Goal: Task Accomplishment & Management: Manage account settings

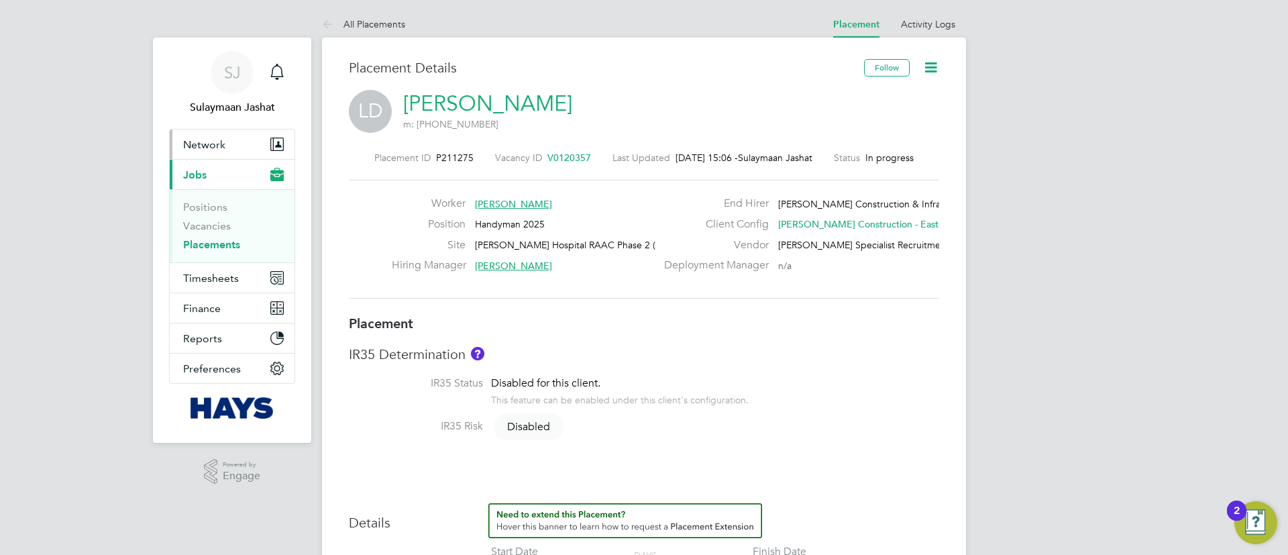
click at [224, 144] on span "Network" at bounding box center [204, 144] width 42 height 13
click at [237, 174] on button "Current page: Jobs" at bounding box center [232, 175] width 125 height 30
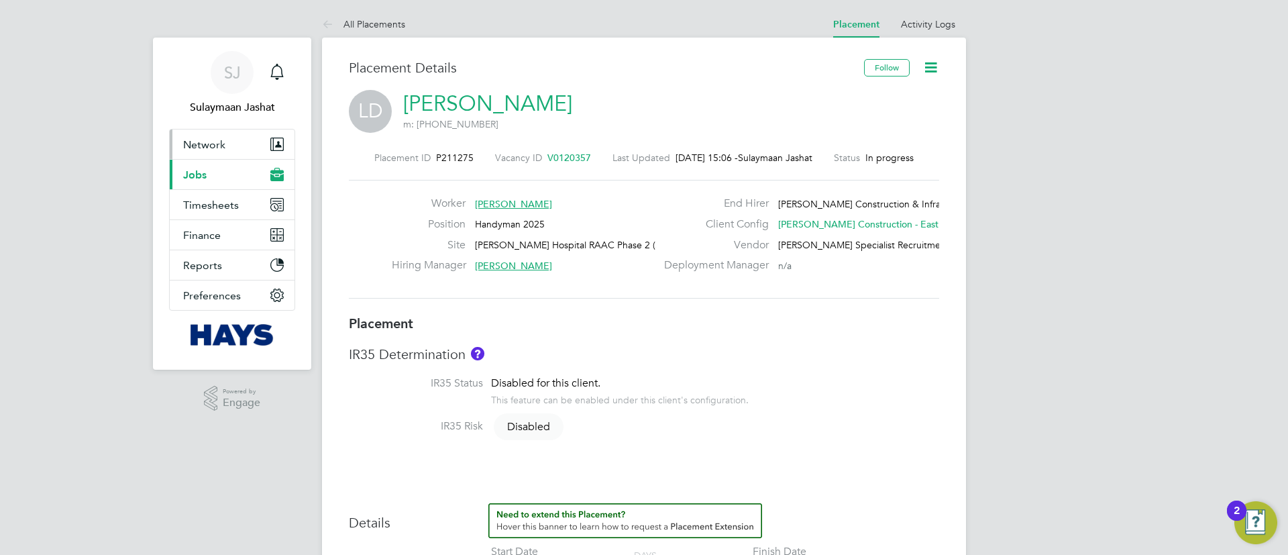
click at [236, 149] on button "Network" at bounding box center [232, 144] width 125 height 30
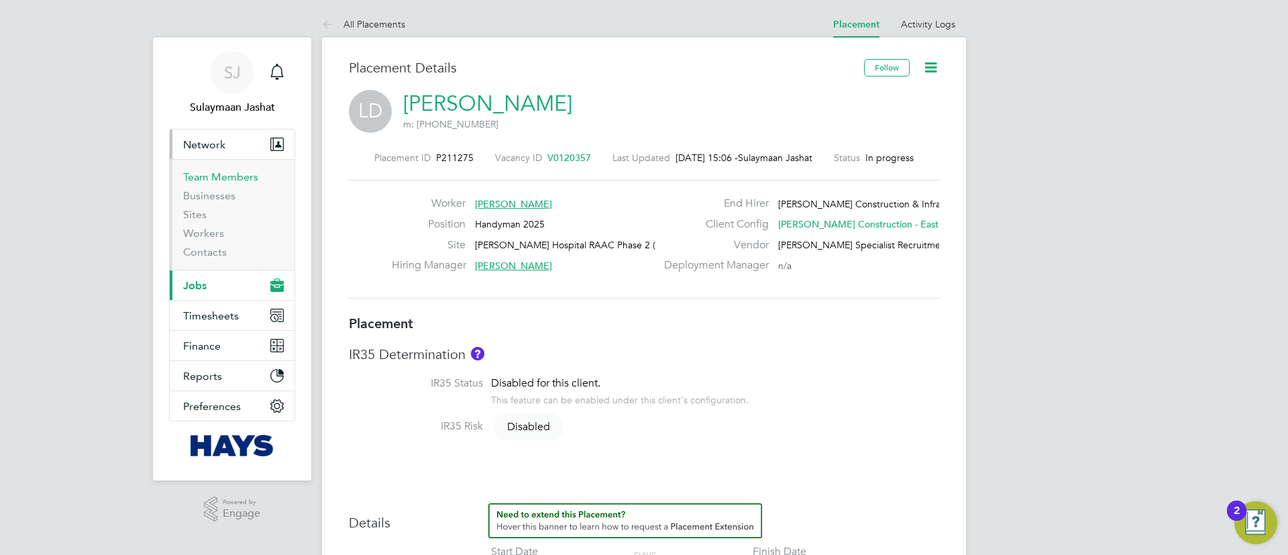
click at [245, 178] on link "Team Members" at bounding box center [220, 176] width 75 height 13
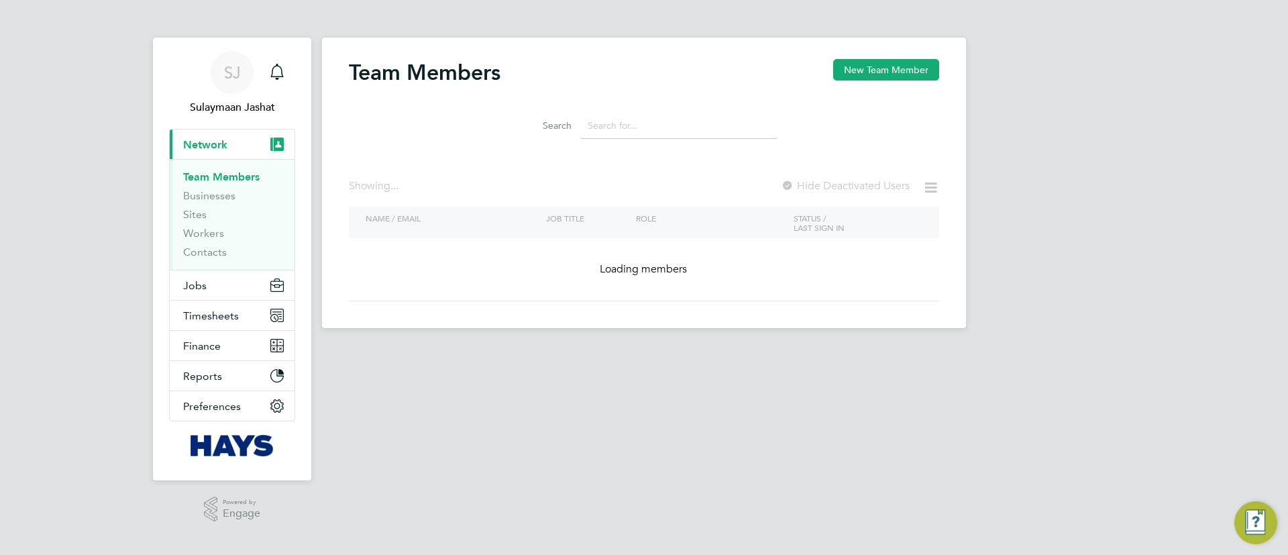
click at [643, 123] on input at bounding box center [679, 126] width 196 height 26
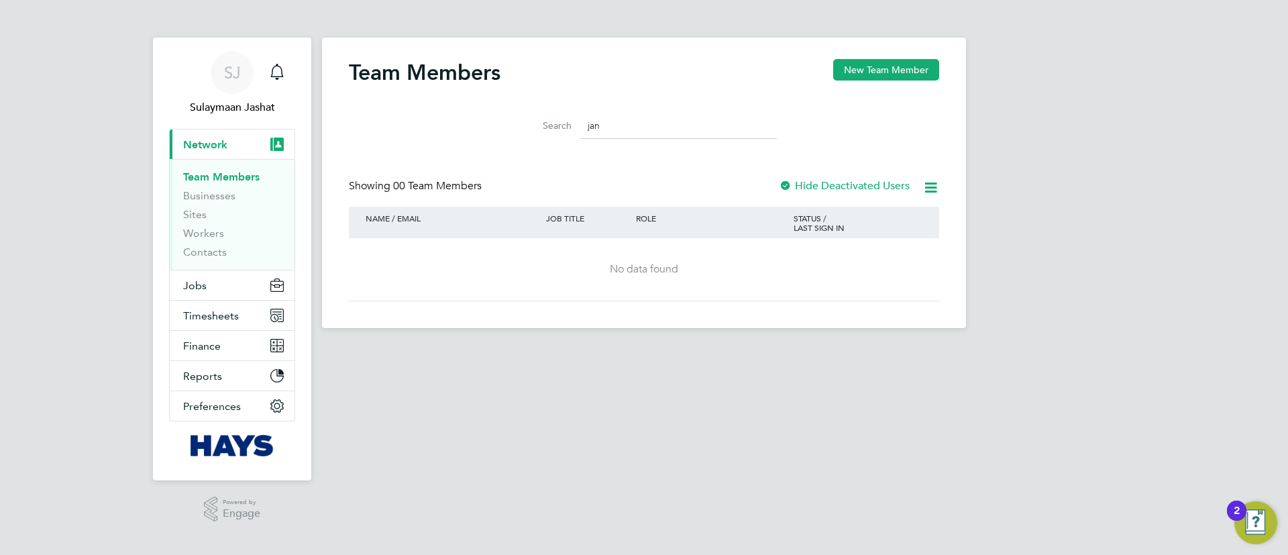
type input "jan"
click at [787, 182] on div at bounding box center [785, 186] width 13 height 13
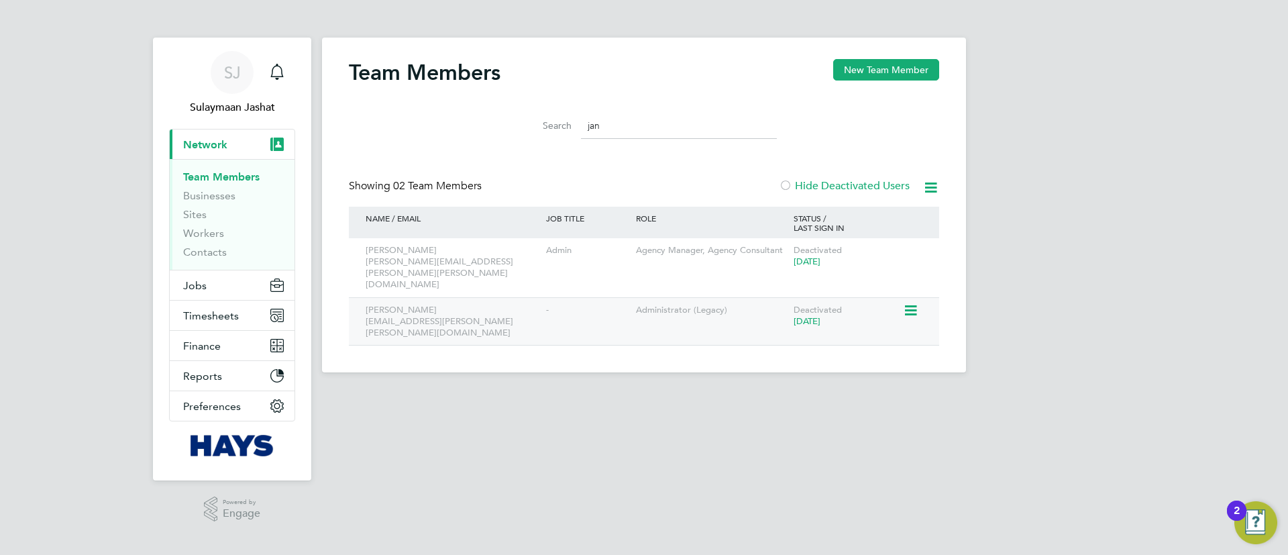
click at [891, 298] on div "Deactivated 2 years ago" at bounding box center [846, 316] width 113 height 36
click at [906, 303] on icon at bounding box center [909, 311] width 13 height 16
click at [890, 307] on div "Reactivate User" at bounding box center [874, 319] width 98 height 34
click at [867, 394] on html "SJ Sulaymaan Jashat Notifications Applications: Current page: Network Team Memb…" at bounding box center [644, 197] width 1288 height 394
click at [881, 302] on div "Deactivated 2 years ago" at bounding box center [846, 316] width 113 height 36
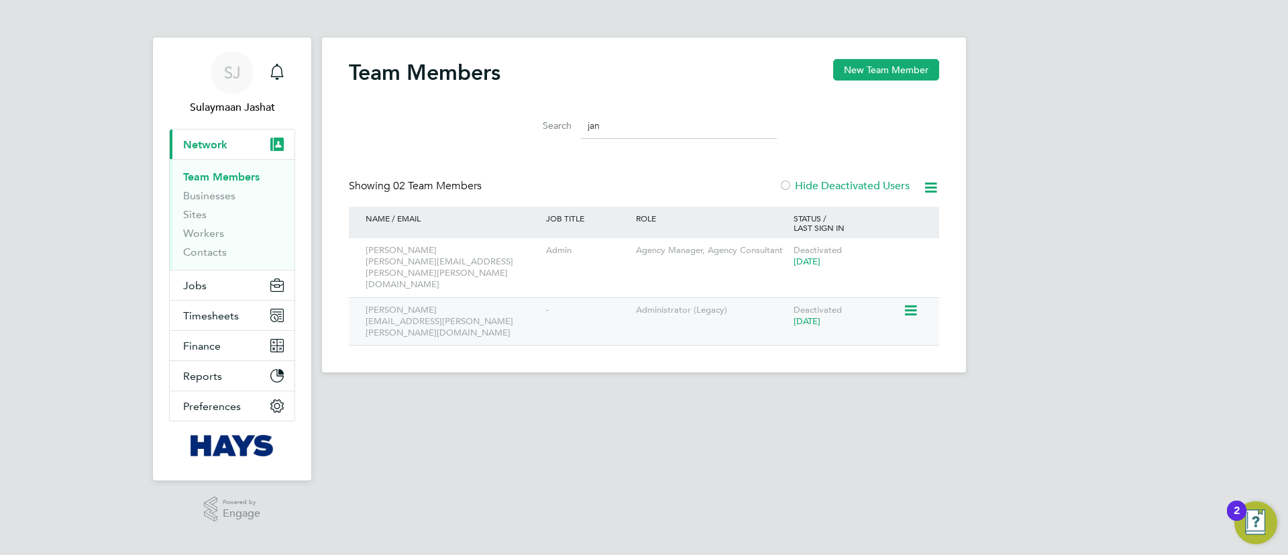
click at [902, 298] on div "Deactivated 2 years ago" at bounding box center [846, 316] width 113 height 36
click at [922, 298] on div at bounding box center [914, 309] width 23 height 23
click at [916, 303] on icon at bounding box center [909, 311] width 13 height 16
click at [845, 317] on li "Reactivate User" at bounding box center [874, 318] width 83 height 19
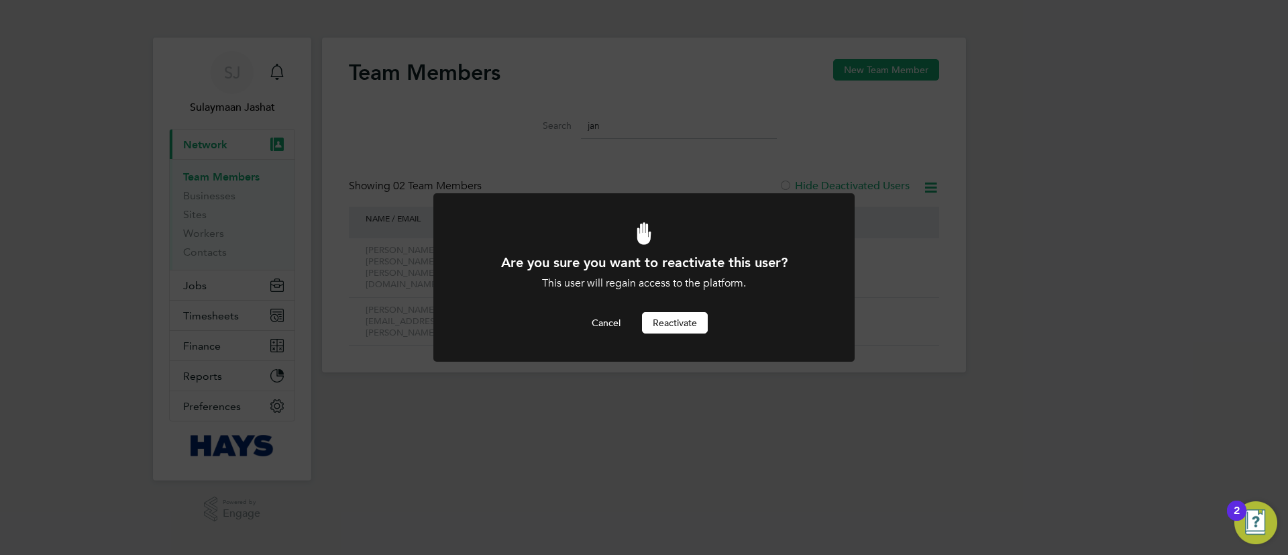
click at [665, 323] on button "Reactivate" at bounding box center [675, 322] width 66 height 21
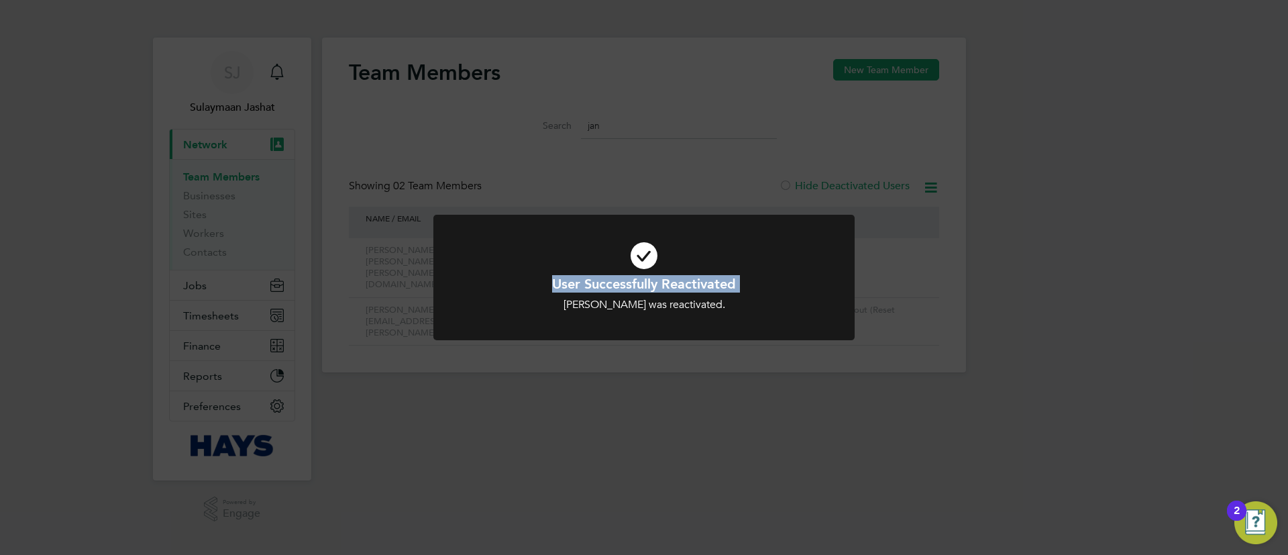
drag, startPoint x: 486, startPoint y: 351, endPoint x: 452, endPoint y: 339, distance: 35.6
click at [452, 339] on div "User Successfully Reactivated Jan Bradshaw was reactivated. Cancel Okay" at bounding box center [643, 286] width 421 height 142
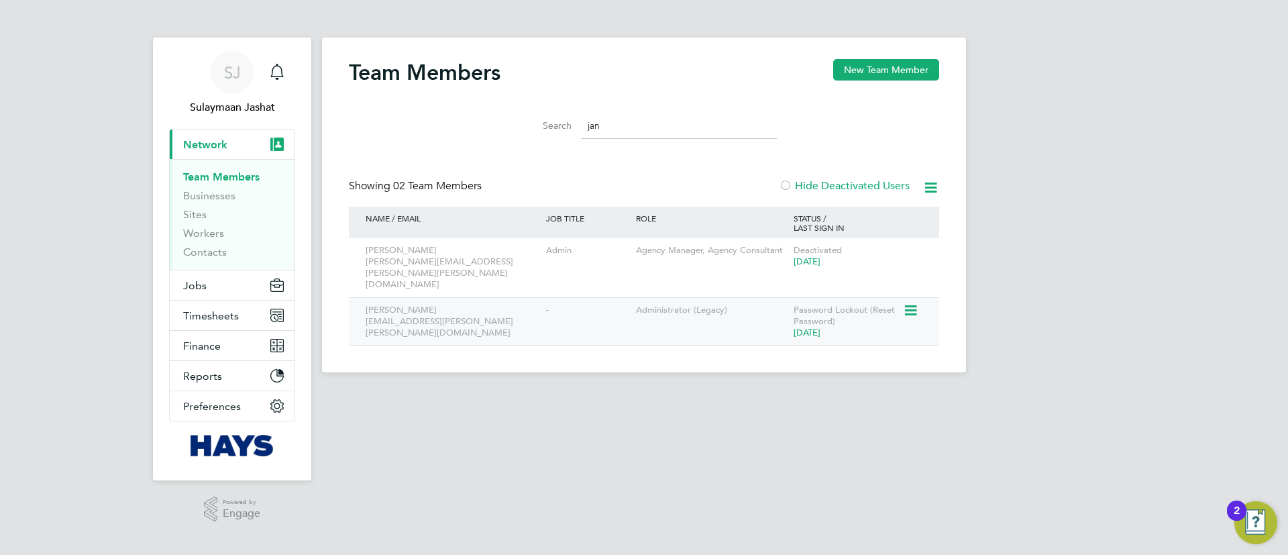
click at [907, 303] on icon at bounding box center [909, 311] width 13 height 16
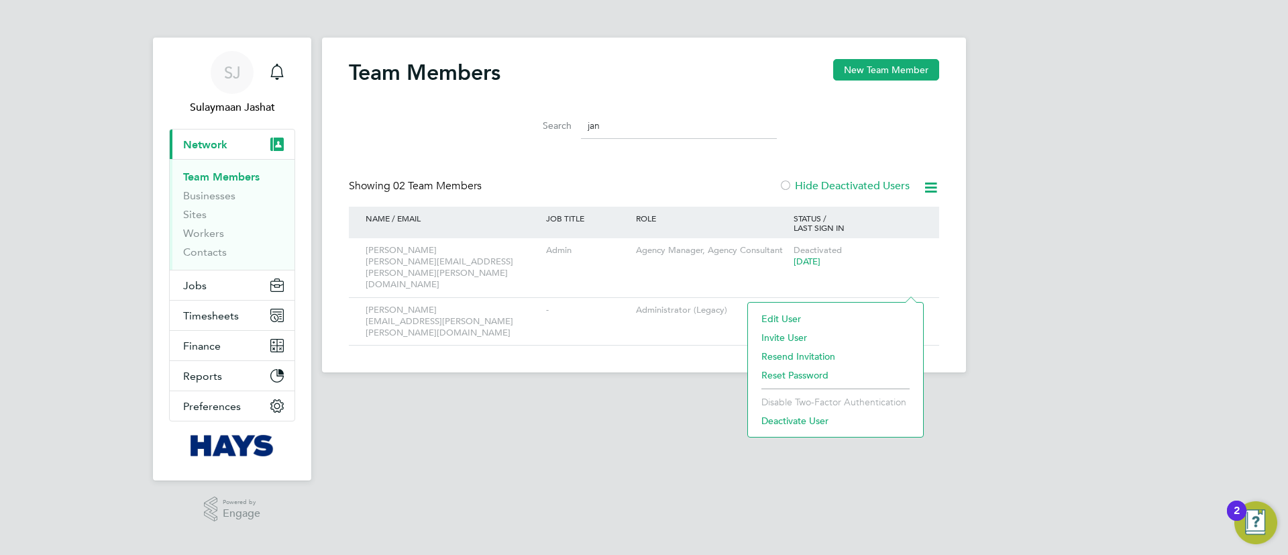
click at [1016, 346] on div "SJ Sulaymaan Jashat Notifications Applications: Current page: Network Team Memb…" at bounding box center [644, 197] width 1288 height 394
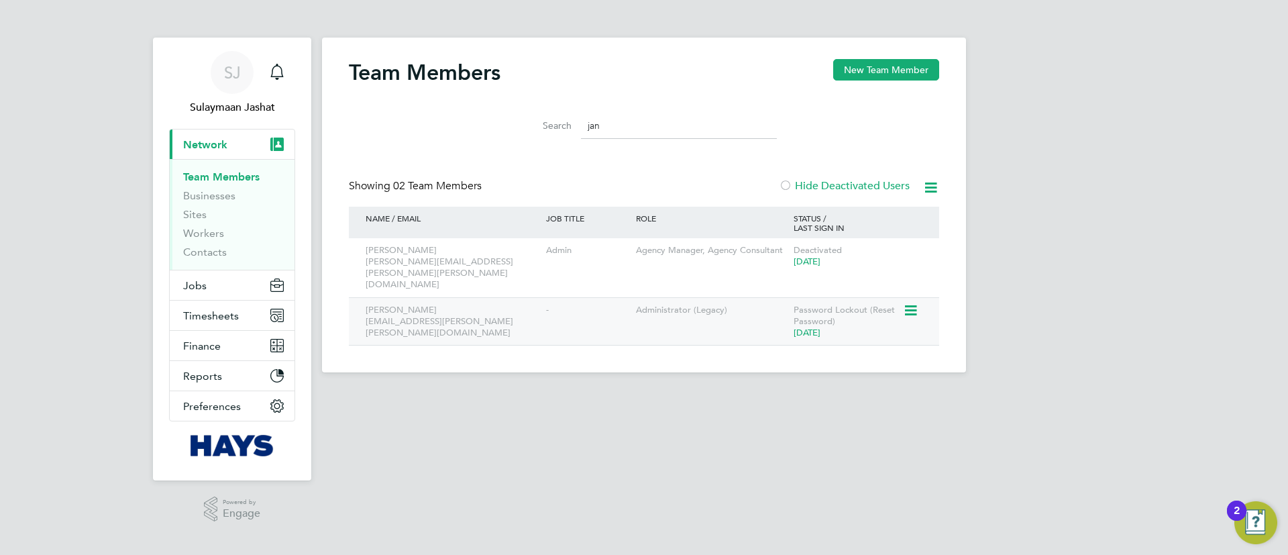
click at [916, 303] on icon at bounding box center [909, 311] width 13 height 16
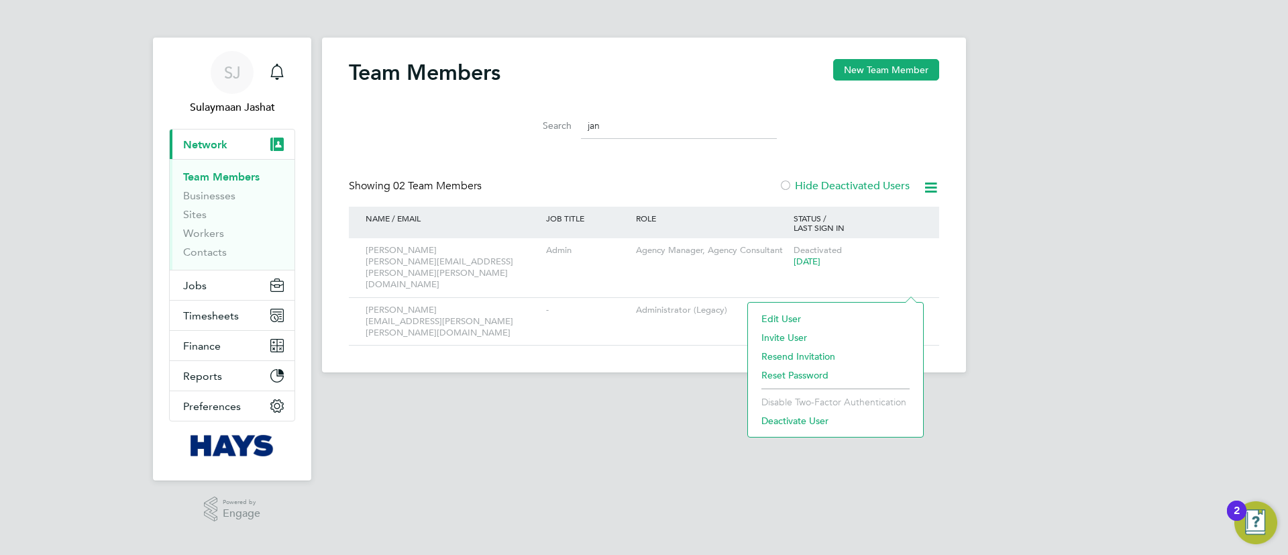
click at [821, 355] on li "Resend Invitation" at bounding box center [836, 356] width 162 height 19
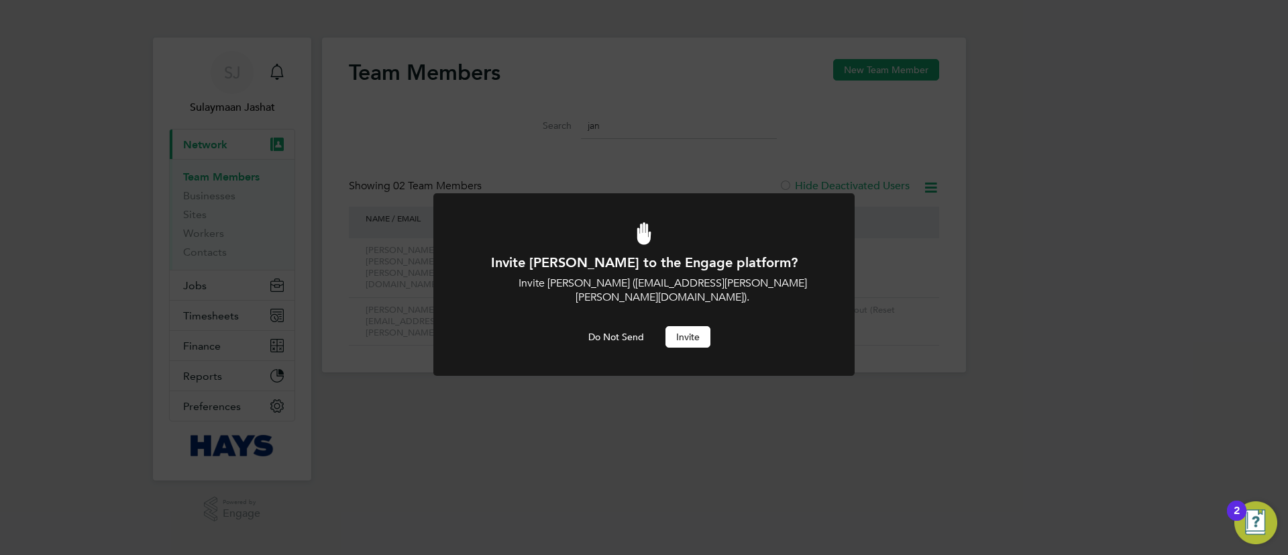
click at [692, 326] on button "Invite" at bounding box center [687, 336] width 45 height 21
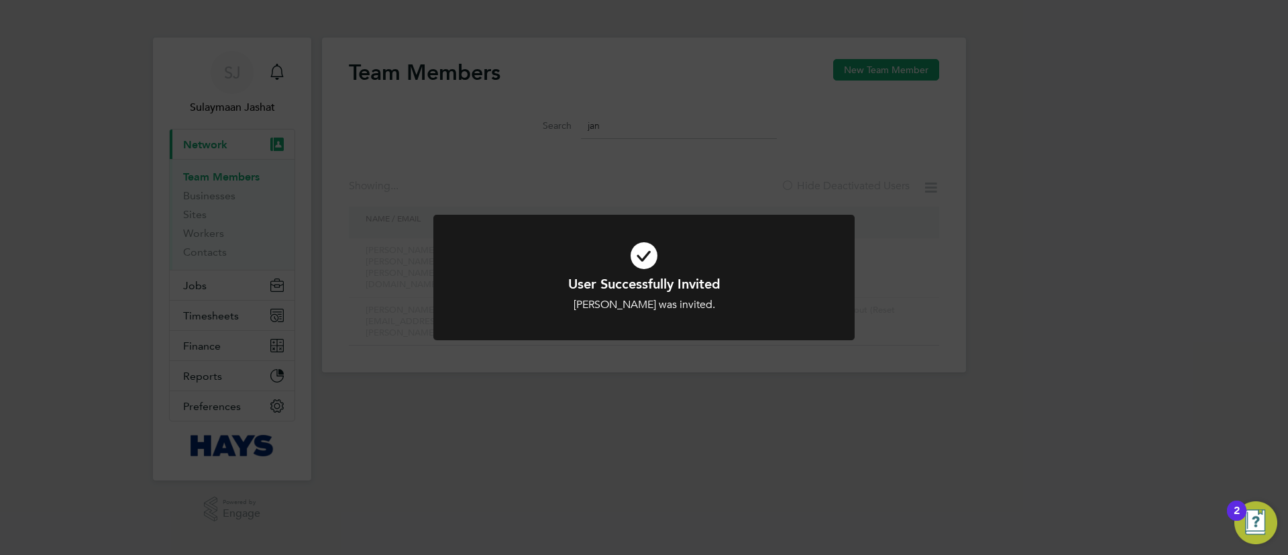
click at [900, 293] on div "User Successfully Invited Jan Bradshaw was invited. Cancel Okay" at bounding box center [644, 277] width 1288 height 555
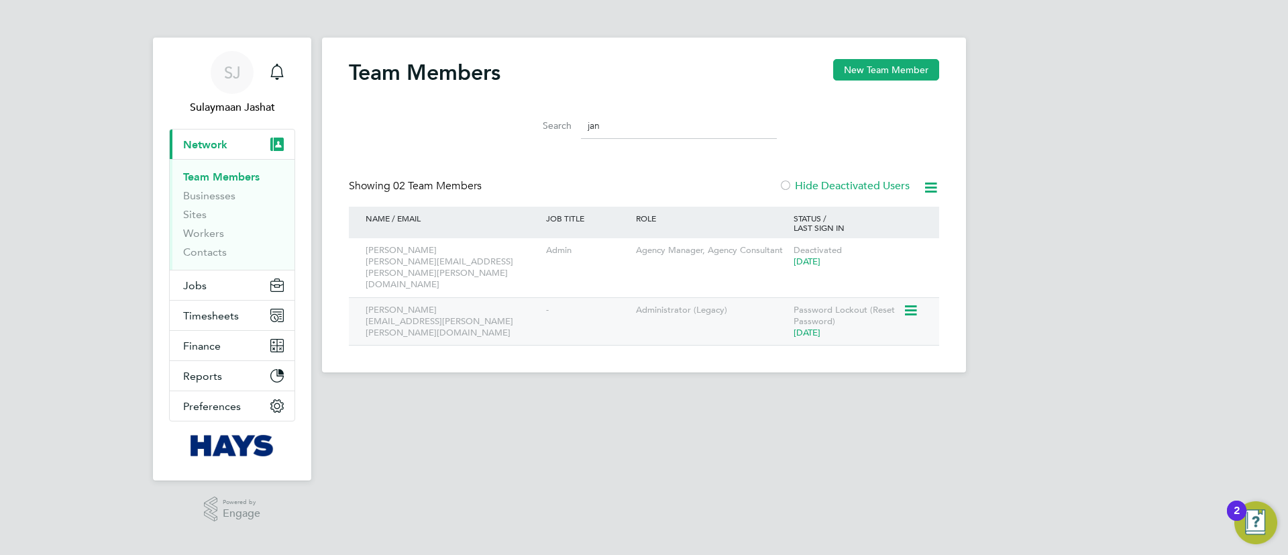
click at [909, 303] on icon at bounding box center [909, 311] width 13 height 16
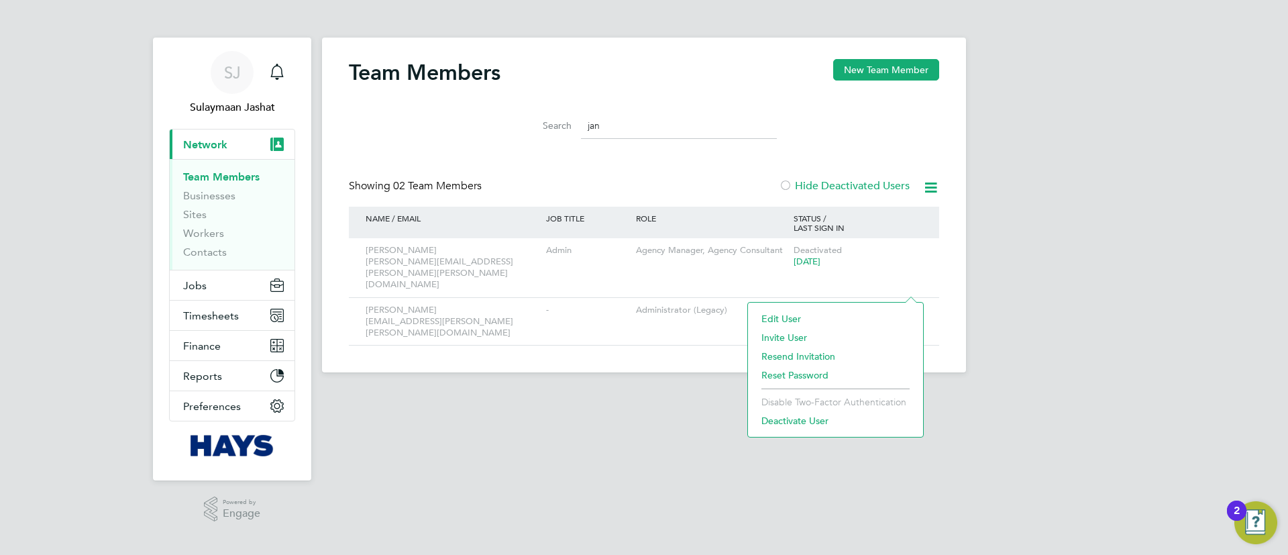
click at [804, 372] on li "Reset Password" at bounding box center [836, 375] width 162 height 19
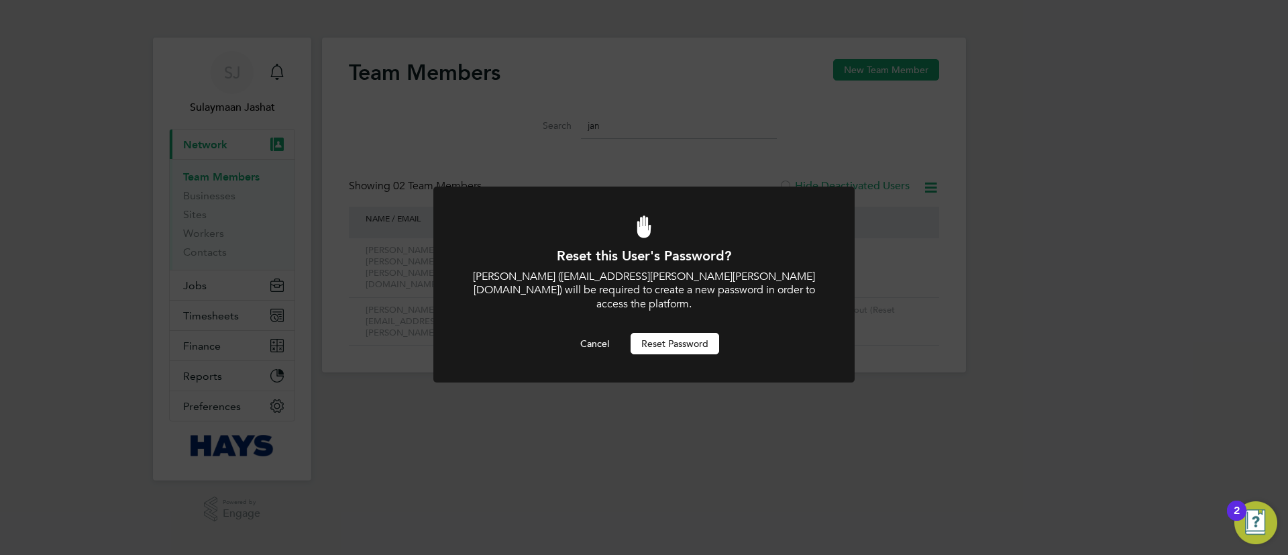
click at [692, 336] on button "Reset Password" at bounding box center [675, 343] width 89 height 21
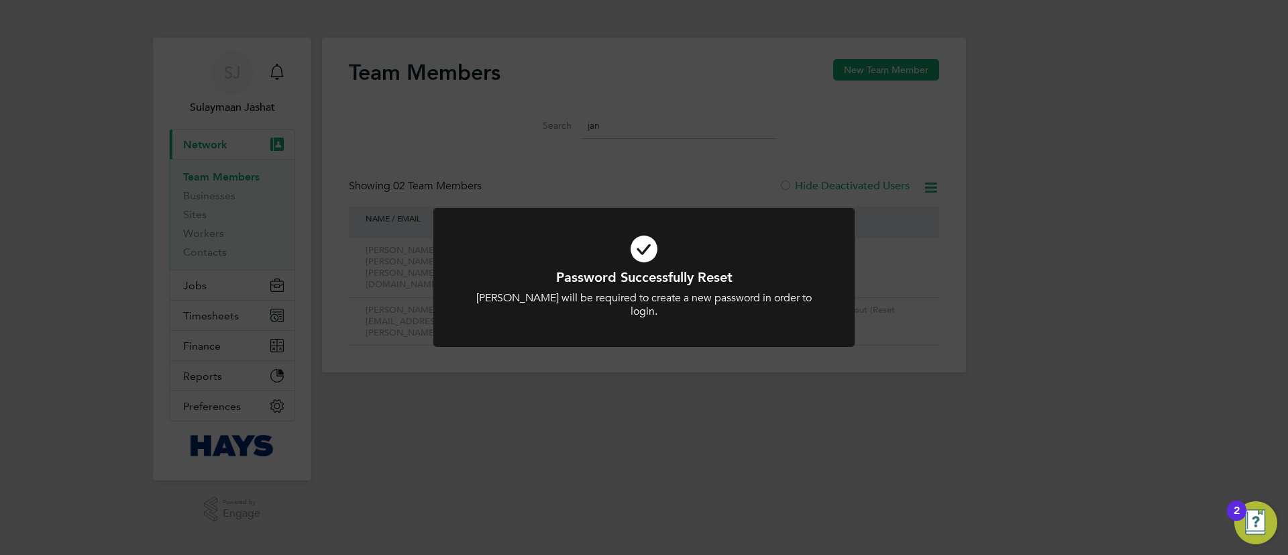
click at [1046, 205] on div "Password Successfully Reset Jan Bradshaw will be required to create a new passw…" at bounding box center [644, 277] width 1288 height 555
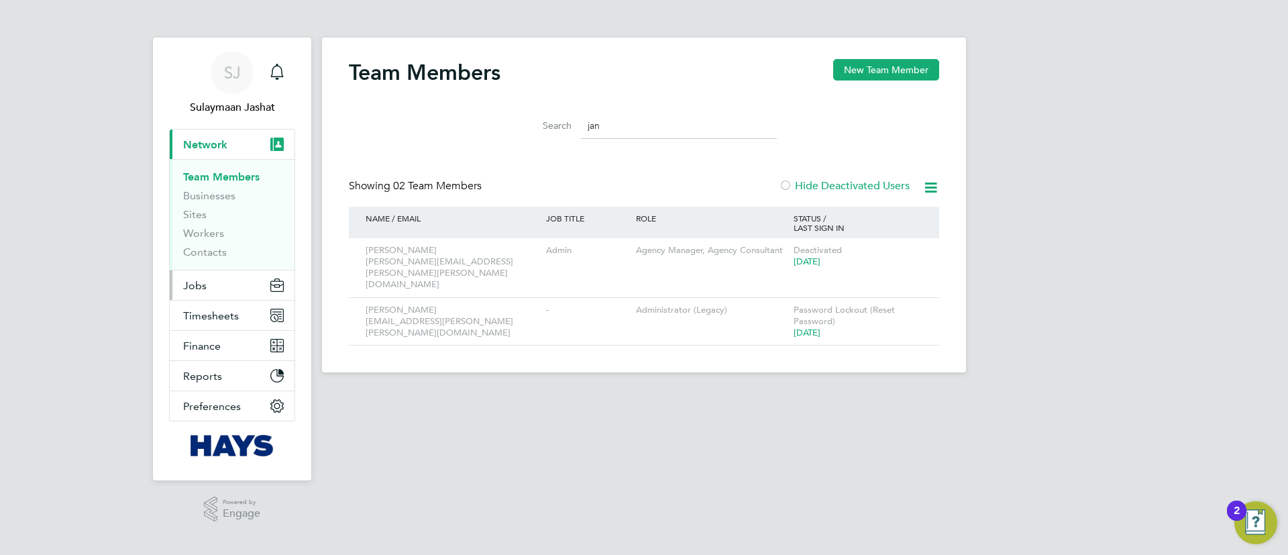
click at [203, 279] on span "Jobs" at bounding box center [194, 285] width 23 height 13
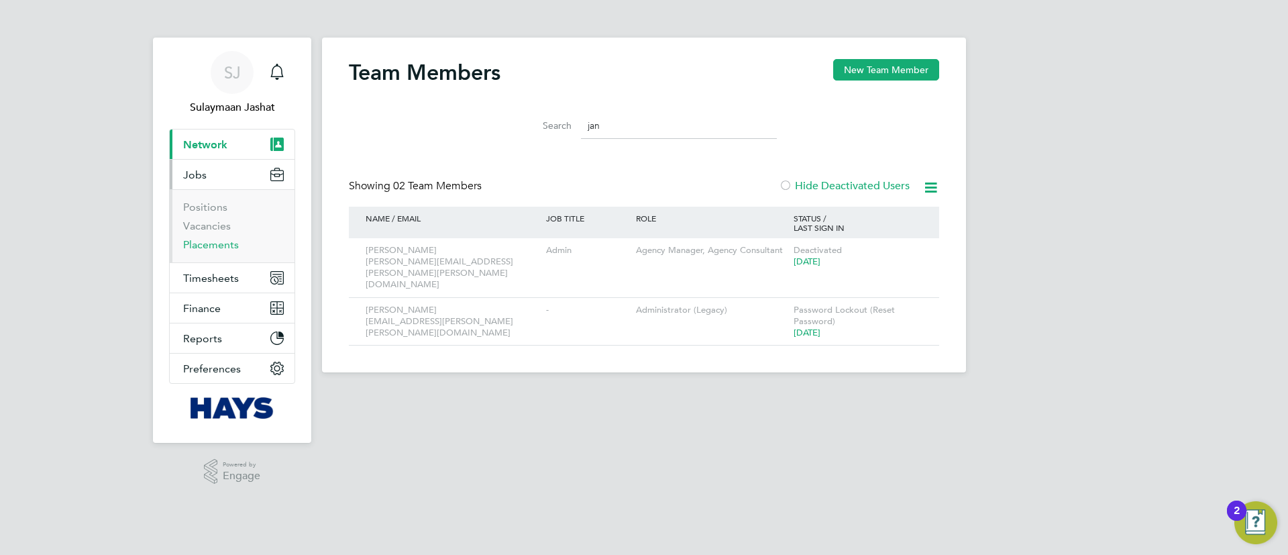
click at [218, 239] on link "Placements" at bounding box center [211, 244] width 56 height 13
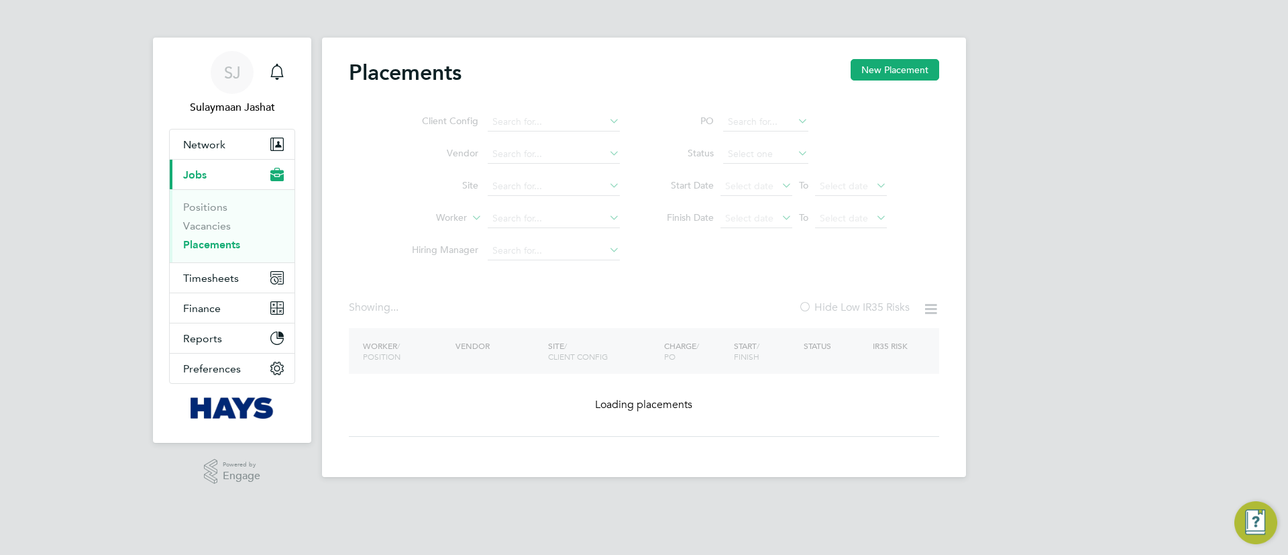
click at [564, 223] on ul "Client Config Vendor Site Worker Hiring Manager" at bounding box center [510, 186] width 252 height 161
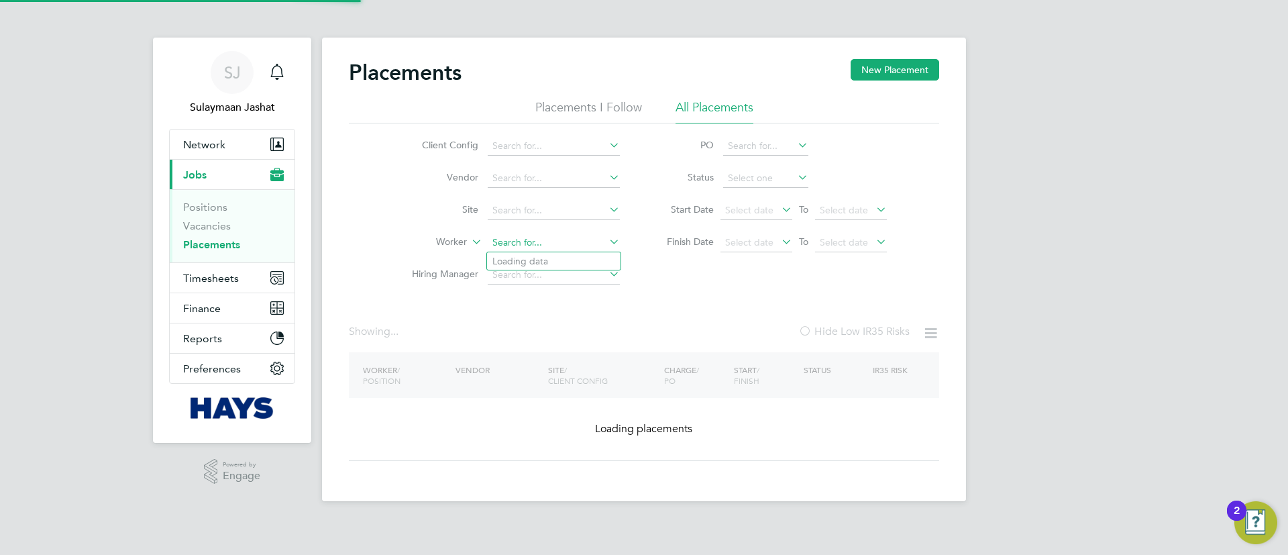
click at [547, 249] on input at bounding box center [554, 242] width 132 height 19
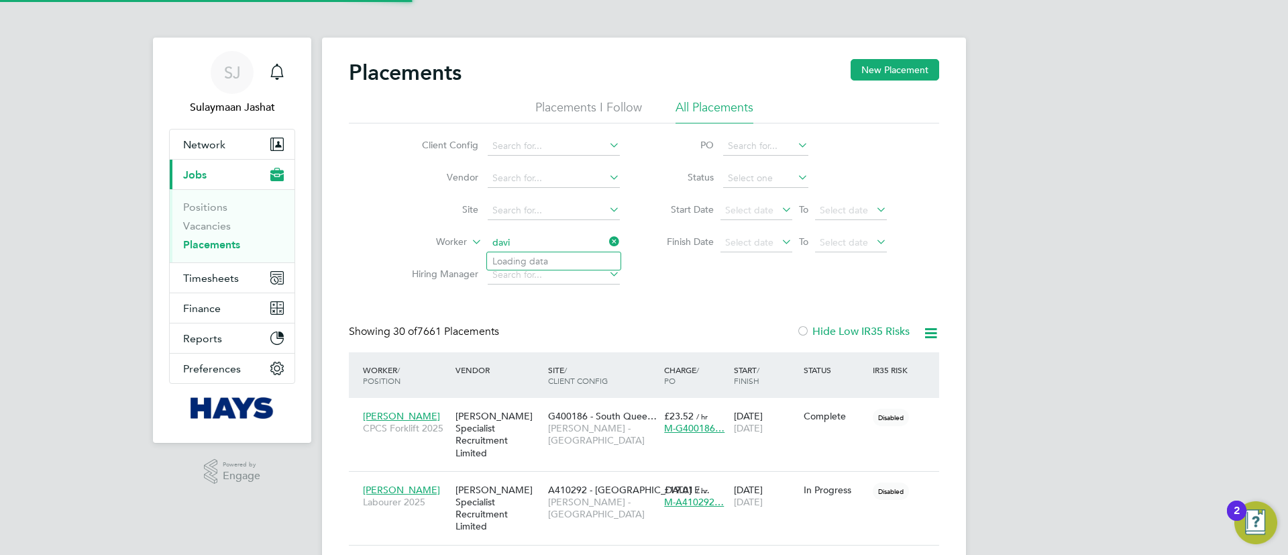
scroll to position [39, 117]
click at [562, 256] on li "David Fah y" at bounding box center [553, 261] width 133 height 18
type input "David Fahy"
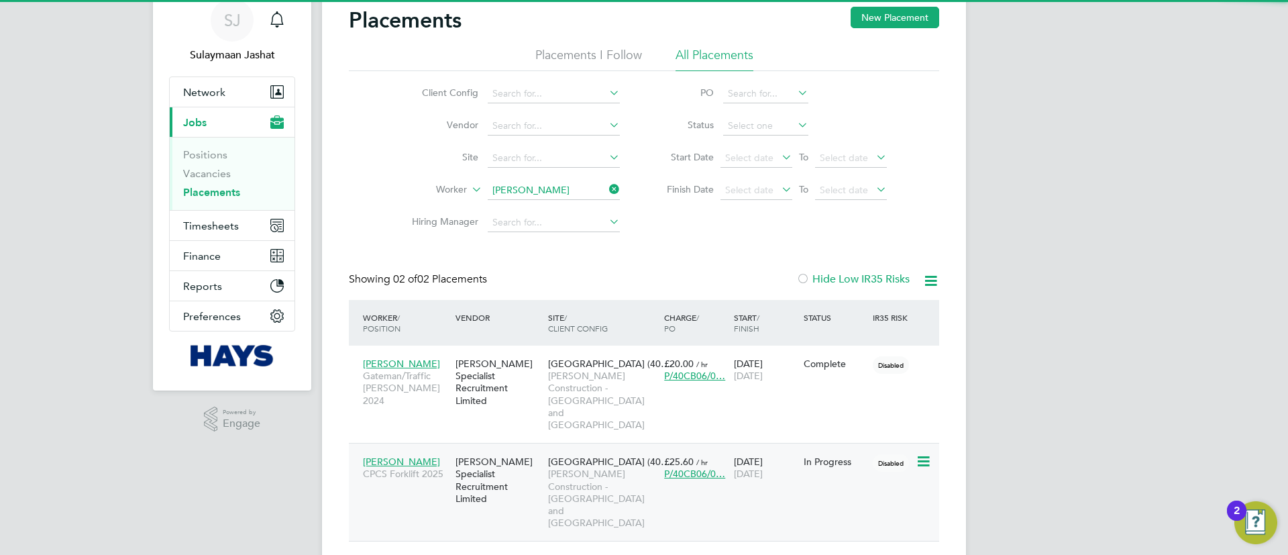
click at [563, 468] on span "Morgan Sindall Construction - Yorkshire and North East" at bounding box center [602, 498] width 109 height 61
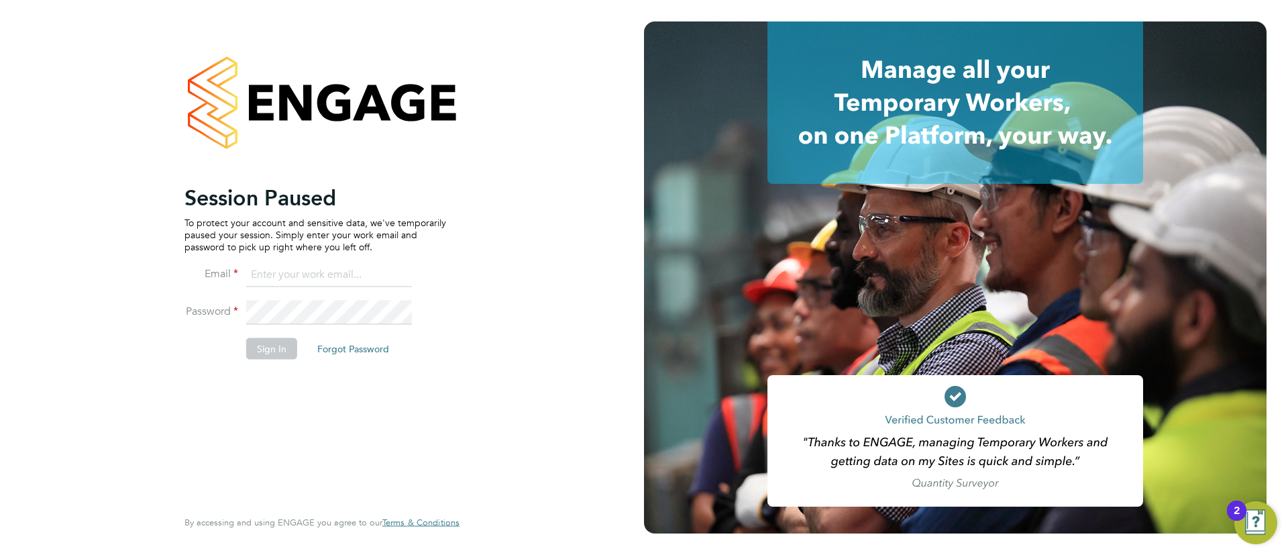
click at [397, 284] on input at bounding box center [329, 275] width 166 height 24
type input "Sulaymaan.jashat@Hays.com"
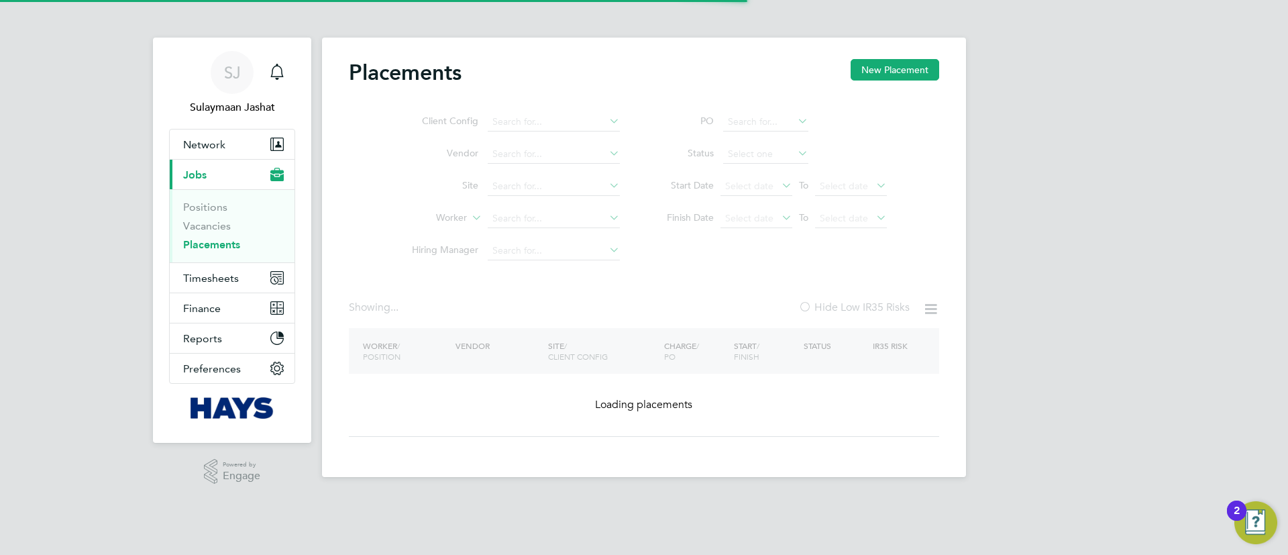
type input "[PERSON_NAME]"
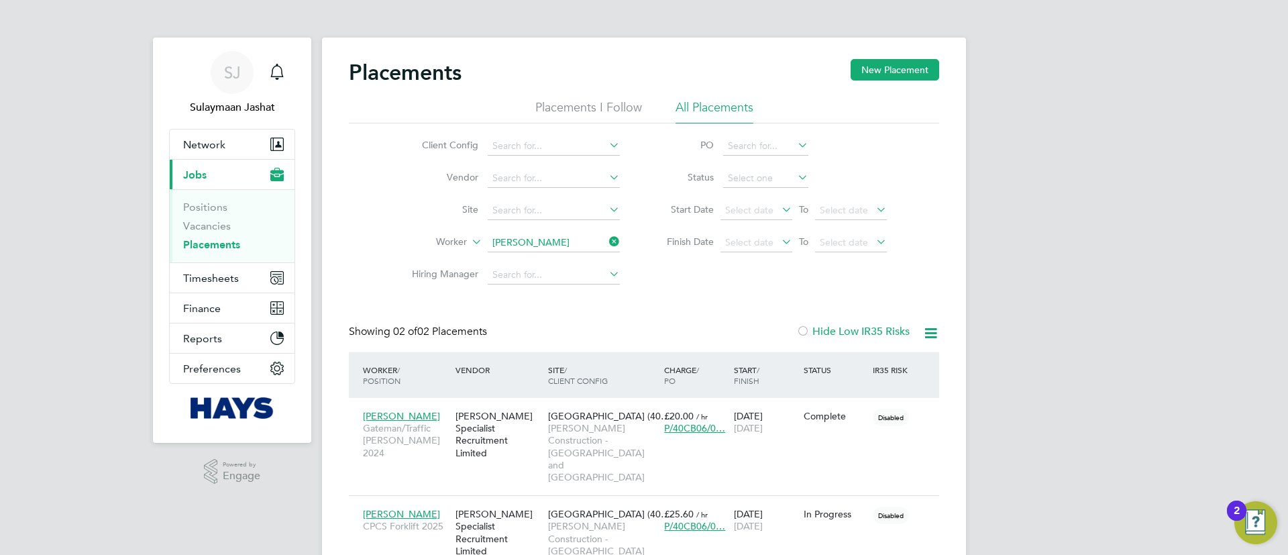
click at [763, 553] on div "Placements New Placement Placements I Follow All Placements Client Config Vendo…" at bounding box center [644, 336] width 644 height 596
click at [578, 238] on input "[PERSON_NAME]" at bounding box center [554, 242] width 132 height 19
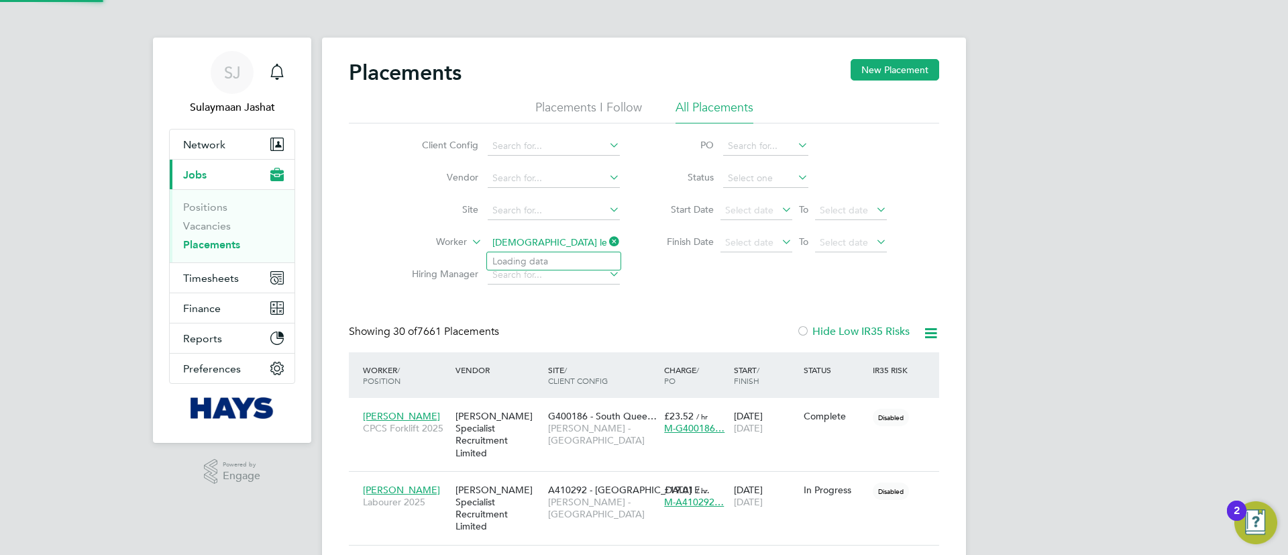
scroll to position [39, 117]
click at [565, 258] on li "Arian Le zaj" at bounding box center [557, 261] width 141 height 18
type input "Arian Lezaj"
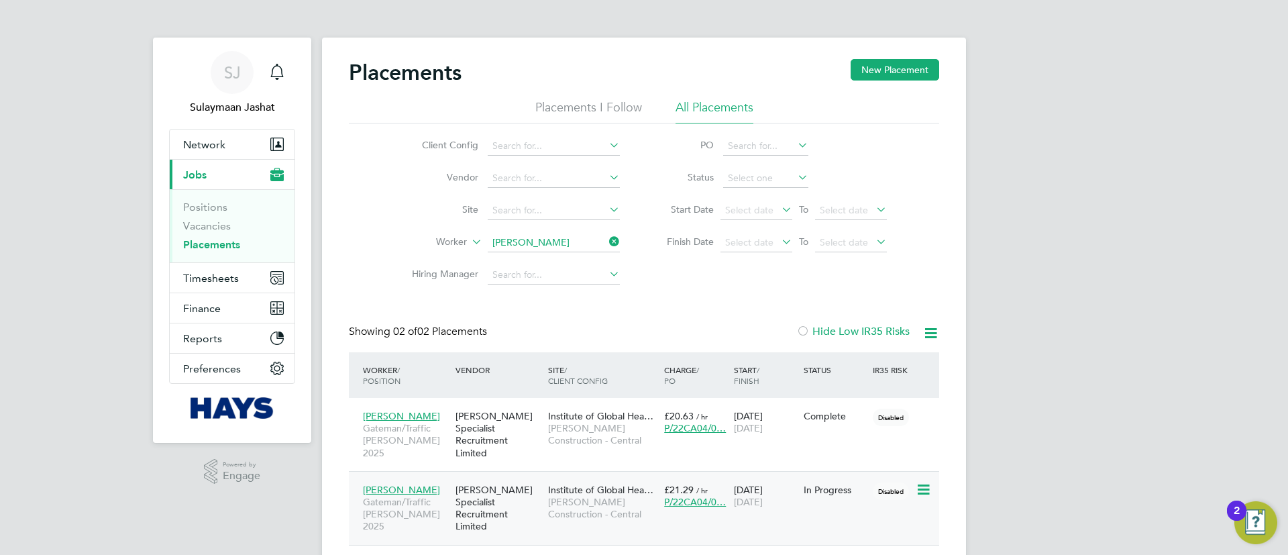
click at [493, 478] on div "[PERSON_NAME] Specialist Recruitment Limited" at bounding box center [498, 508] width 93 height 62
click at [233, 276] on span "Timesheets" at bounding box center [211, 278] width 56 height 13
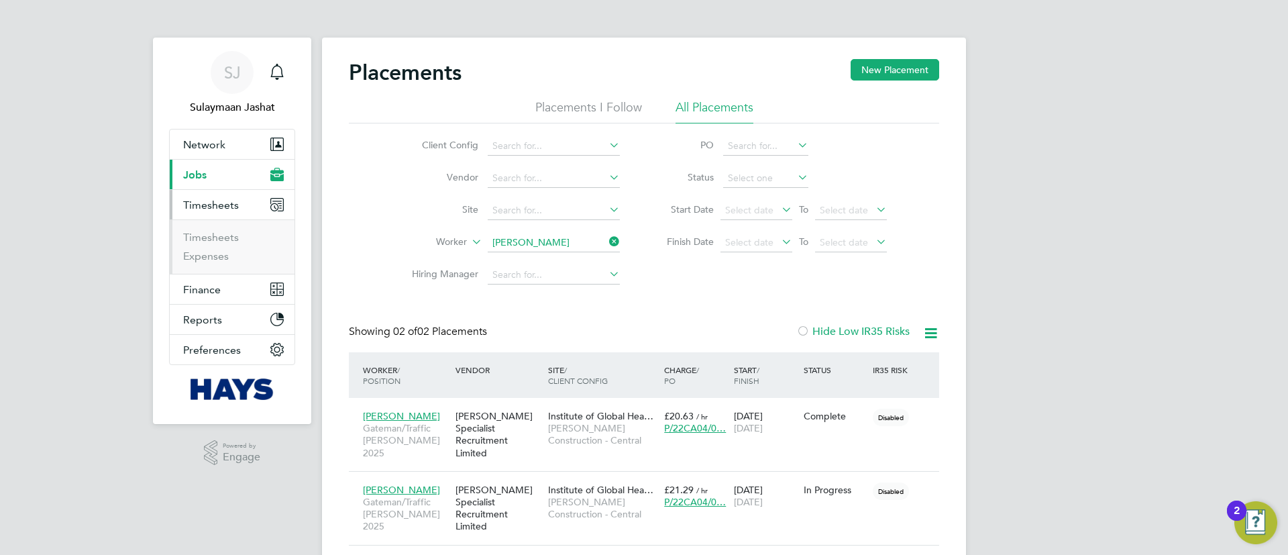
click at [221, 248] on li "Timesheets" at bounding box center [233, 240] width 101 height 19
click at [229, 237] on link "Timesheets" at bounding box center [211, 237] width 56 height 13
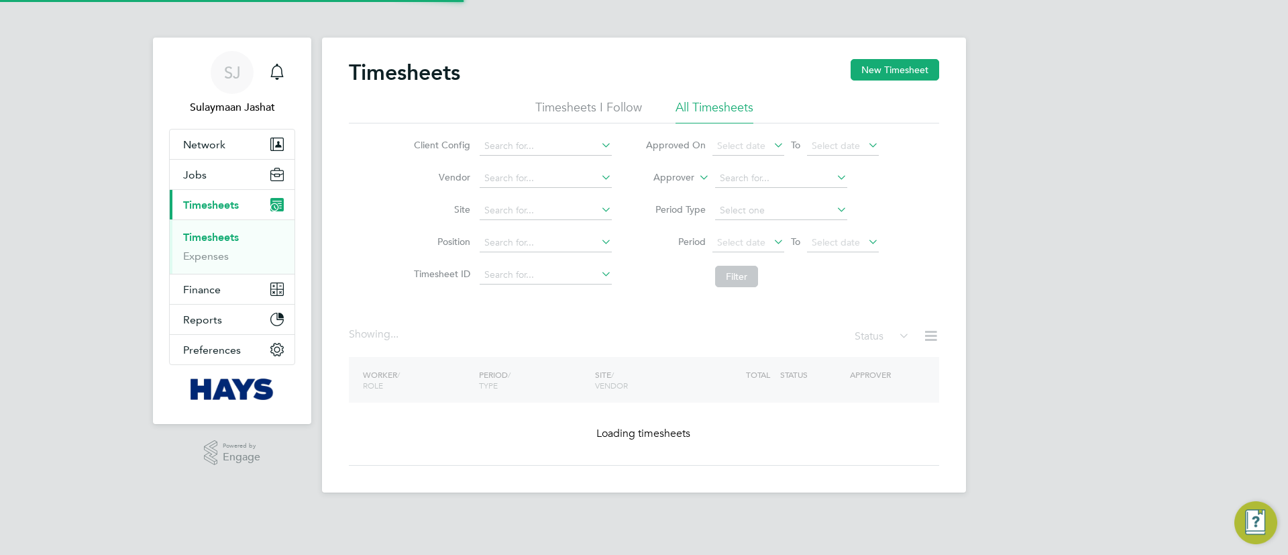
click at [662, 183] on div "Timesheets New Timesheet Timesheets I Follow All Timesheets Client Config Vendo…" at bounding box center [644, 265] width 644 height 455
click at [672, 184] on li "Worker" at bounding box center [661, 192] width 66 height 17
click at [729, 178] on input at bounding box center [781, 178] width 132 height 19
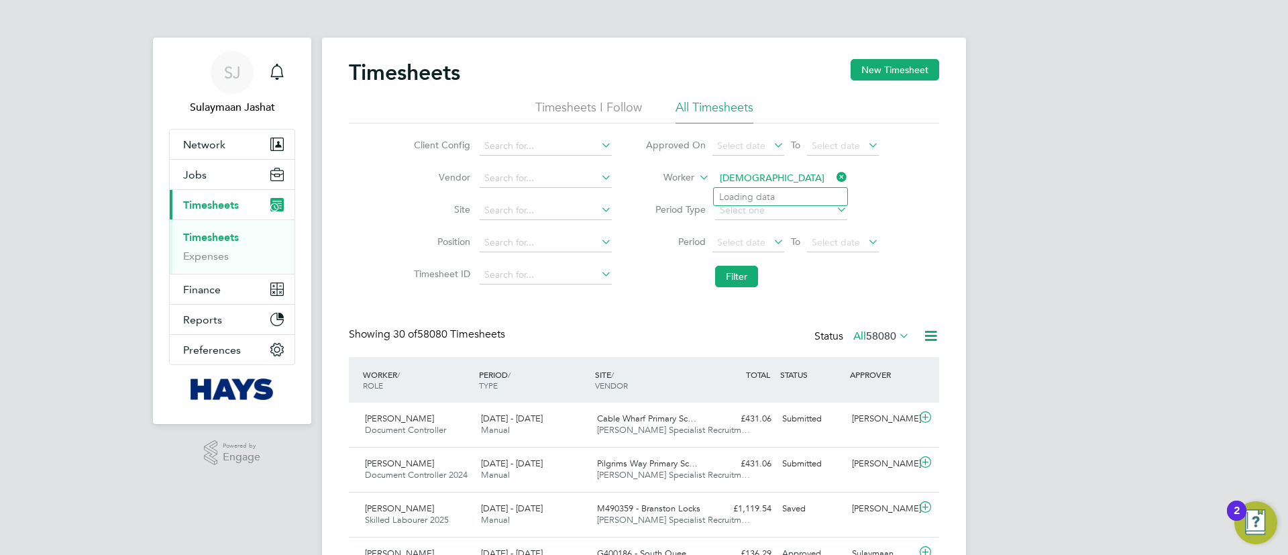
scroll to position [34, 117]
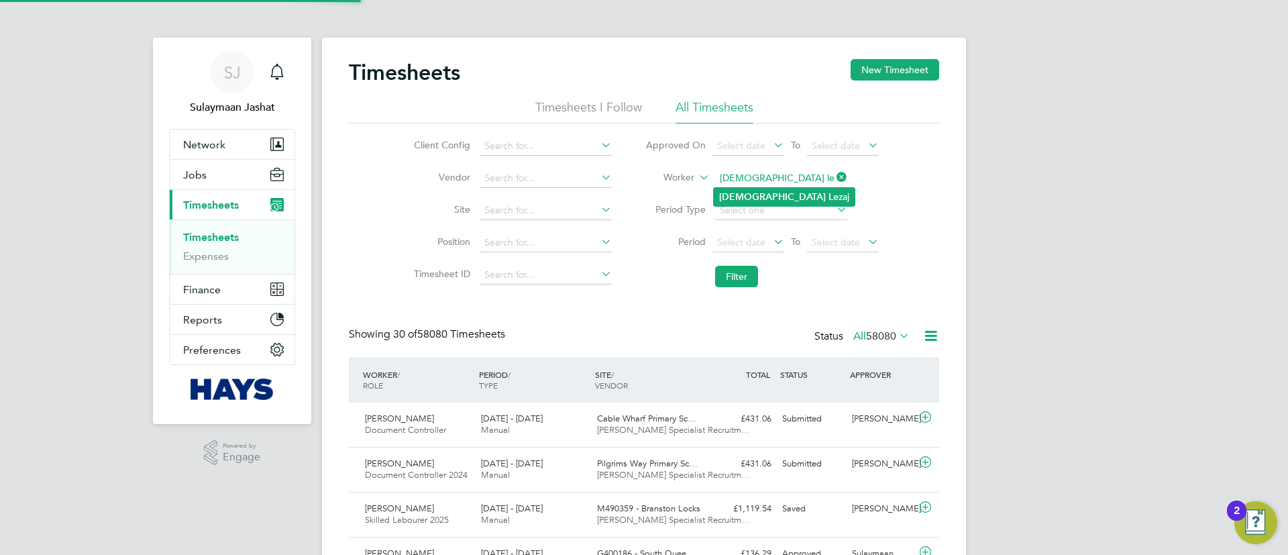
click at [746, 188] on li "Arian Le zaj" at bounding box center [784, 197] width 141 height 18
type input "Arian Lezaj"
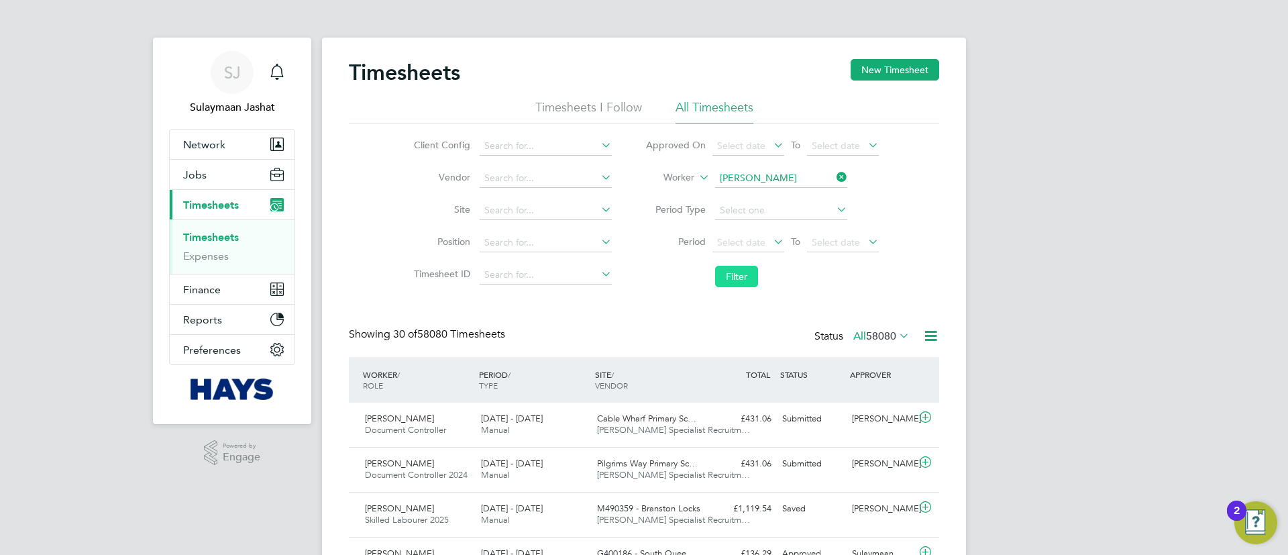
click at [735, 277] on button "Filter" at bounding box center [736, 276] width 43 height 21
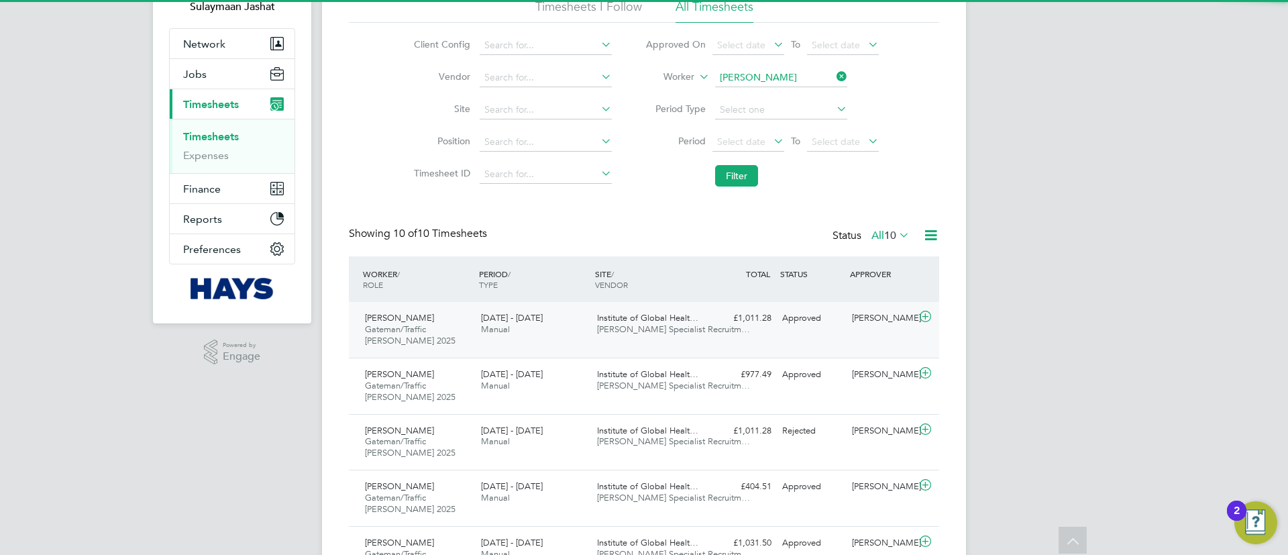
click at [698, 334] on span "[PERSON_NAME] Specialist Recruitm…" at bounding box center [673, 328] width 153 height 11
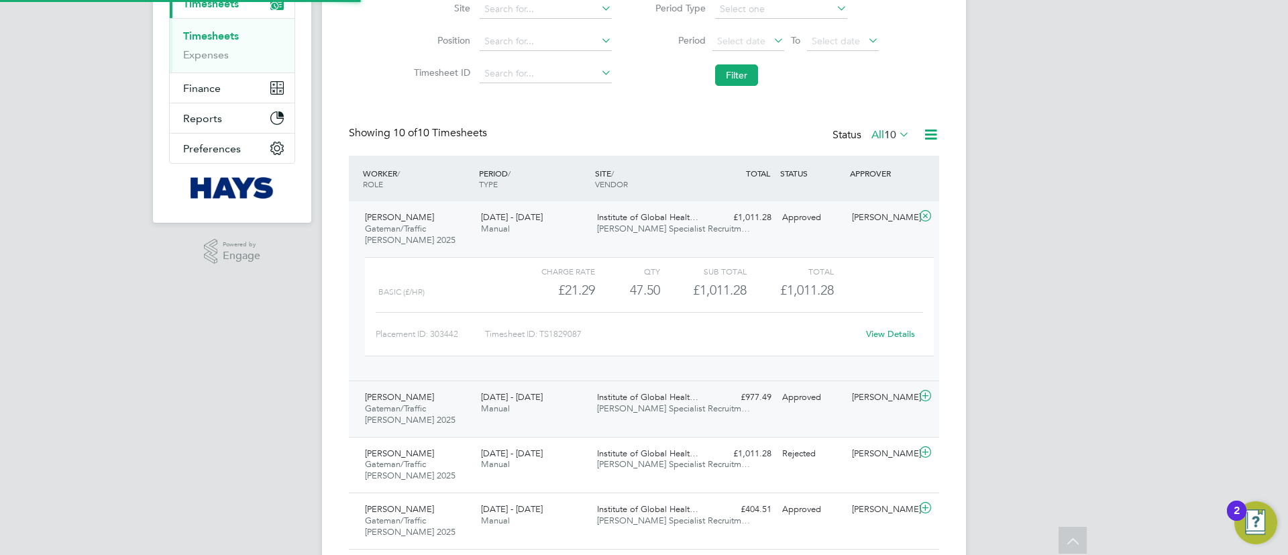
click at [726, 402] on div "£977.49 Approved" at bounding box center [742, 397] width 70 height 22
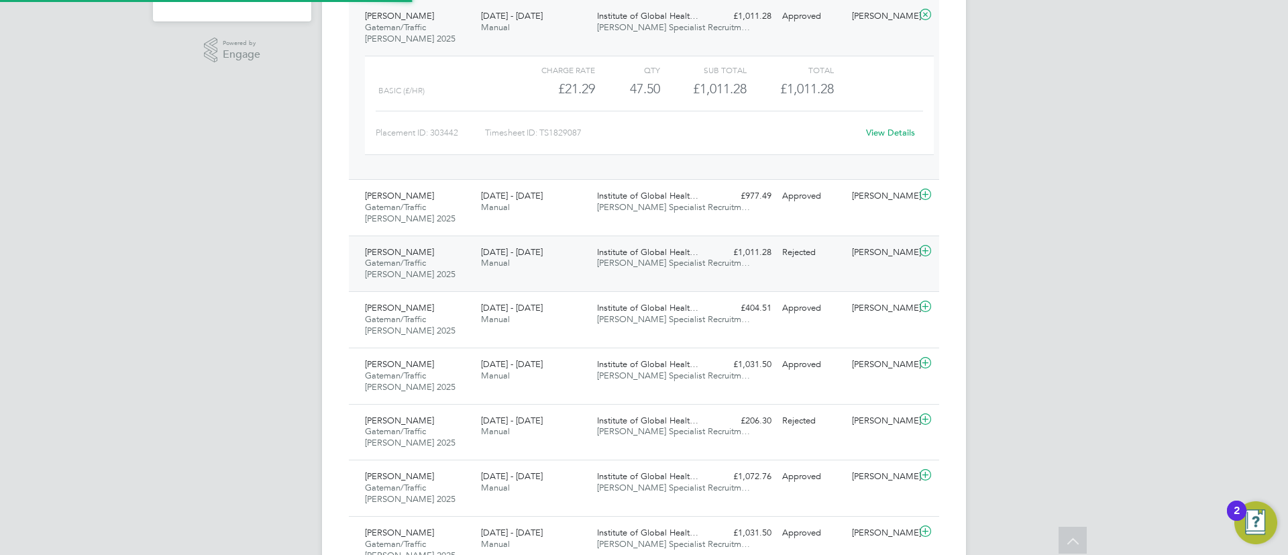
click at [757, 271] on div "Arian Lezaj Gateman/Traffic Marshall 2025 13 - 19 Sep 2025 13 - 19 Sep 2025 Man…" at bounding box center [644, 263] width 590 height 56
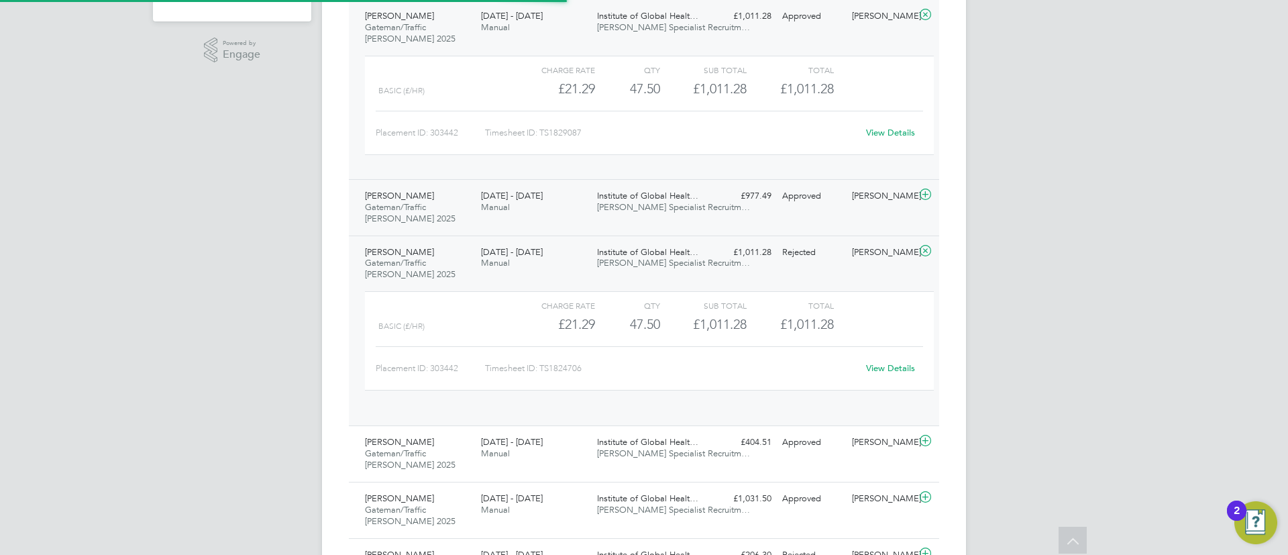
click at [757, 205] on div "£977.49 Approved" at bounding box center [742, 196] width 70 height 22
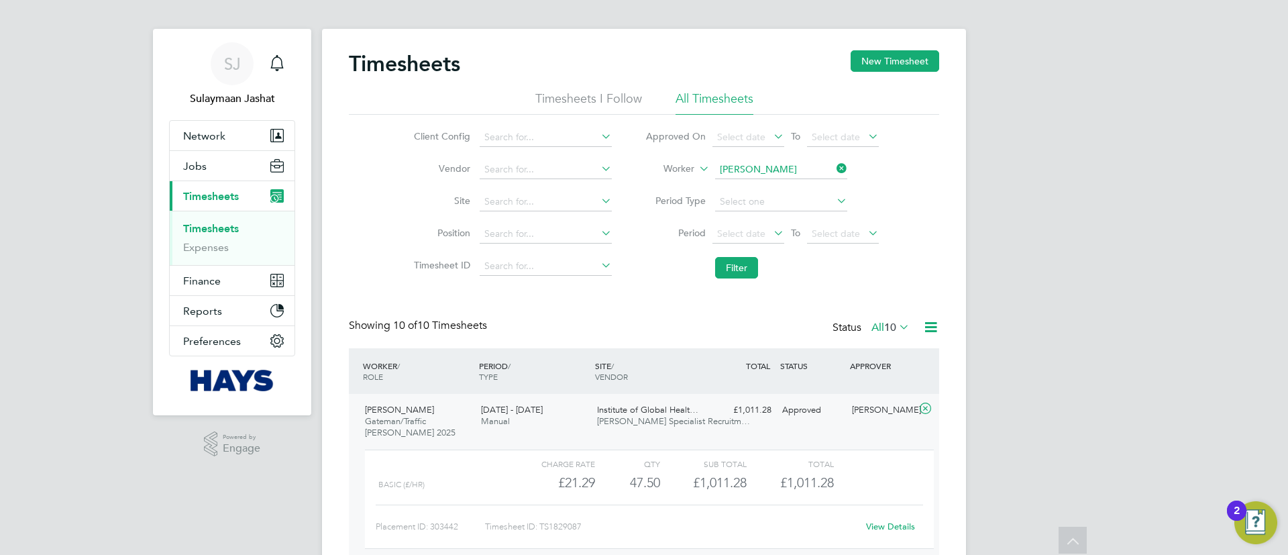
scroll to position [0, 0]
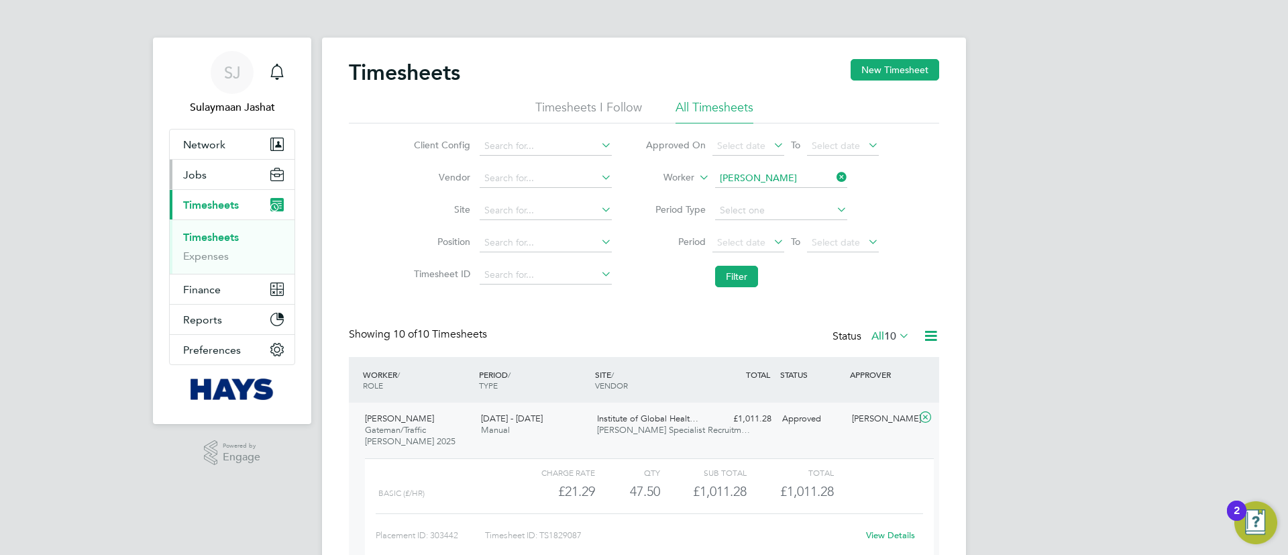
click at [232, 176] on button "Jobs" at bounding box center [232, 175] width 125 height 30
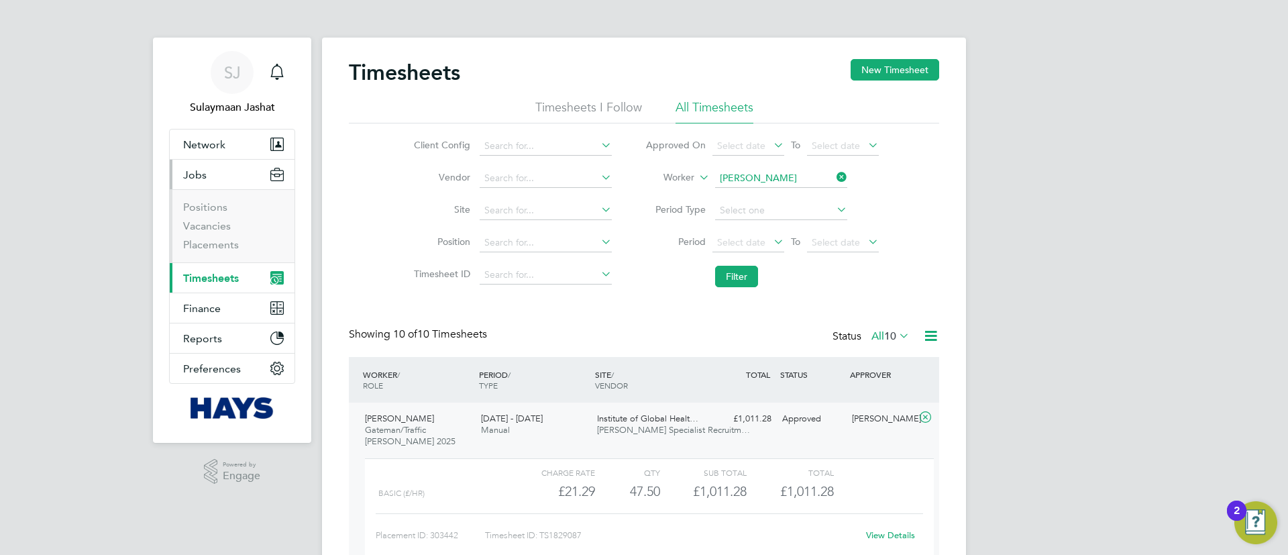
click at [206, 235] on li "Vacancies" at bounding box center [233, 228] width 101 height 19
click at [203, 239] on link "Placements" at bounding box center [211, 244] width 56 height 13
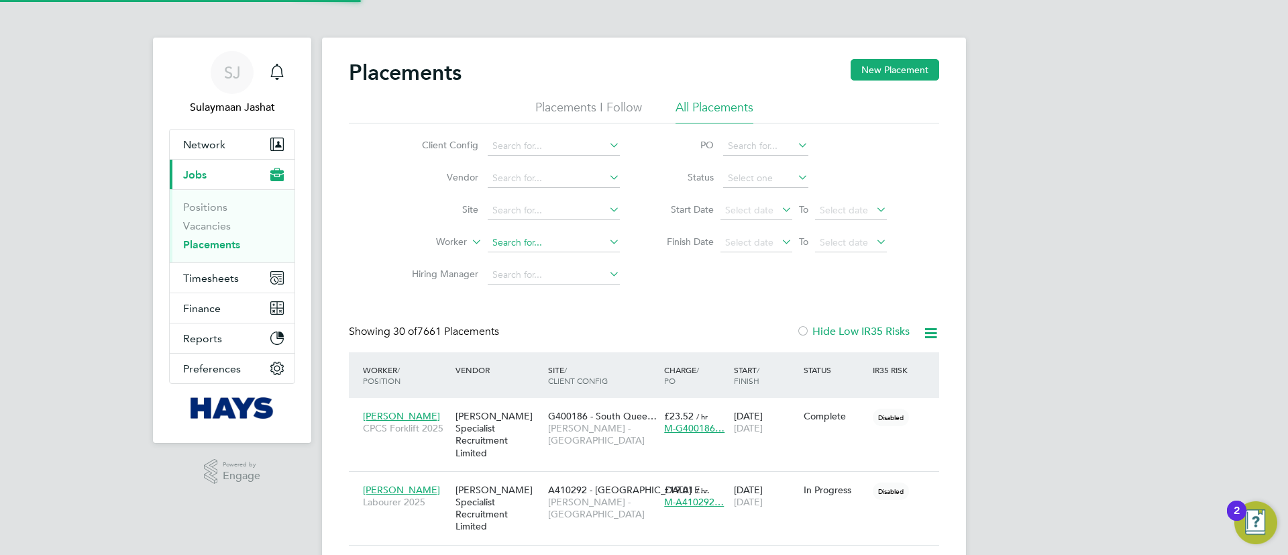
scroll to position [39, 117]
click at [559, 250] on input at bounding box center [554, 242] width 132 height 19
click at [565, 258] on li "David Fa hy" at bounding box center [553, 261] width 133 height 18
type input "David Fahy"
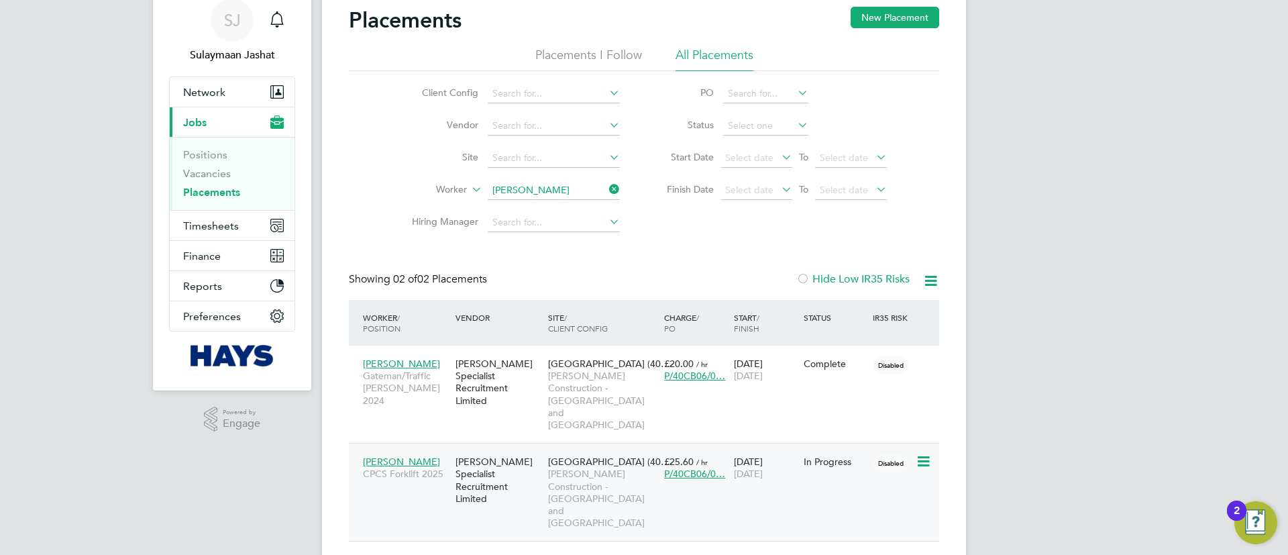
click at [545, 451] on div "Harrogate Hospital (40… Morgan Sindall Construction - Yorkshire and North East" at bounding box center [603, 492] width 116 height 87
click at [517, 191] on ul "Client Config Vendor Site Worker Hiring Manager" at bounding box center [510, 158] width 252 height 161
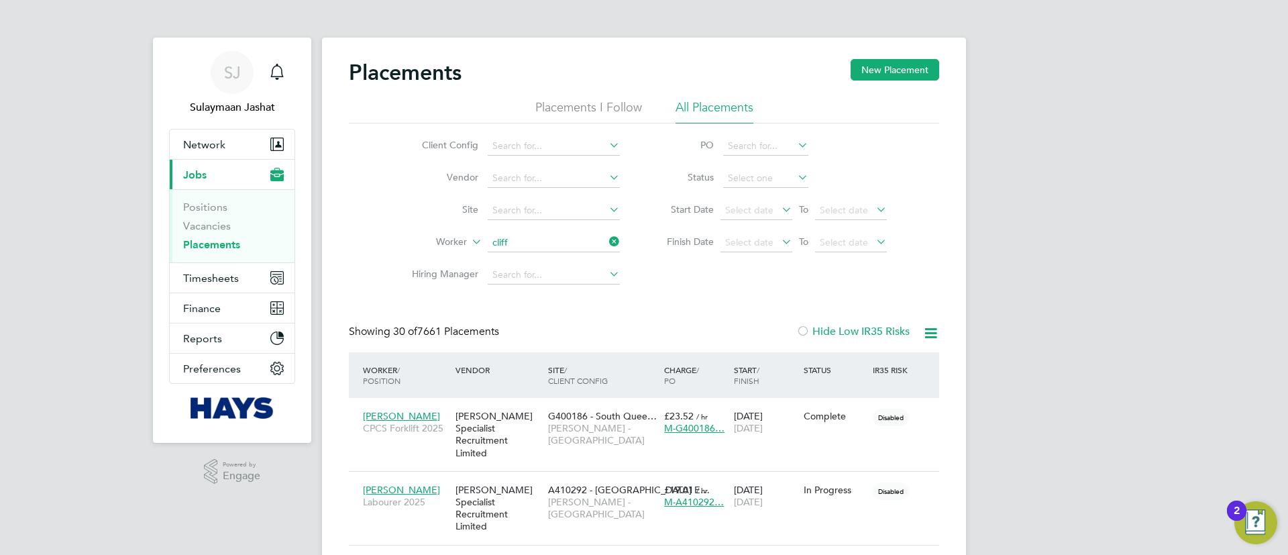
click at [551, 283] on li "Cliff ord Burbage" at bounding box center [553, 279] width 133 height 18
type input "Clifford Burbage"
click at [606, 244] on icon at bounding box center [606, 241] width 0 height 19
click at [504, 176] on input at bounding box center [554, 178] width 132 height 19
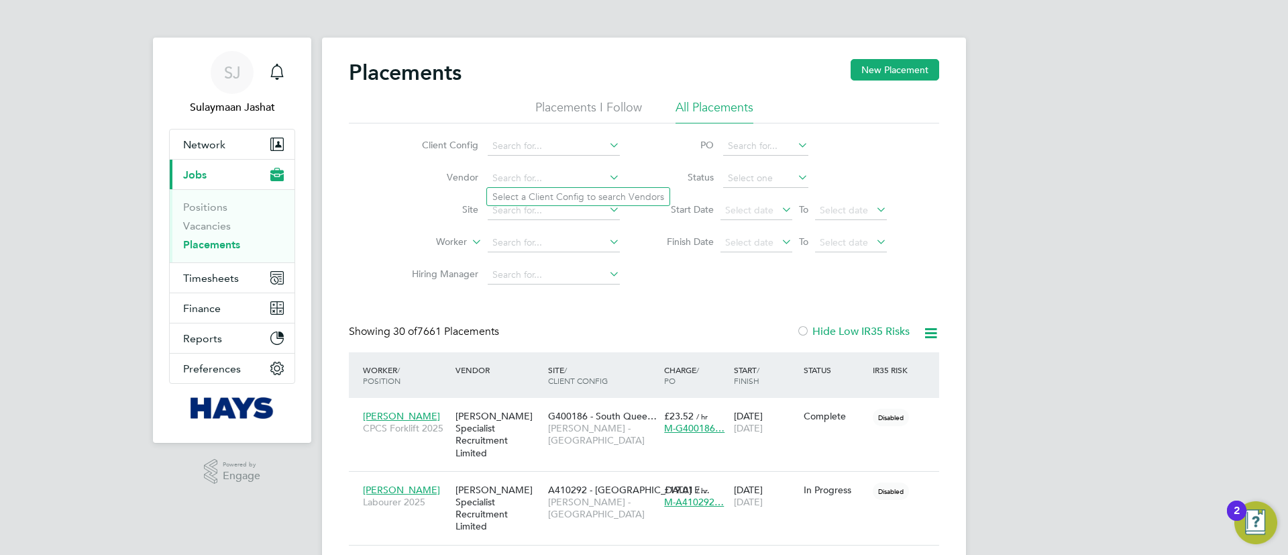
click at [382, 196] on div "Client Config Vendor Site Worker Hiring Manager PO Status Start Date Select dat…" at bounding box center [644, 207] width 590 height 168
click at [507, 204] on input at bounding box center [554, 210] width 132 height 19
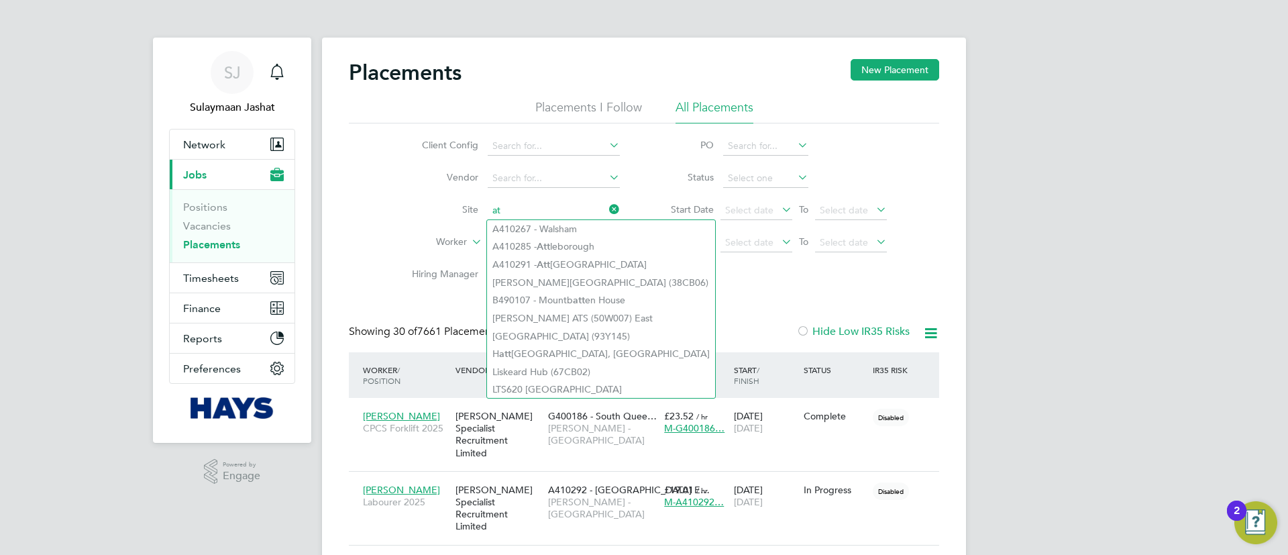
type input "a"
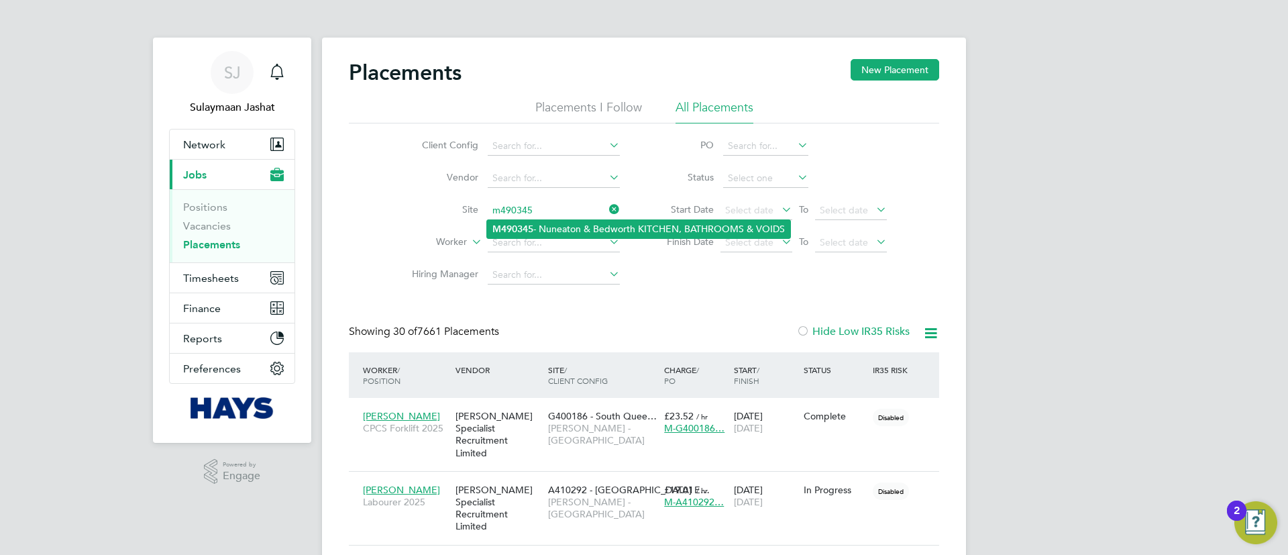
click at [517, 231] on b "M490345" at bounding box center [512, 228] width 41 height 11
type input "M490345 - Nuneaton & Bedworth KITCHEN, BATHROOMS & VOIDS"
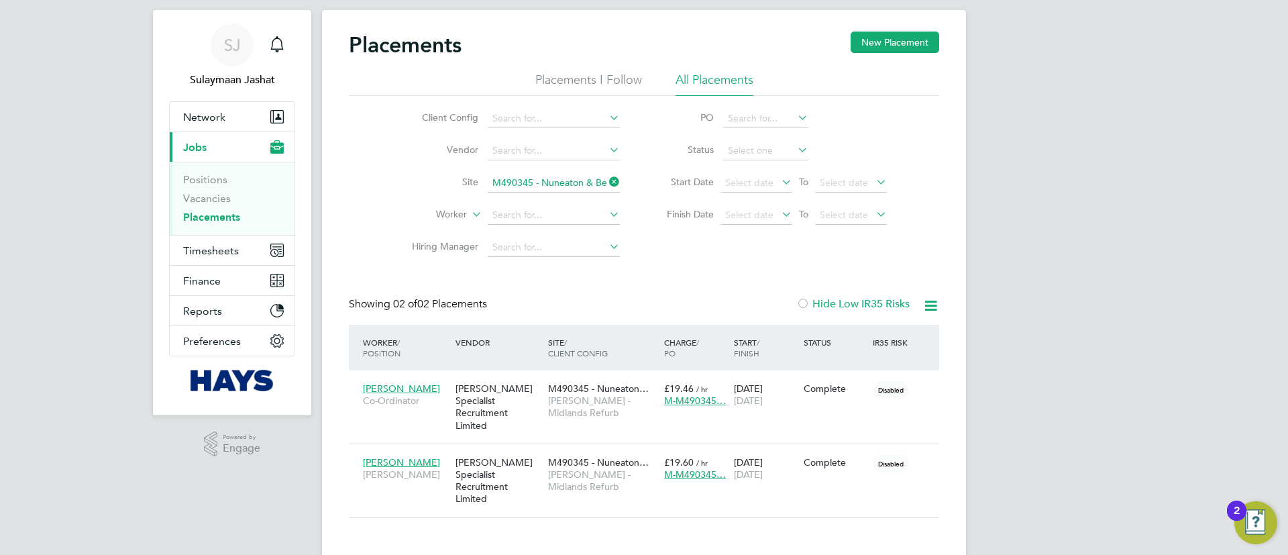
click at [606, 175] on icon at bounding box center [606, 181] width 0 height 19
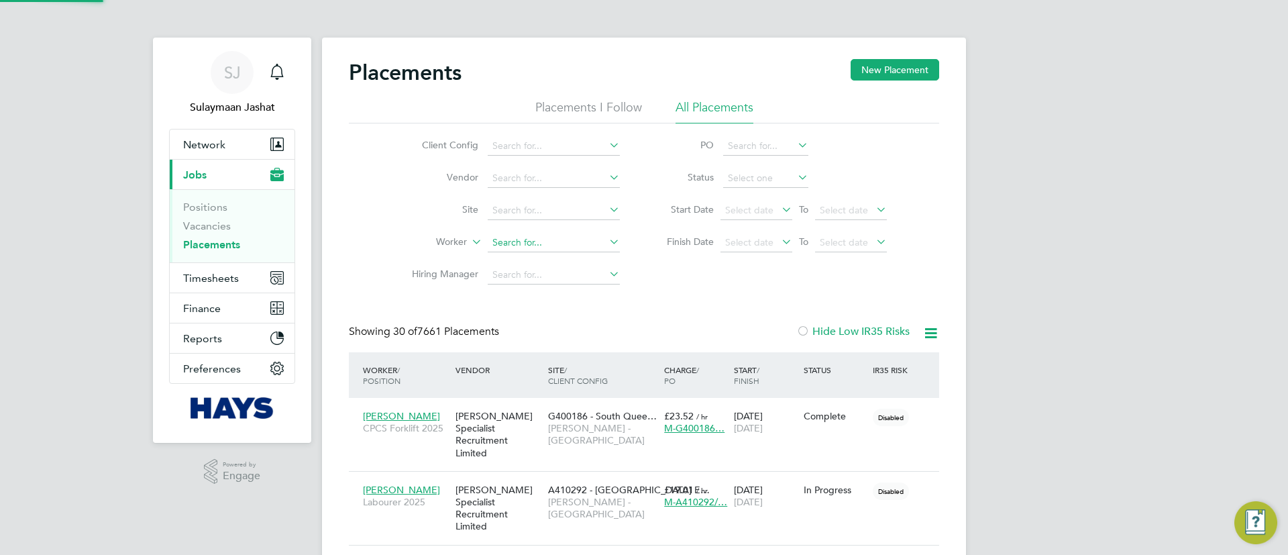
click at [516, 246] on input at bounding box center [554, 242] width 132 height 19
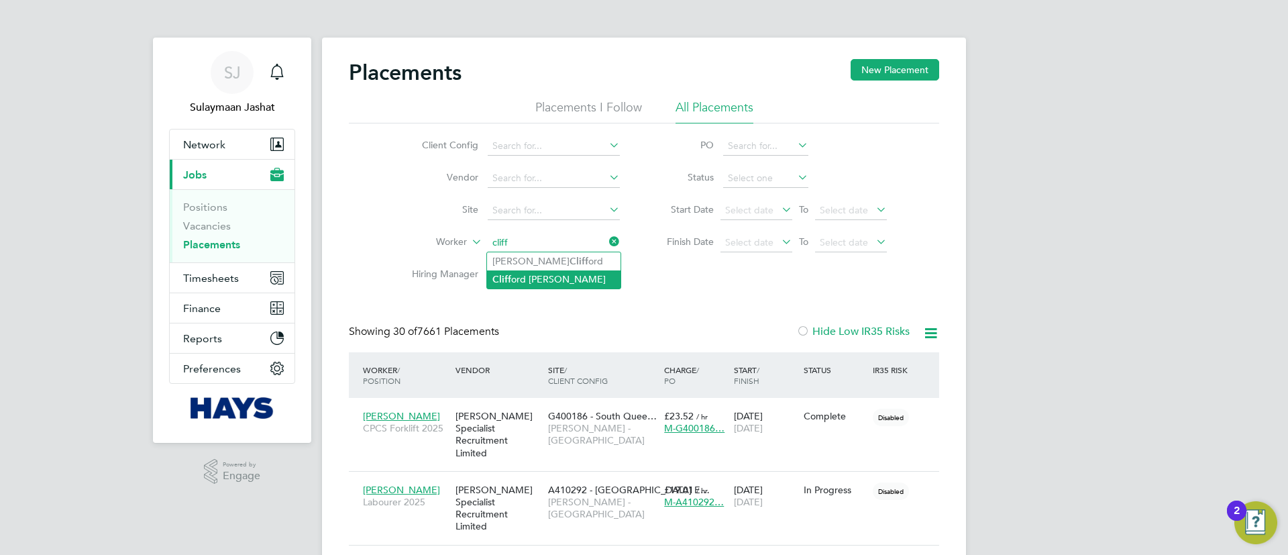
click at [500, 278] on b "Cliff" at bounding box center [501, 279] width 19 height 11
type input "Clifford Burbage"
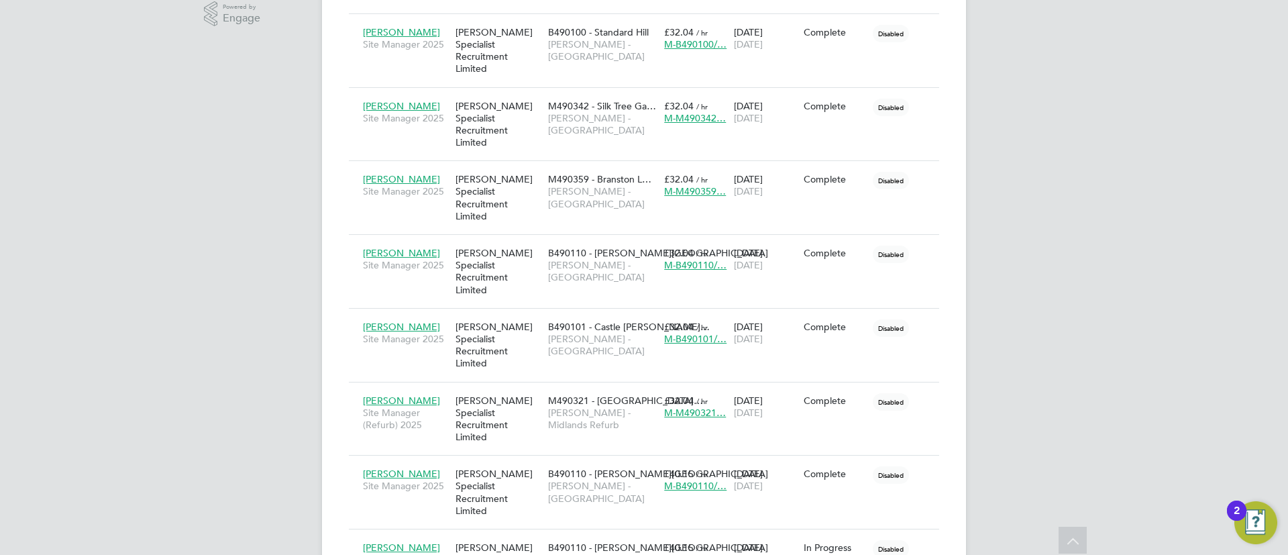
click at [215, 382] on div "SJ Sulaymaan Jashat Notifications Applications: Network Team Members Businesses…" at bounding box center [644, 103] width 1288 height 1122
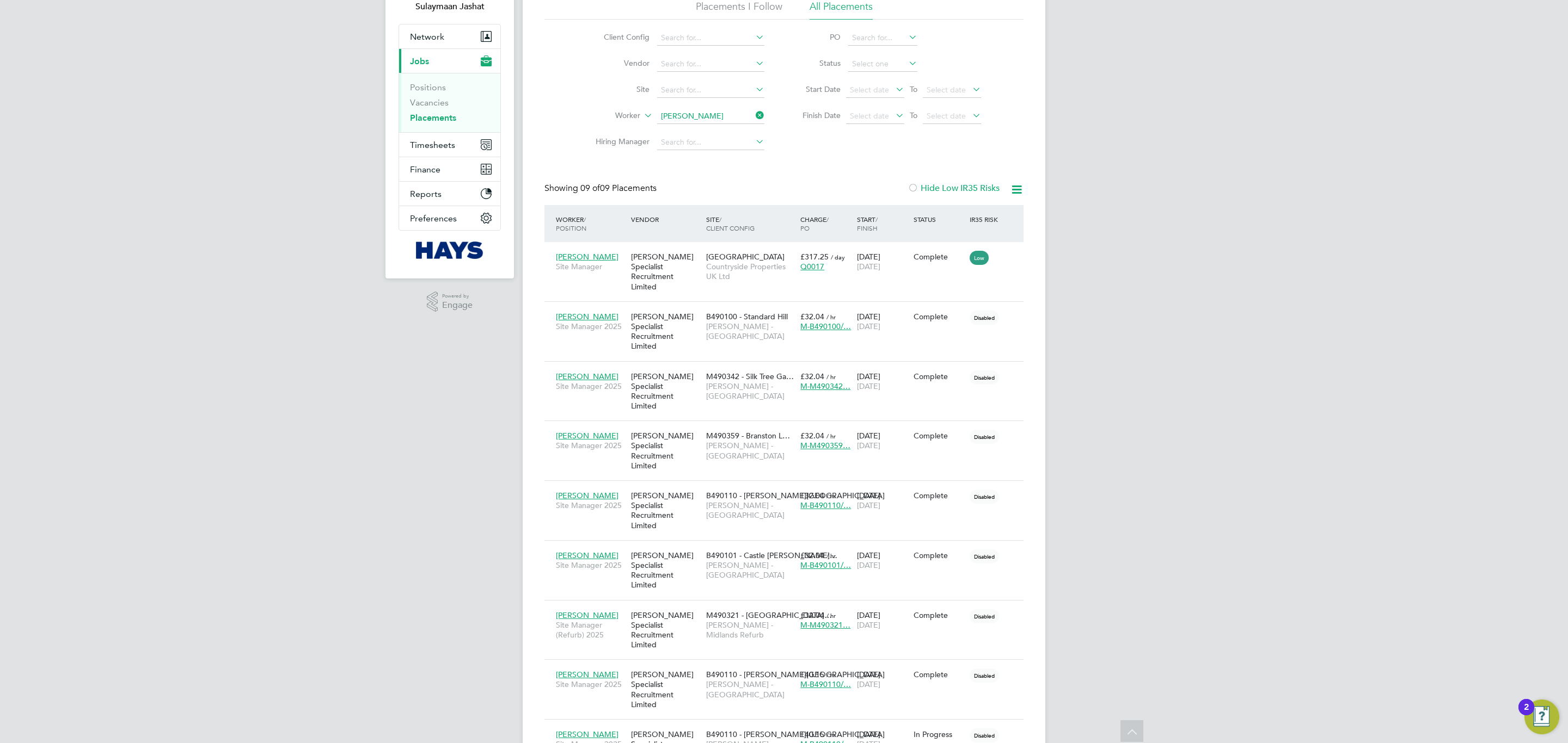
scroll to position [6, 6]
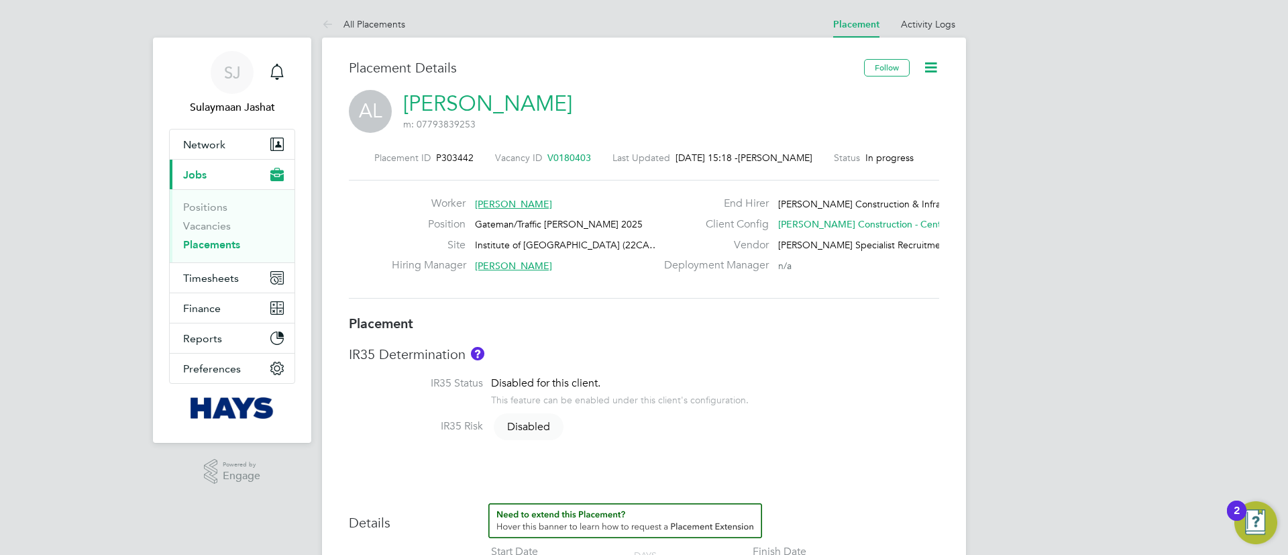
scroll to position [21, 265]
click at [561, 316] on h3 "Placement" at bounding box center [644, 323] width 590 height 17
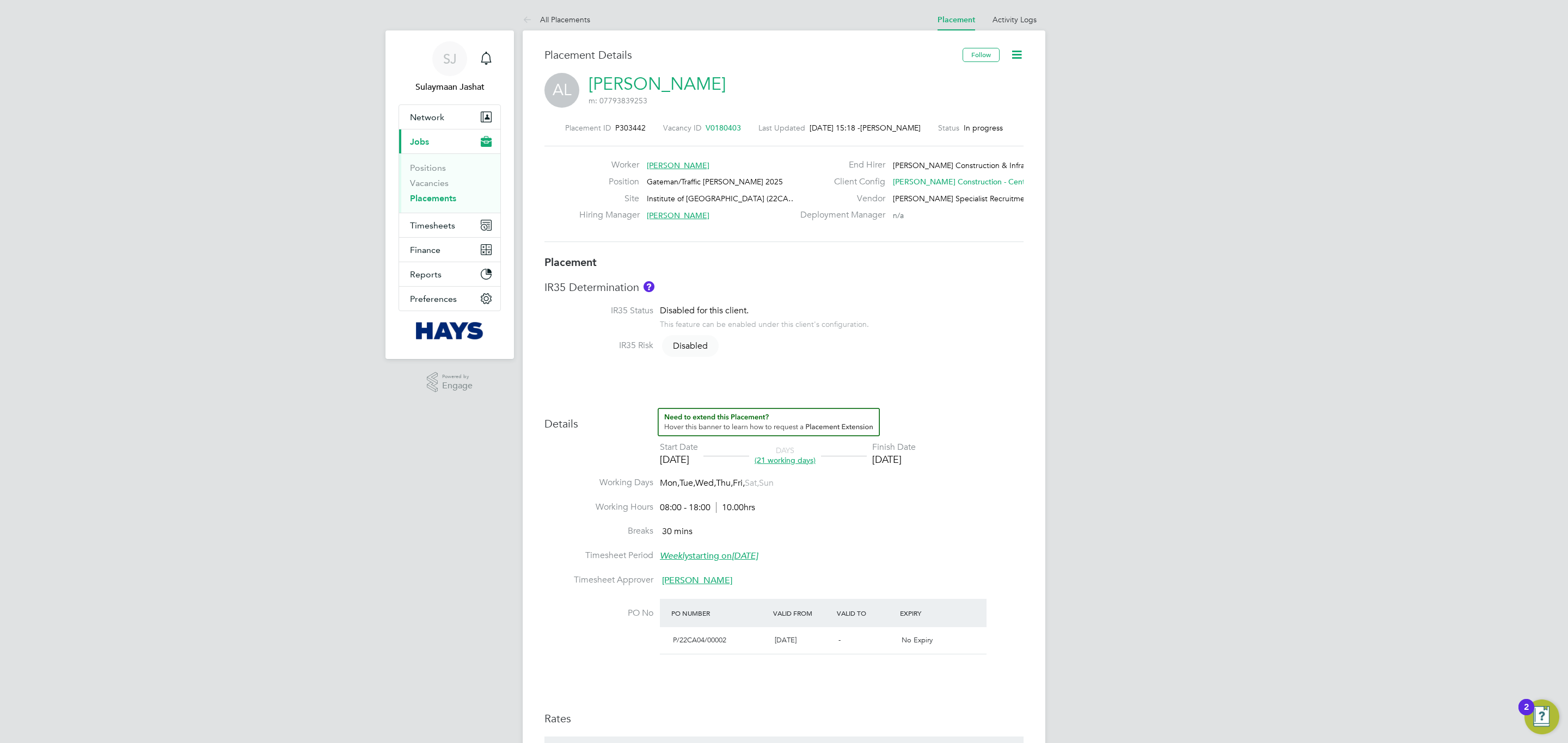
scroll to position [17, 216]
click at [426, 203] on link "Placements" at bounding box center [433, 198] width 46 height 11
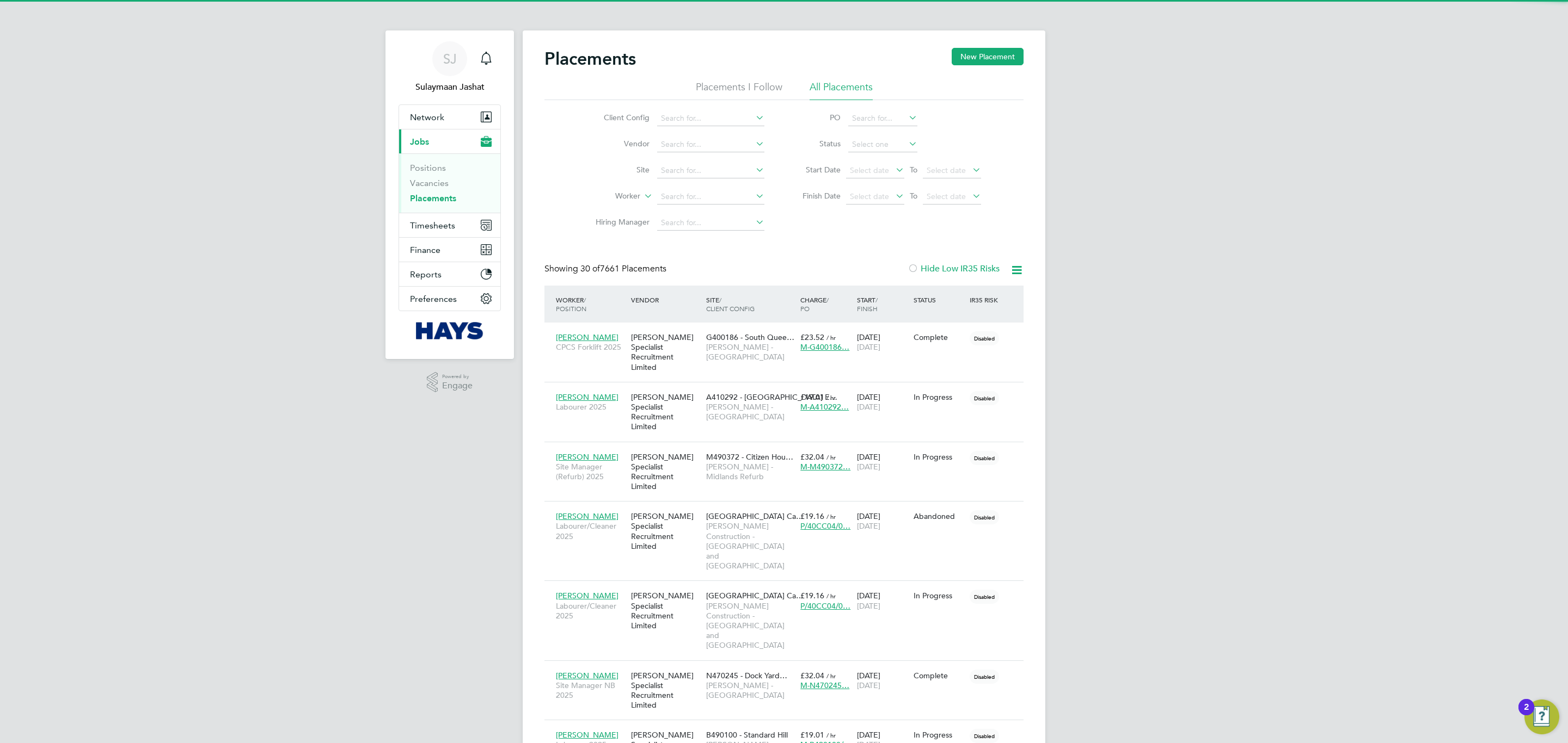
scroll to position [31, 95]
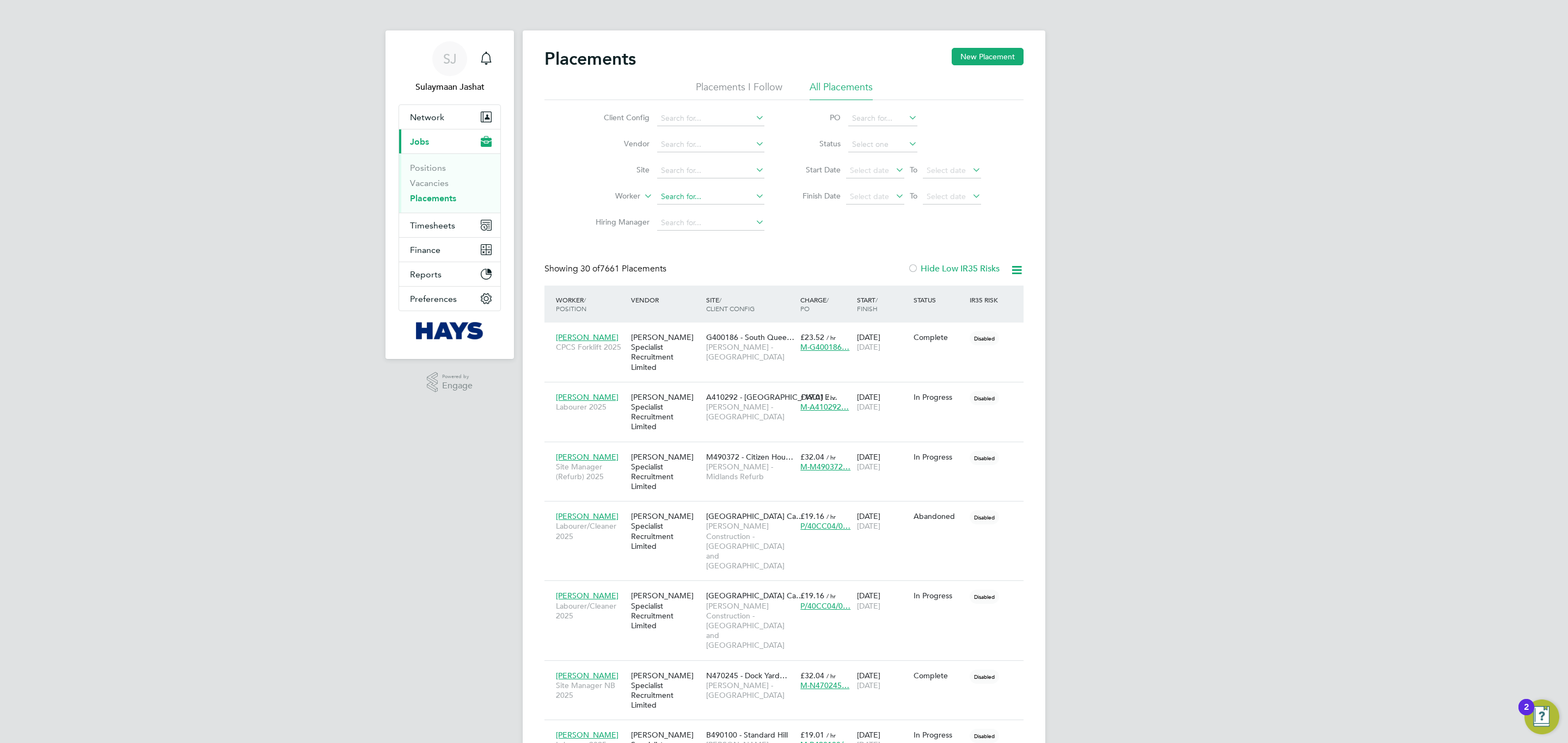
click at [717, 204] on input at bounding box center [711, 196] width 107 height 15
click at [715, 213] on li "Jason C orcoran" at bounding box center [710, 213] width 108 height 15
type input "Jason Corcoran"
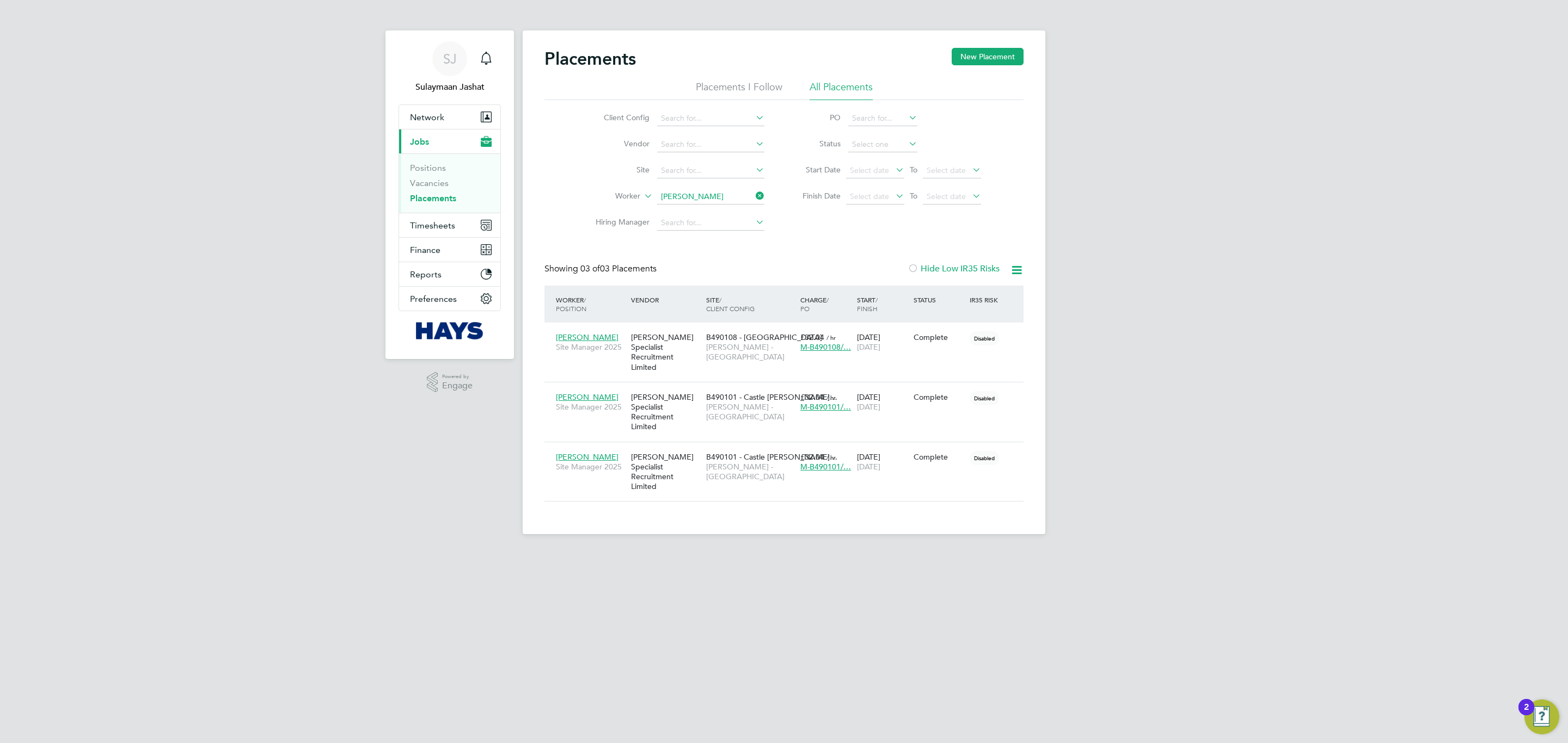
click at [674, 195] on input "Jason Corcoran" at bounding box center [711, 196] width 107 height 15
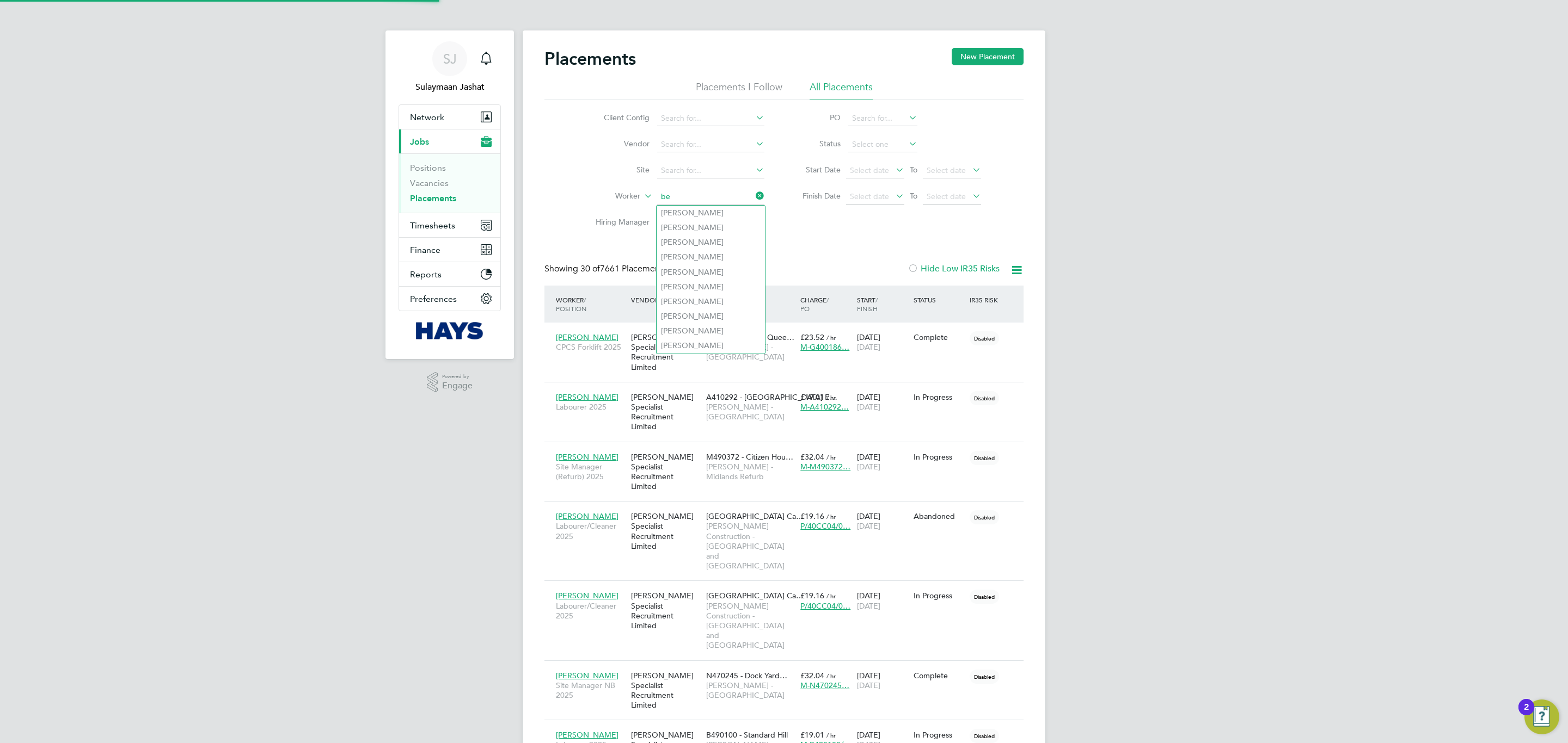
scroll to position [31, 95]
click at [696, 216] on b "Harper" at bounding box center [724, 213] width 63 height 9
type input "Benjamin Harper"
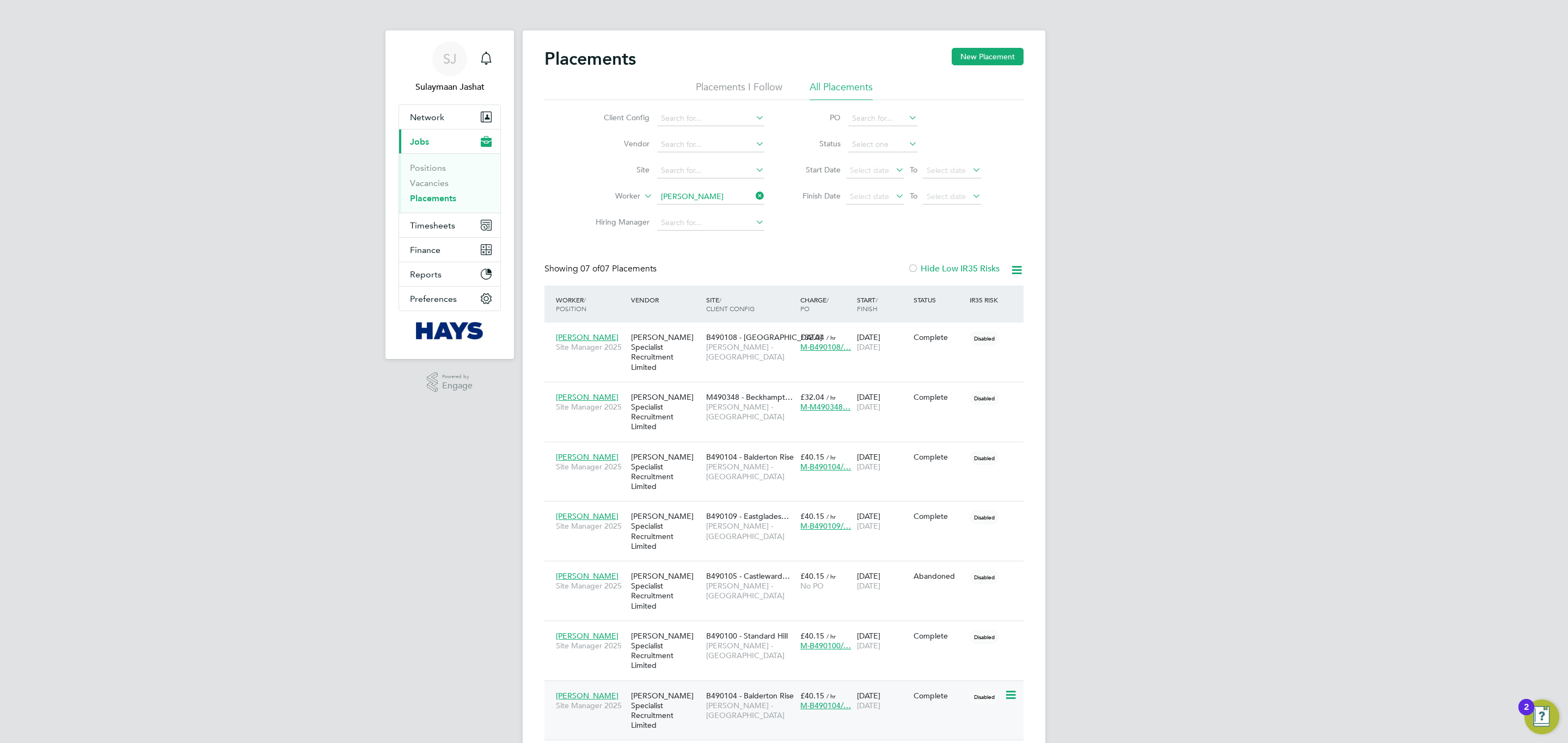
click at [740, 449] on span "B490104 - Balderton Rise" at bounding box center [750, 696] width 88 height 10
click at [1045, 421] on div "SJ Sulaymaan Jashat Notifications Applications: Network Team Members Businesses…" at bounding box center [784, 395] width 1568 height 791
click at [717, 449] on span "B490104 - Balderton Rise" at bounding box center [750, 457] width 88 height 10
click at [752, 449] on span "Lovell - East Midlands" at bounding box center [750, 531] width 88 height 19
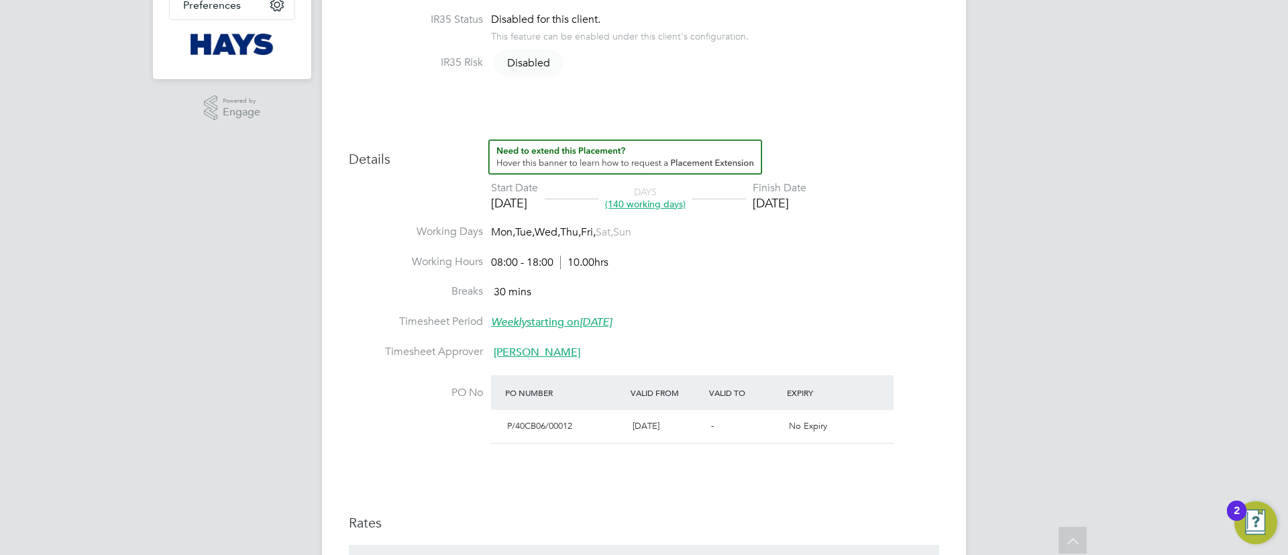
scroll to position [604, 0]
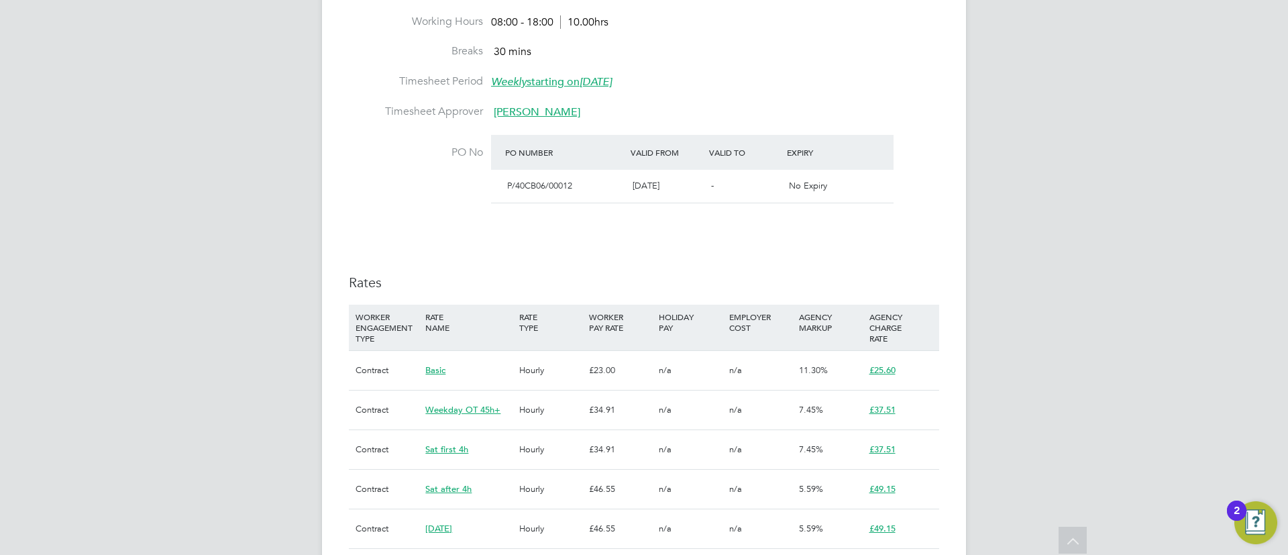
click at [621, 224] on div "Details Start Date 07 Jun 2025 DAYS (140 working days) Finish Date 20 Dec 2025 …" at bounding box center [644, 250] width 590 height 702
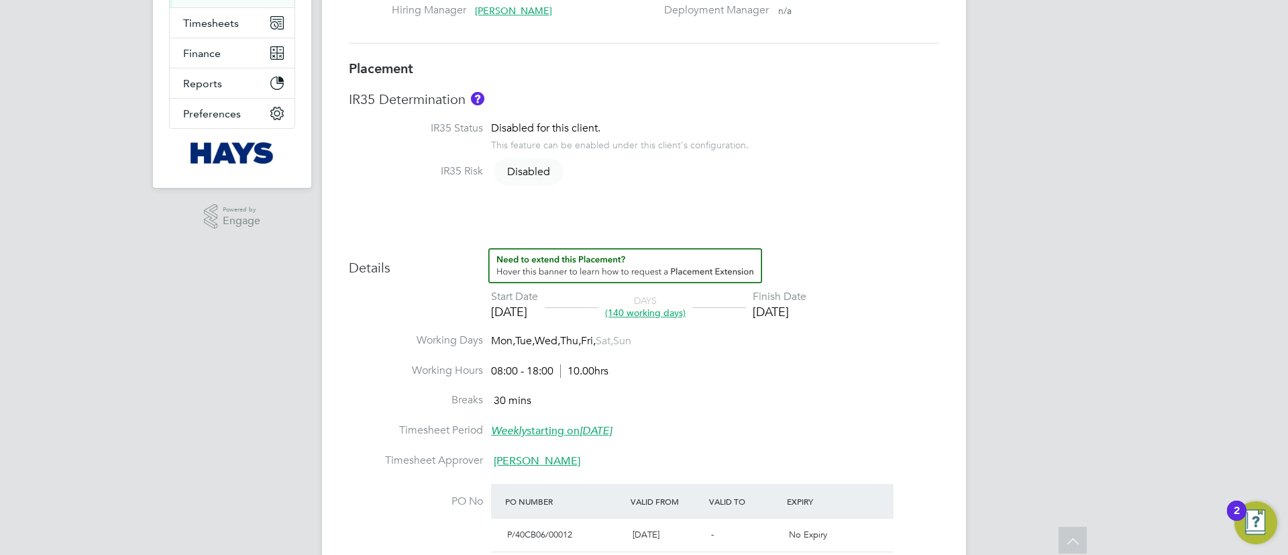
scroll to position [101, 0]
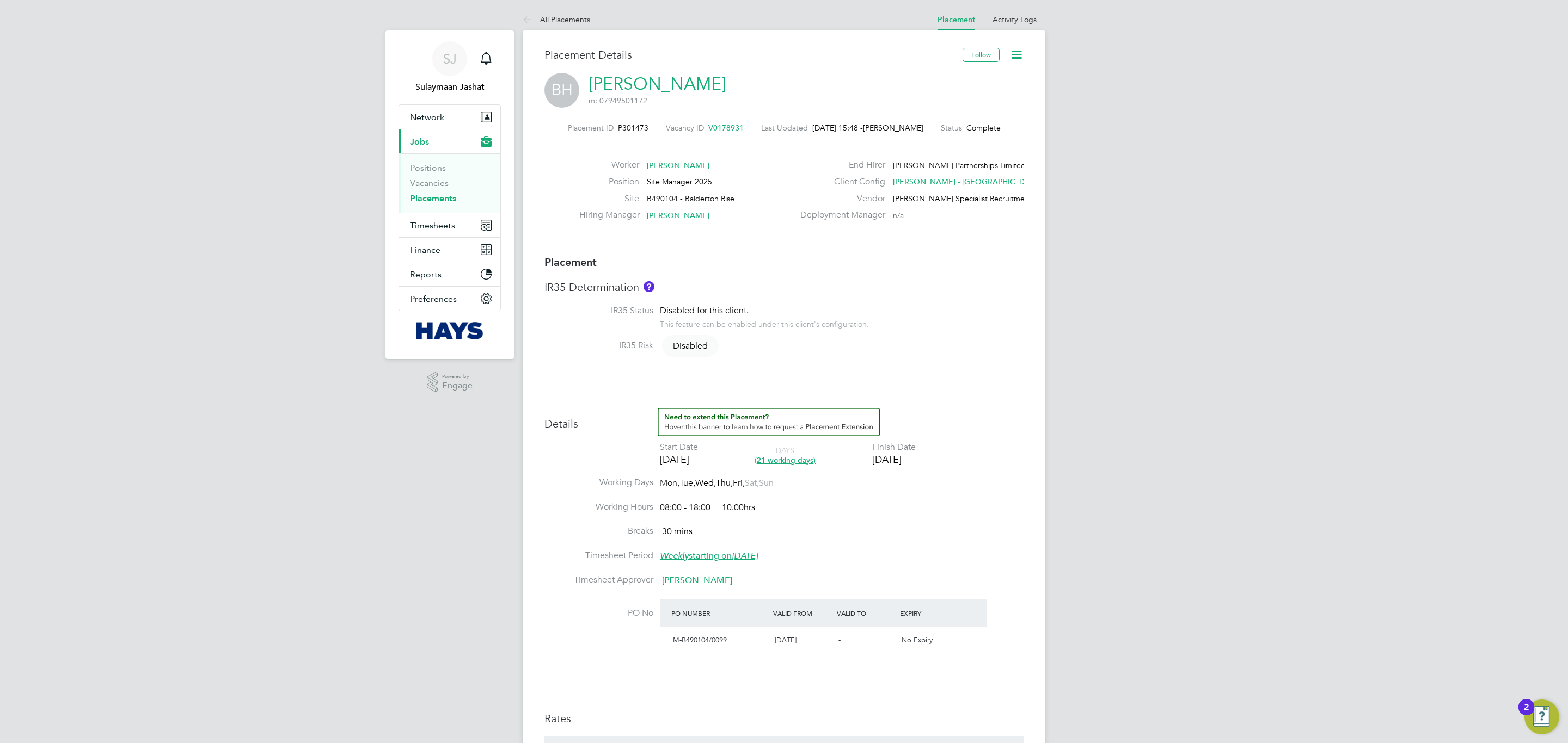
click at [881, 521] on li "Working Hours 08:00 - 18:00 10.00hrs" at bounding box center [784, 514] width 479 height 24
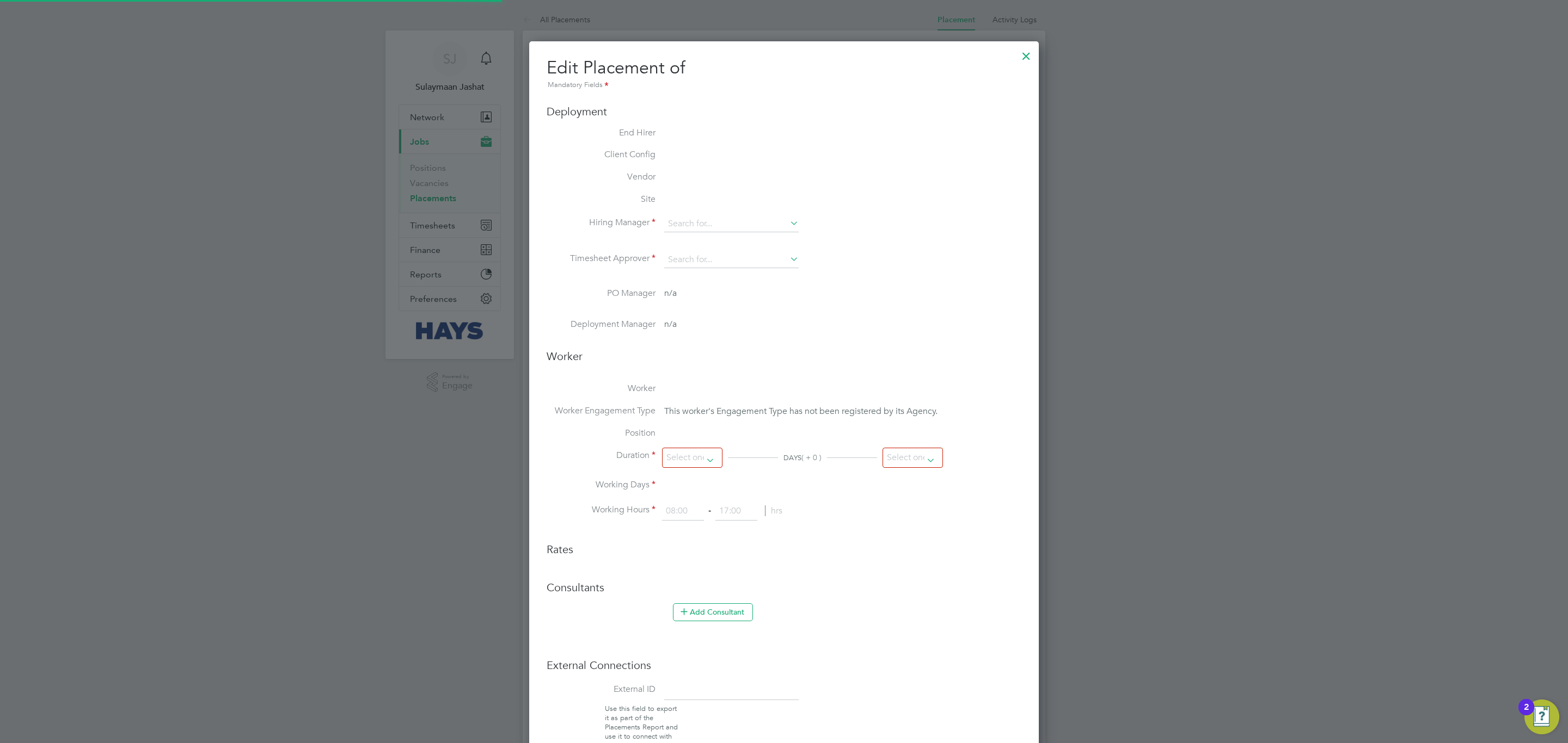
type input "[PERSON_NAME]"
type input "[DATE]"
type input "08:00"
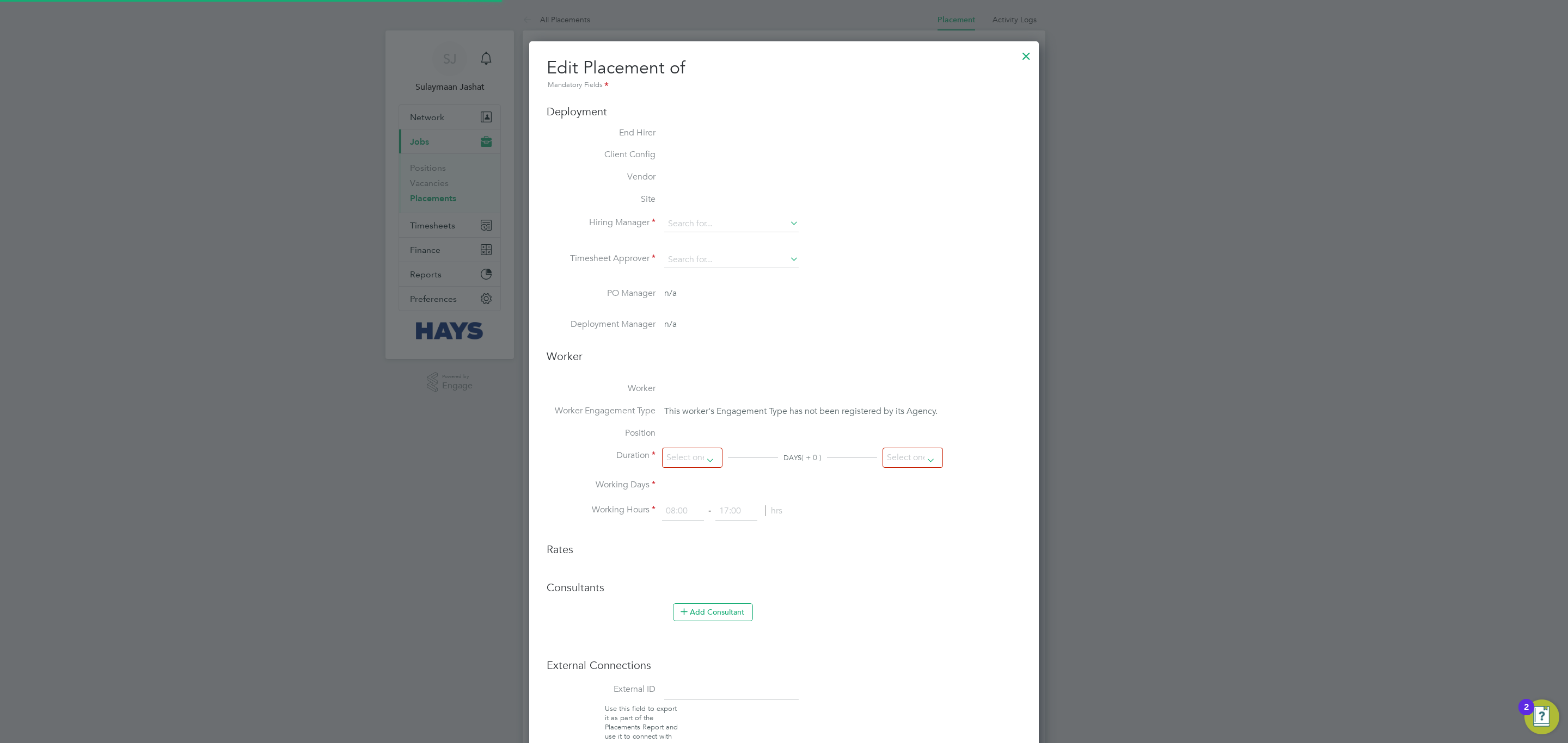
type input "18:00"
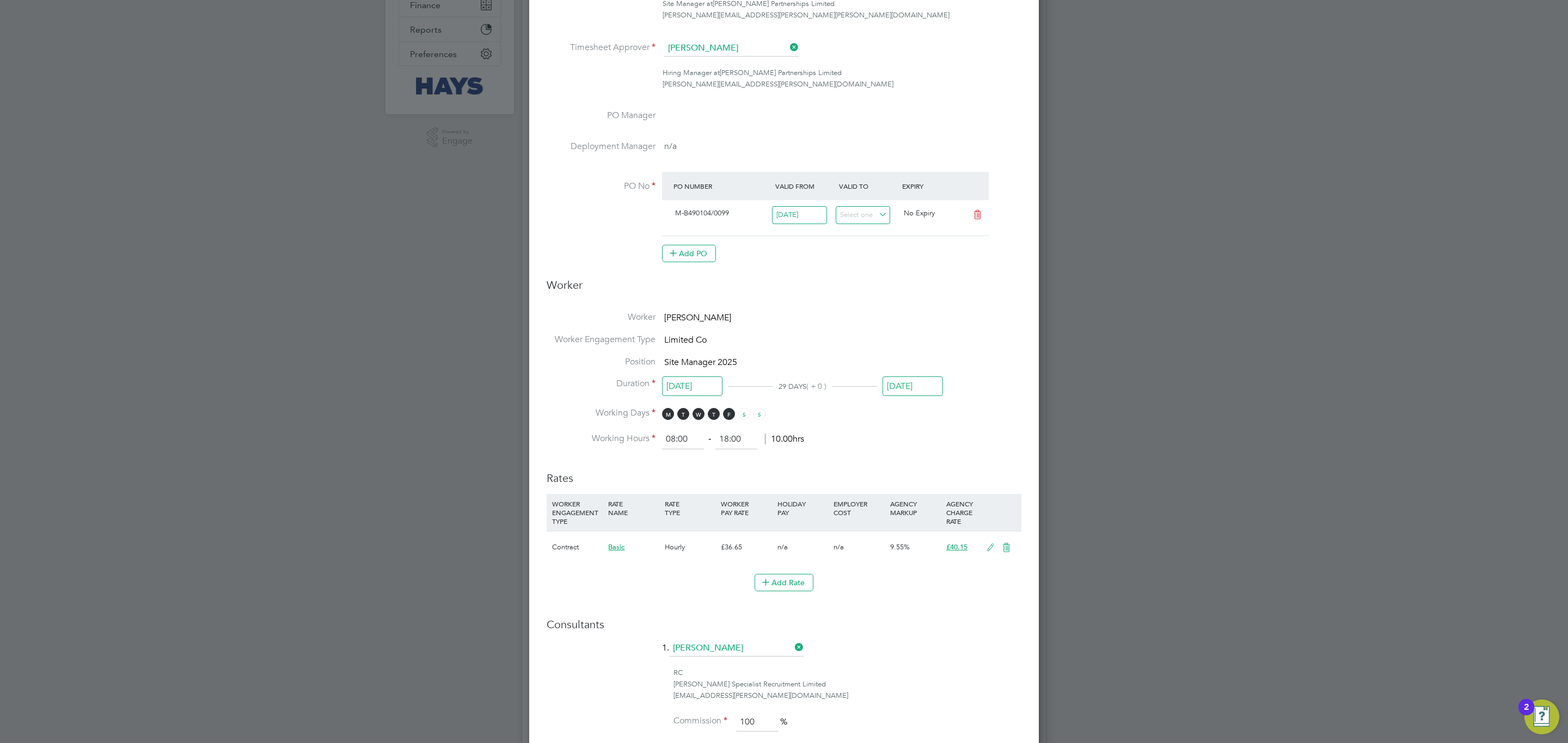
click at [915, 395] on input "[DATE]" at bounding box center [912, 386] width 60 height 20
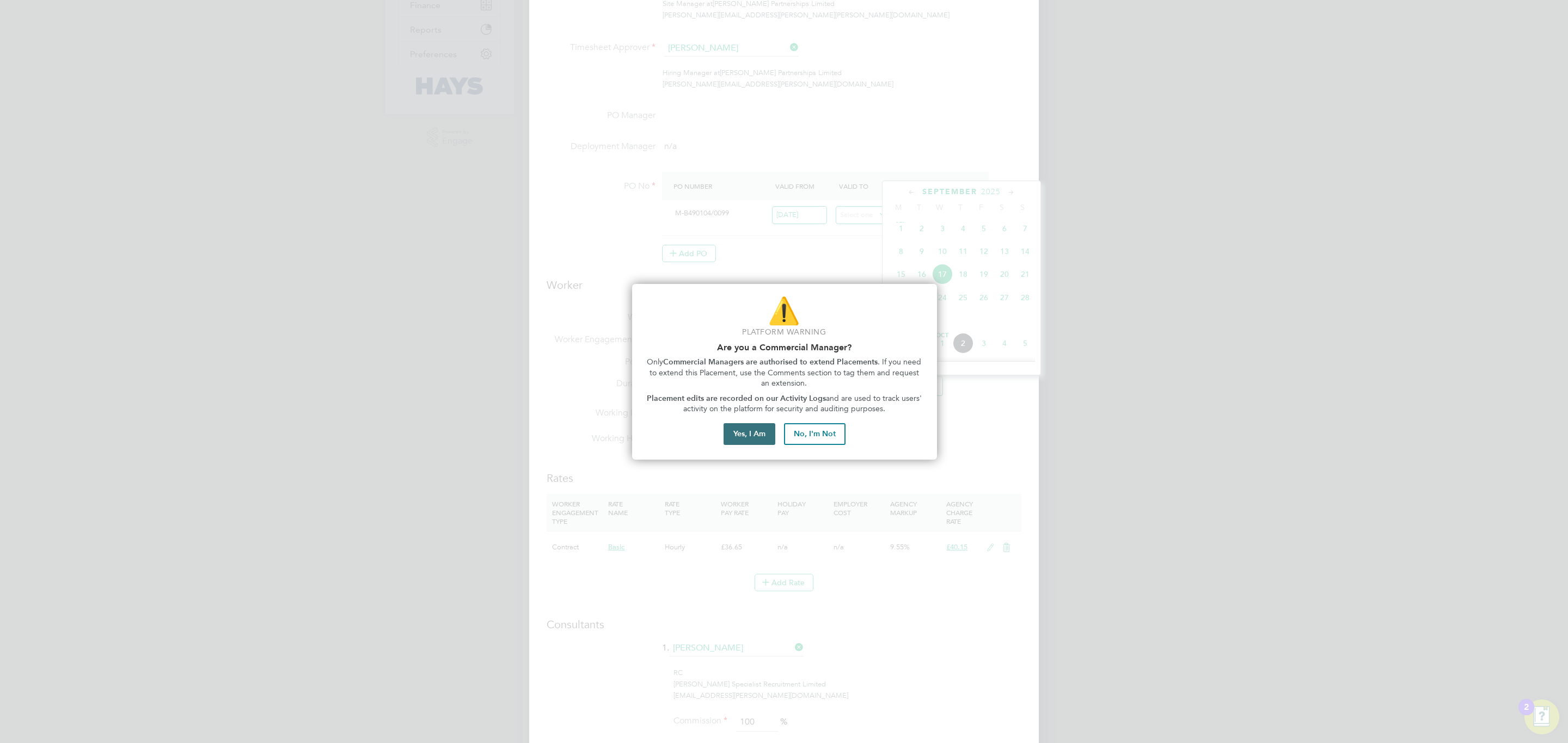
click at [756, 432] on button "Yes, I Am" at bounding box center [750, 434] width 52 height 22
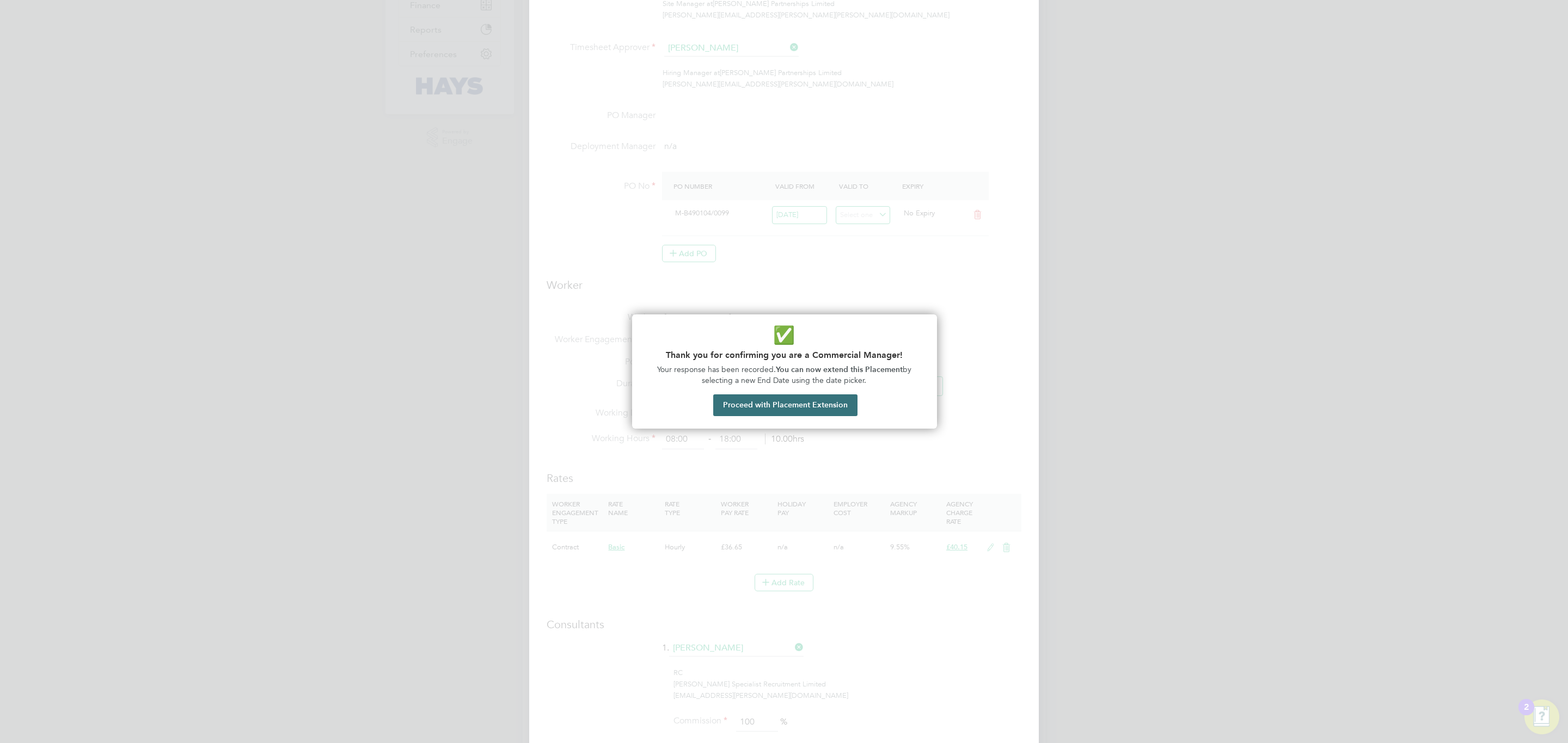
click at [794, 400] on button "Proceed with Placement Extension" at bounding box center [786, 405] width 144 height 22
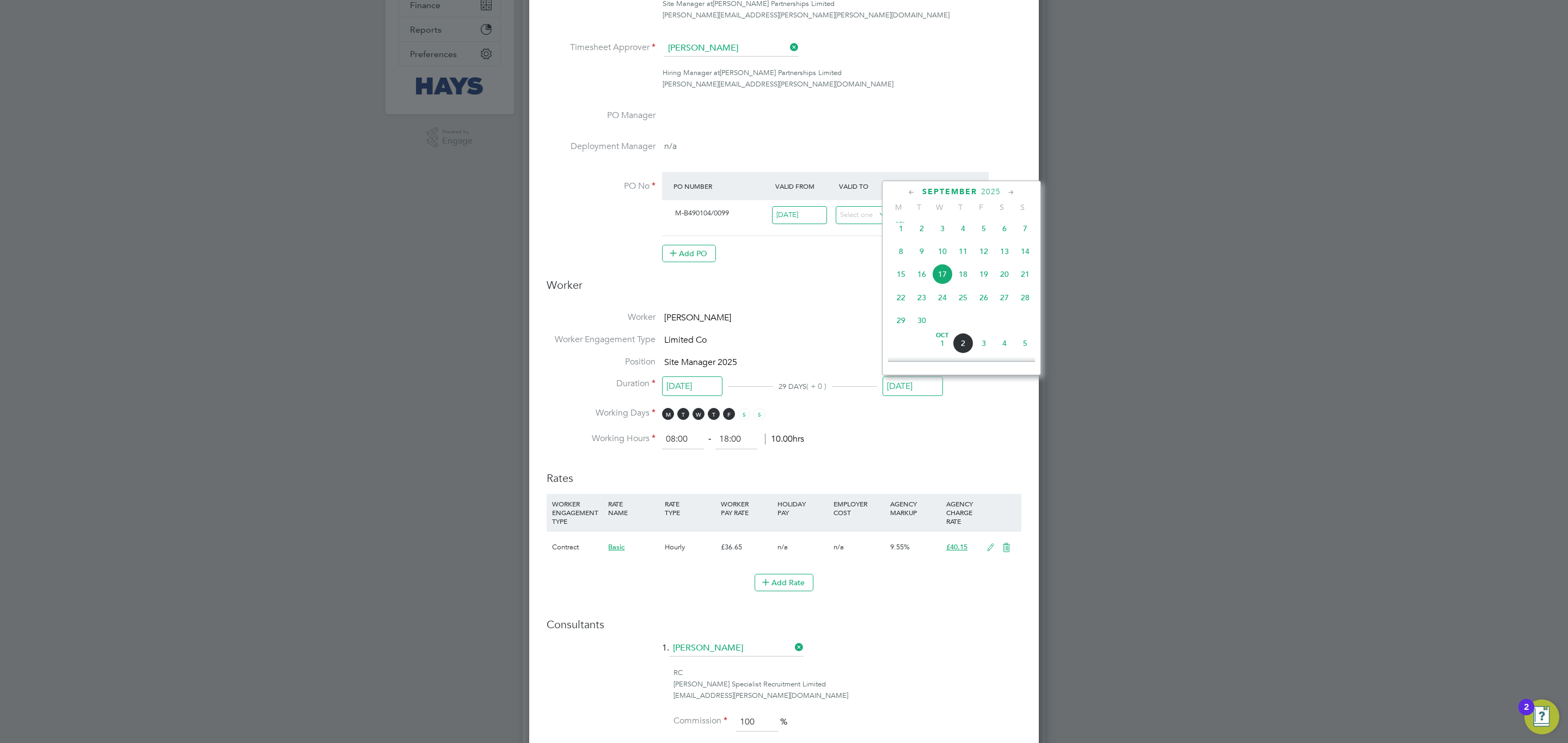
click at [984, 348] on span "3" at bounding box center [983, 343] width 20 height 20
type input "[DATE]"
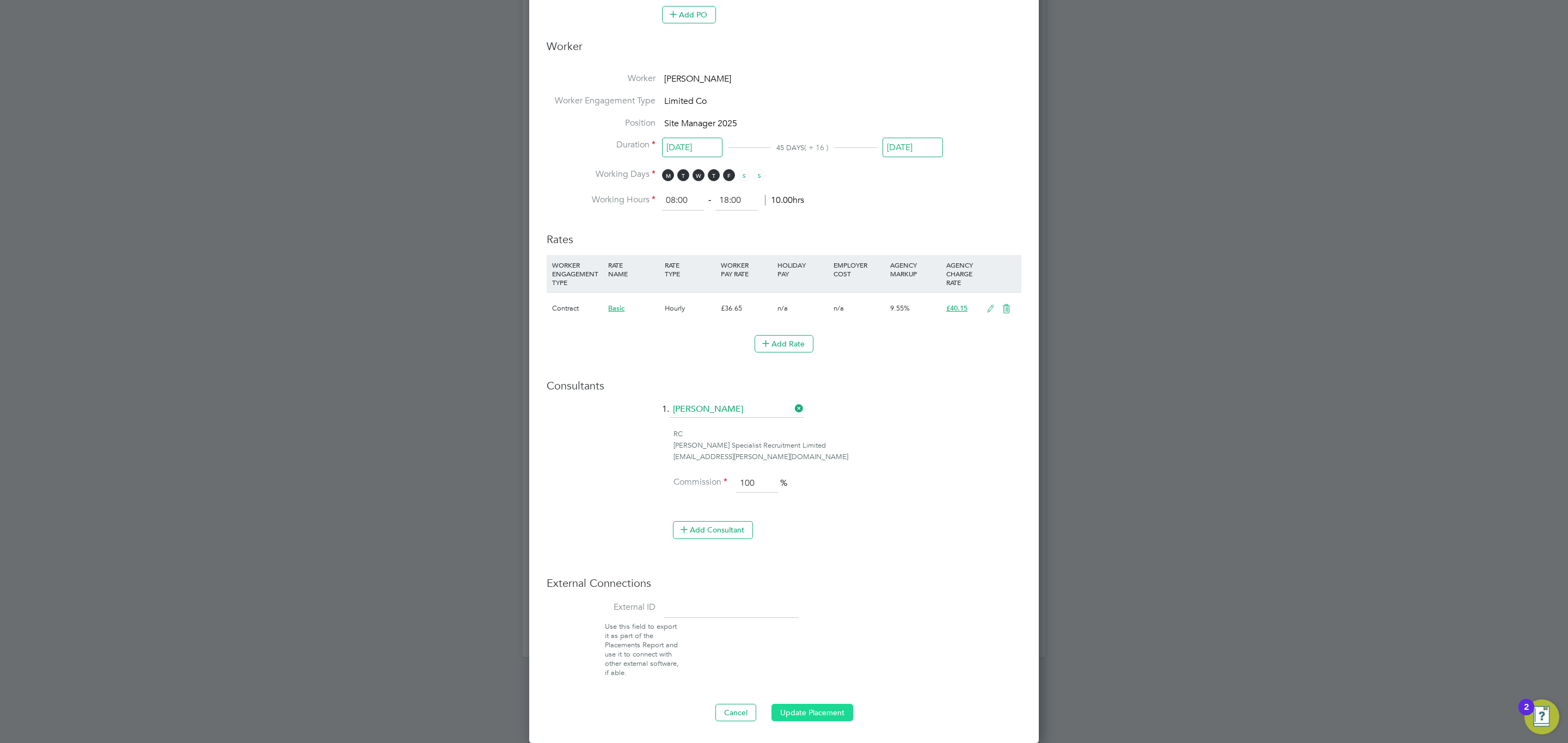
click at [805, 709] on button "Update Placement" at bounding box center [812, 712] width 82 height 17
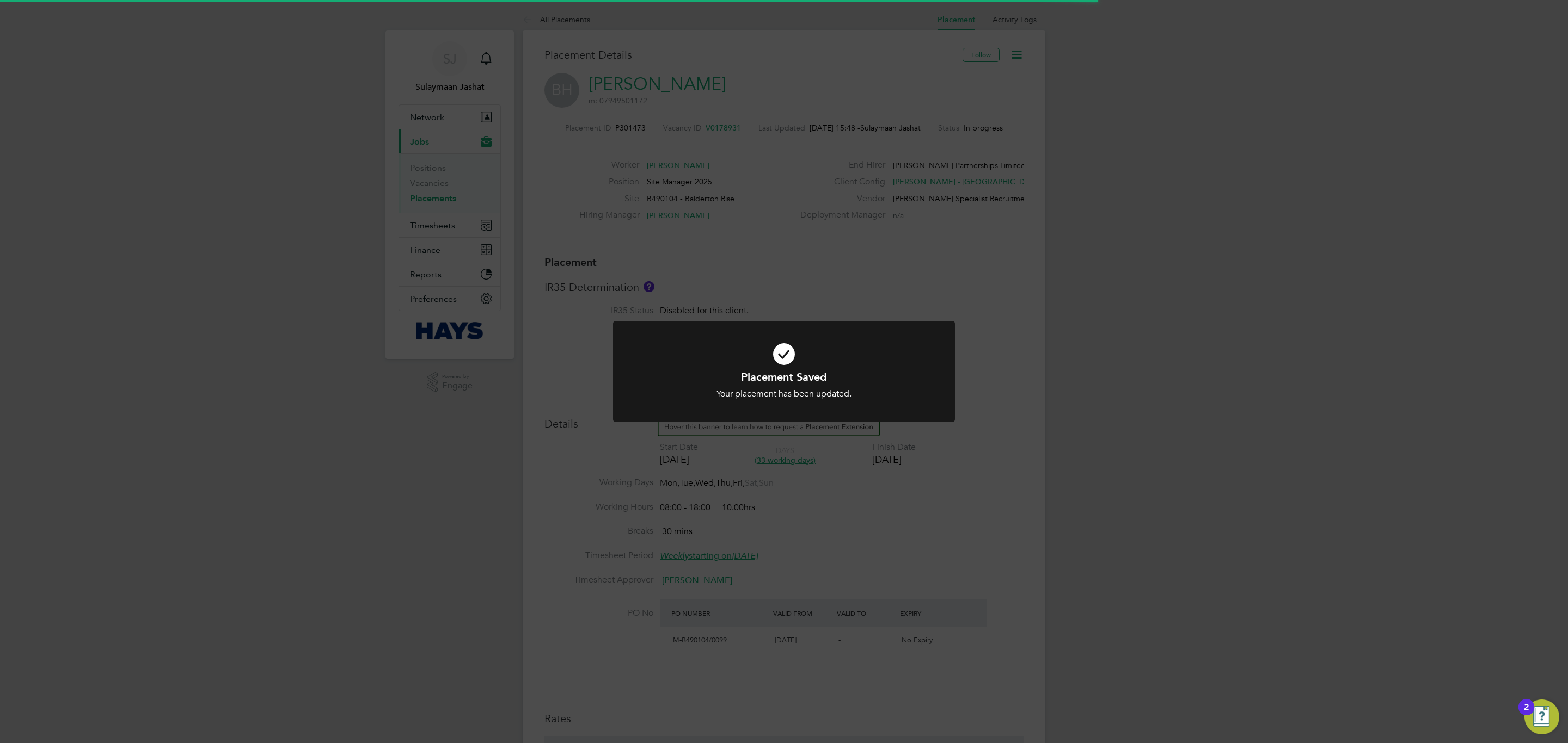
click at [8, 501] on div "Placement Saved Your placement has been updated. Cancel Okay" at bounding box center [784, 372] width 1568 height 743
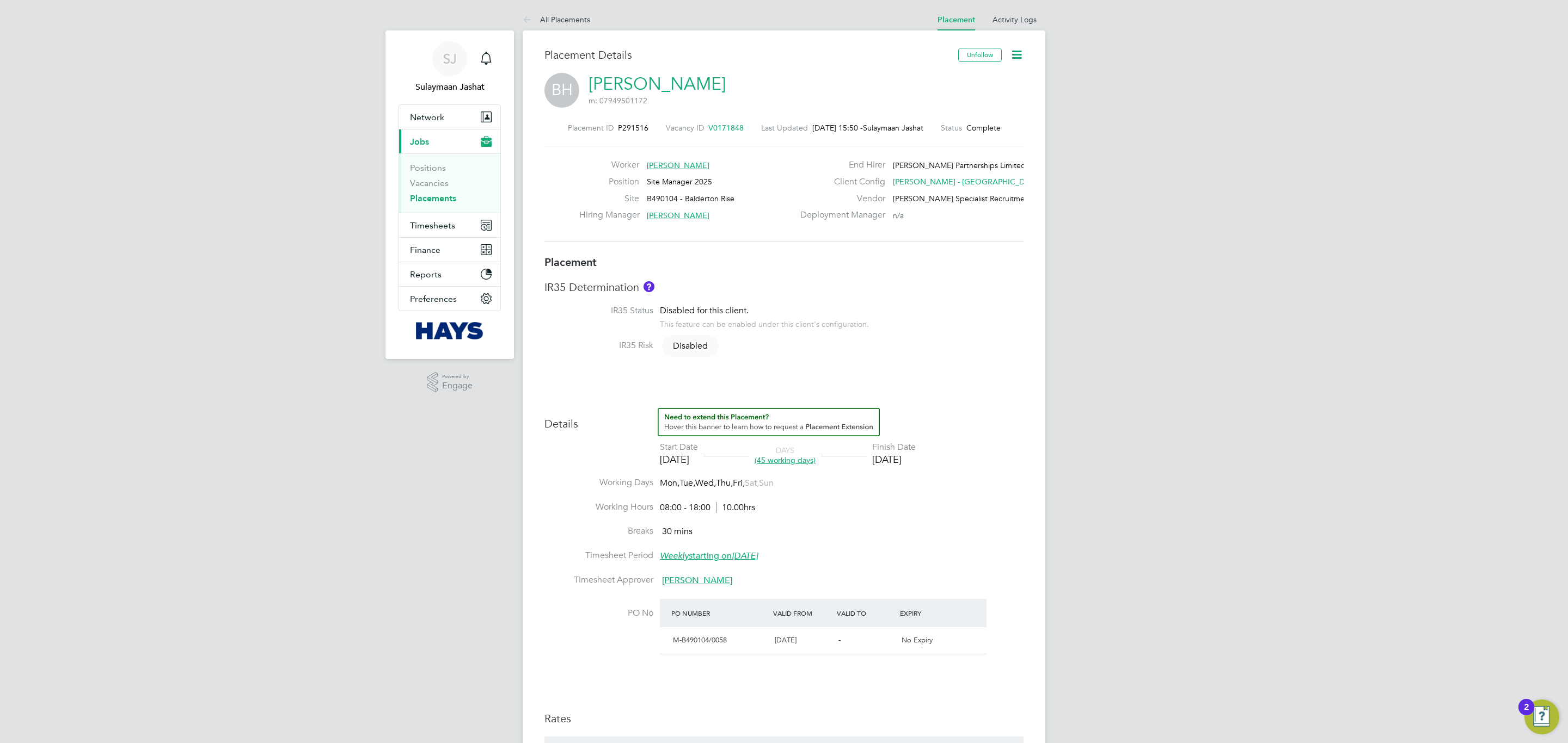
click at [964, 353] on div "IR35 Risk Disabled" at bounding box center [784, 346] width 479 height 14
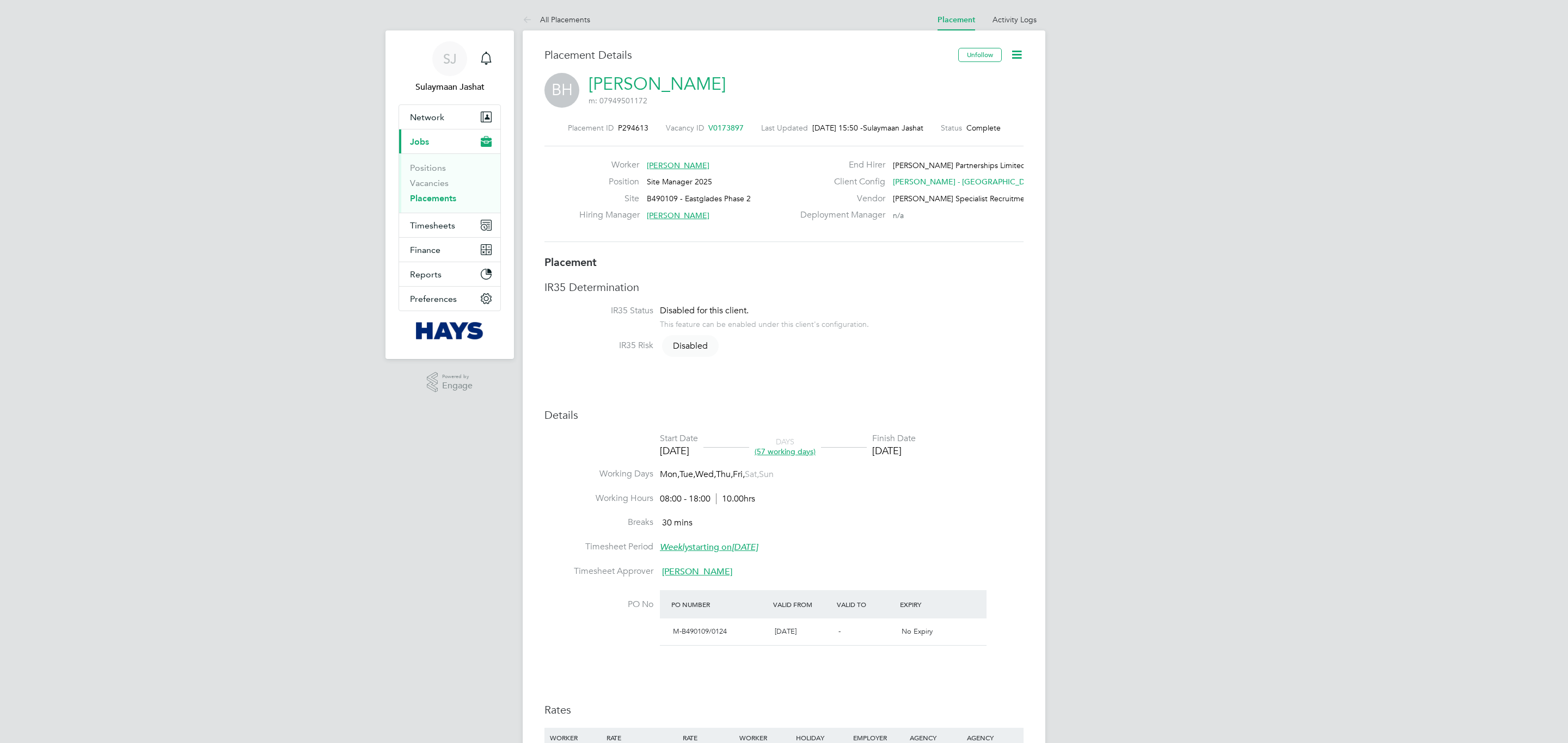
type input "Mark Dixon"
type input "Andrew Berwick"
type input "[DATE]"
type input "29 Aug 2025"
type input "08:00"
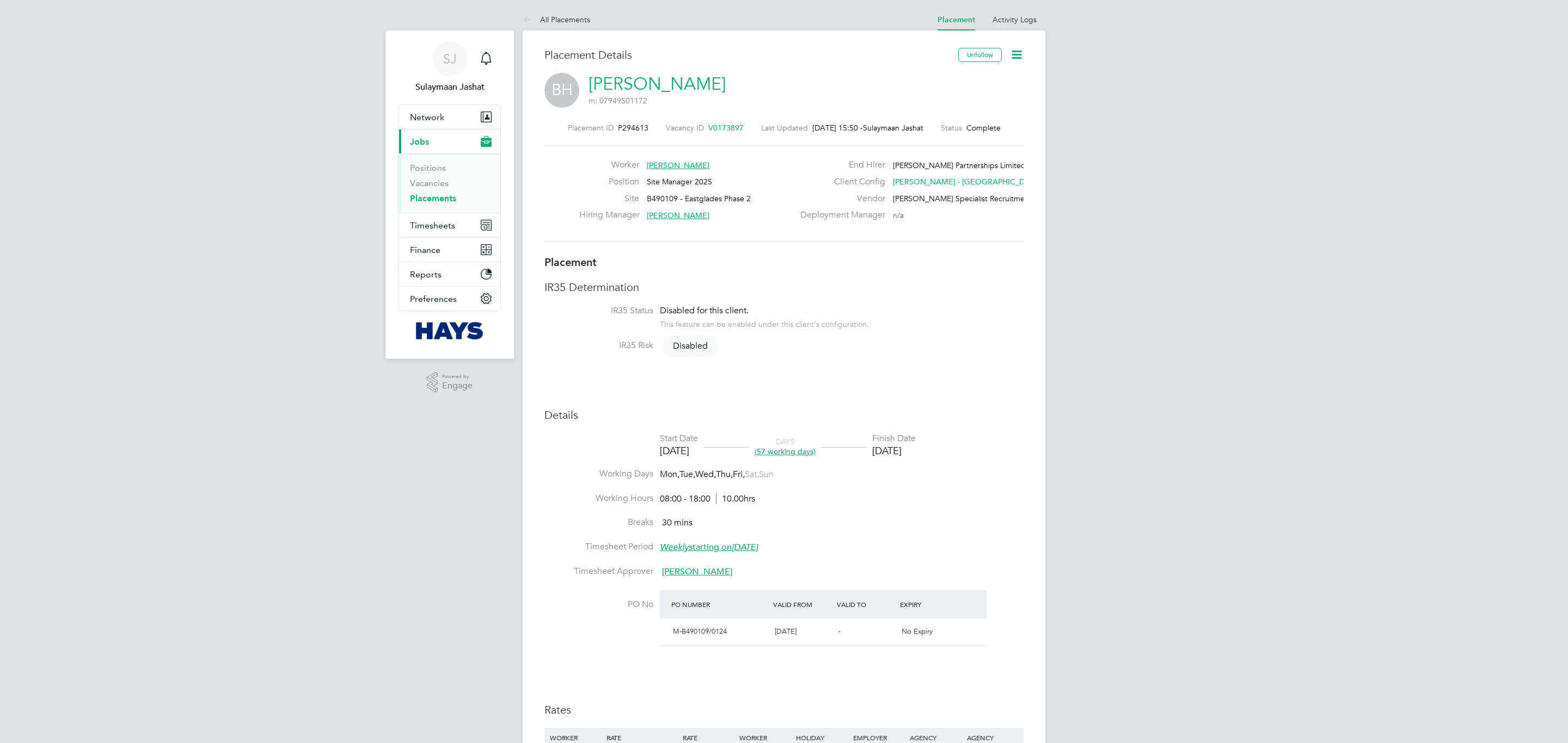
type input "18:00"
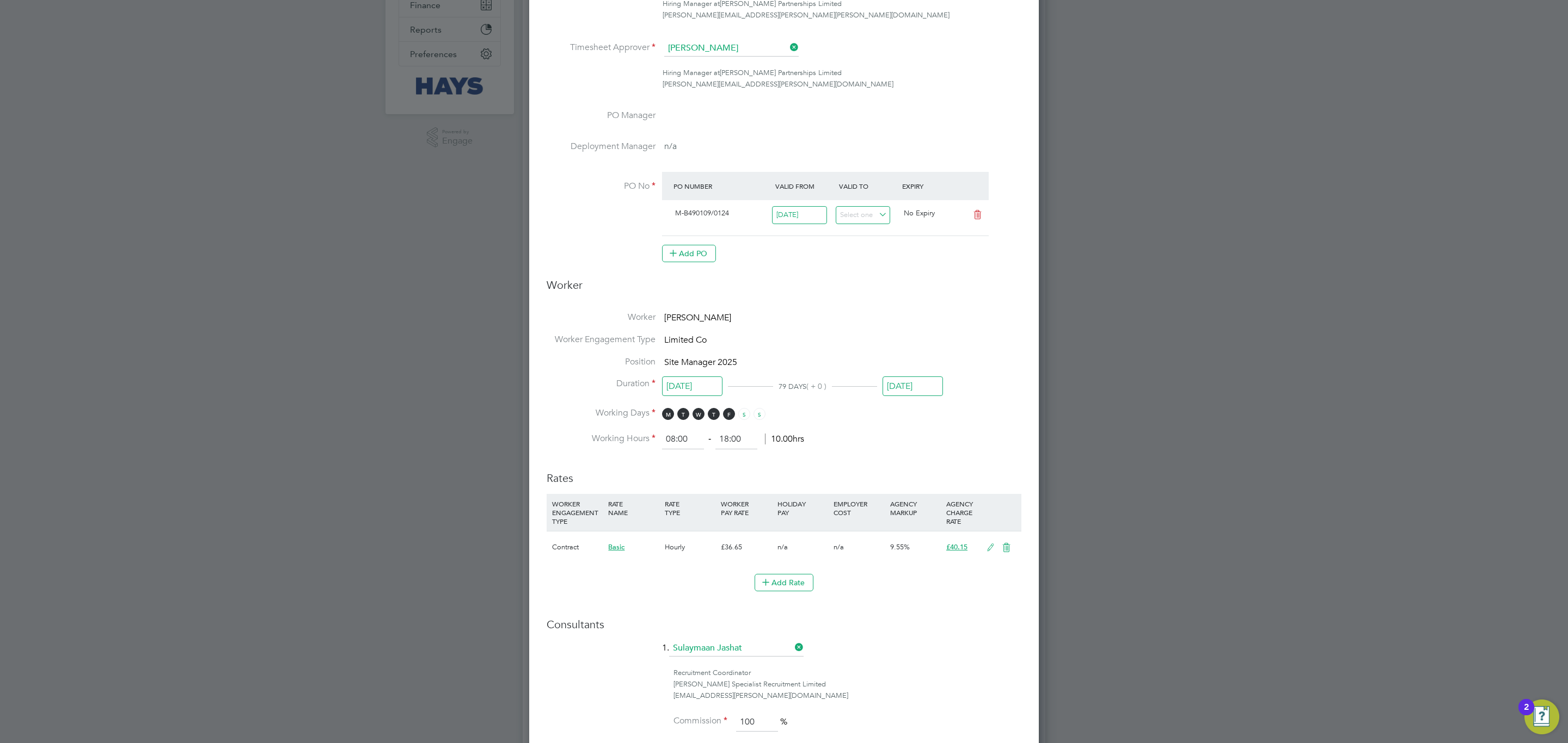
click at [934, 393] on input "[DATE]" at bounding box center [912, 386] width 60 height 20
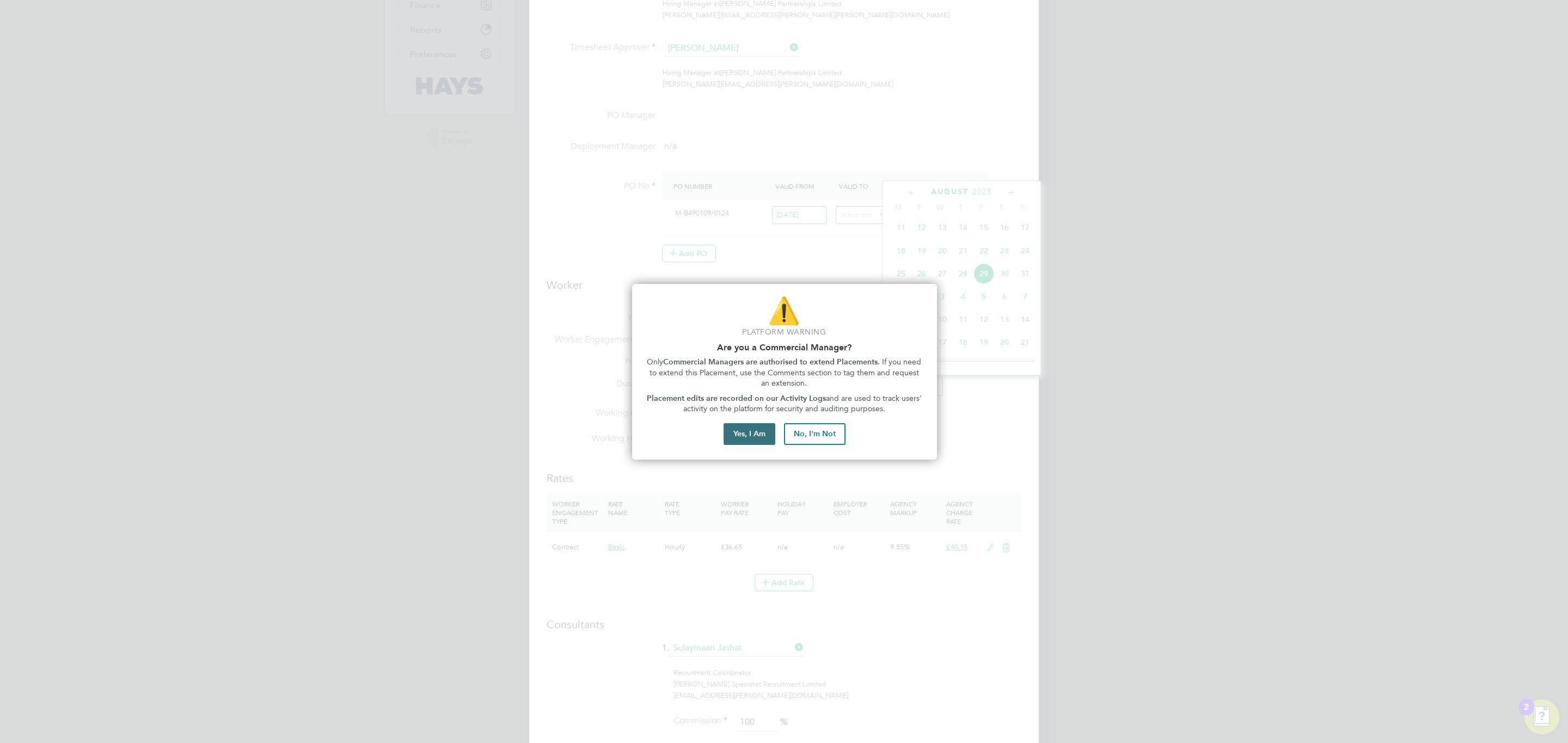
click at [726, 444] on button "Yes, I Am" at bounding box center [750, 434] width 52 height 22
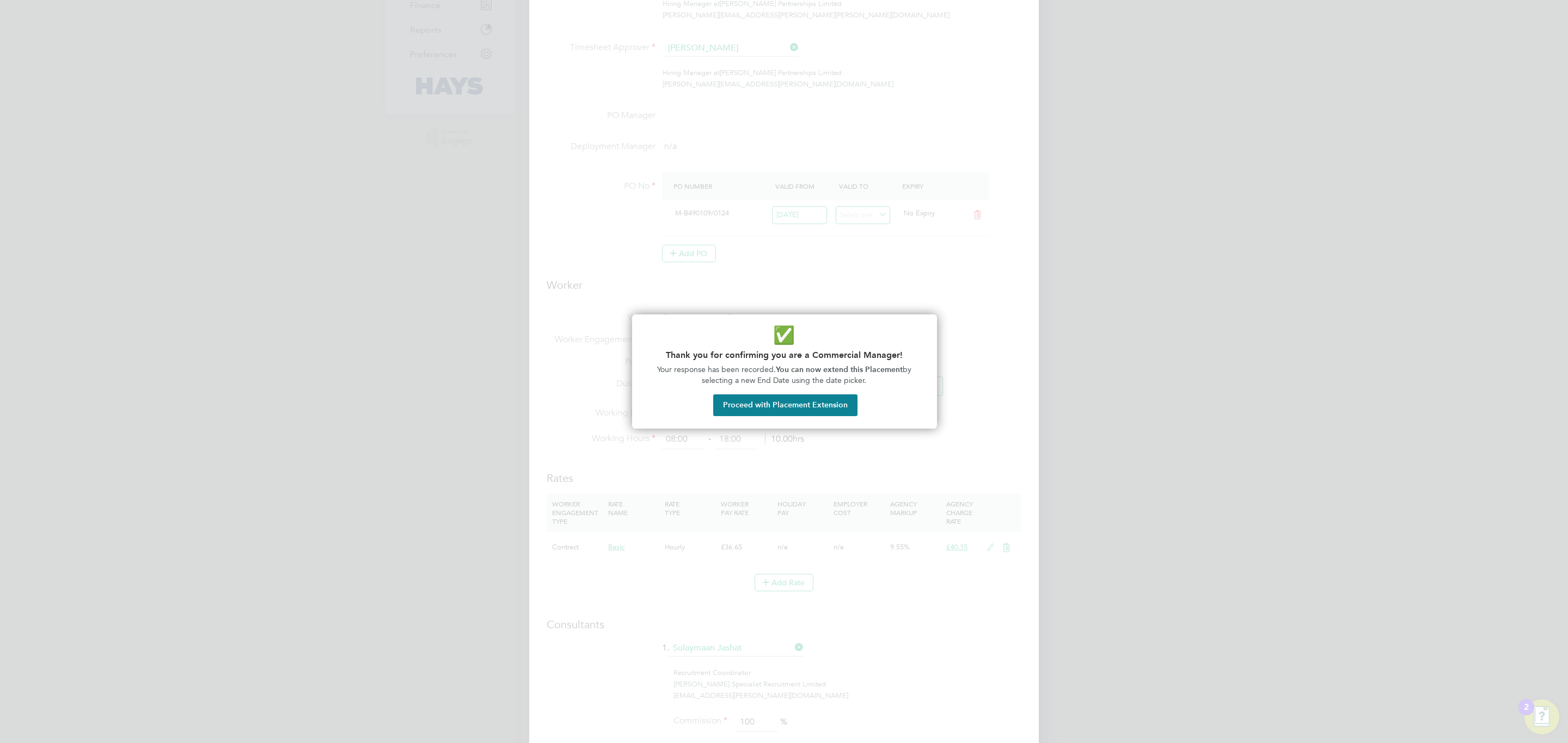
click at [760, 413] on button "Proceed with Placement Extension" at bounding box center [786, 405] width 144 height 22
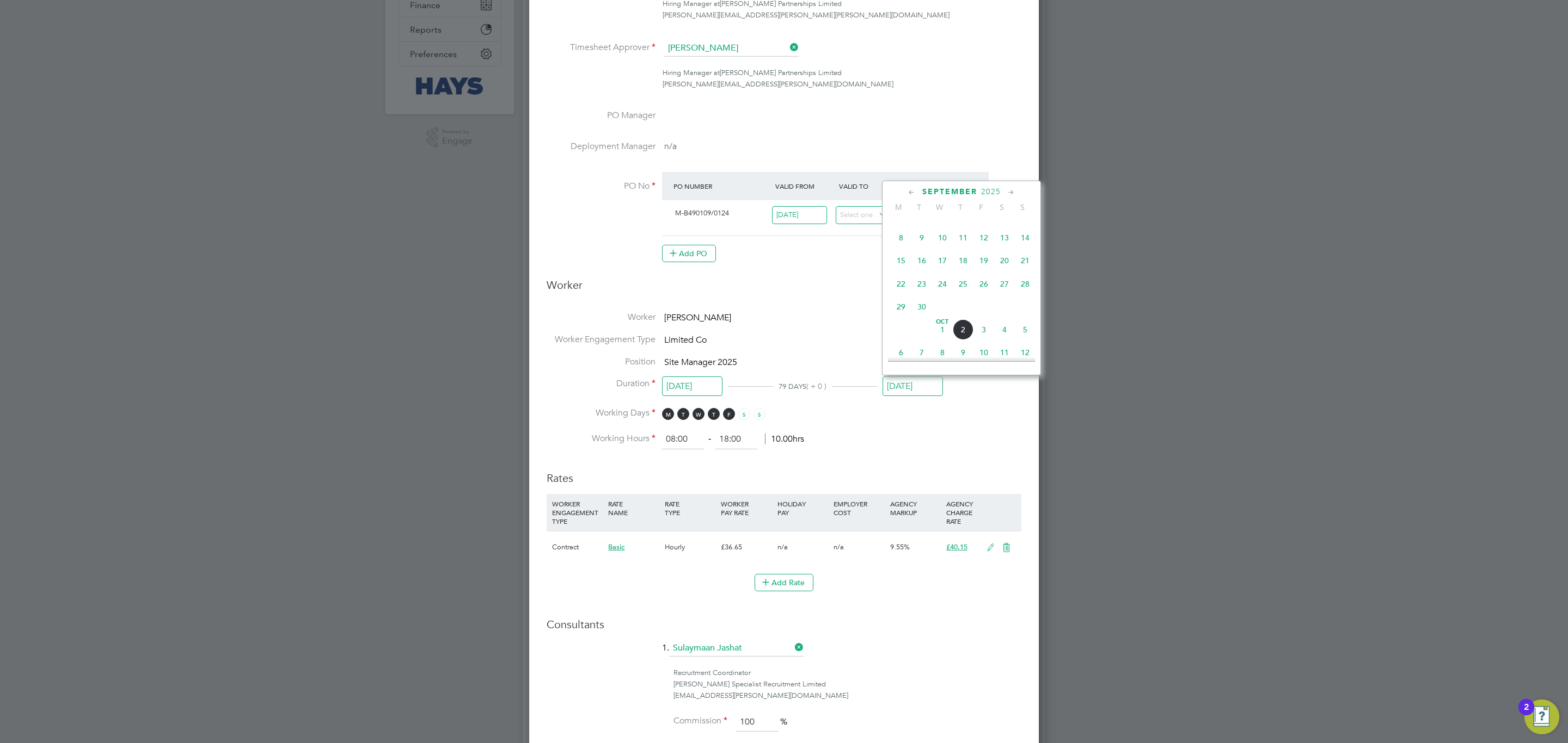
click at [904, 314] on span "29" at bounding box center [900, 307] width 20 height 20
type input "[DATE]"
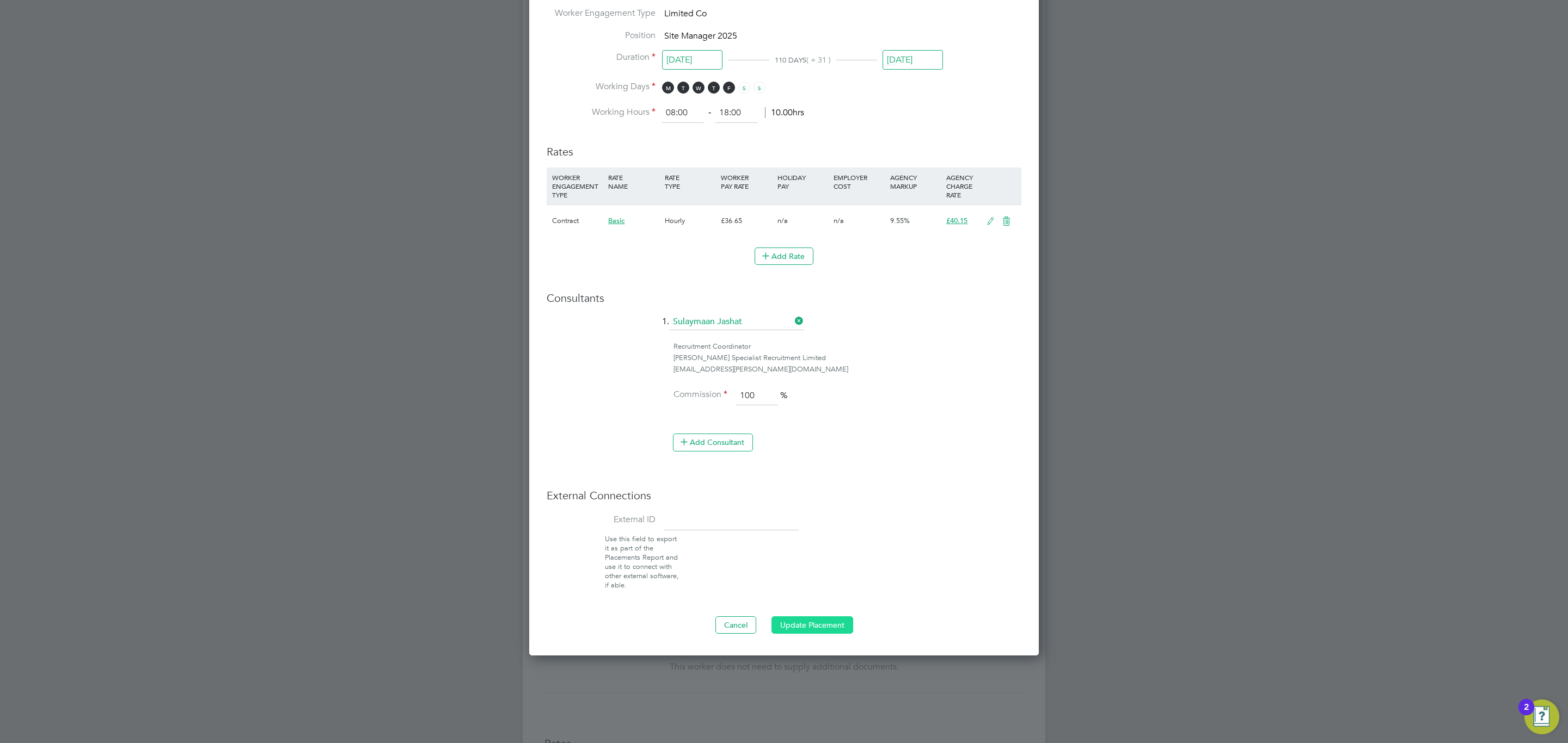
click at [827, 621] on ng-form "Deployment End Hirer Lovell Partnerships Limited Client Config Lovell - East Mi…" at bounding box center [784, 83] width 475 height 1101
click at [822, 622] on button "Update Placement" at bounding box center [812, 625] width 82 height 17
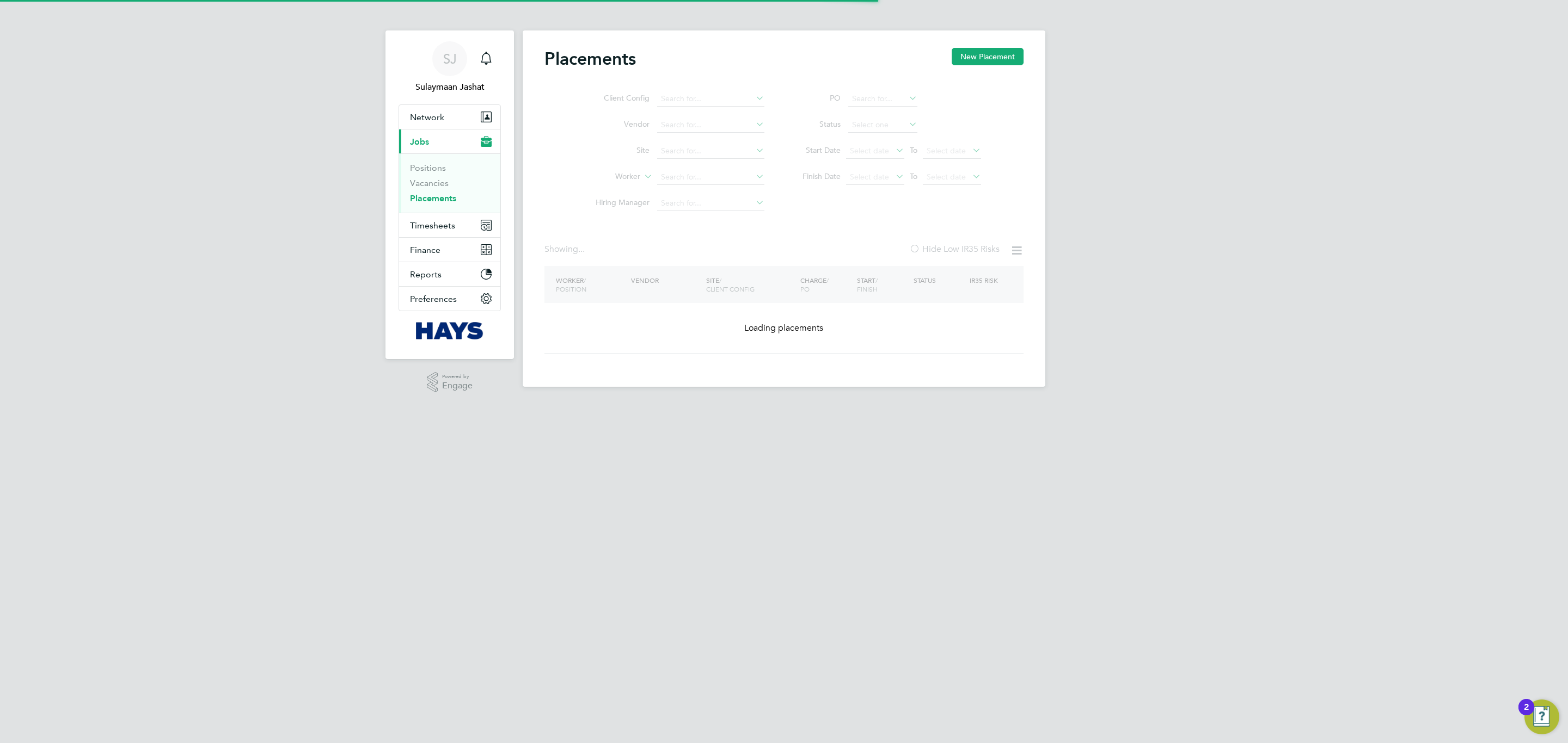
type input "[PERSON_NAME]"
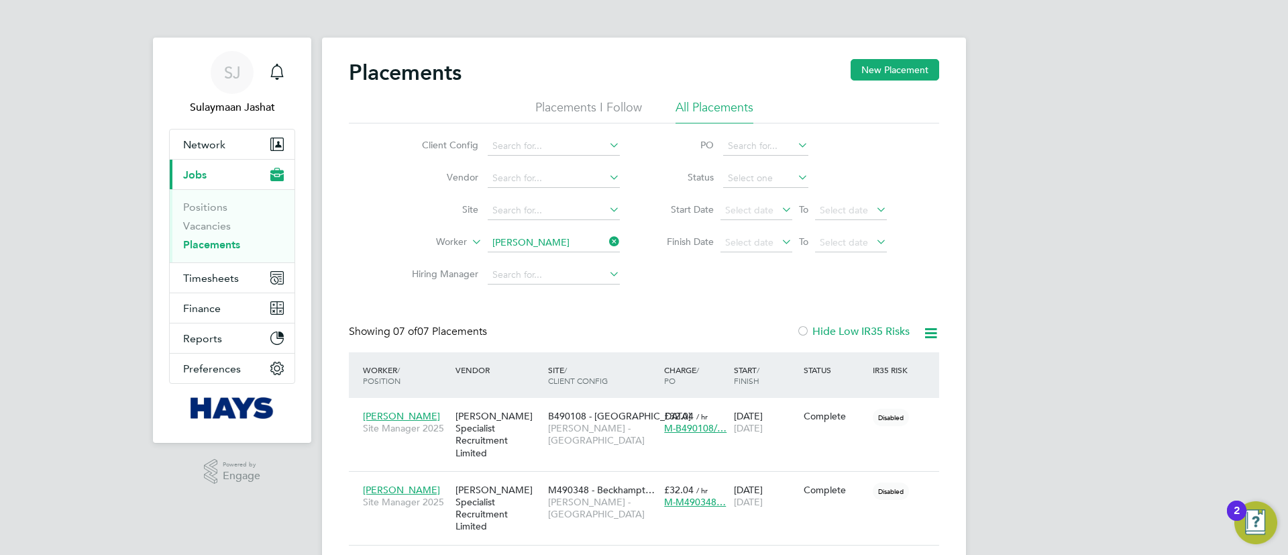
scroll to position [39, 117]
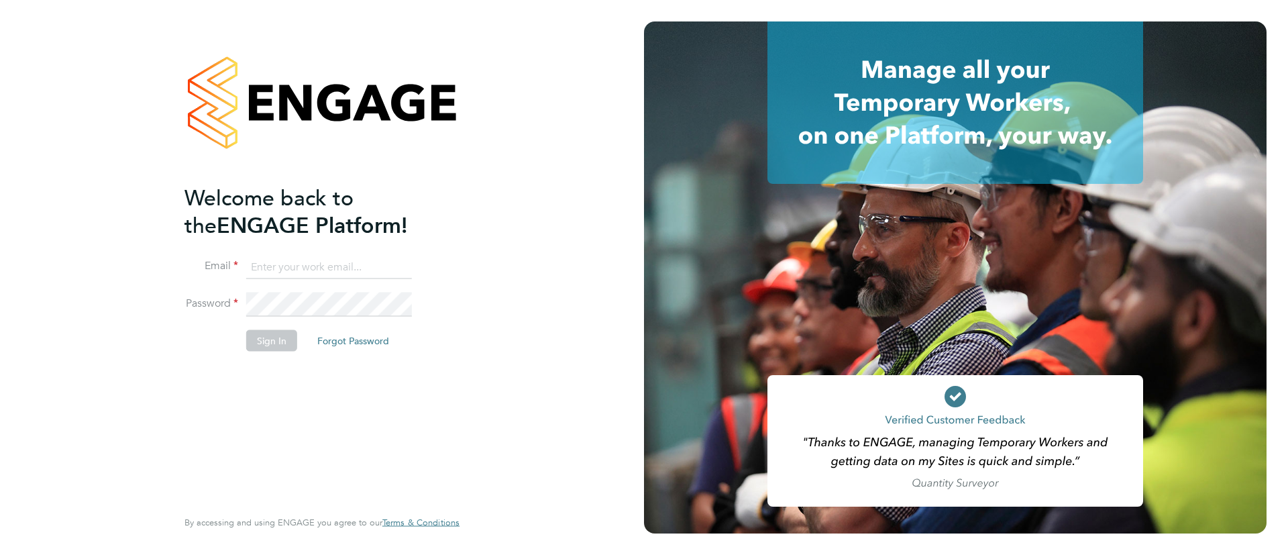
click at [297, 266] on input at bounding box center [329, 267] width 166 height 24
type input "[EMAIL_ADDRESS][PERSON_NAME][DOMAIN_NAME]"
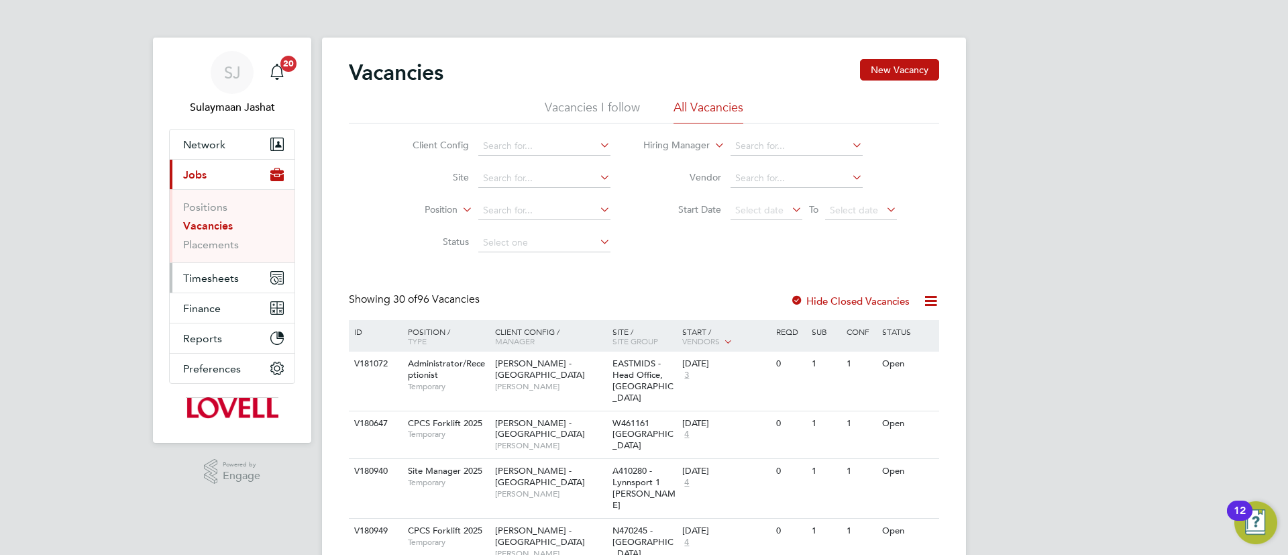
click at [215, 270] on button "Timesheets" at bounding box center [232, 278] width 125 height 30
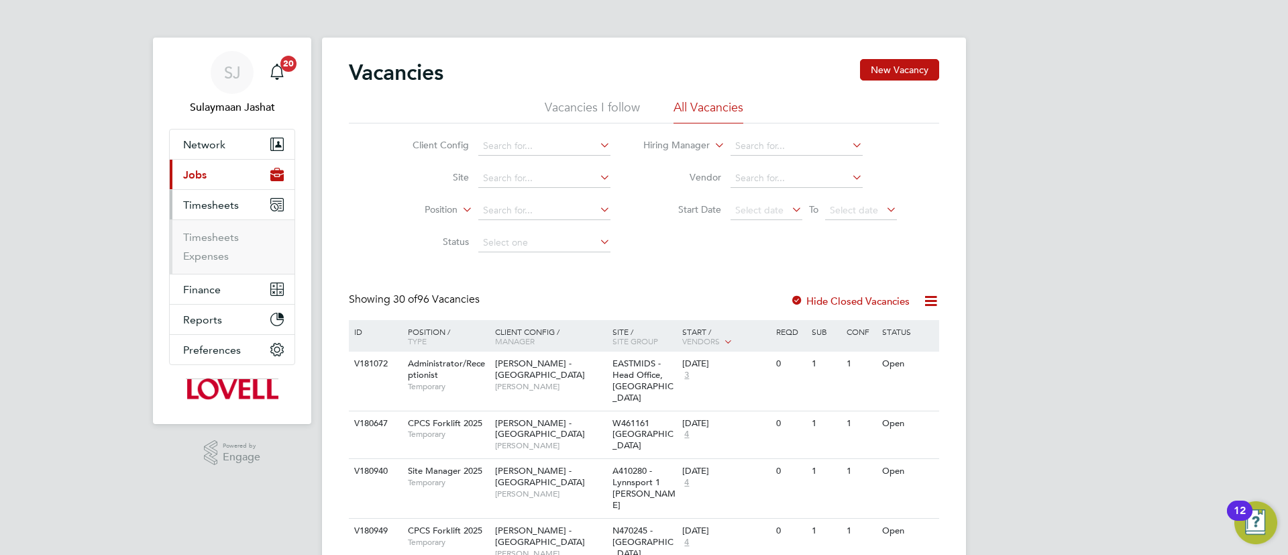
click at [215, 244] on li "Timesheets" at bounding box center [233, 240] width 101 height 19
click at [221, 235] on link "Timesheets" at bounding box center [211, 237] width 56 height 13
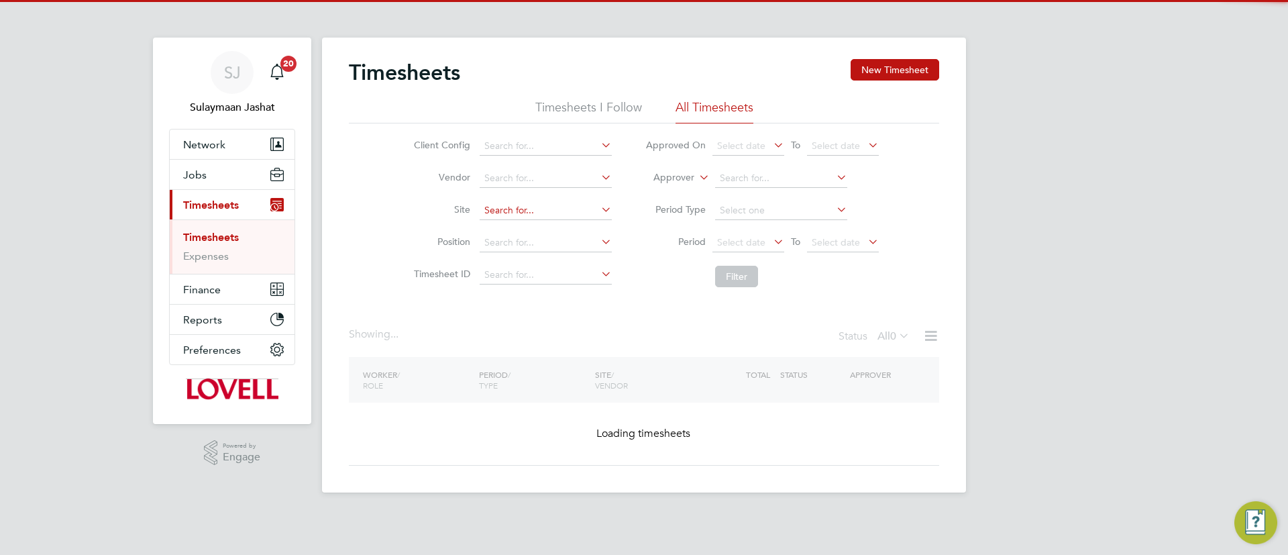
click at [519, 219] on input at bounding box center [546, 210] width 132 height 19
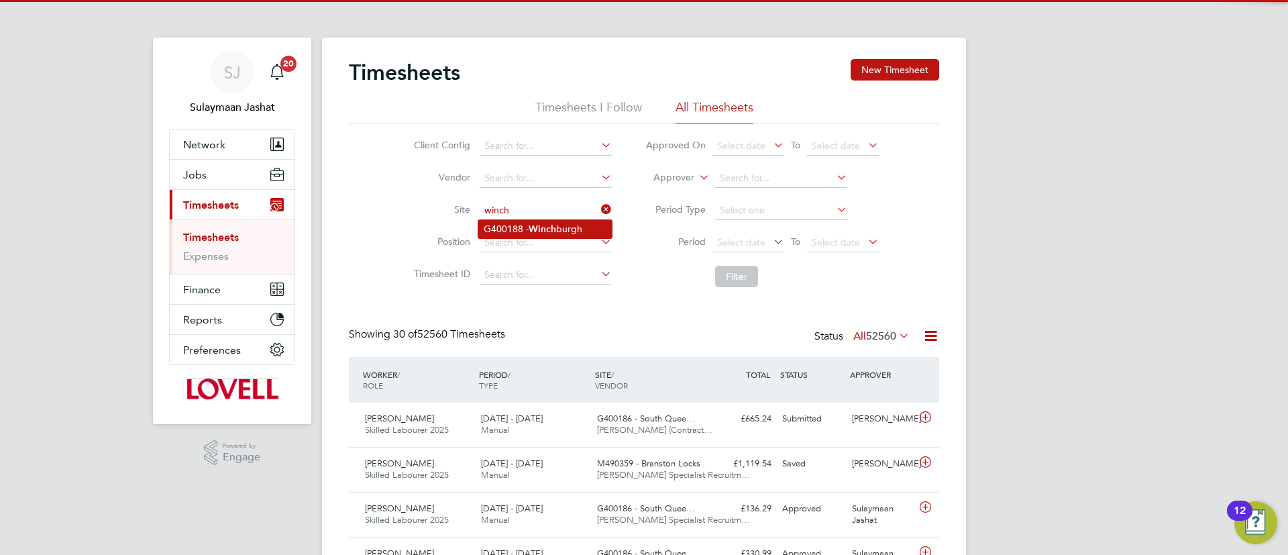
click at [546, 224] on b "Winch" at bounding box center [543, 228] width 28 height 11
type input "G400188 - [GEOGRAPHIC_DATA]"
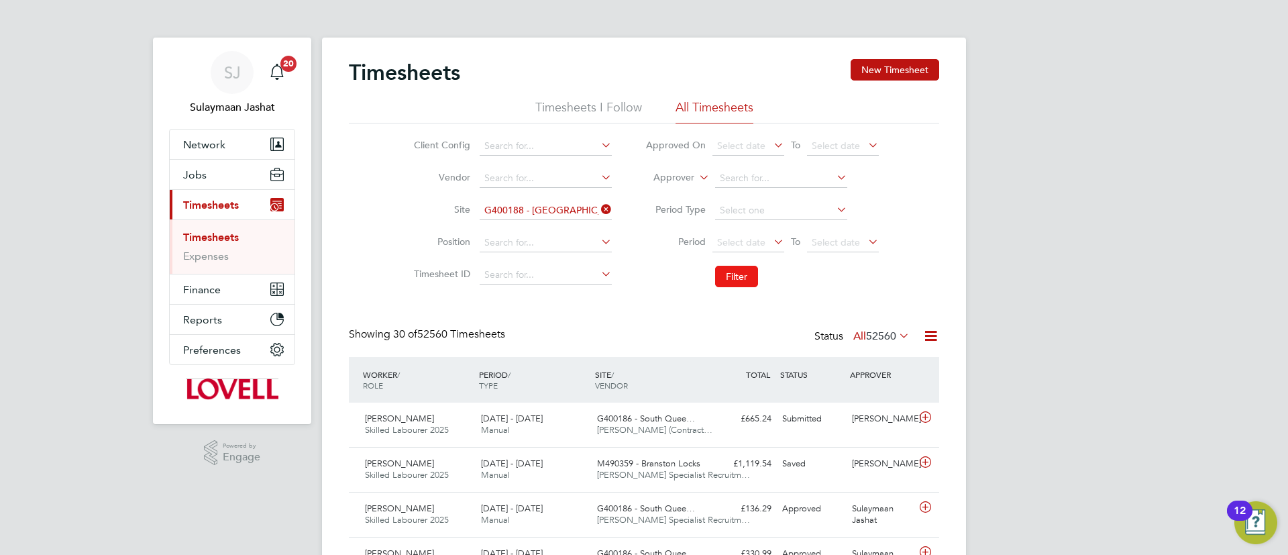
click at [716, 280] on button "Filter" at bounding box center [736, 276] width 43 height 21
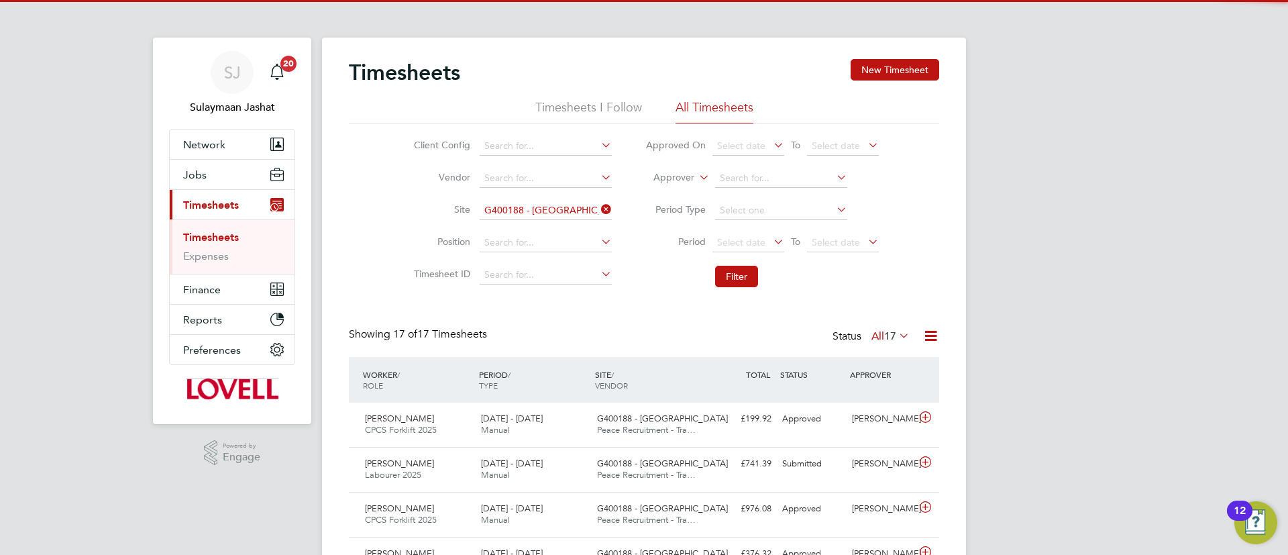
click at [873, 335] on label "All 17" at bounding box center [890, 335] width 38 height 13
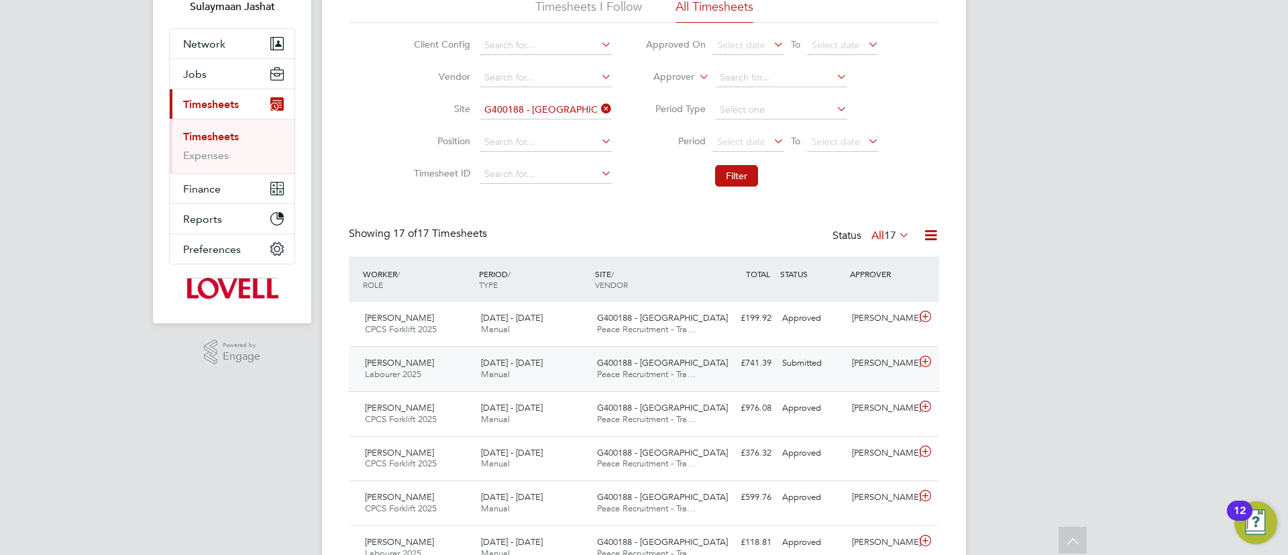
click at [631, 358] on span "G400188 - [GEOGRAPHIC_DATA]" at bounding box center [662, 362] width 131 height 11
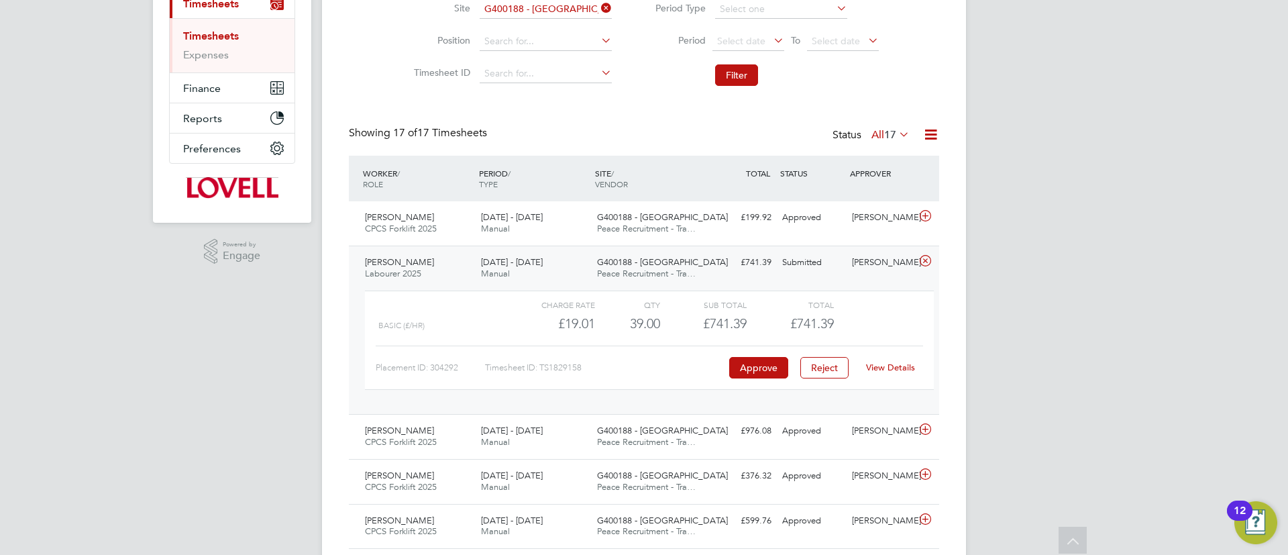
click at [894, 368] on link "View Details" at bounding box center [890, 367] width 49 height 11
click at [725, 84] on li "Filter" at bounding box center [762, 75] width 267 height 35
click at [726, 75] on button "Filter" at bounding box center [736, 74] width 43 height 21
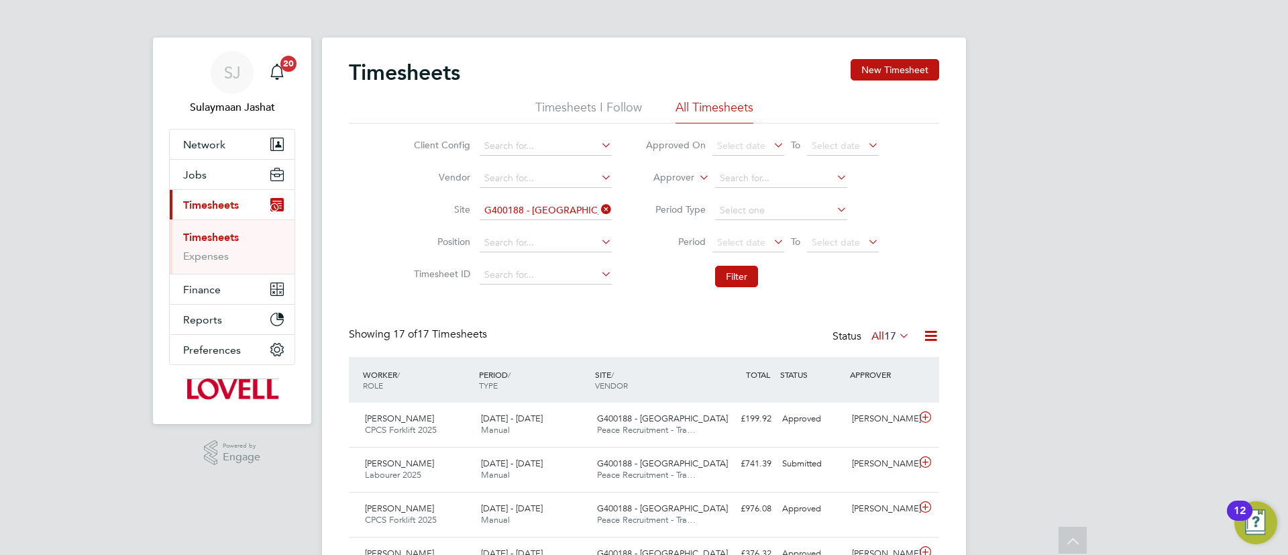
scroll to position [7, 7]
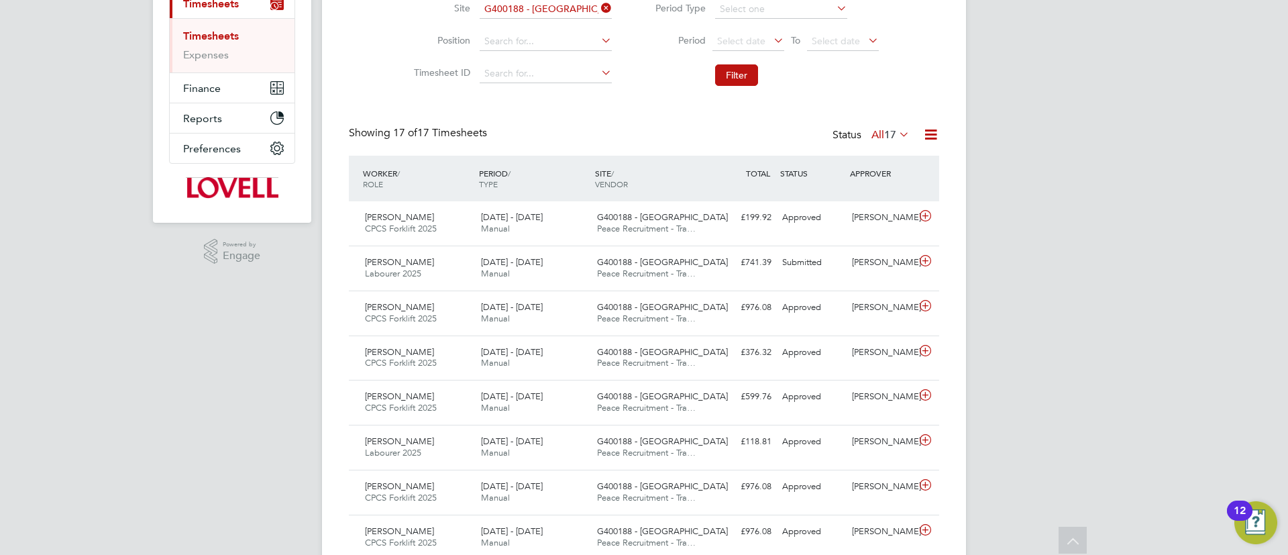
click at [747, 63] on li "Filter" at bounding box center [762, 75] width 267 height 35
click at [739, 78] on button "Filter" at bounding box center [736, 74] width 43 height 21
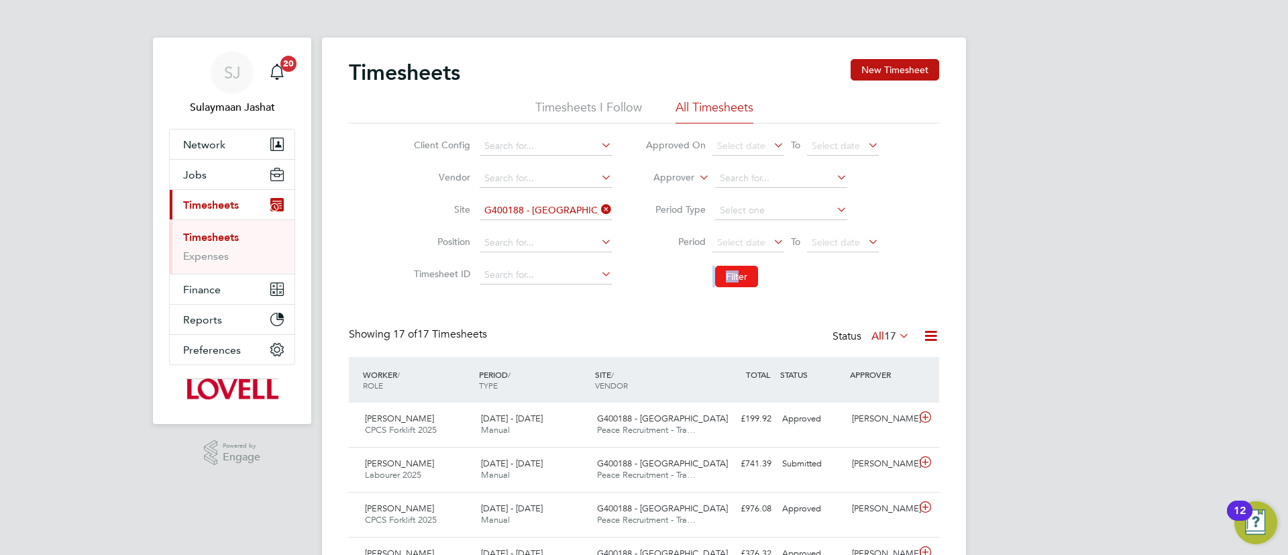
drag, startPoint x: 741, startPoint y: 261, endPoint x: 741, endPoint y: 273, distance: 12.1
click at [741, 272] on ul "Approved On Select date To Select date Approver Period Type Period Select date …" at bounding box center [762, 212] width 267 height 164
click at [741, 273] on button "Filter" at bounding box center [736, 276] width 43 height 21
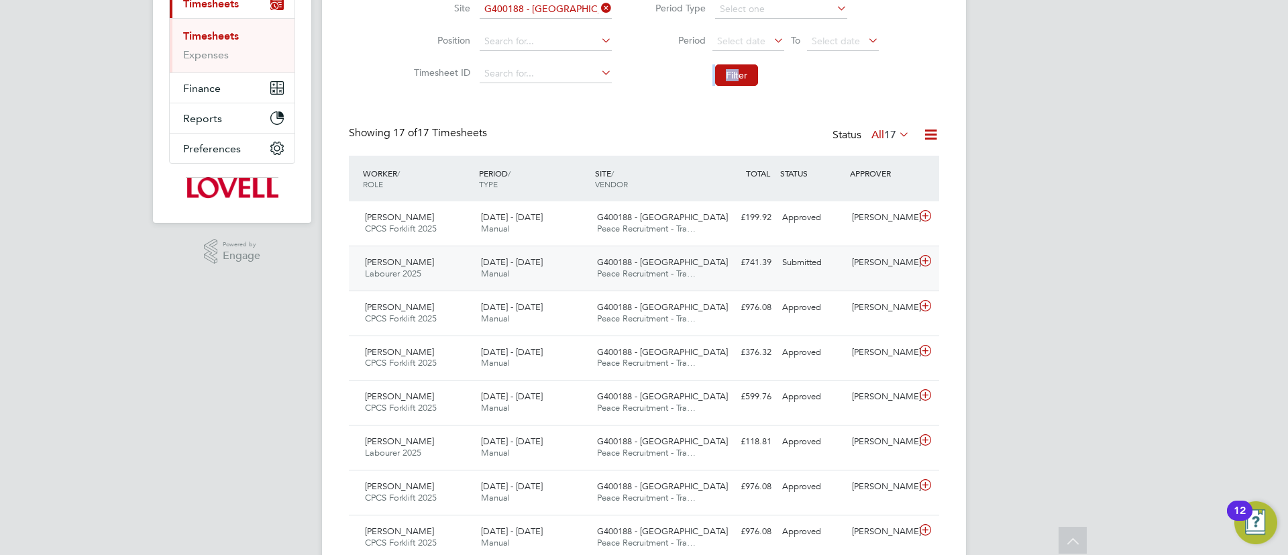
click at [682, 284] on div "G400188 - Winchburgh Peace Recruitment - Tra…" at bounding box center [650, 269] width 116 height 34
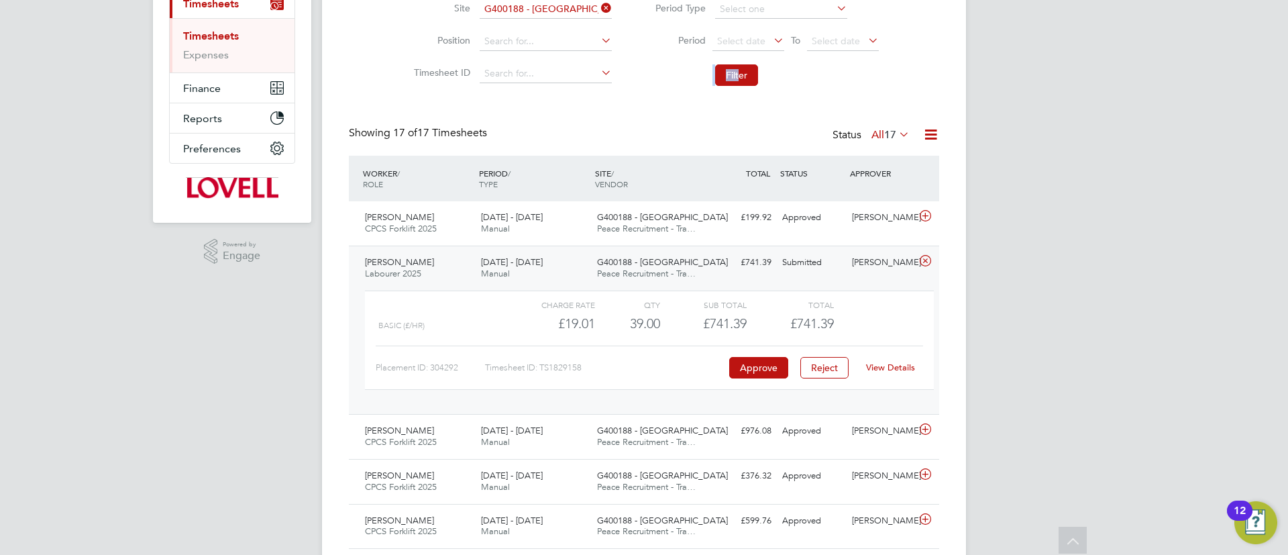
click at [898, 366] on link "View Details" at bounding box center [890, 367] width 49 height 11
click at [729, 62] on li "Filter" at bounding box center [762, 75] width 267 height 35
click at [729, 66] on button "Filter" at bounding box center [736, 74] width 43 height 21
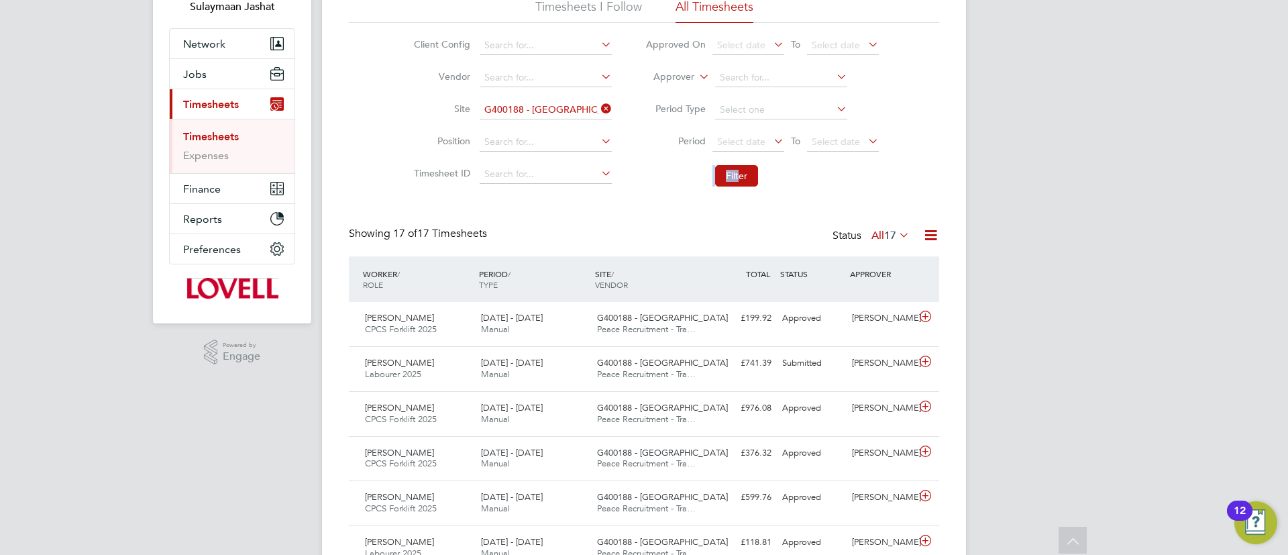
click at [520, 111] on input "G400188 - [GEOGRAPHIC_DATA]" at bounding box center [546, 110] width 132 height 19
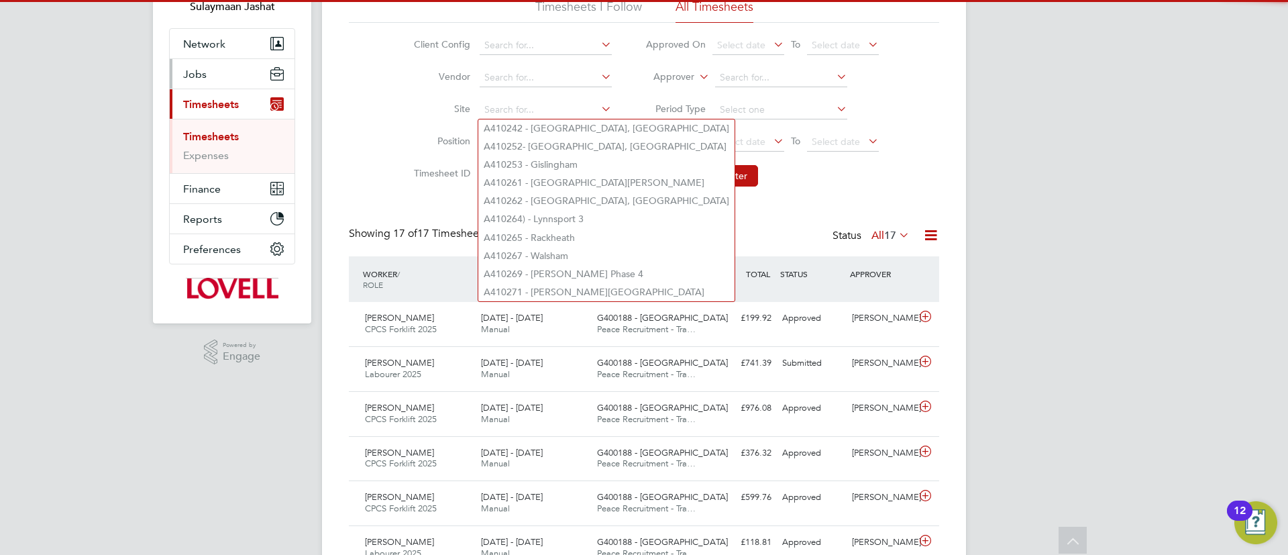
click at [258, 72] on button "Jobs" at bounding box center [232, 74] width 125 height 30
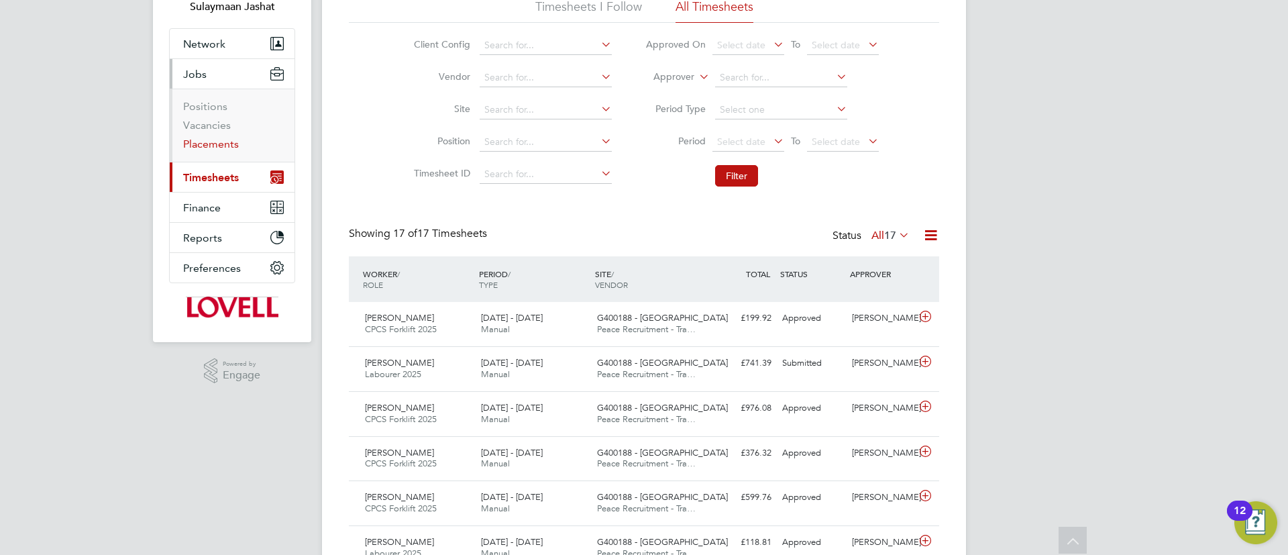
click at [229, 144] on link "Placements" at bounding box center [211, 144] width 56 height 13
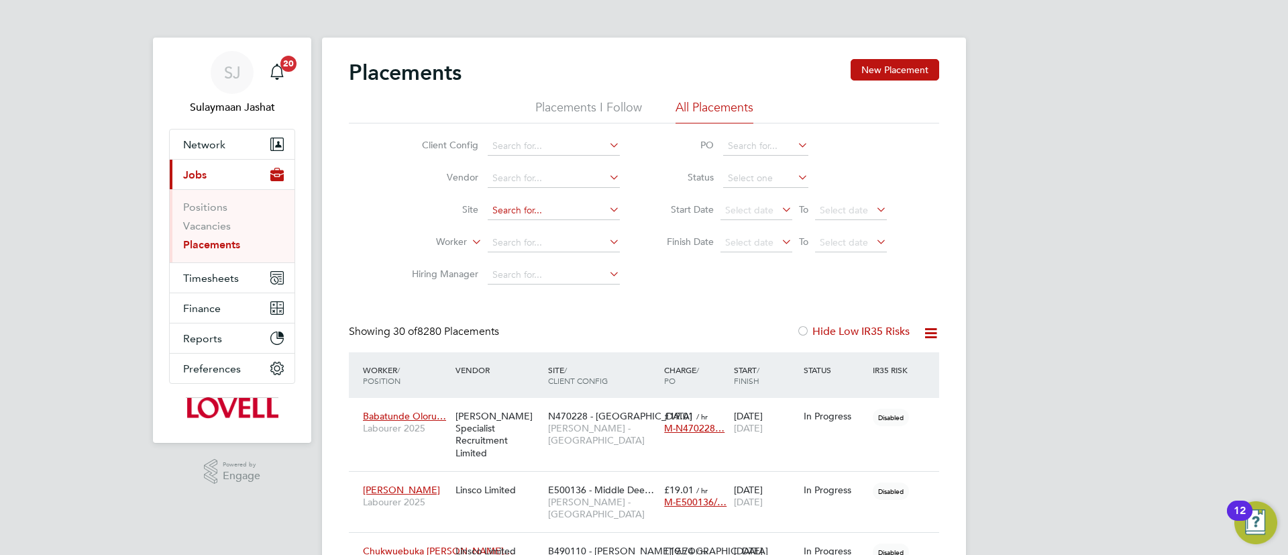
scroll to position [39, 117]
click at [539, 213] on input at bounding box center [554, 210] width 132 height 19
click at [557, 228] on b "South" at bounding box center [549, 228] width 25 height 11
type input "G400186 - [GEOGRAPHIC_DATA] All Areas"
click at [767, 174] on input at bounding box center [765, 178] width 85 height 19
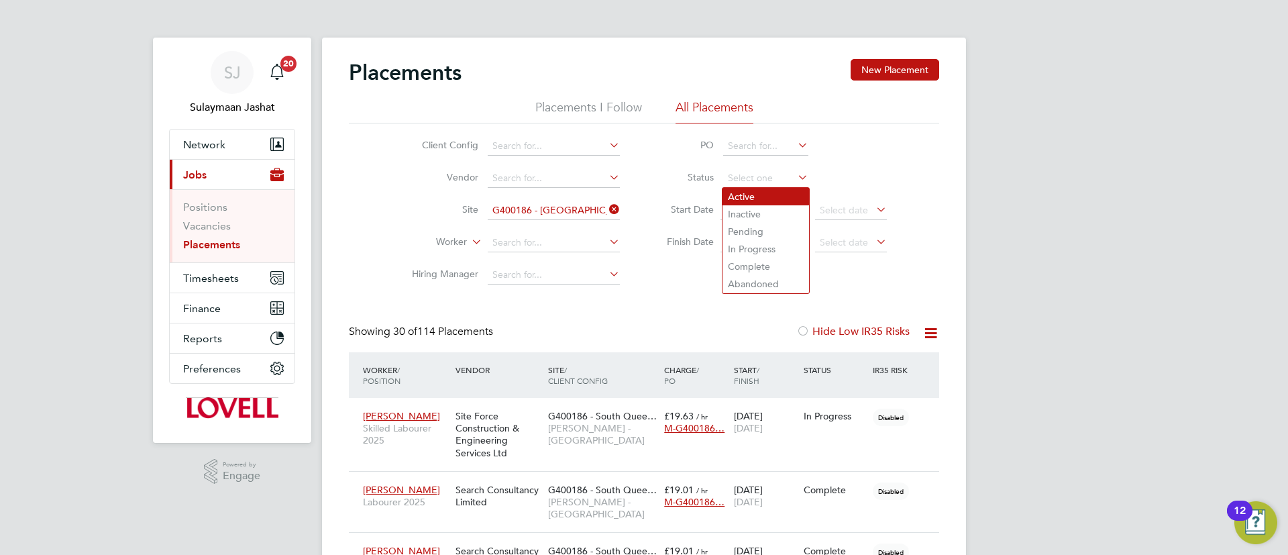
click at [752, 194] on li "Active" at bounding box center [765, 196] width 87 height 17
type input "Active"
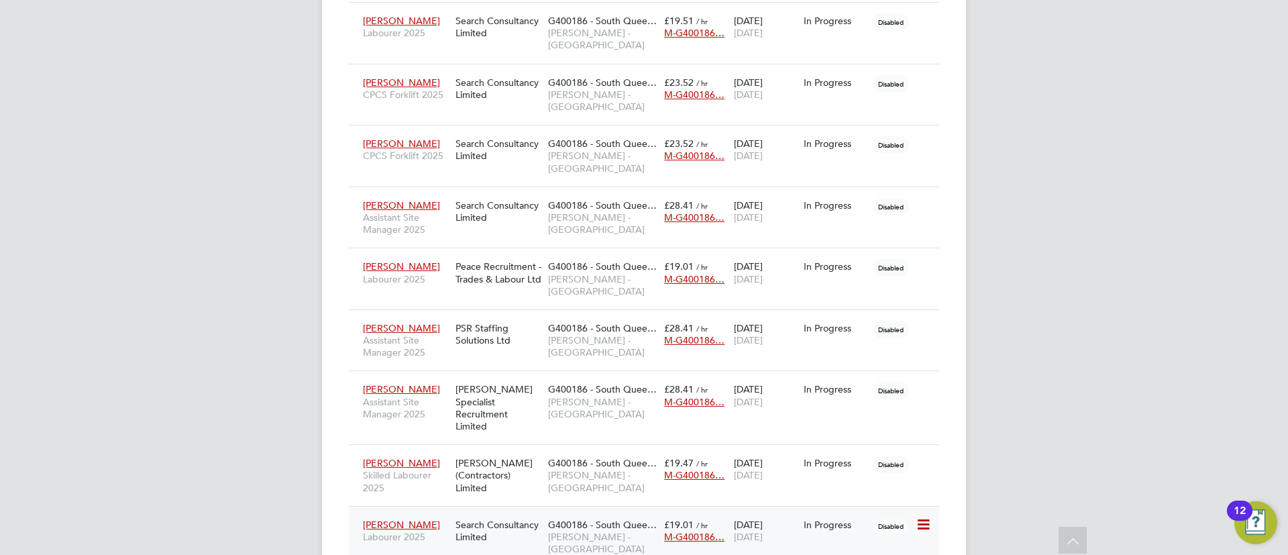
click at [486, 512] on div "Search Consultancy Limited" at bounding box center [498, 531] width 93 height 38
click at [596, 519] on span "G400186 - South Quee…" at bounding box center [602, 525] width 109 height 12
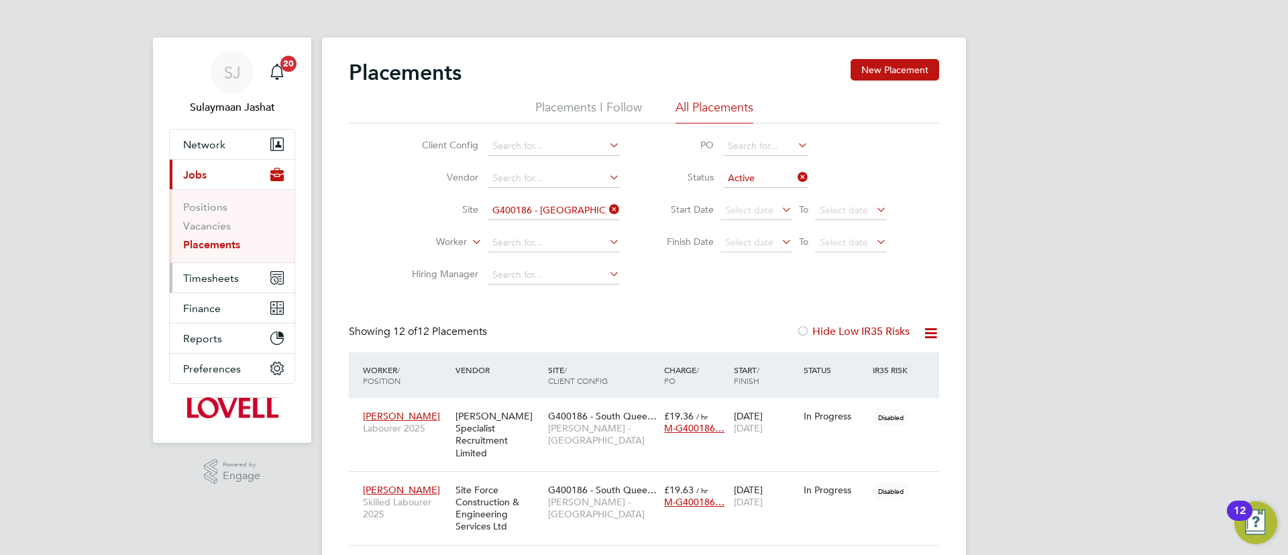
click at [223, 276] on span "Timesheets" at bounding box center [211, 278] width 56 height 13
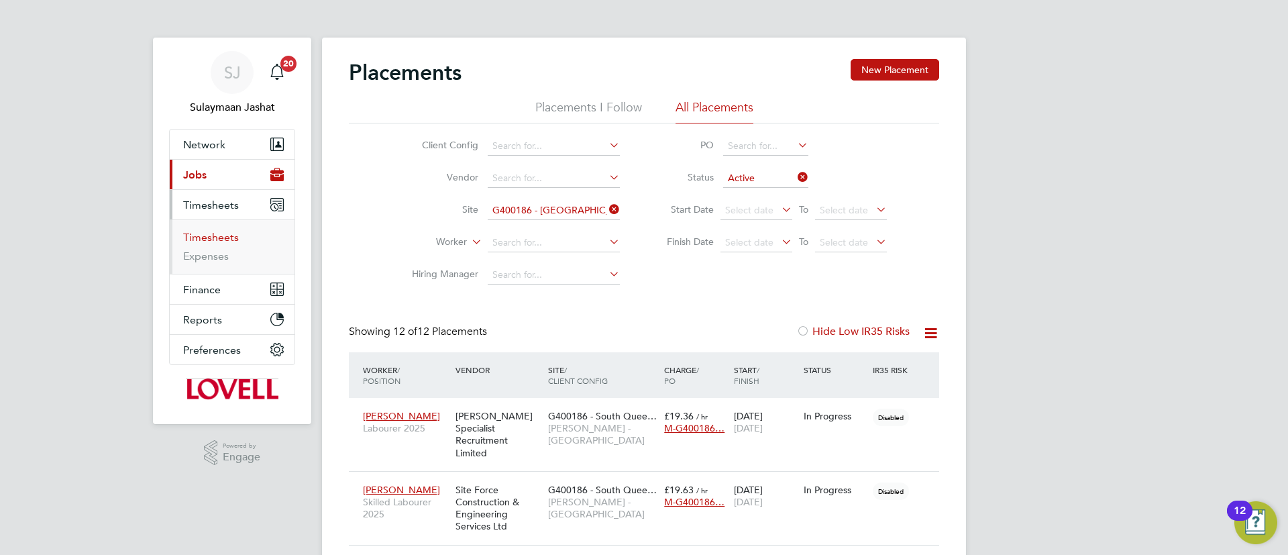
click at [222, 234] on link "Timesheets" at bounding box center [211, 237] width 56 height 13
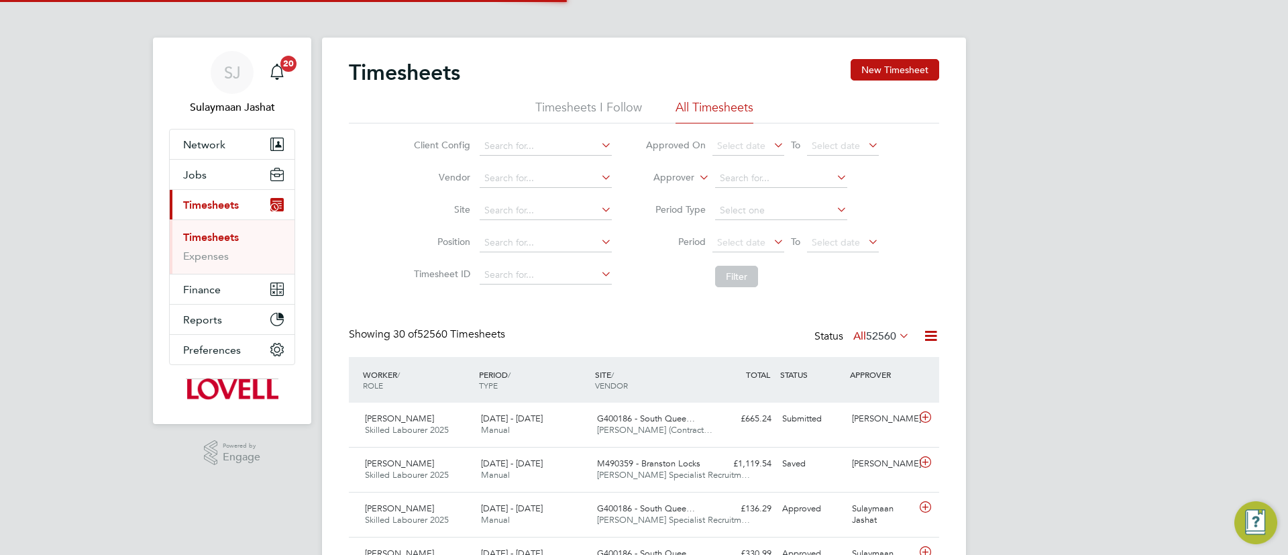
scroll to position [34, 117]
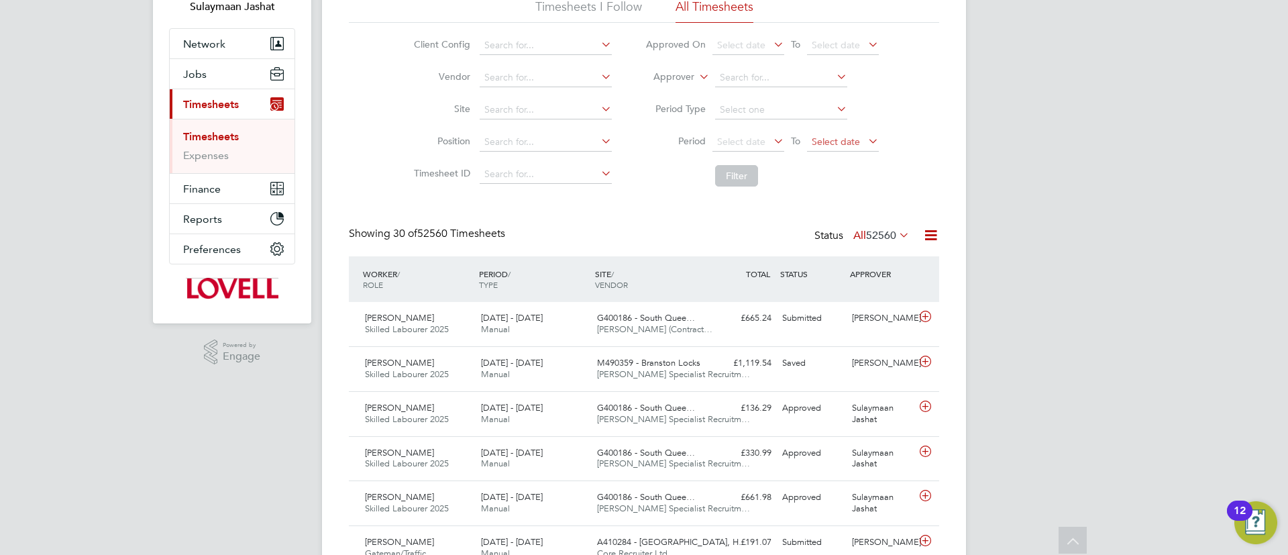
click at [829, 148] on span "Select date" at bounding box center [843, 142] width 72 height 18
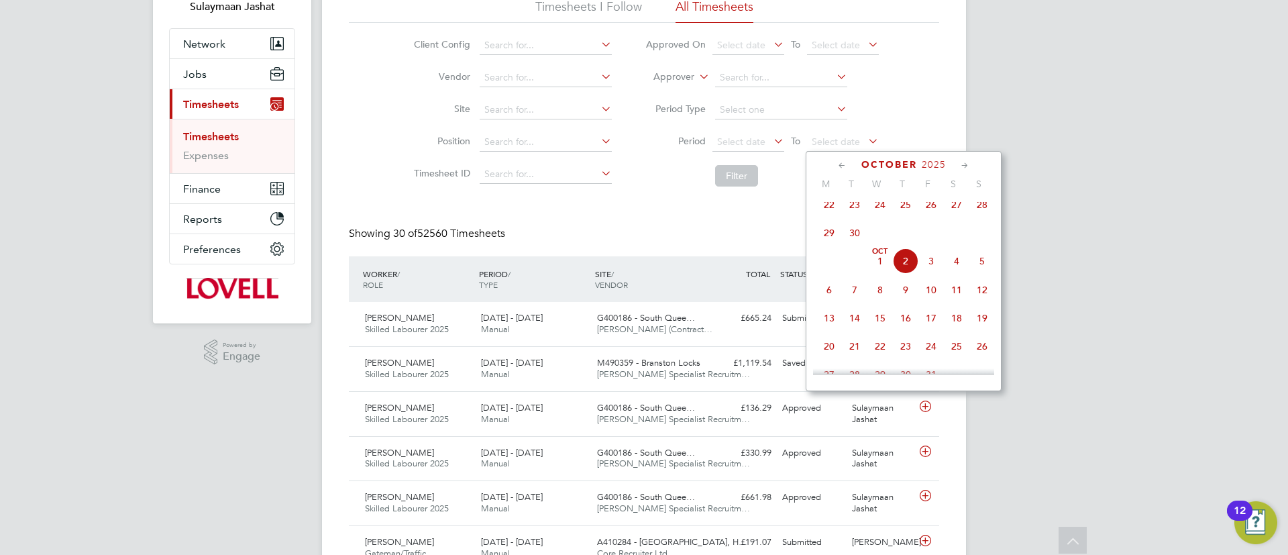
click at [928, 215] on span "26" at bounding box center [930, 204] width 25 height 25
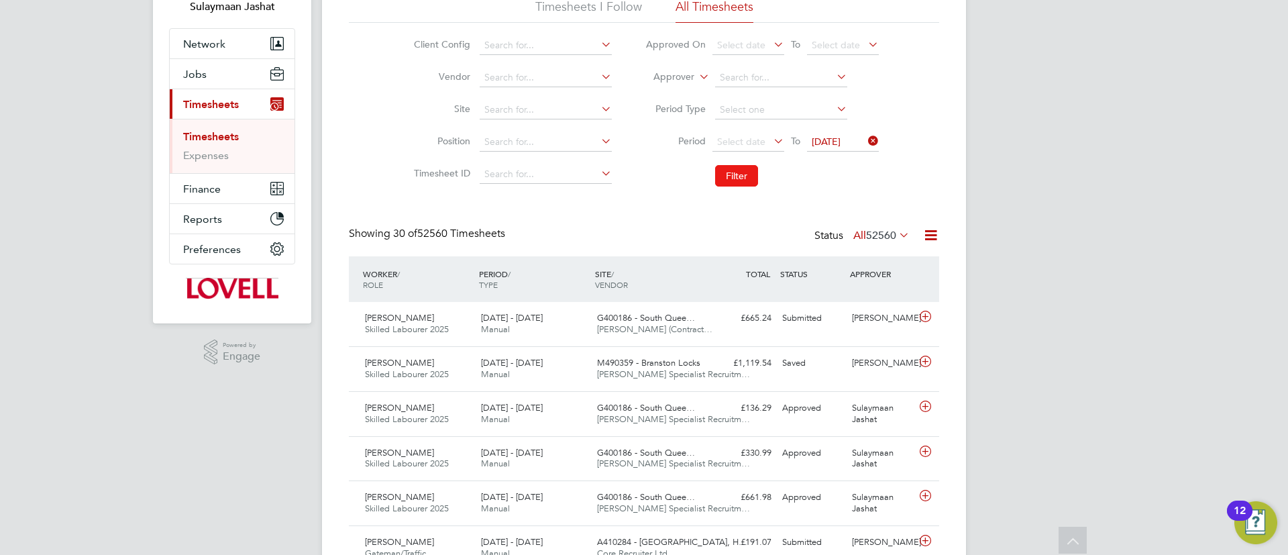
click at [743, 178] on button "Filter" at bounding box center [736, 175] width 43 height 21
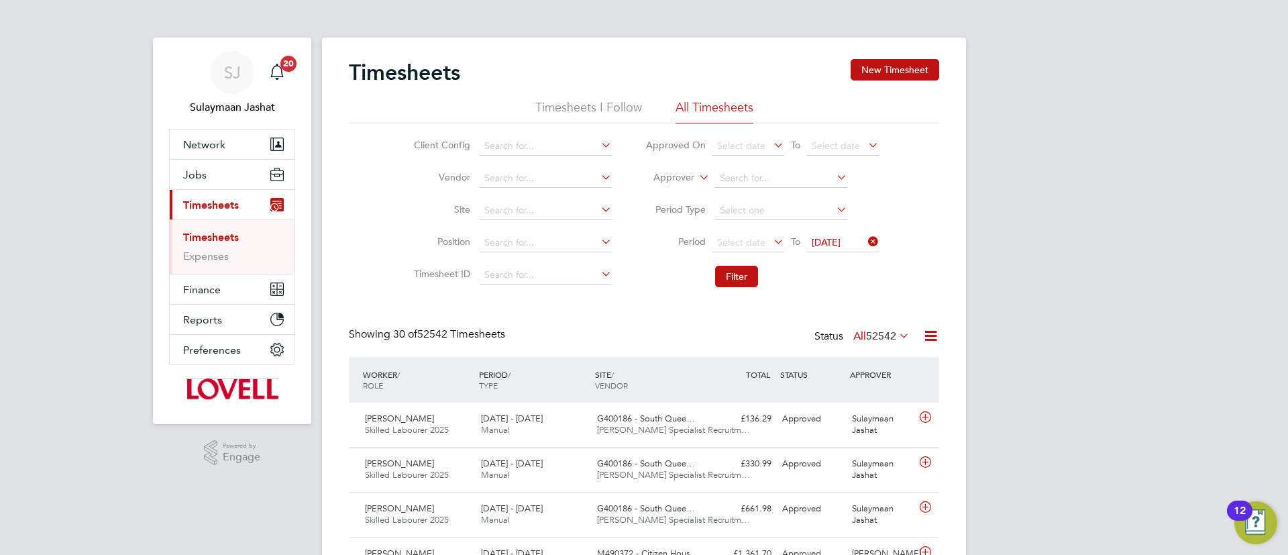
click at [862, 334] on label "All 52542" at bounding box center [881, 335] width 56 height 13
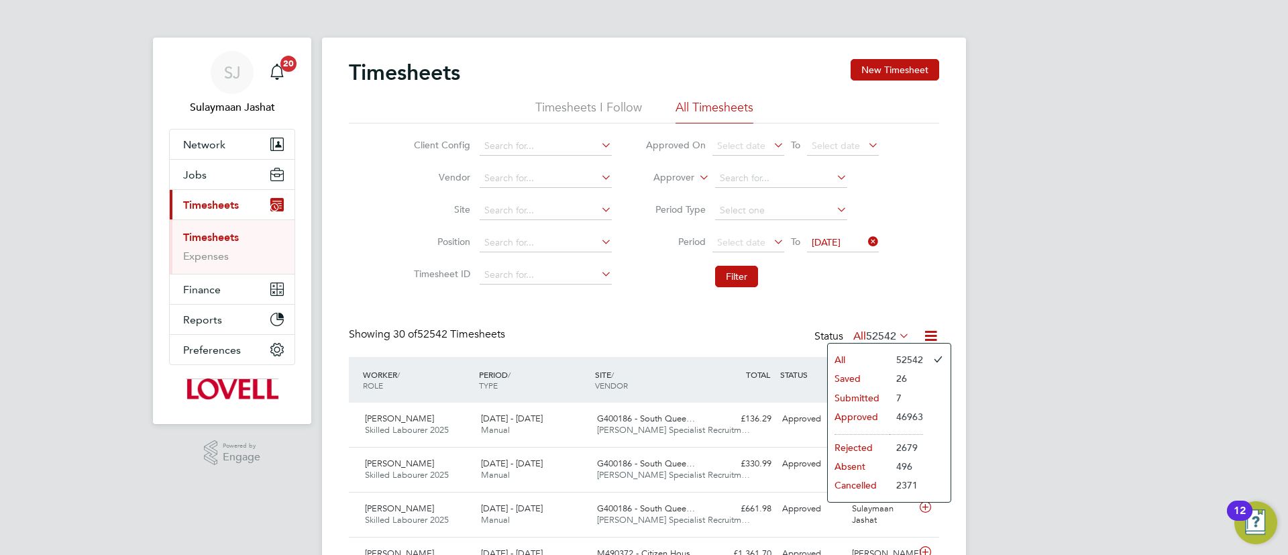
click at [890, 394] on li "7" at bounding box center [907, 397] width 34 height 19
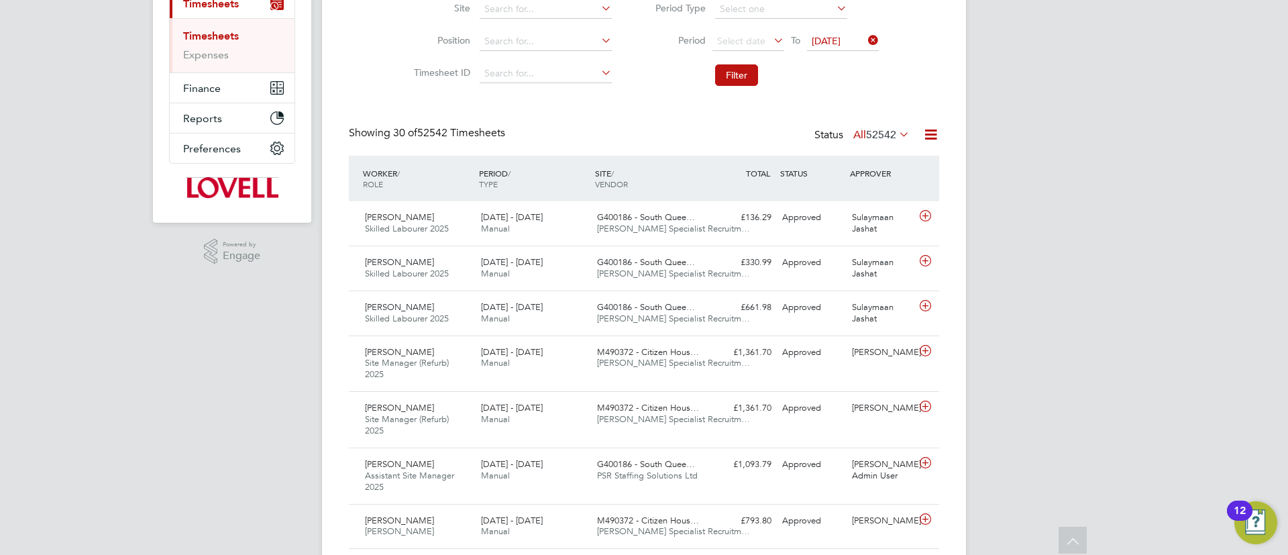
click at [874, 140] on span "52542" at bounding box center [881, 134] width 30 height 13
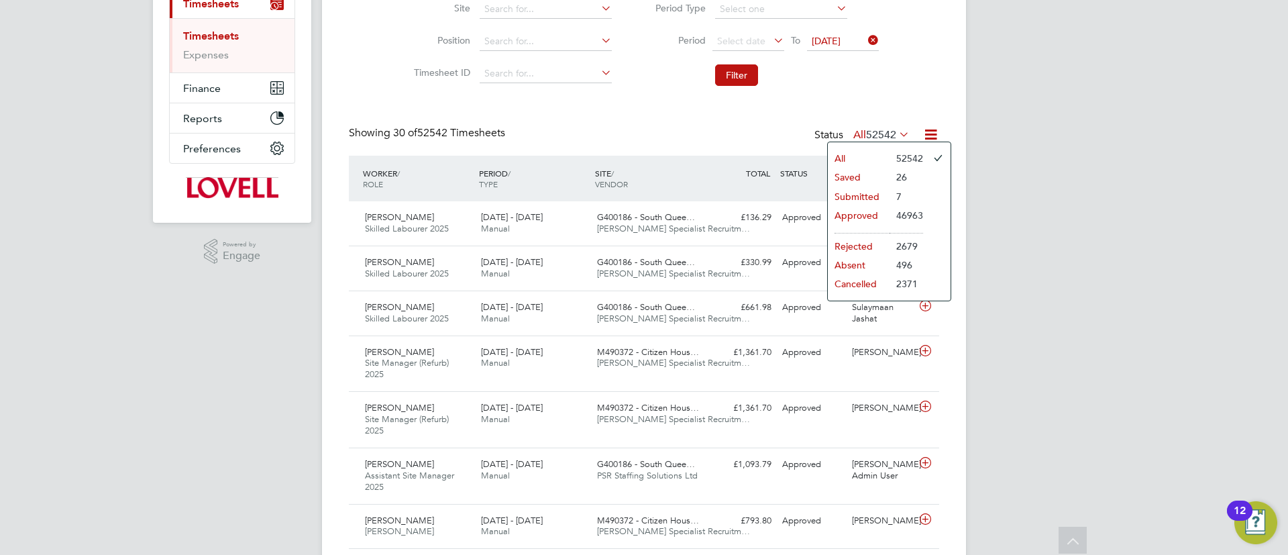
click at [873, 195] on li "Submitted" at bounding box center [859, 196] width 62 height 19
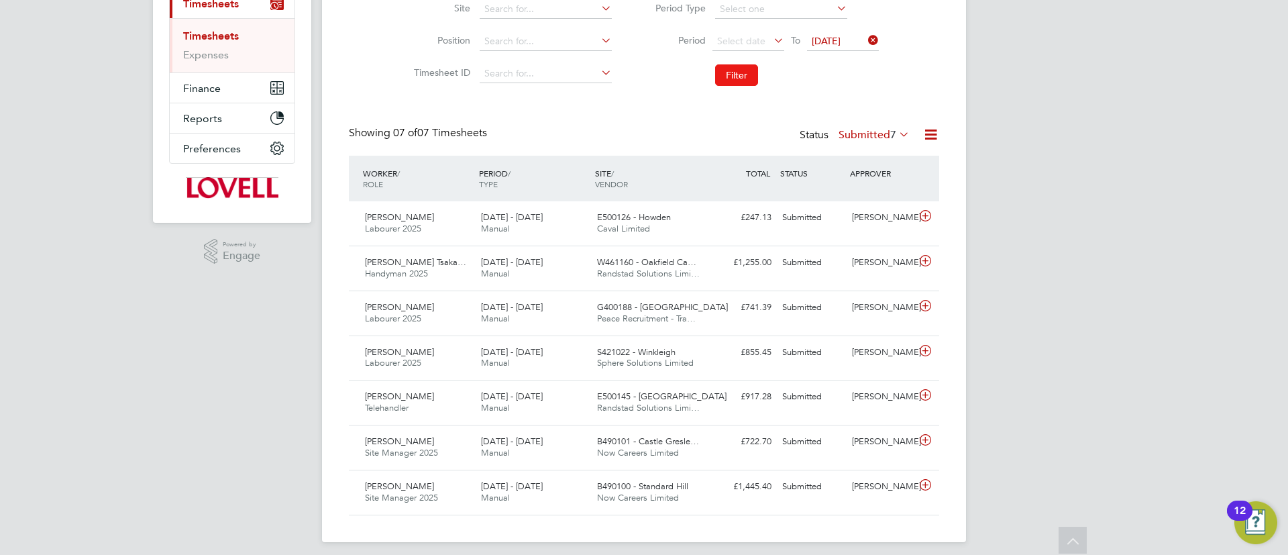
click at [745, 80] on button "Filter" at bounding box center [736, 74] width 43 height 21
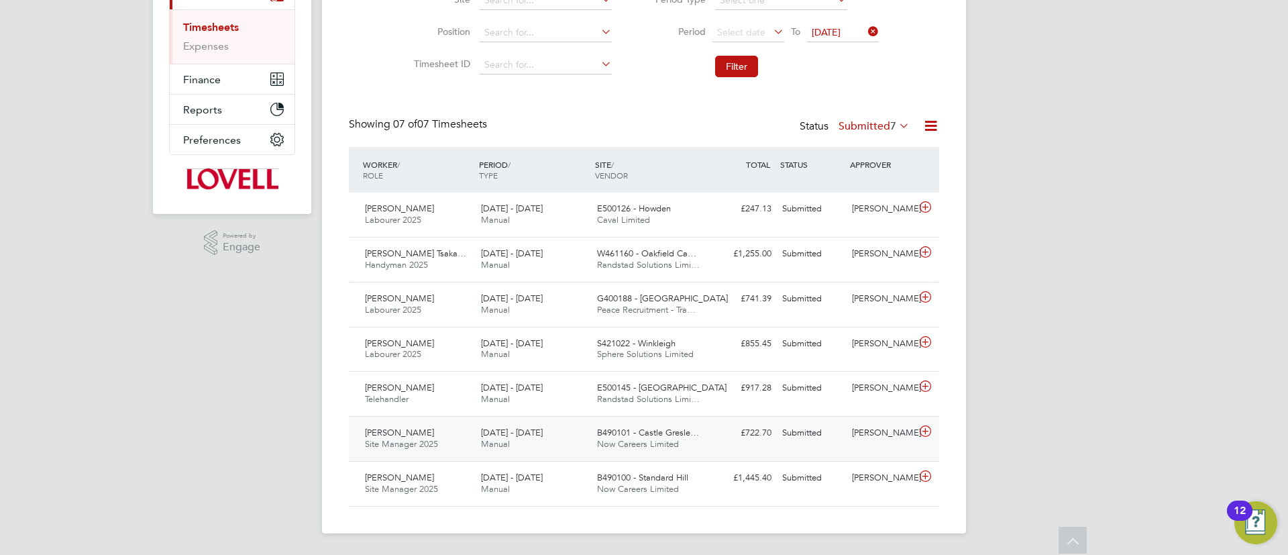
click at [586, 429] on div "23 - 29 Aug 2025 Manual" at bounding box center [534, 439] width 116 height 34
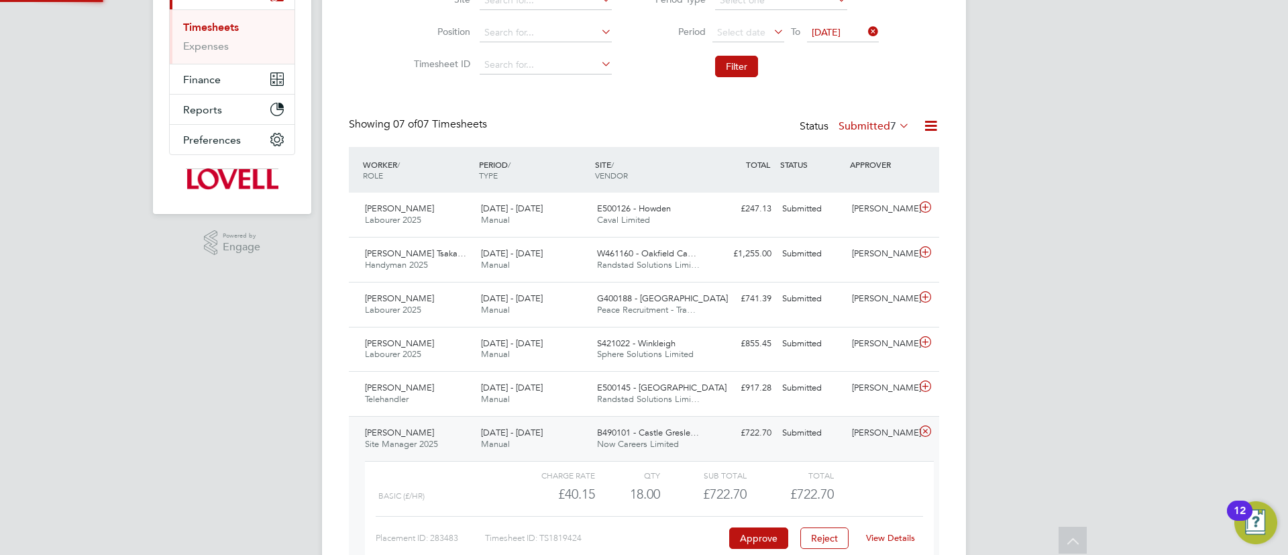
click at [598, 427] on div "B490101 - Castle Gresle… Now Careers Limited" at bounding box center [650, 439] width 116 height 34
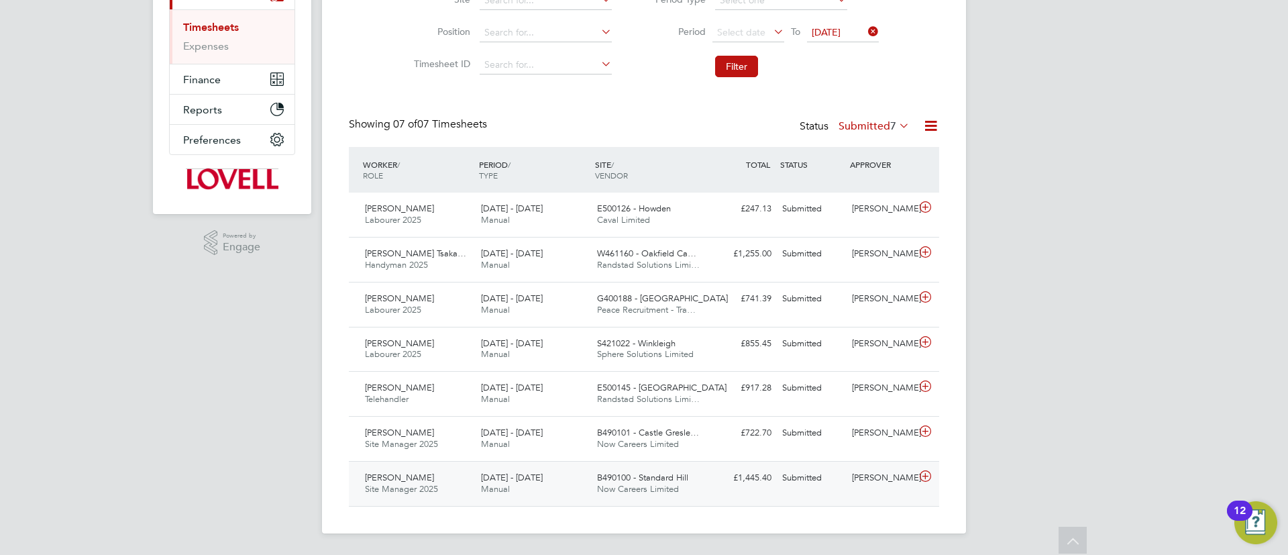
click at [556, 486] on div "23 - 29 Aug 2025 Manual" at bounding box center [534, 484] width 116 height 34
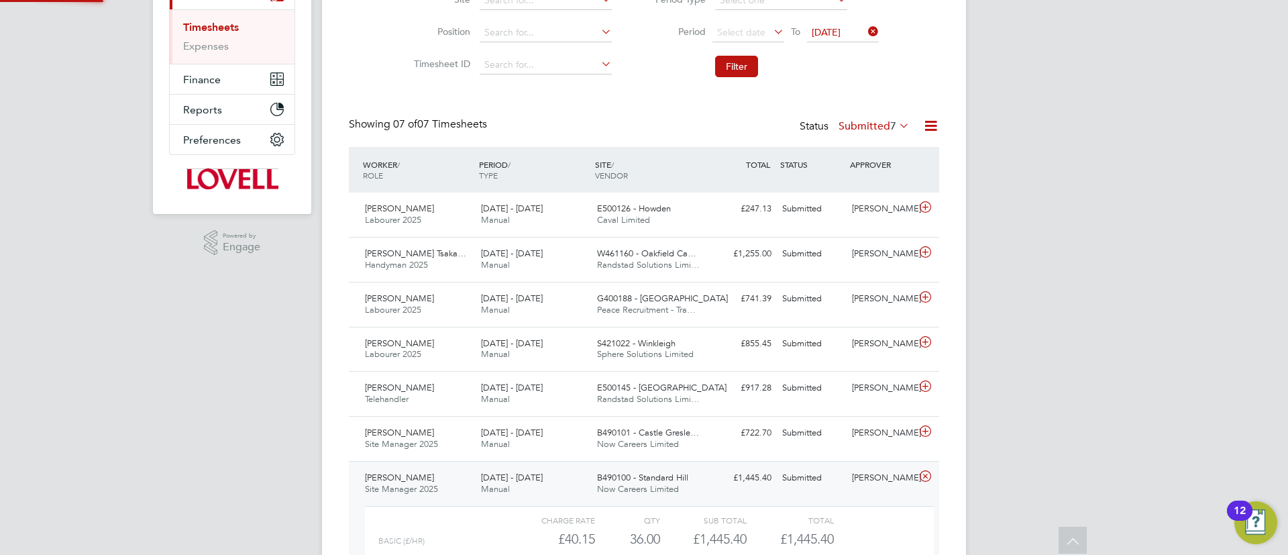
click at [556, 483] on div "23 - 29 Aug 2025 Manual" at bounding box center [534, 484] width 116 height 34
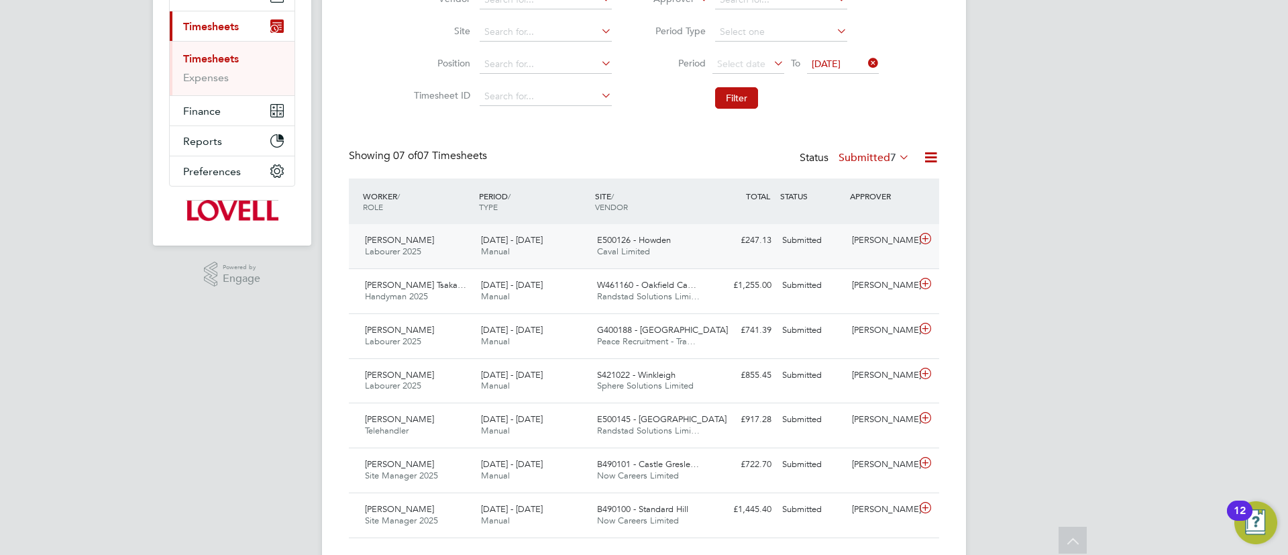
scroll to position [210, 0]
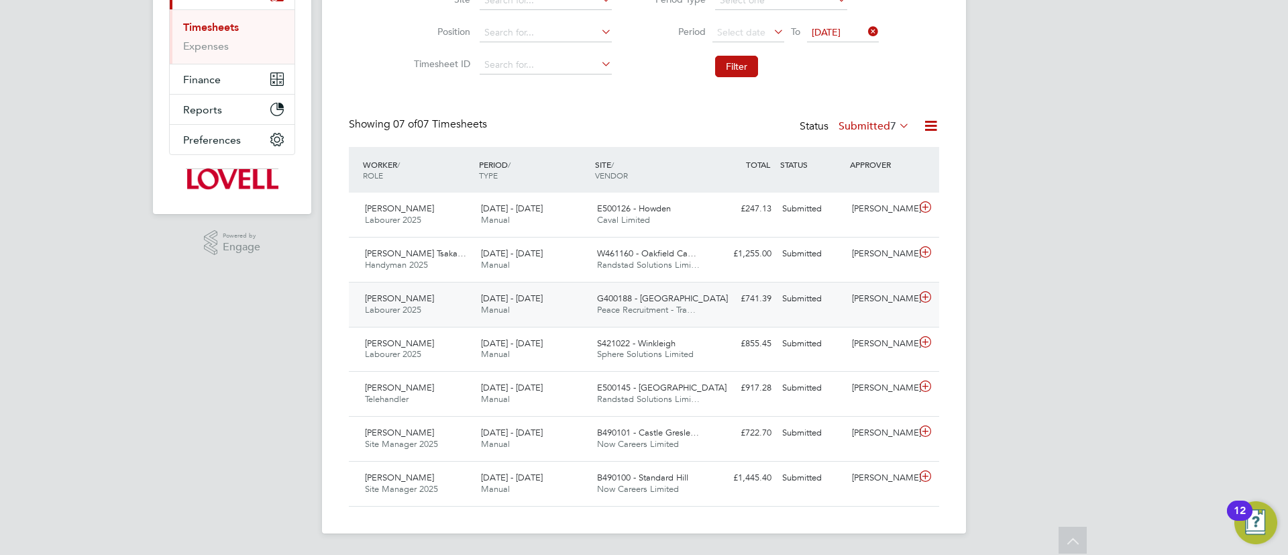
click at [786, 299] on div "Submitted" at bounding box center [812, 299] width 70 height 22
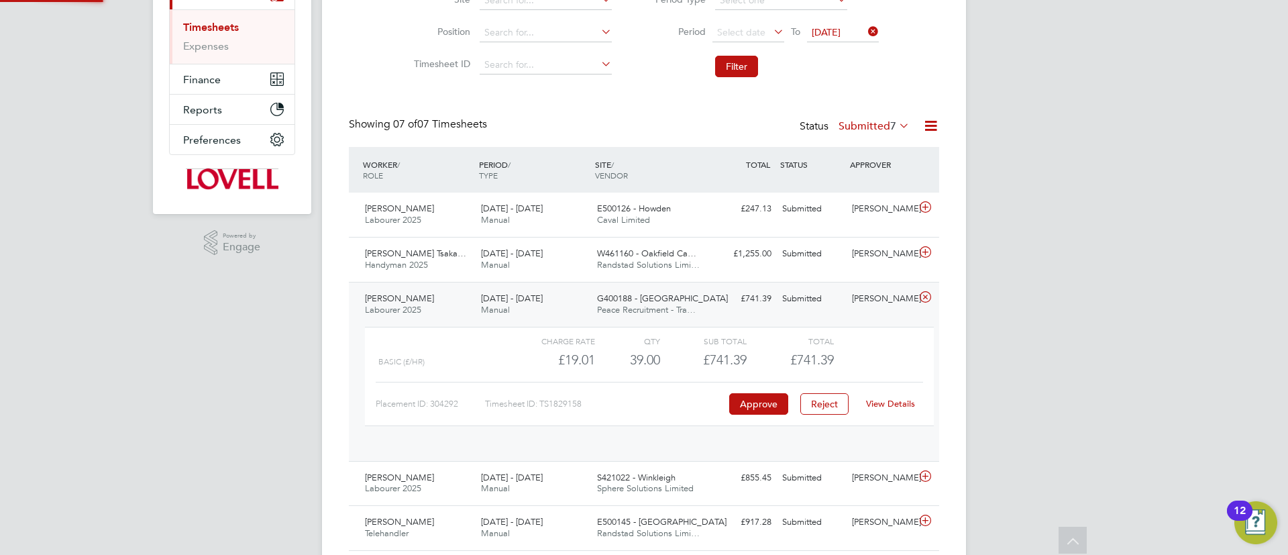
scroll to position [23, 131]
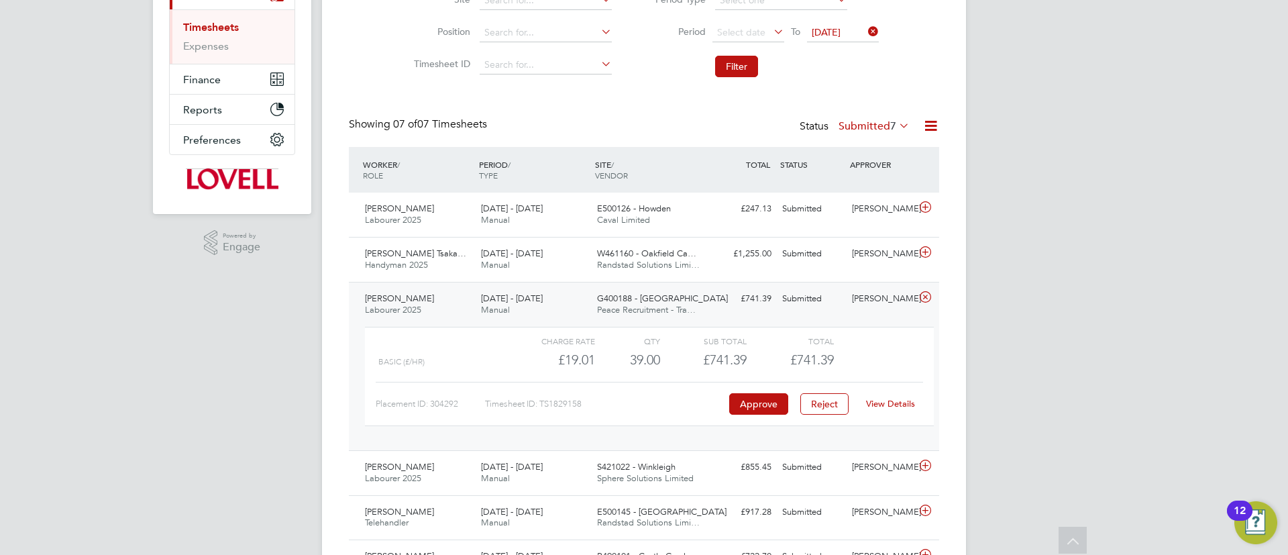
click at [887, 409] on div "View Details" at bounding box center [890, 403] width 66 height 21
click at [881, 403] on link "View Details" at bounding box center [890, 403] width 49 height 11
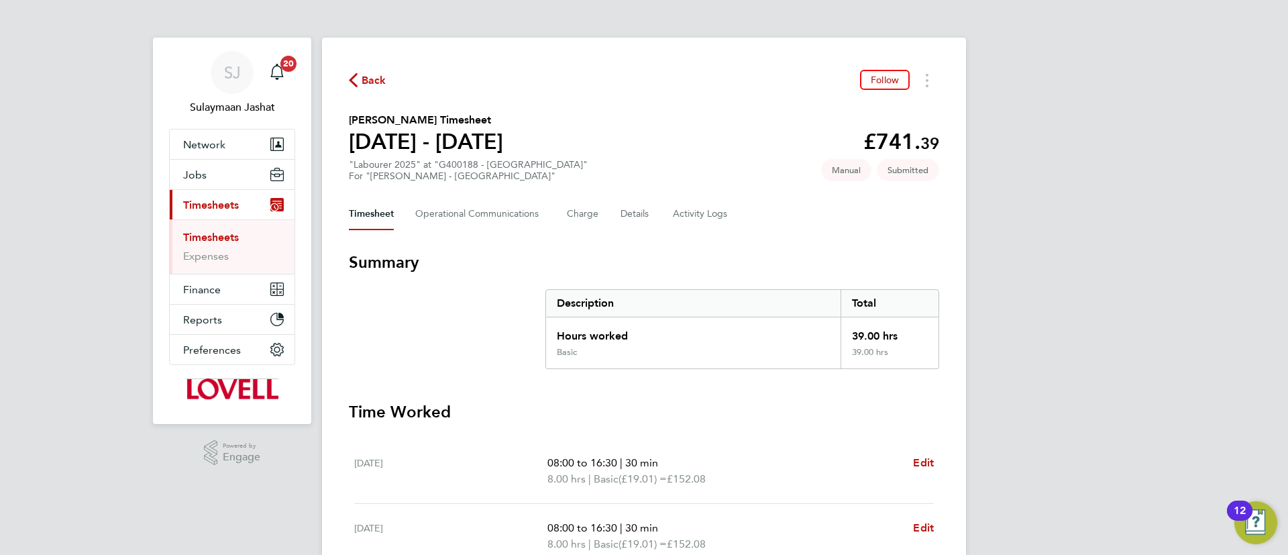
drag, startPoint x: 659, startPoint y: 207, endPoint x: 653, endPoint y: 199, distance: 9.7
click at [659, 205] on div "Timesheet Operational Communications Charge Details Activity Logs" at bounding box center [644, 214] width 590 height 32
click at [653, 199] on div "Timesheet Operational Communications Charge Details Activity Logs" at bounding box center [644, 214] width 590 height 32
click at [641, 207] on button "Details" at bounding box center [636, 214] width 31 height 32
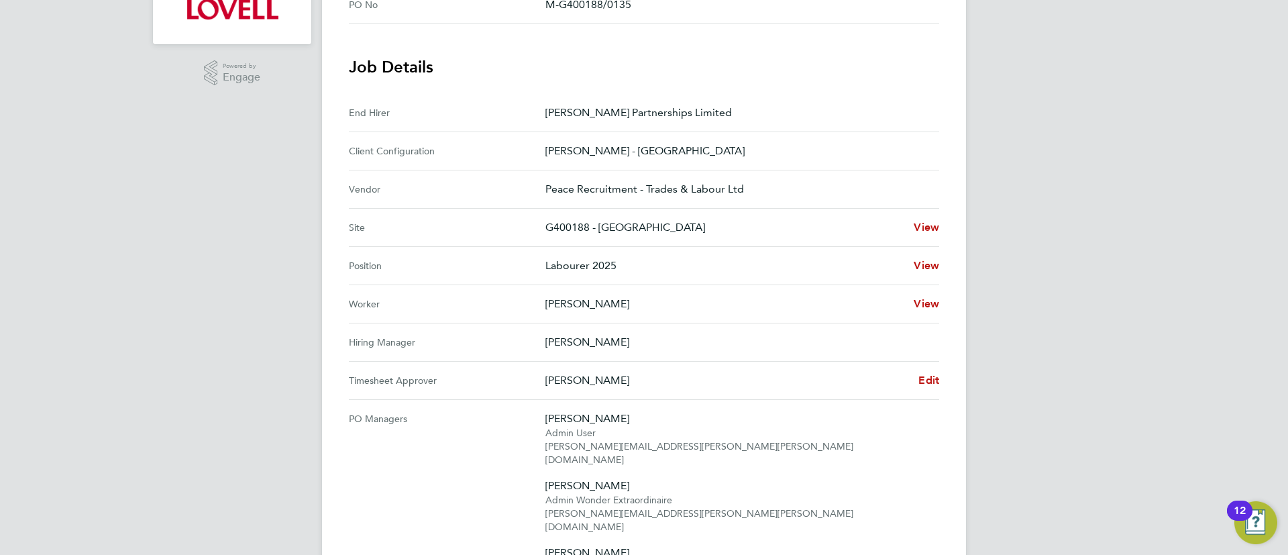
scroll to position [503, 0]
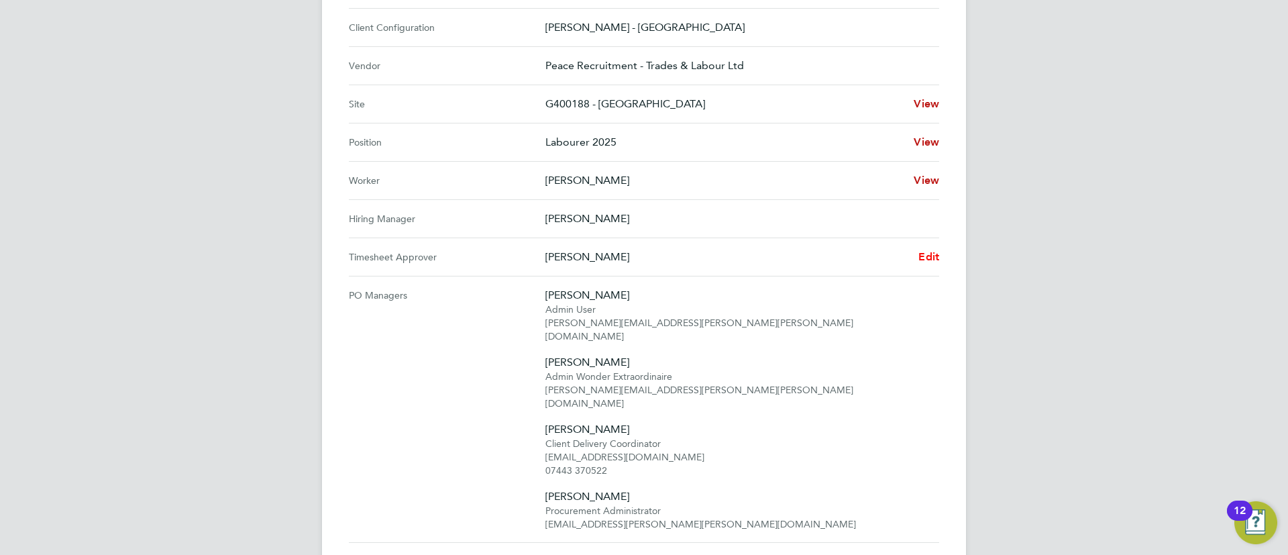
click at [928, 256] on span "Edit" at bounding box center [928, 256] width 21 height 13
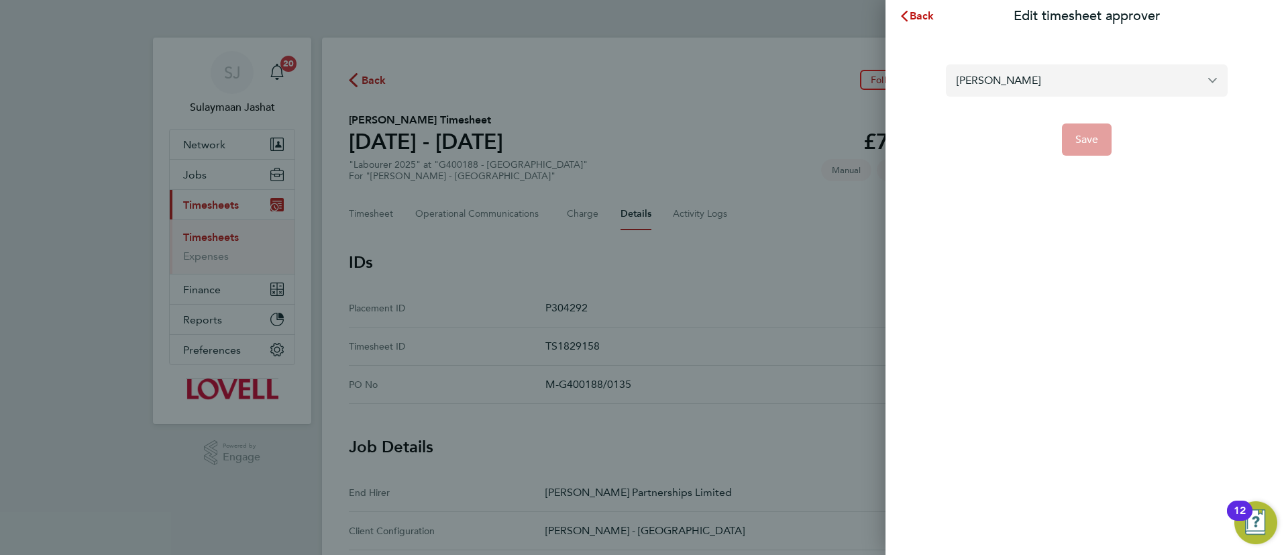
click at [1025, 82] on input "[PERSON_NAME]" at bounding box center [1087, 80] width 282 height 32
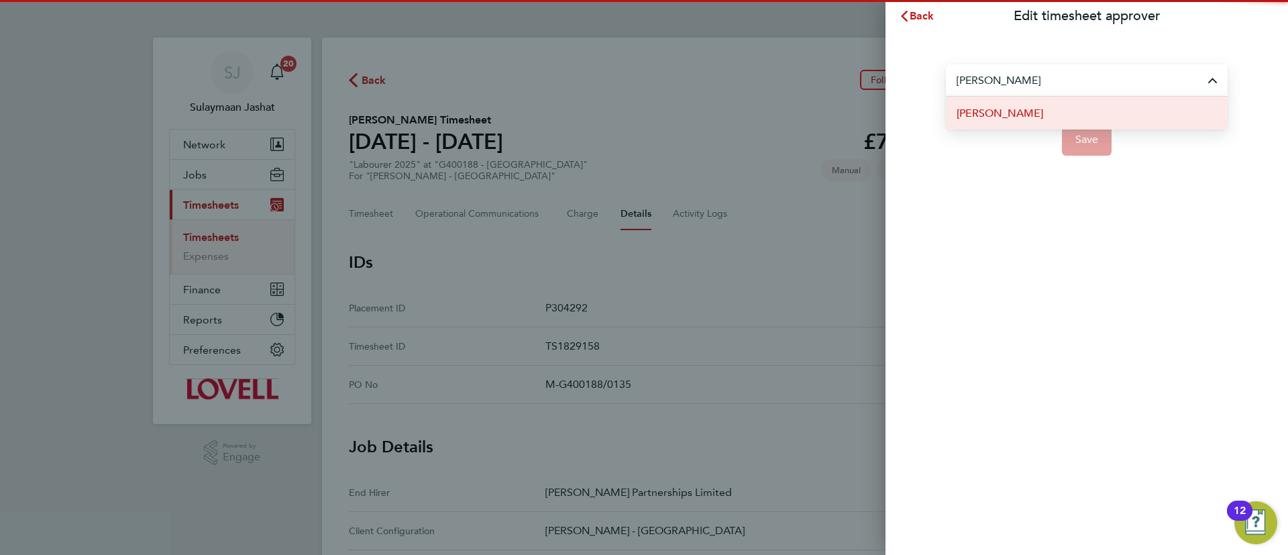
click at [1033, 115] on li "[PERSON_NAME]" at bounding box center [1087, 113] width 282 height 33
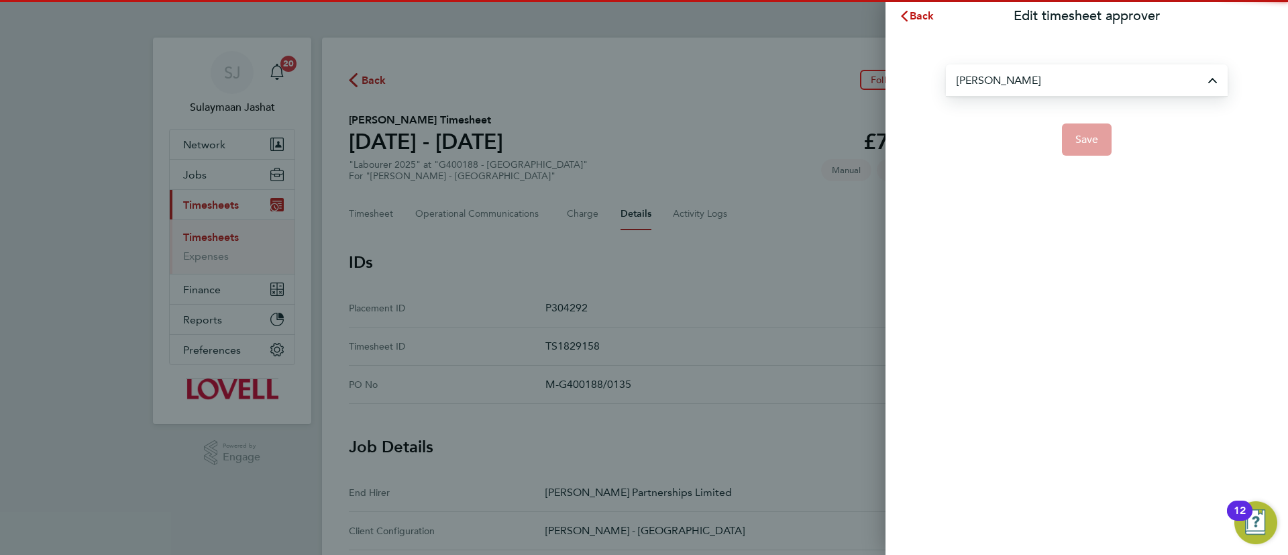
type input "[PERSON_NAME]"
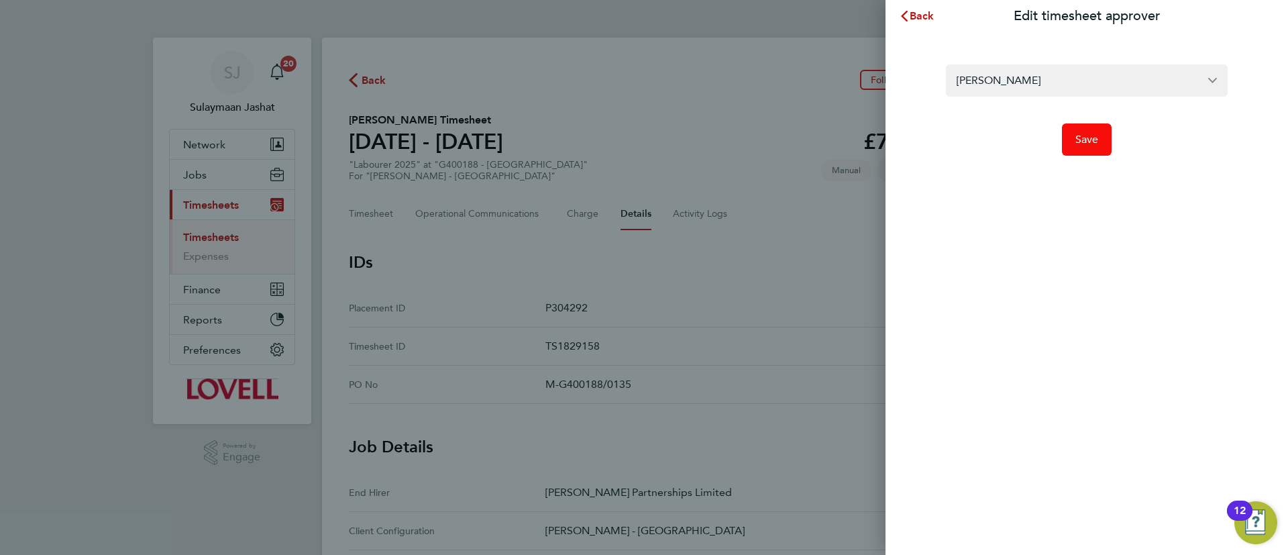
click at [1072, 136] on button "Save" at bounding box center [1087, 139] width 50 height 32
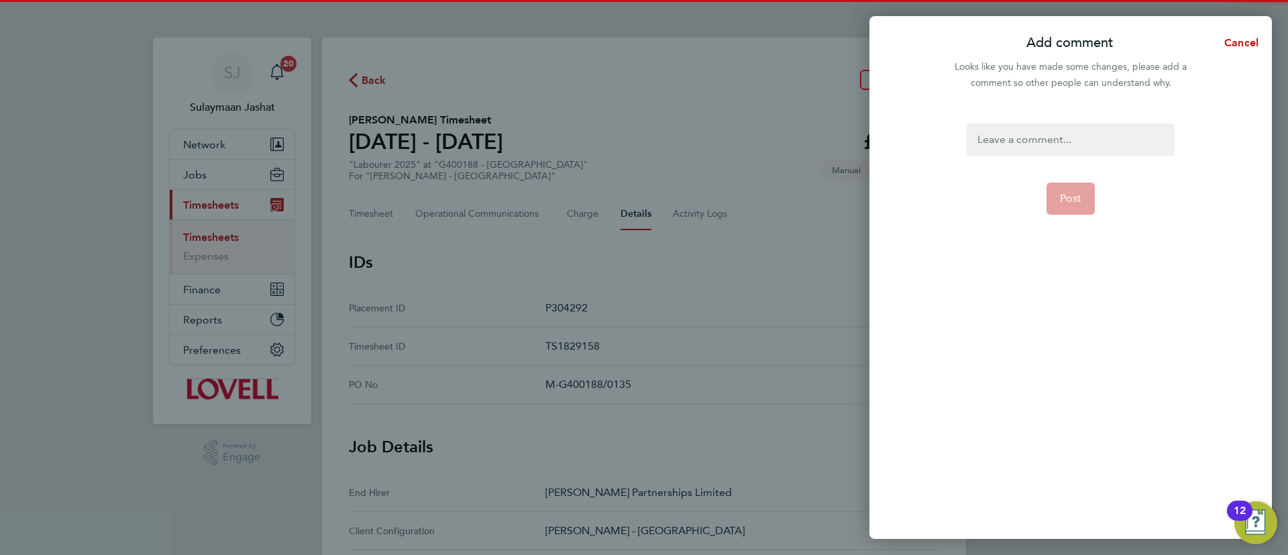
click at [1053, 148] on div at bounding box center [1070, 139] width 207 height 32
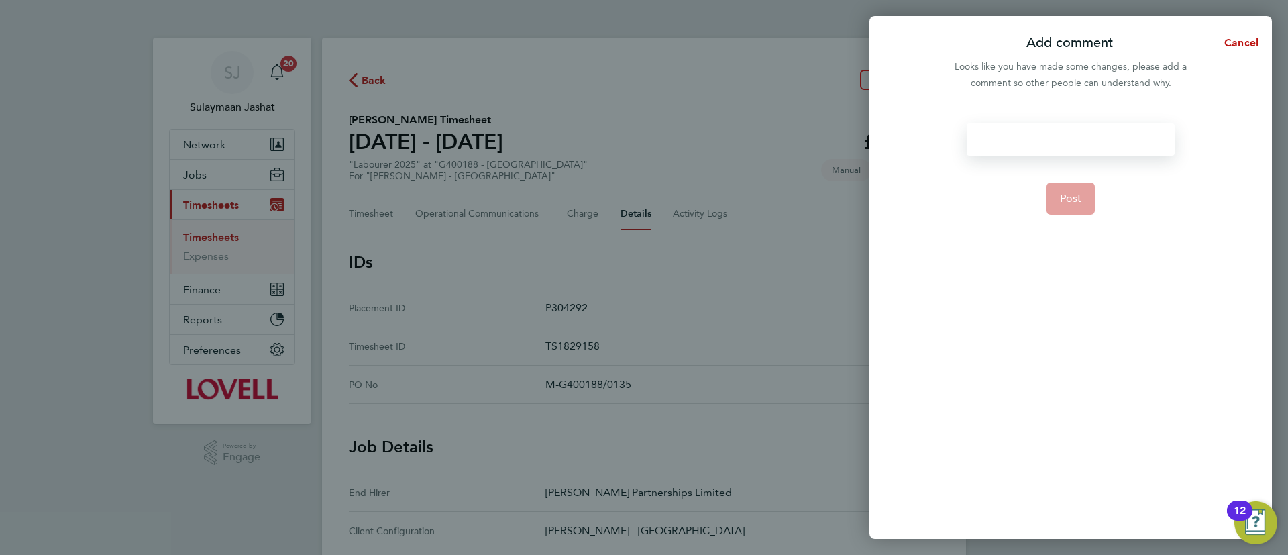
click at [1053, 148] on div at bounding box center [1070, 139] width 207 height 32
click at [1051, 184] on button "Post" at bounding box center [1070, 198] width 49 height 32
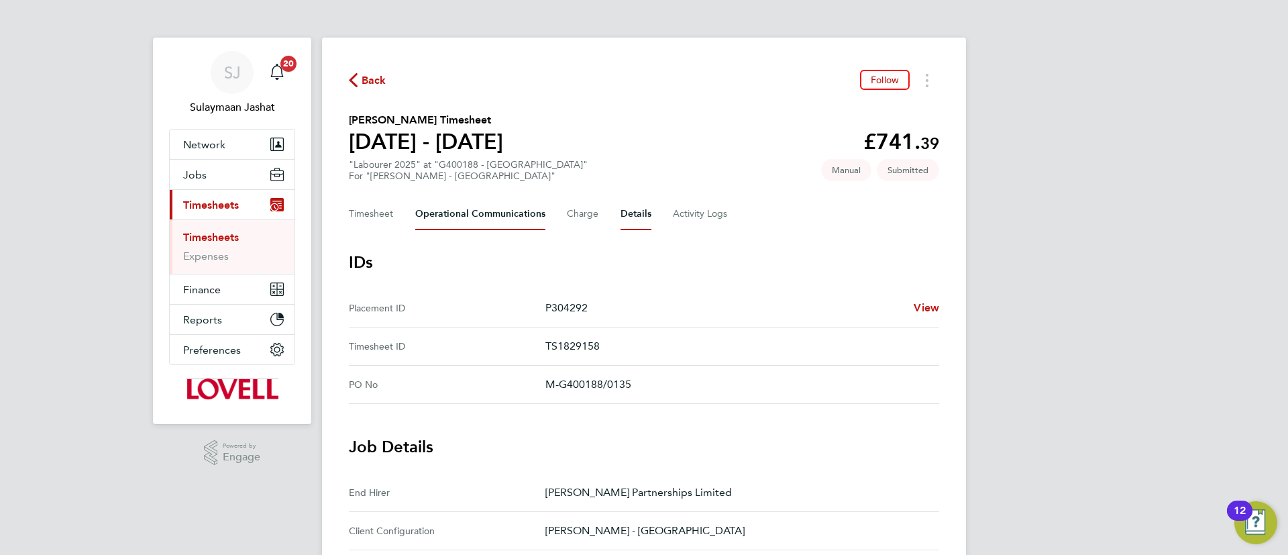
click at [486, 215] on Communications-tab "Operational Communications" at bounding box center [480, 214] width 130 height 32
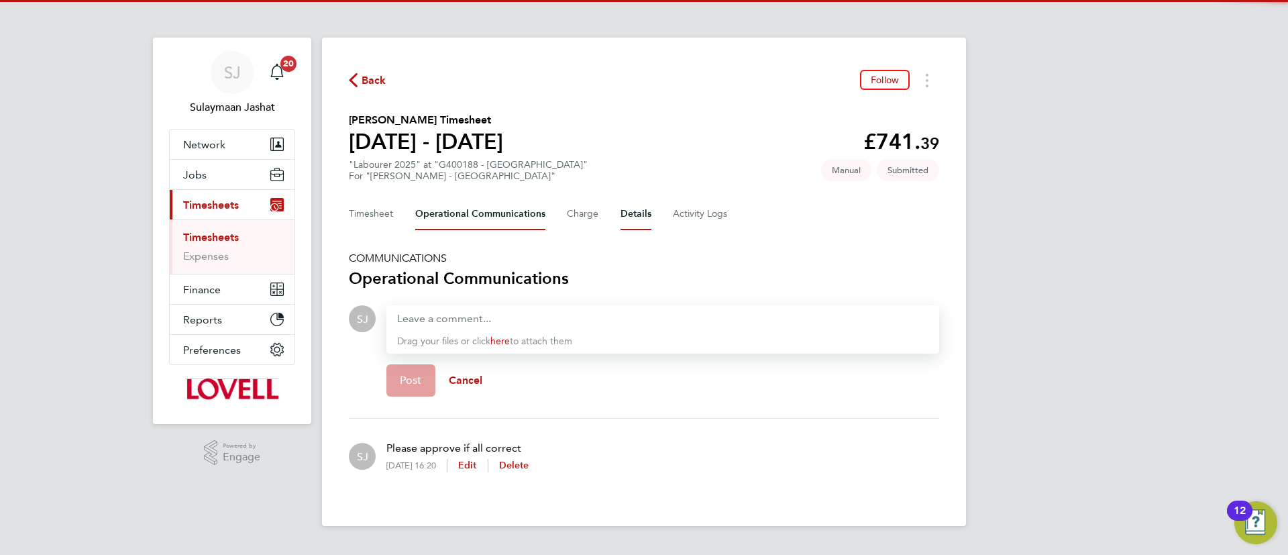
click at [636, 217] on button "Details" at bounding box center [636, 214] width 31 height 32
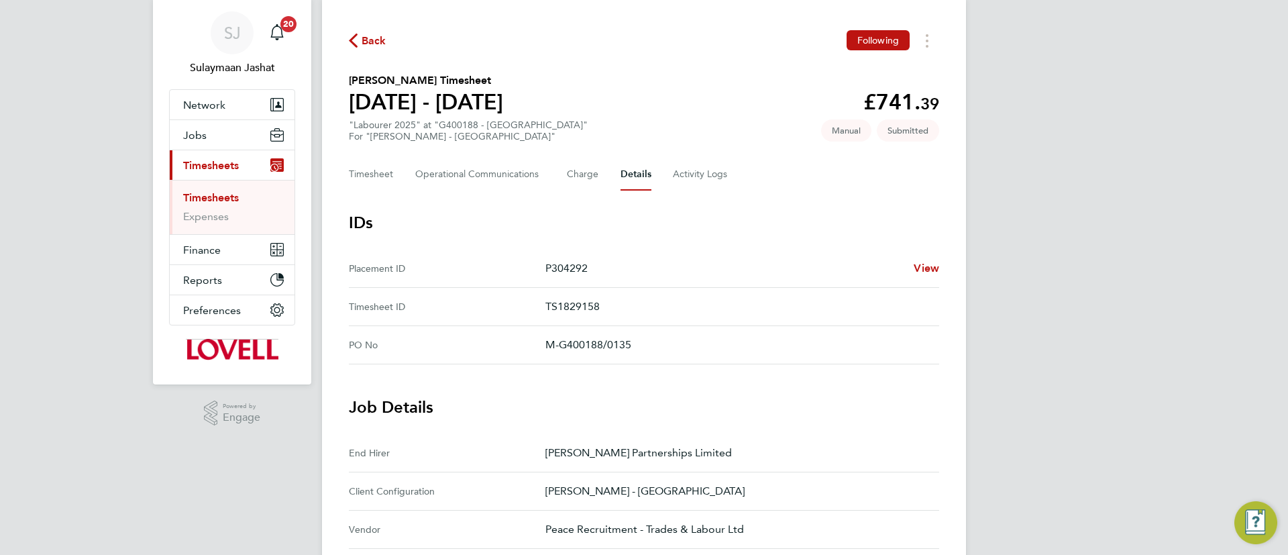
scroll to position [101, 0]
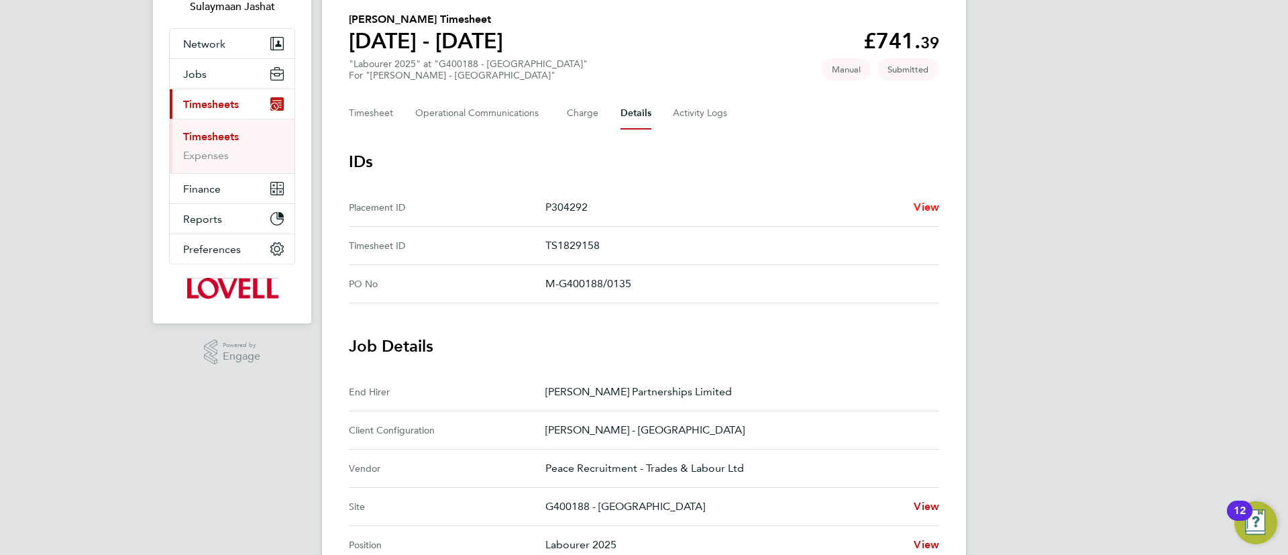
click at [926, 213] on link "View" at bounding box center [926, 207] width 25 height 16
click at [936, 208] on span "View" at bounding box center [926, 207] width 25 height 13
click at [391, 113] on button "Timesheet" at bounding box center [371, 113] width 45 height 32
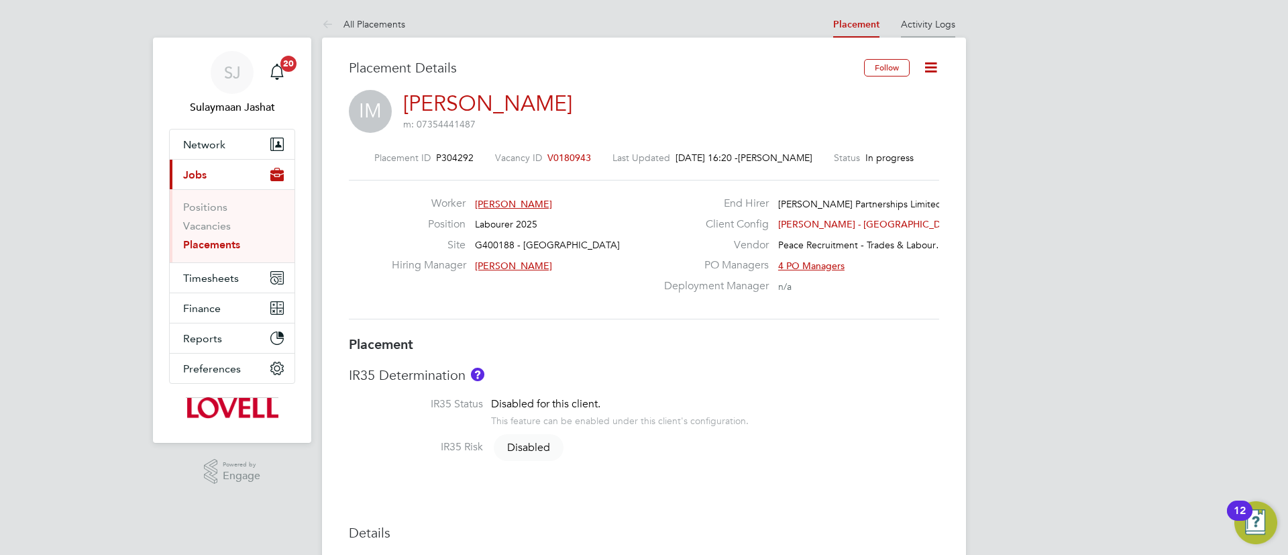
click at [937, 15] on li "Activity Logs" at bounding box center [928, 24] width 54 height 27
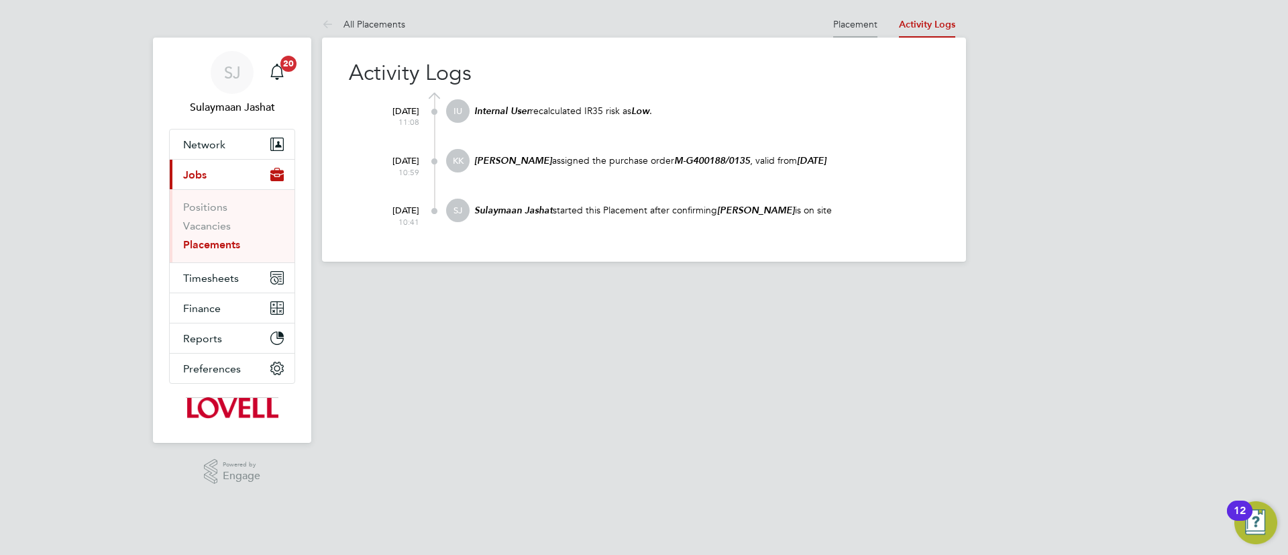
click at [837, 19] on link "Placement" at bounding box center [855, 24] width 44 height 12
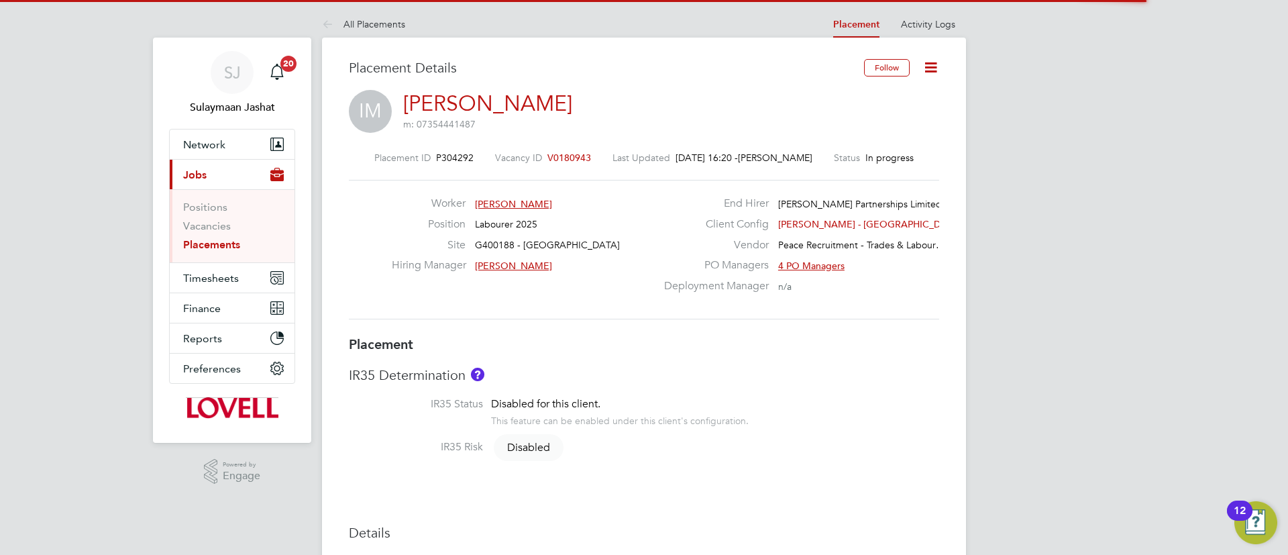
click at [559, 160] on span "V0180943" at bounding box center [569, 158] width 44 height 12
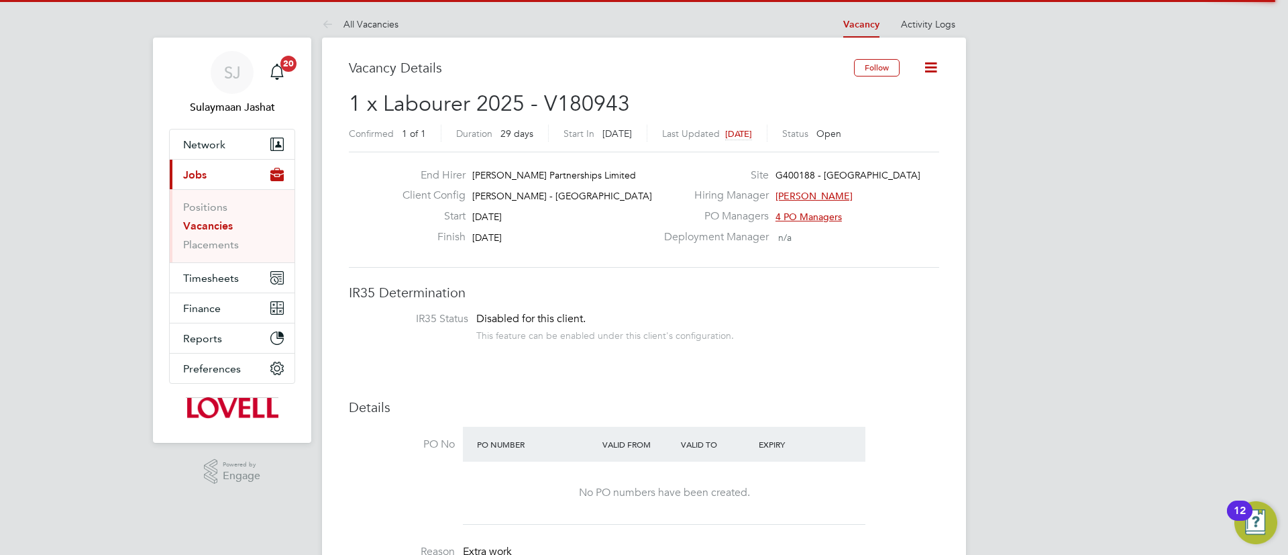
click at [940, 26] on link "Activity Logs" at bounding box center [928, 24] width 54 height 12
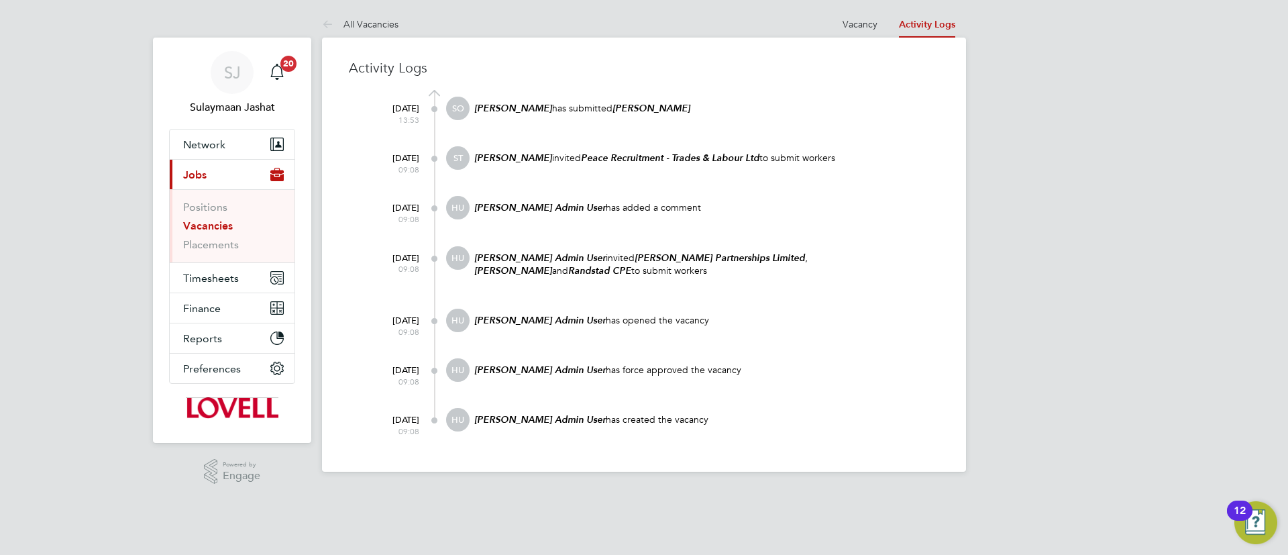
click at [853, 3] on app-barbie "All Vacancies Vacancy Activity Logs Vacancy Activity Logs All Vacancies Activit…" at bounding box center [644, 236] width 644 height 472
click at [871, 11] on li "Vacancy" at bounding box center [860, 24] width 35 height 27
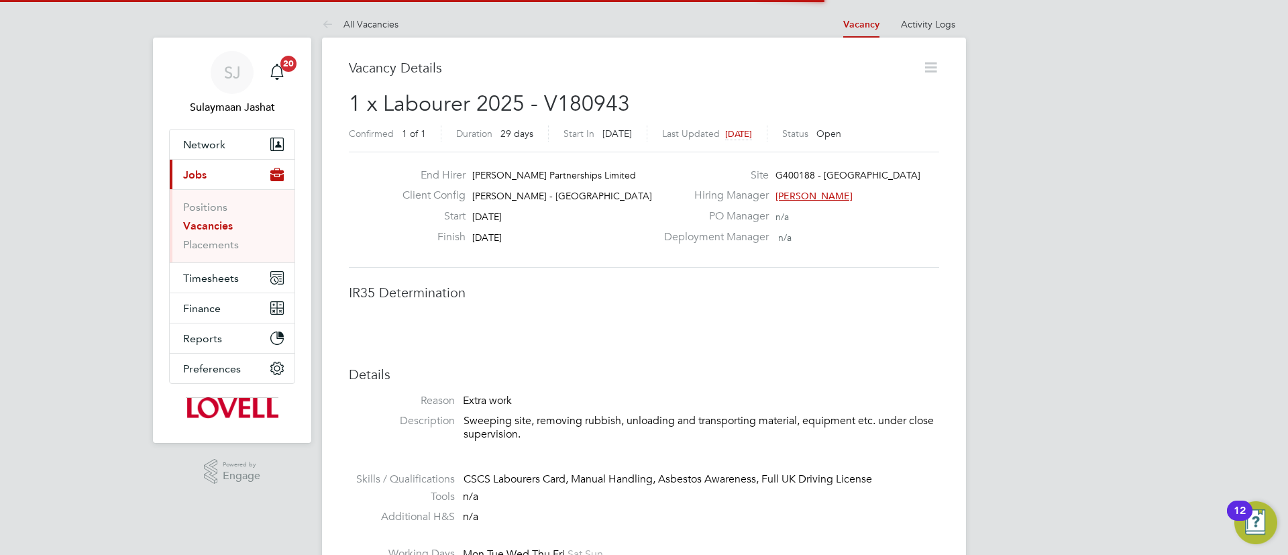
click at [871, 11] on li "Vacancy" at bounding box center [861, 24] width 36 height 27
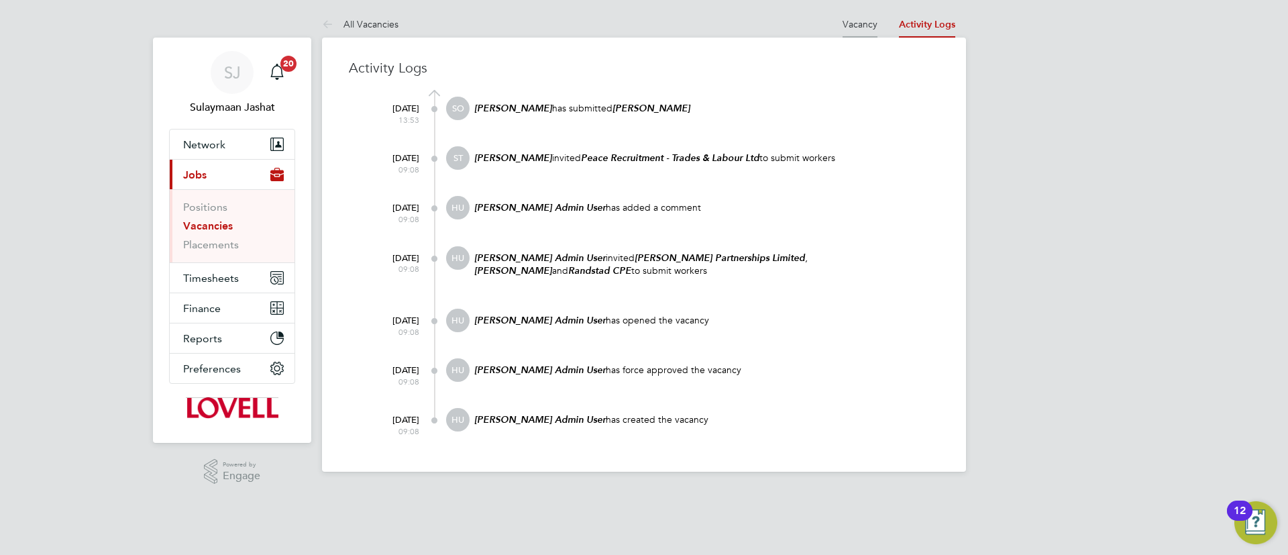
click at [863, 34] on li "Vacancy" at bounding box center [860, 24] width 35 height 27
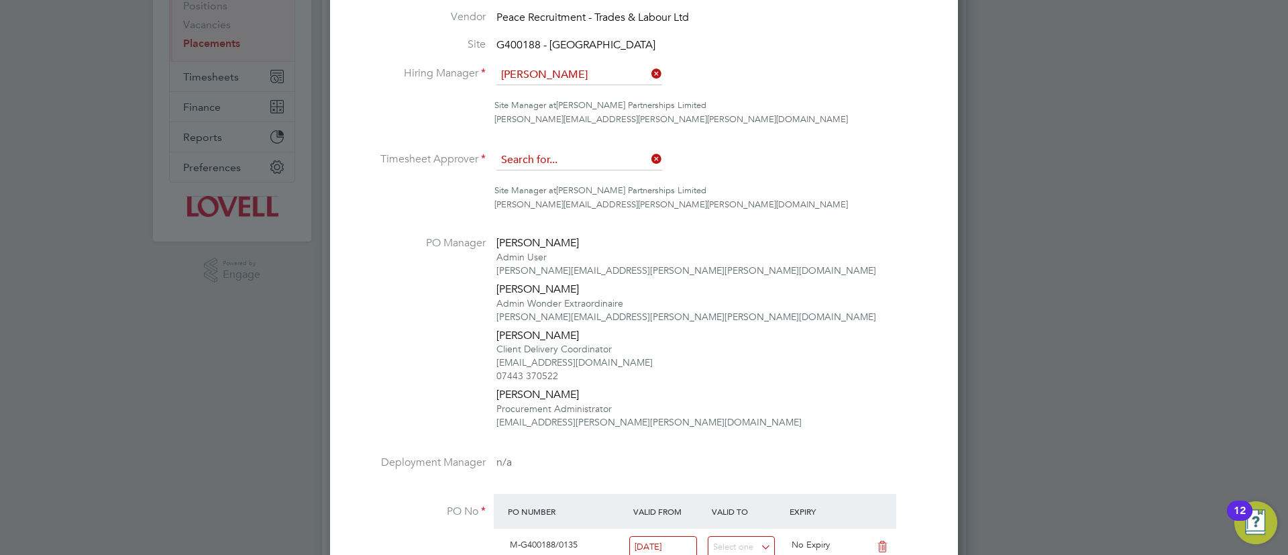
click at [577, 168] on input at bounding box center [579, 160] width 166 height 20
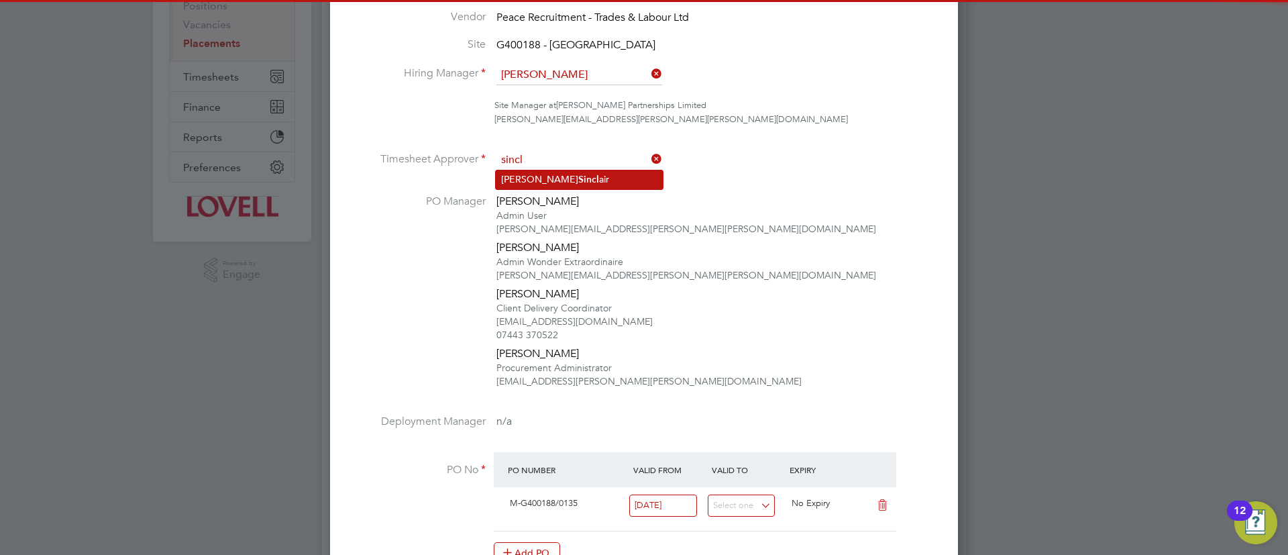
click at [578, 186] on li "[PERSON_NAME] air" at bounding box center [579, 179] width 167 height 18
type input "[PERSON_NAME]"
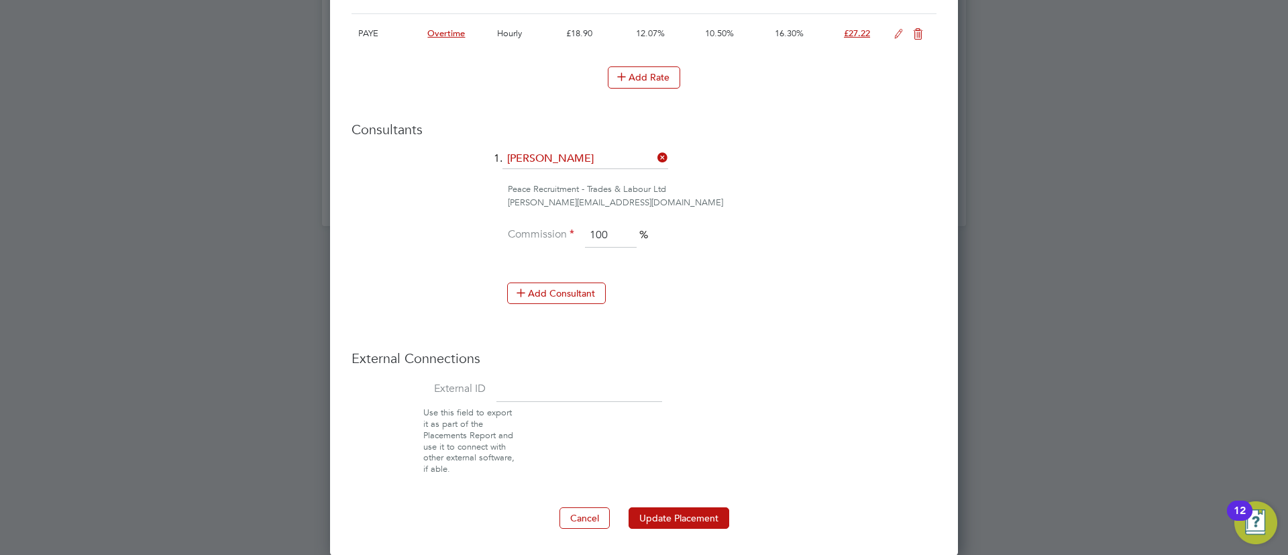
click at [690, 507] on button "Update Placement" at bounding box center [679, 517] width 101 height 21
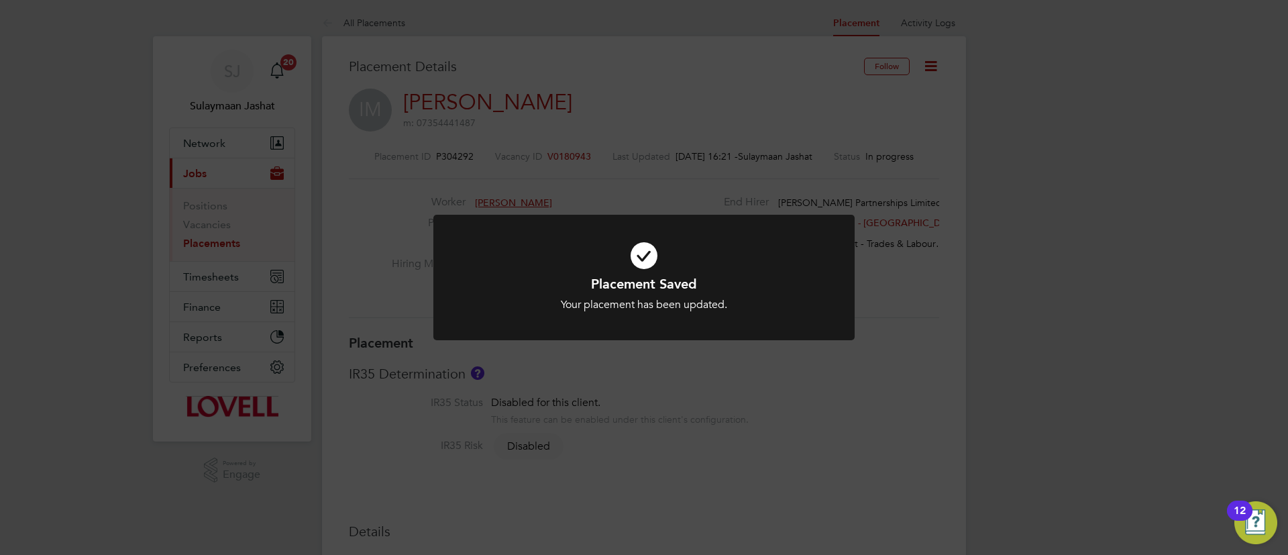
click at [682, 242] on icon at bounding box center [644, 255] width 349 height 52
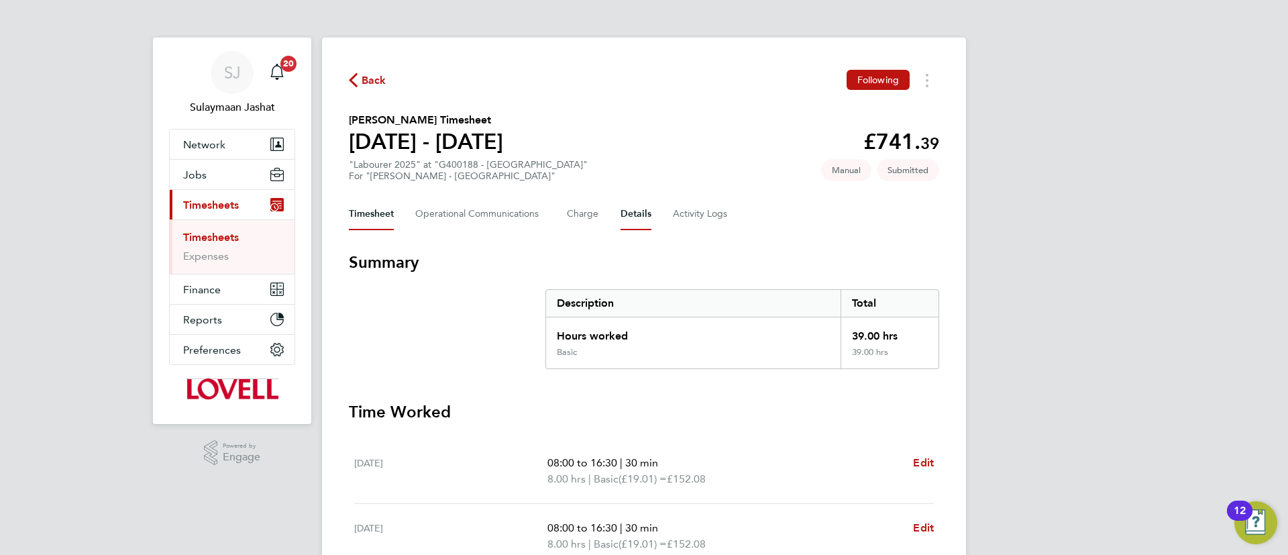
click at [626, 223] on button "Details" at bounding box center [636, 214] width 31 height 32
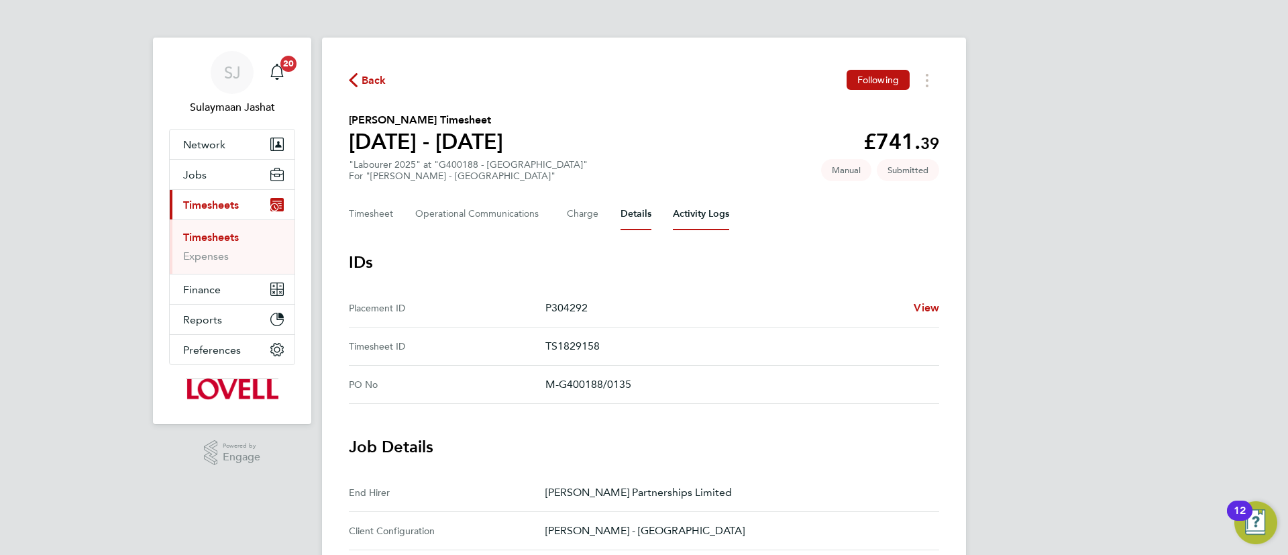
click at [690, 218] on Logs-tab "Activity Logs" at bounding box center [701, 214] width 56 height 32
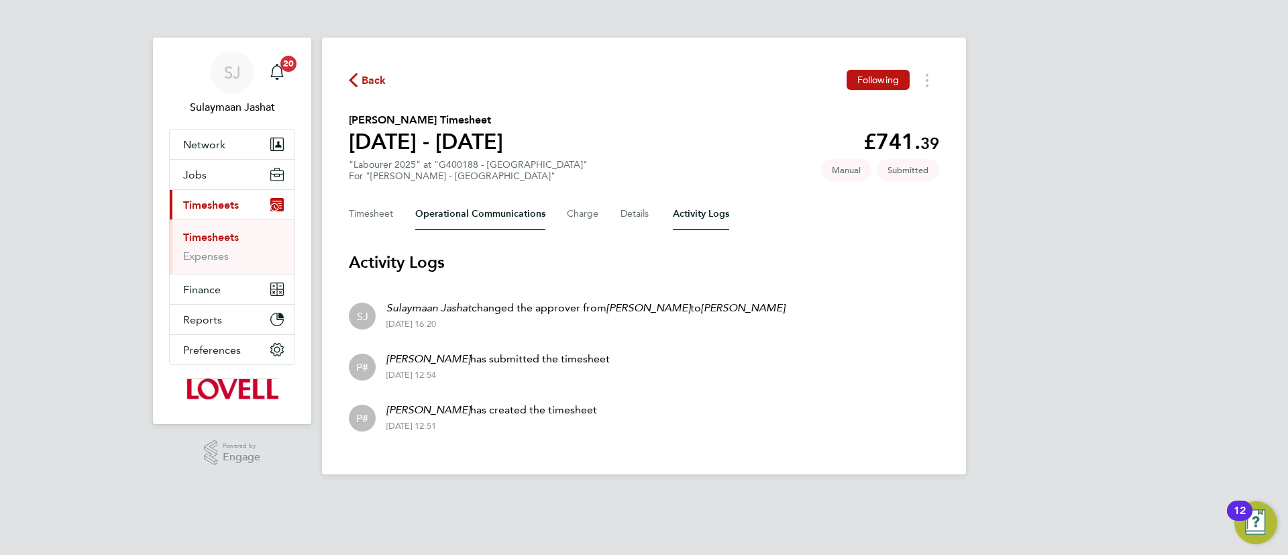
click at [475, 207] on Communications-tab "Operational Communications" at bounding box center [480, 214] width 130 height 32
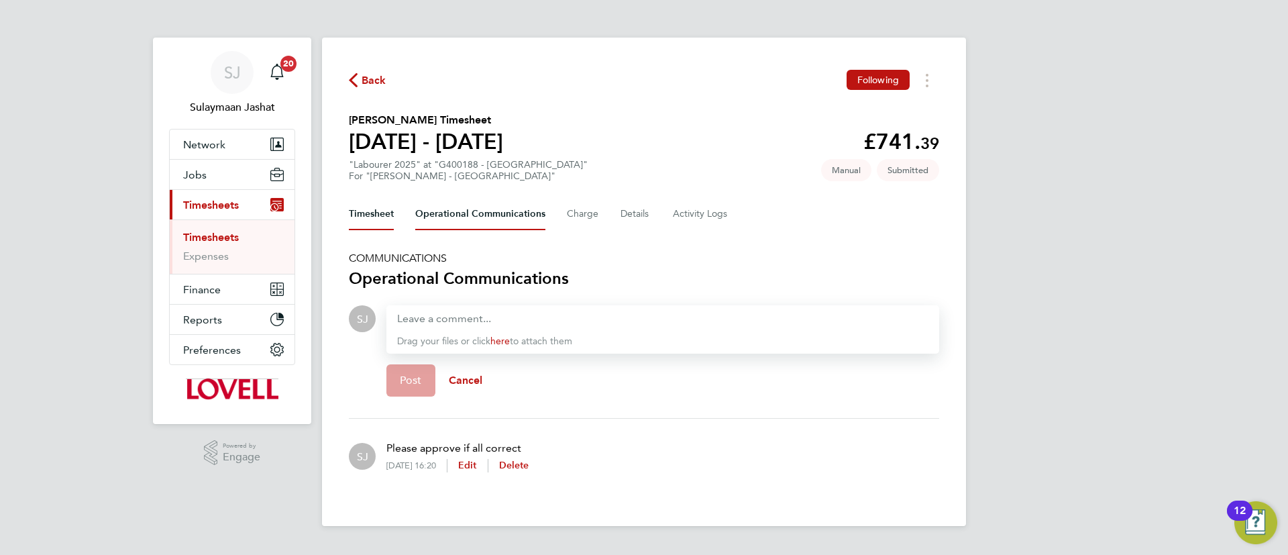
click at [373, 217] on button "Timesheet" at bounding box center [371, 214] width 45 height 32
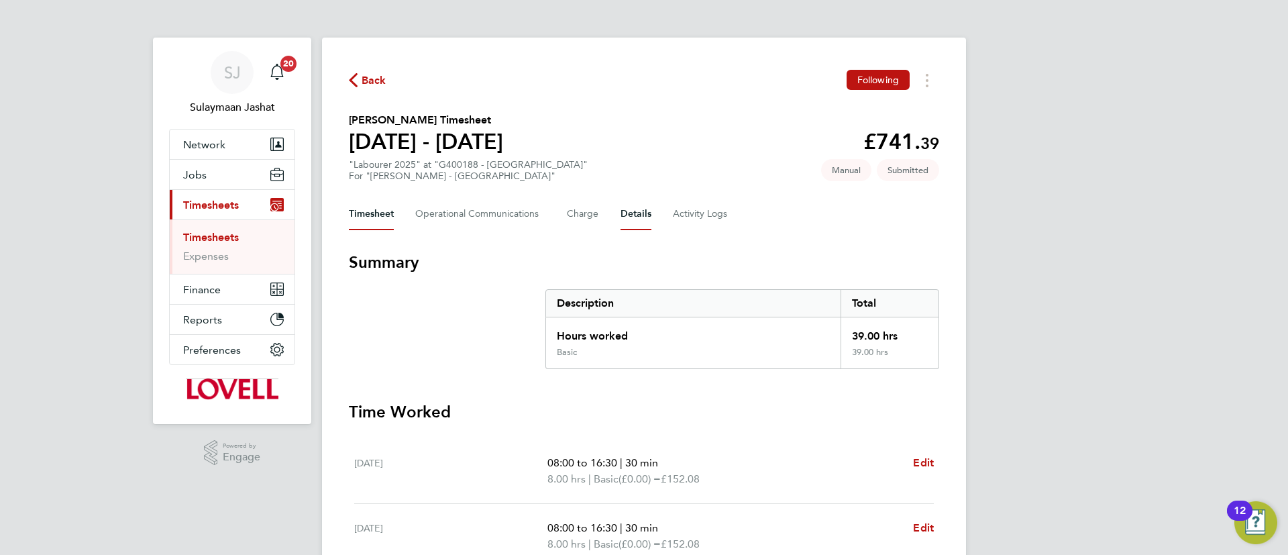
click at [629, 209] on button "Details" at bounding box center [636, 214] width 31 height 32
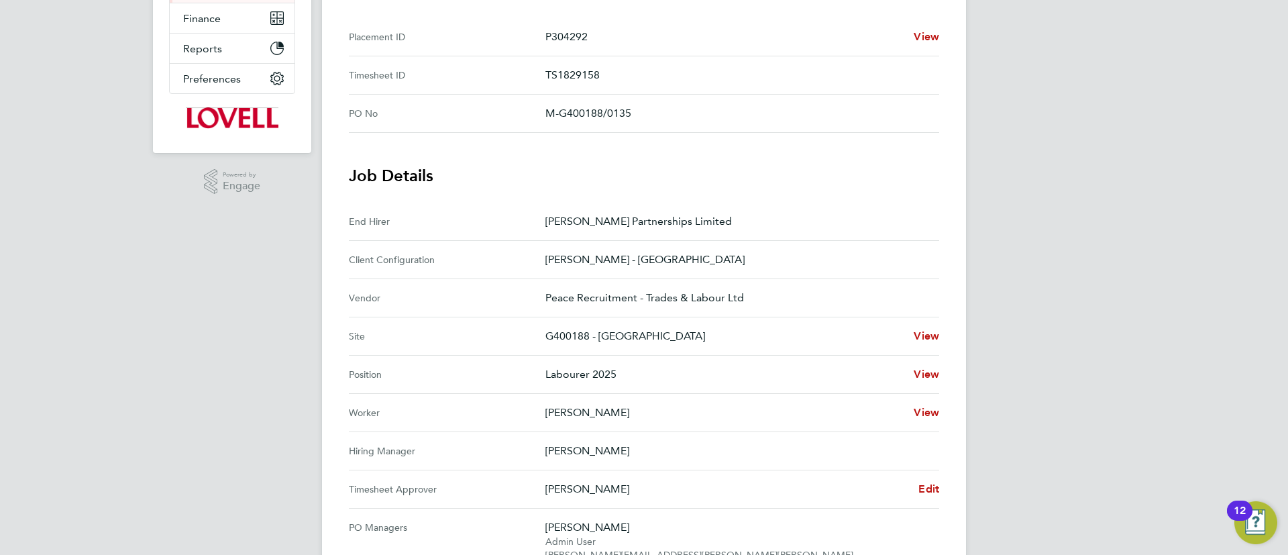
scroll to position [201, 0]
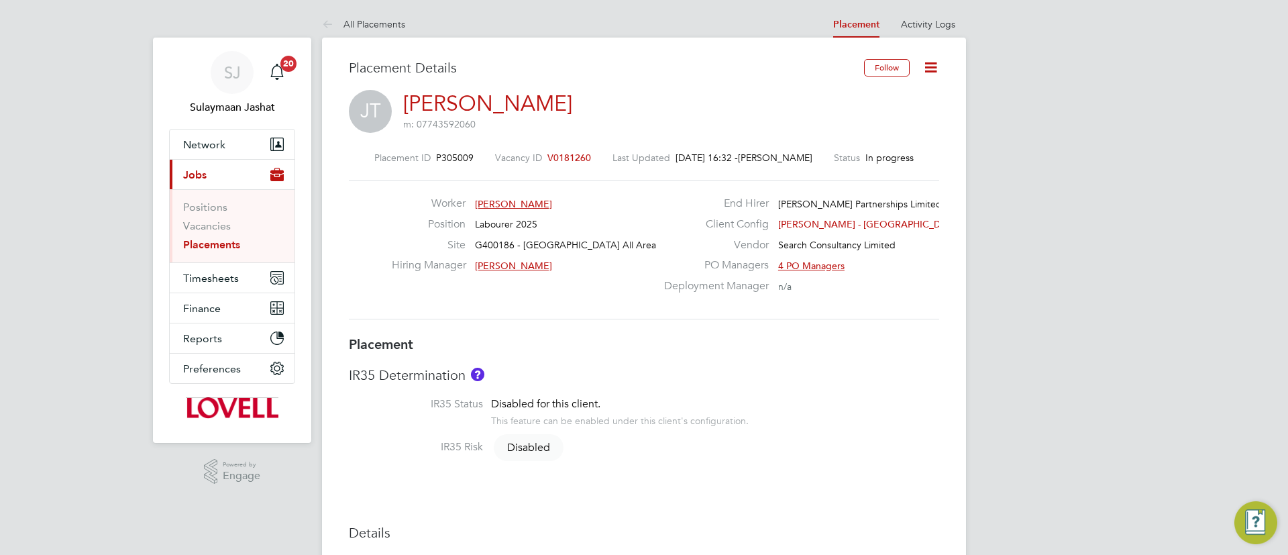
click at [618, 335] on h3 "Placement" at bounding box center [644, 343] width 590 height 17
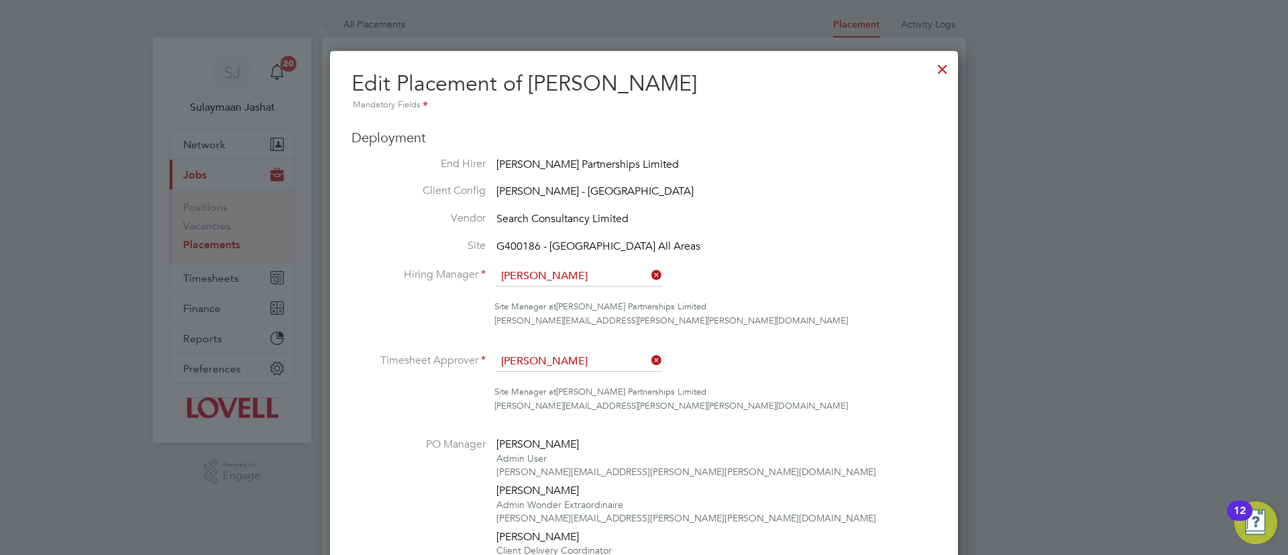
click at [945, 55] on div at bounding box center [942, 66] width 24 height 24
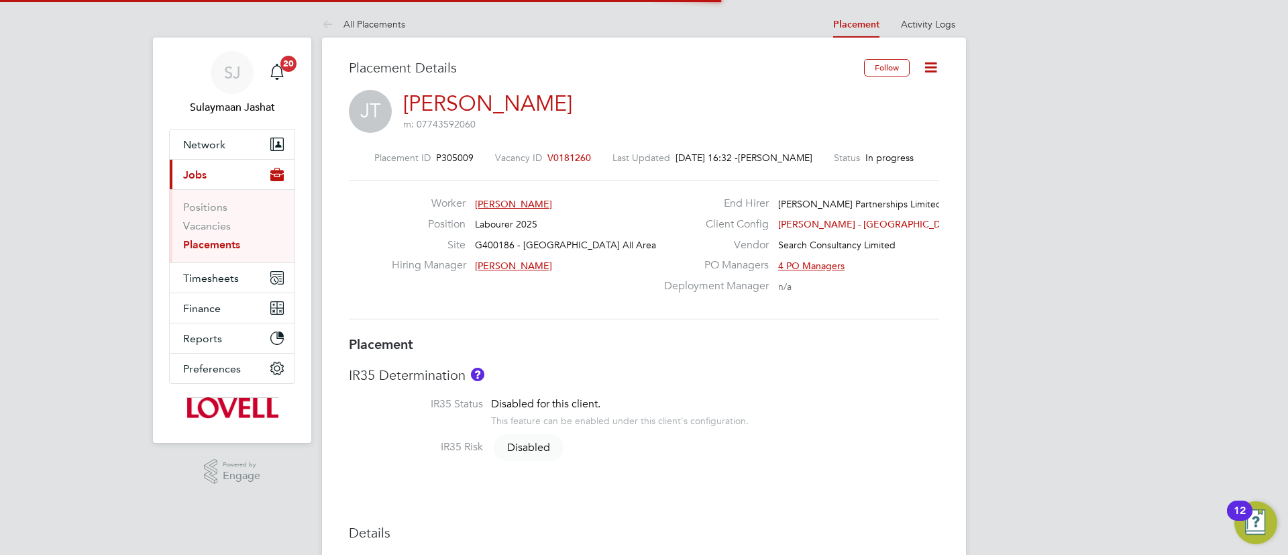
click at [939, 34] on li "Activity Logs" at bounding box center [928, 24] width 54 height 27
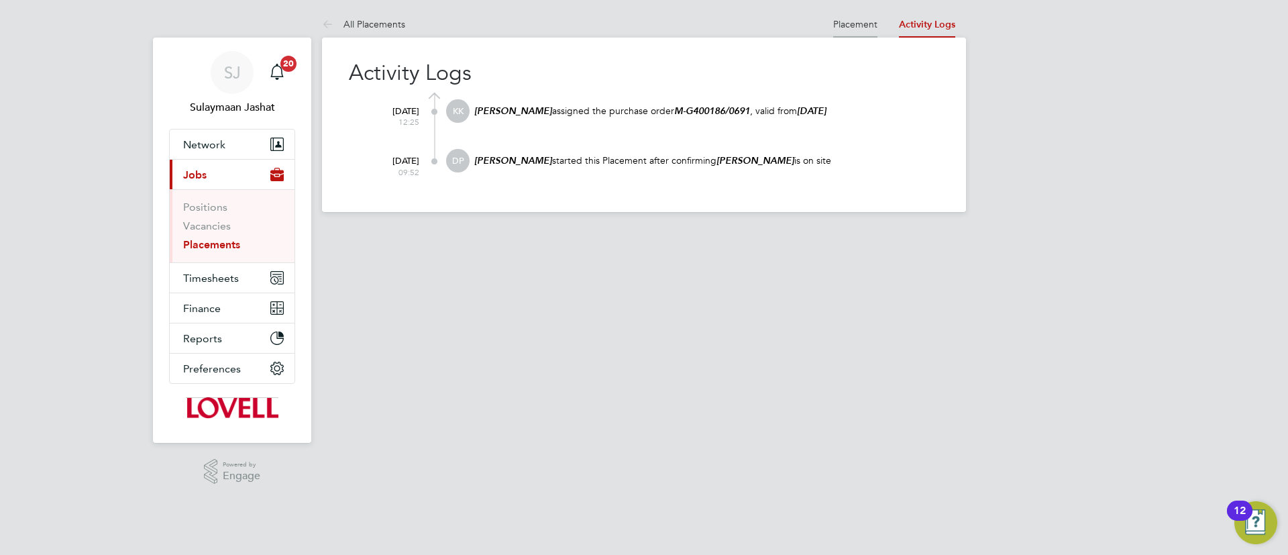
click at [873, 32] on li "Placement" at bounding box center [855, 24] width 44 height 27
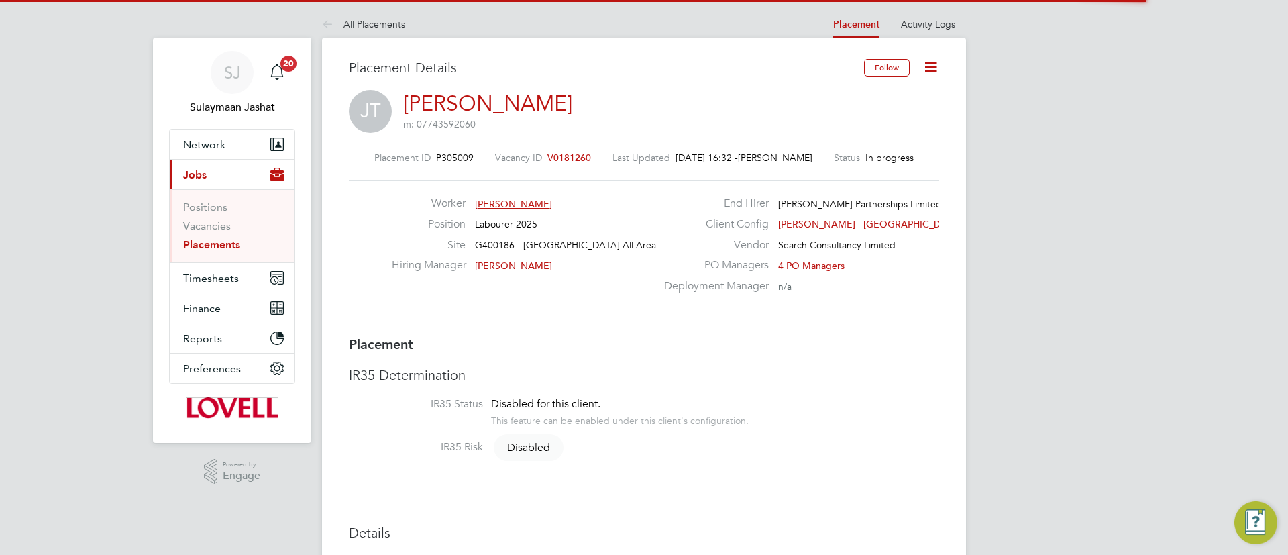
drag, startPoint x: 568, startPoint y: 148, endPoint x: 572, endPoint y: 155, distance: 8.7
click at [569, 148] on div "Placement ID P305009 Vacancy ID V0181260 Last Updated [DATE] 16:32 - [PERSON_NA…" at bounding box center [644, 236] width 590 height 200
click at [574, 156] on span "V0181260" at bounding box center [569, 158] width 44 height 12
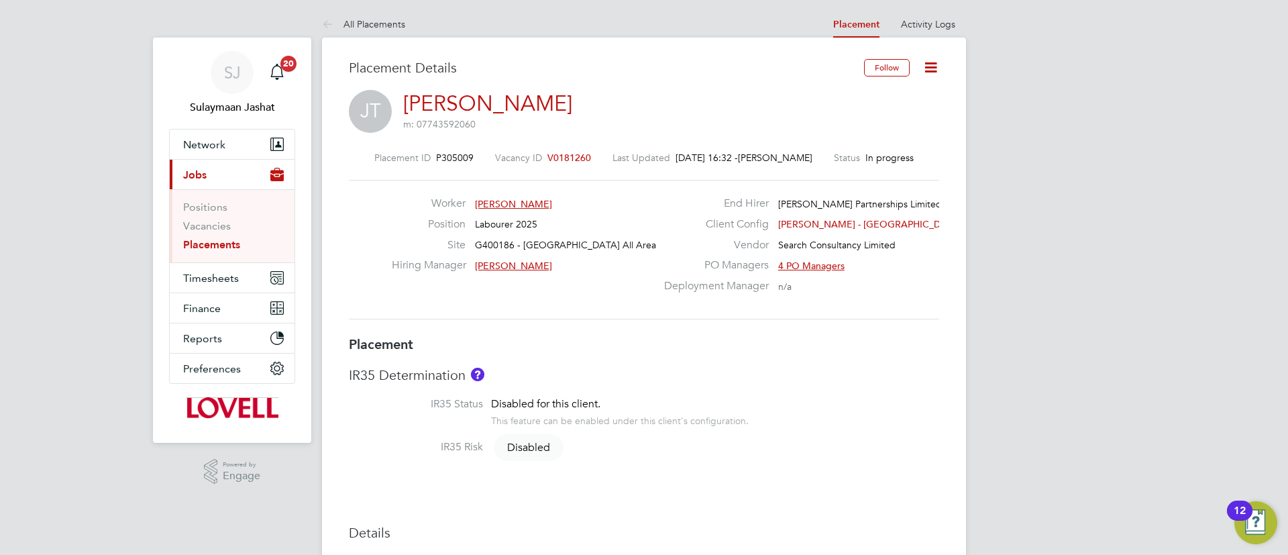
drag, startPoint x: 971, startPoint y: 18, endPoint x: 961, endPoint y: 25, distance: 11.9
click at [960, 25] on at-navigation-tab "Activity Logs" at bounding box center [928, 23] width 76 height 12
click at [941, 24] on link "Activity Logs" at bounding box center [928, 24] width 54 height 12
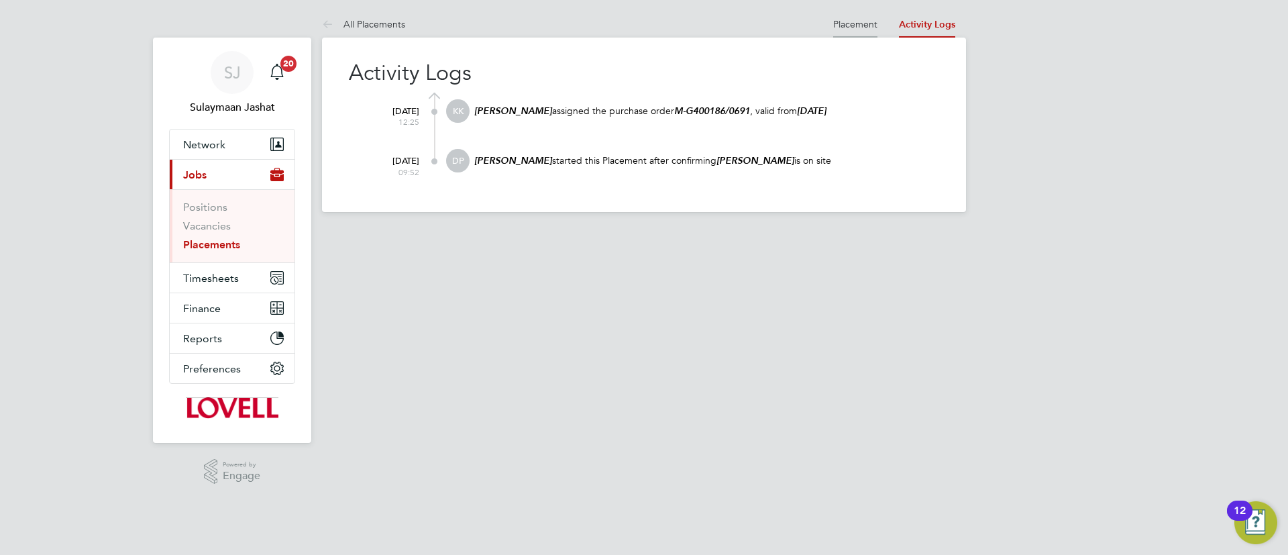
click at [849, 15] on li "Placement" at bounding box center [855, 24] width 44 height 27
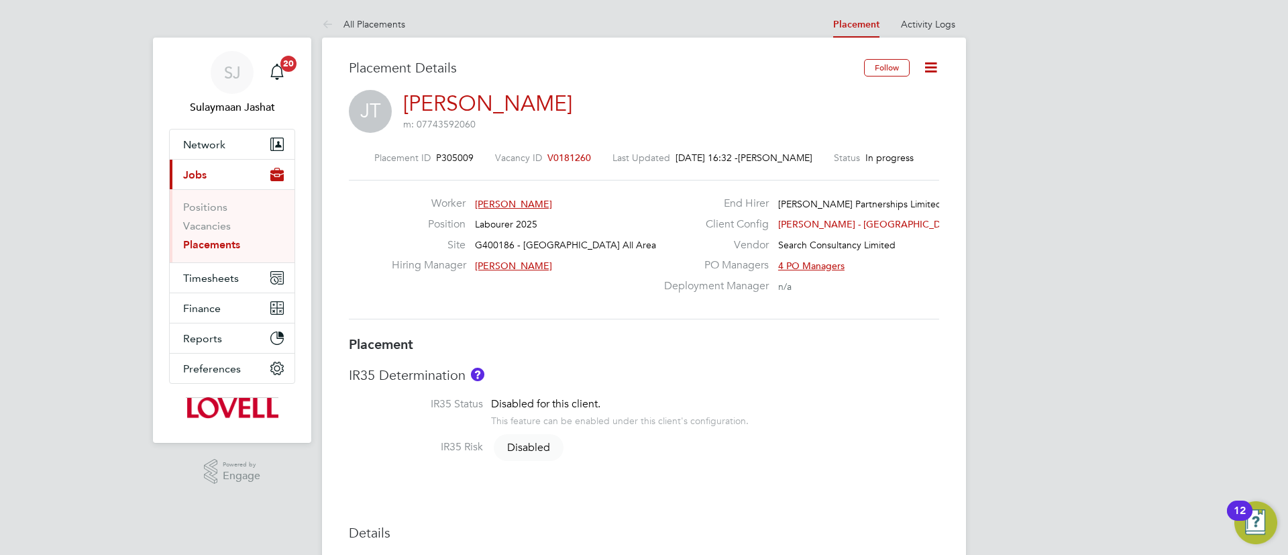
click at [221, 244] on link "Placements" at bounding box center [211, 244] width 57 height 13
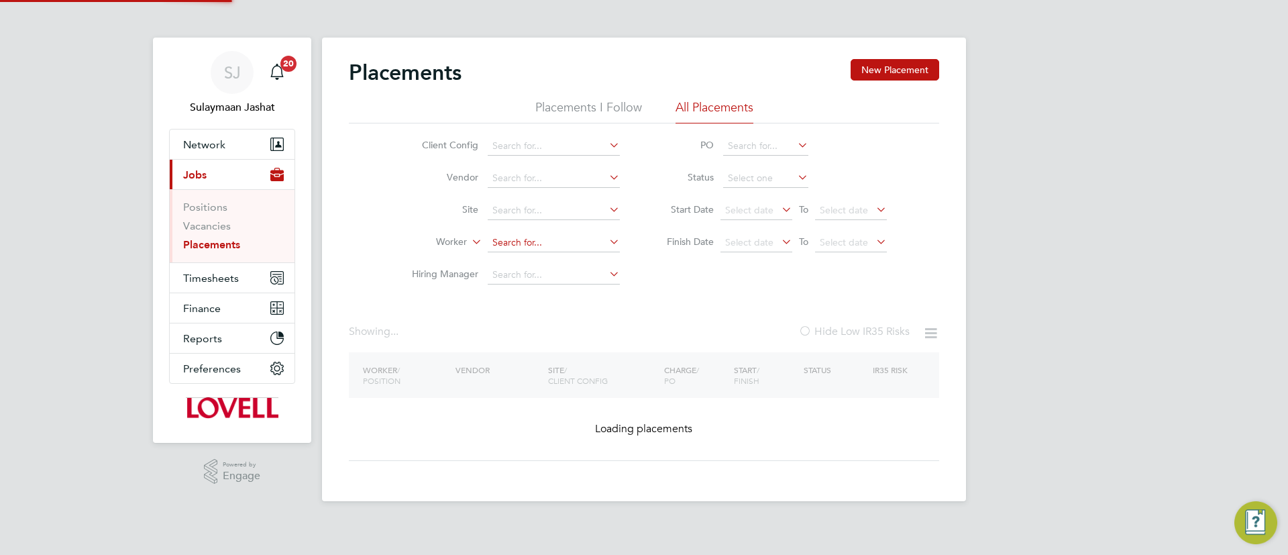
click at [535, 242] on input at bounding box center [554, 242] width 132 height 19
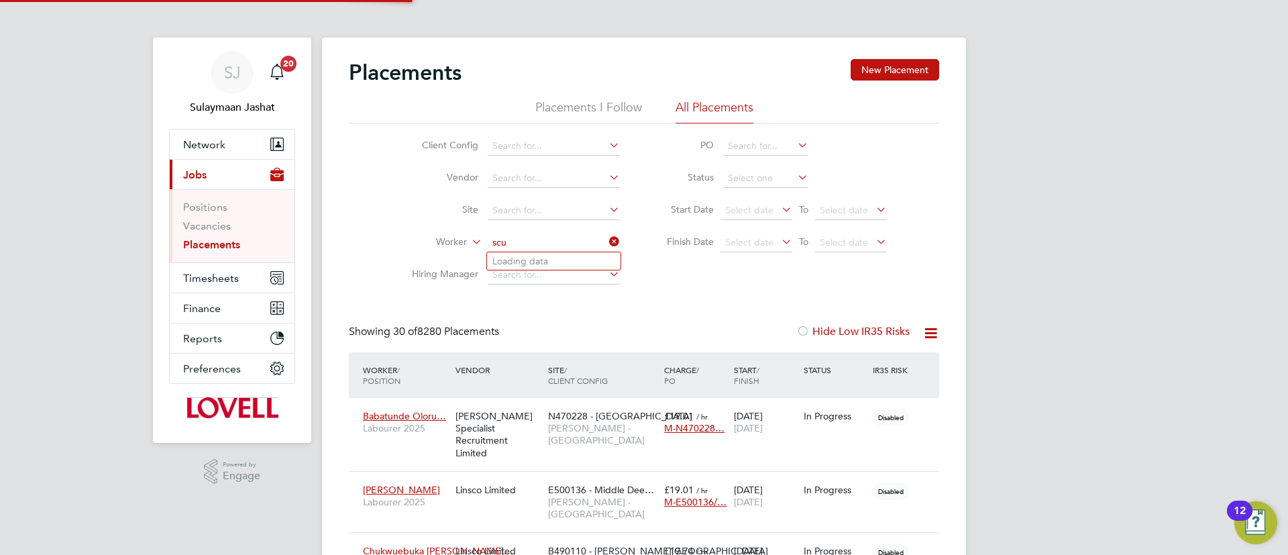
scroll to position [39, 117]
click at [551, 264] on li "John Scullio n" at bounding box center [553, 261] width 133 height 18
type input "[PERSON_NAME]"
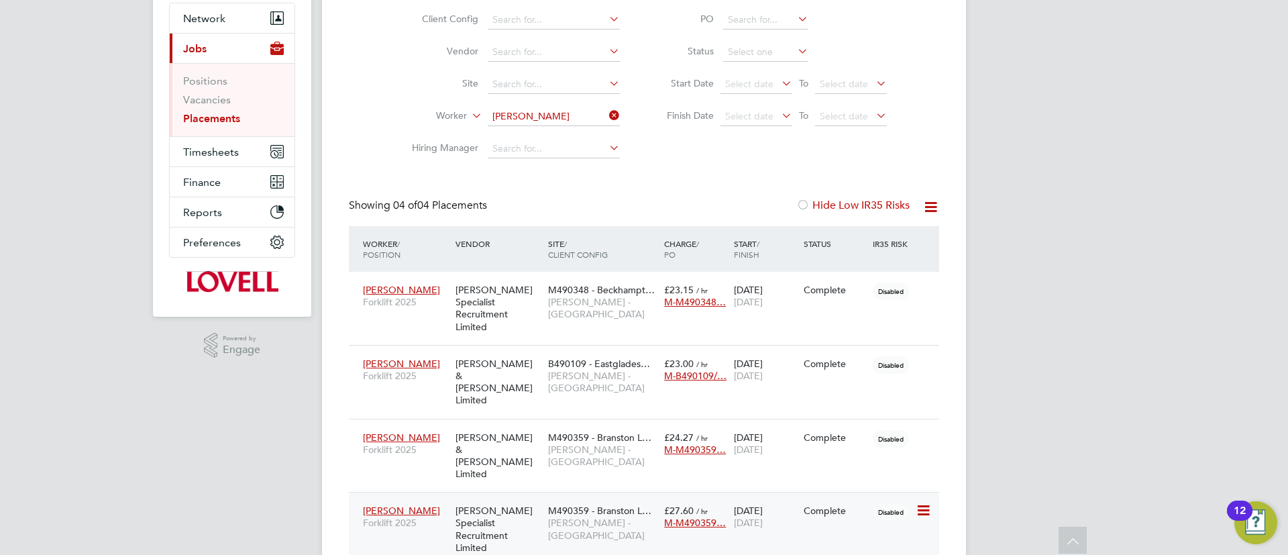
click at [545, 498] on div "M490359 - Branston L… Lovell - East Midlands" at bounding box center [603, 523] width 116 height 50
click at [542, 498] on div "[PERSON_NAME] Specialist Recruitment Limited" at bounding box center [498, 529] width 93 height 62
click at [553, 115] on div "Placements I Follow All Placements Client Config Vendor Site Worker Hiring Mana…" at bounding box center [644, 69] width 590 height 192
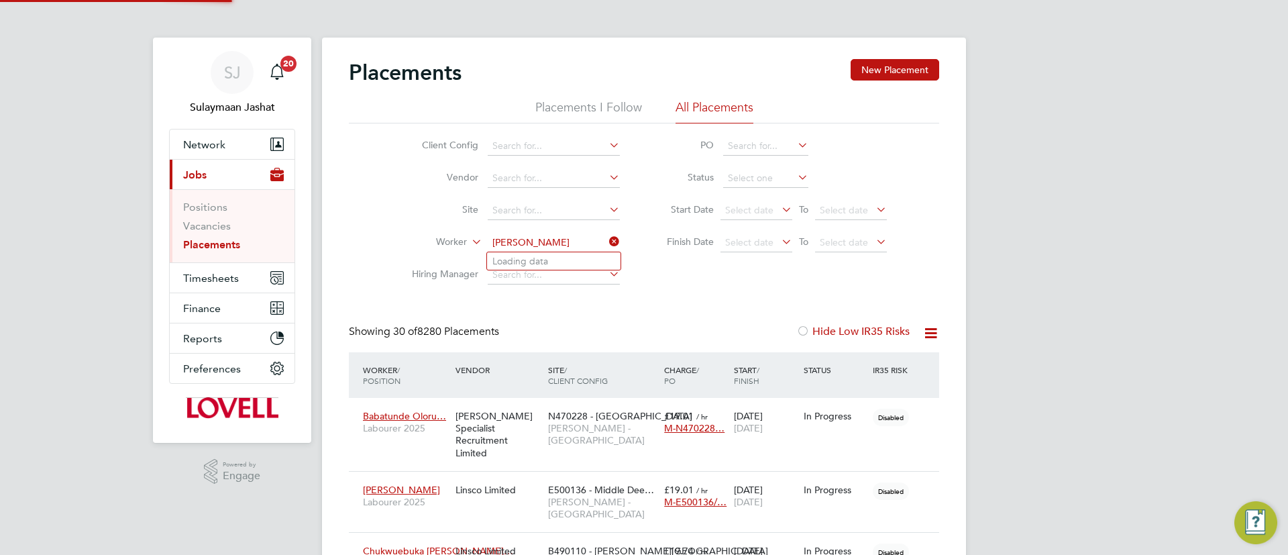
scroll to position [39, 117]
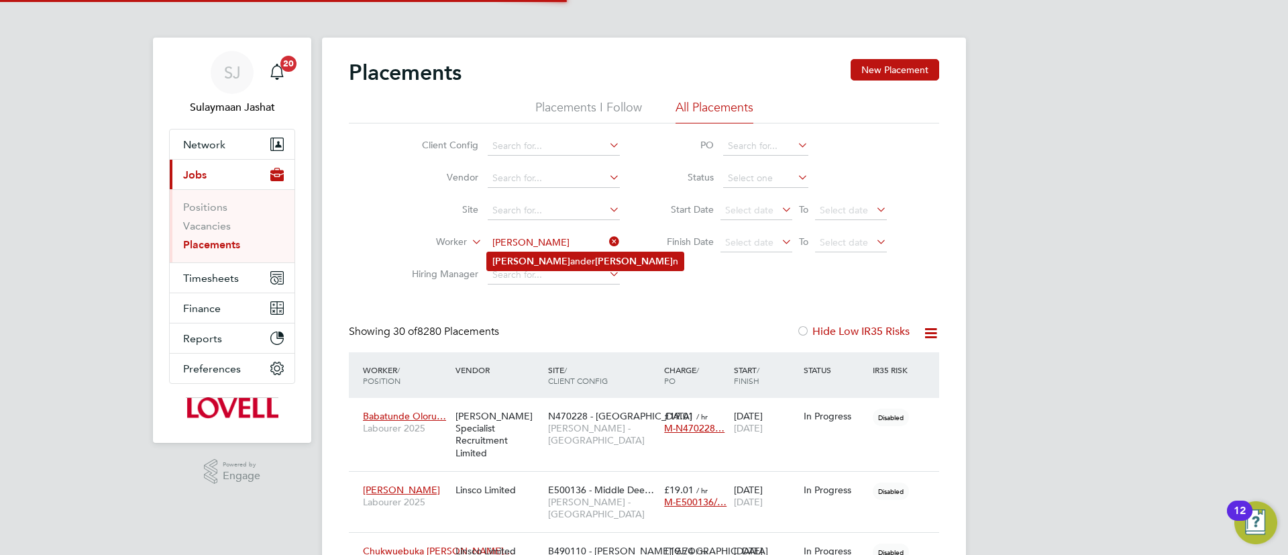
click at [595, 263] on b "Morga" at bounding box center [634, 261] width 78 height 11
type input "Alexander Morgan"
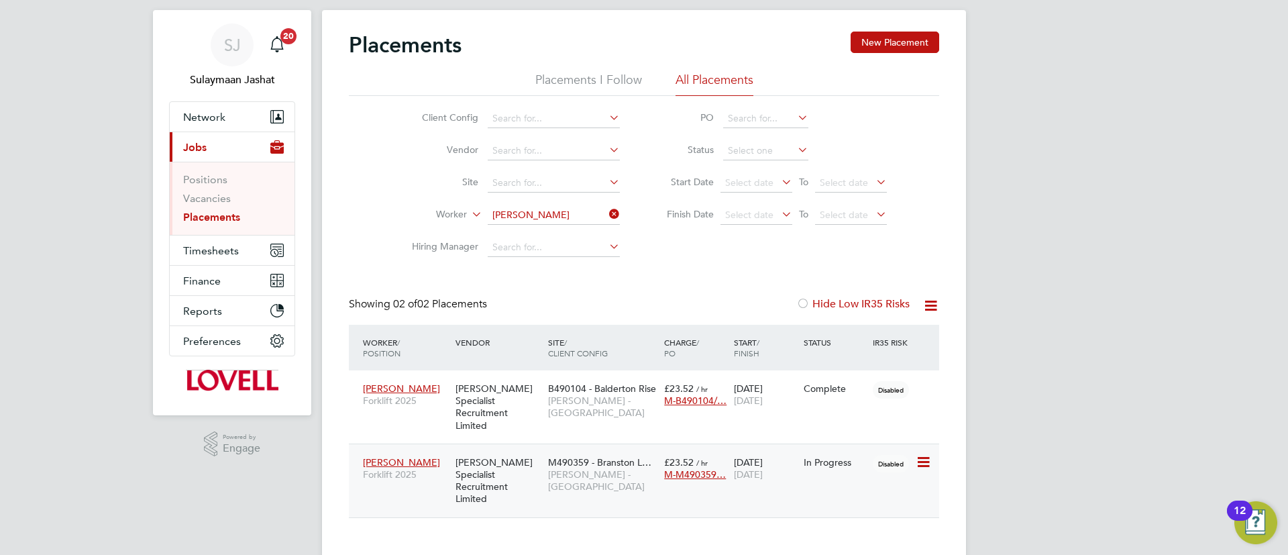
click at [559, 456] on span "M490359 - Branston L…" at bounding box center [599, 462] width 103 height 12
click at [606, 211] on icon at bounding box center [606, 214] width 0 height 19
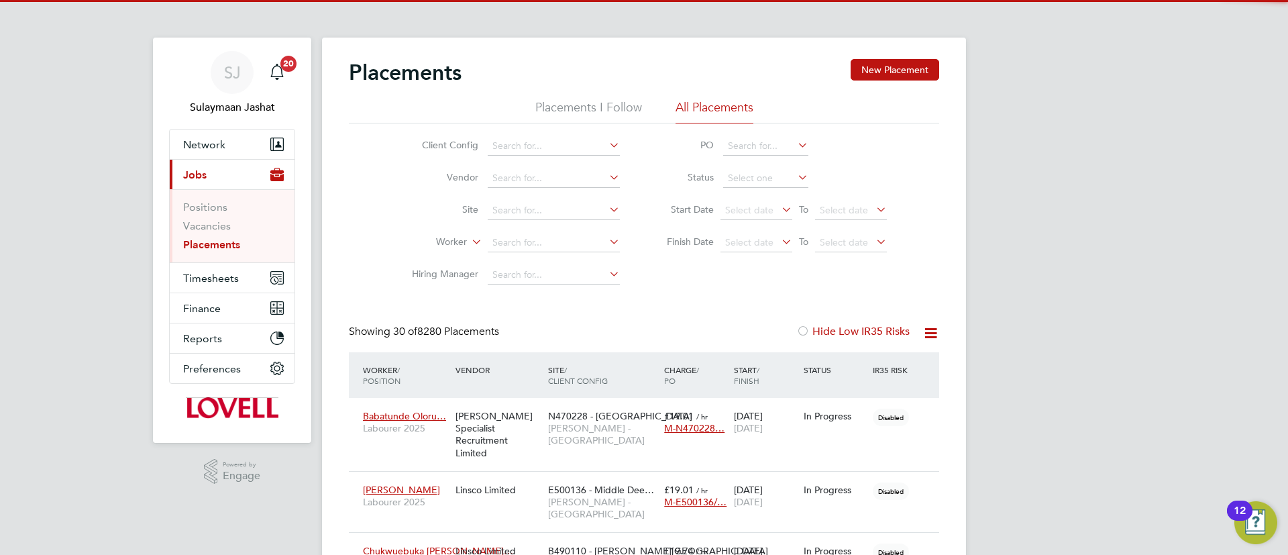
scroll to position [39, 117]
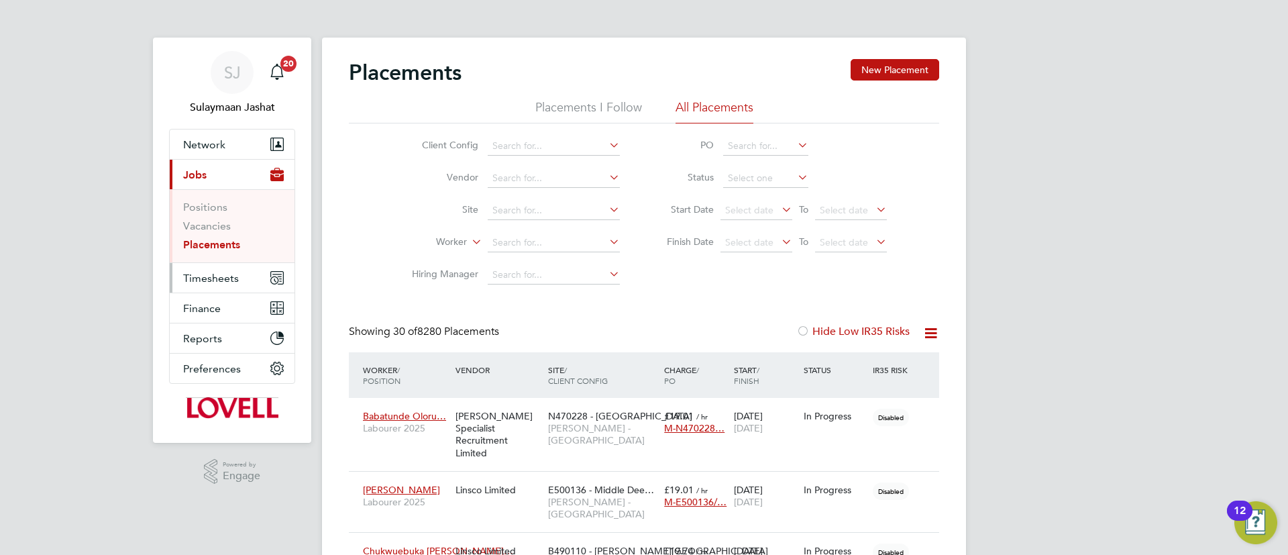
click at [234, 289] on button "Timesheets" at bounding box center [232, 278] width 125 height 30
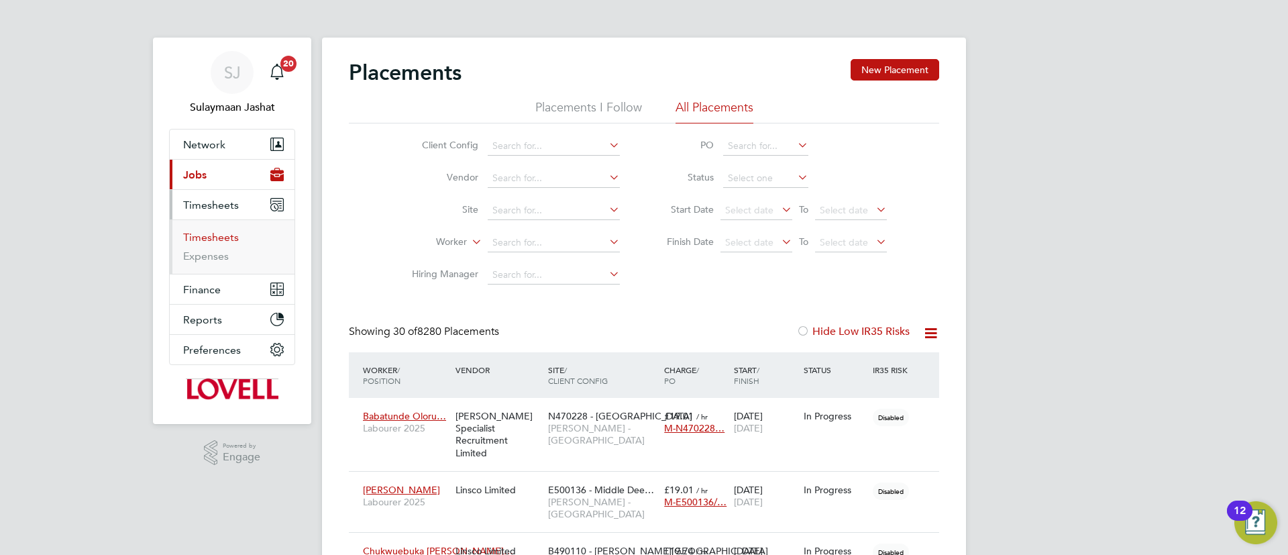
click at [222, 234] on link "Timesheets" at bounding box center [211, 237] width 56 height 13
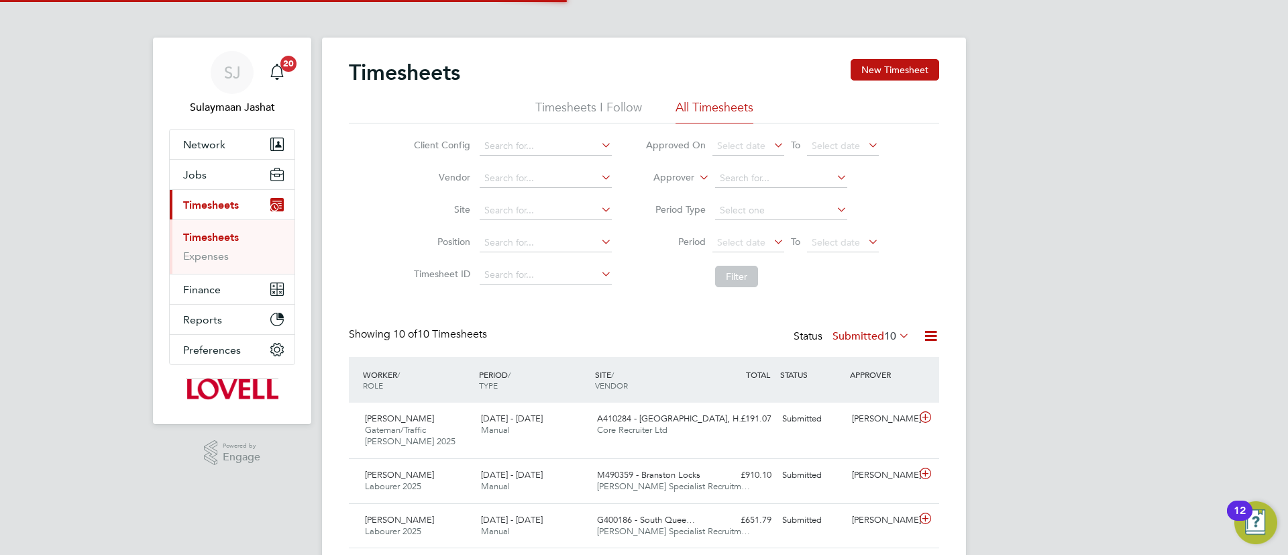
scroll to position [34, 117]
click at [688, 170] on li "Approver" at bounding box center [762, 178] width 267 height 32
click at [678, 181] on label "Approver" at bounding box center [664, 177] width 60 height 13
click at [669, 184] on li "Worker" at bounding box center [661, 192] width 66 height 17
click at [734, 178] on input at bounding box center [781, 178] width 132 height 19
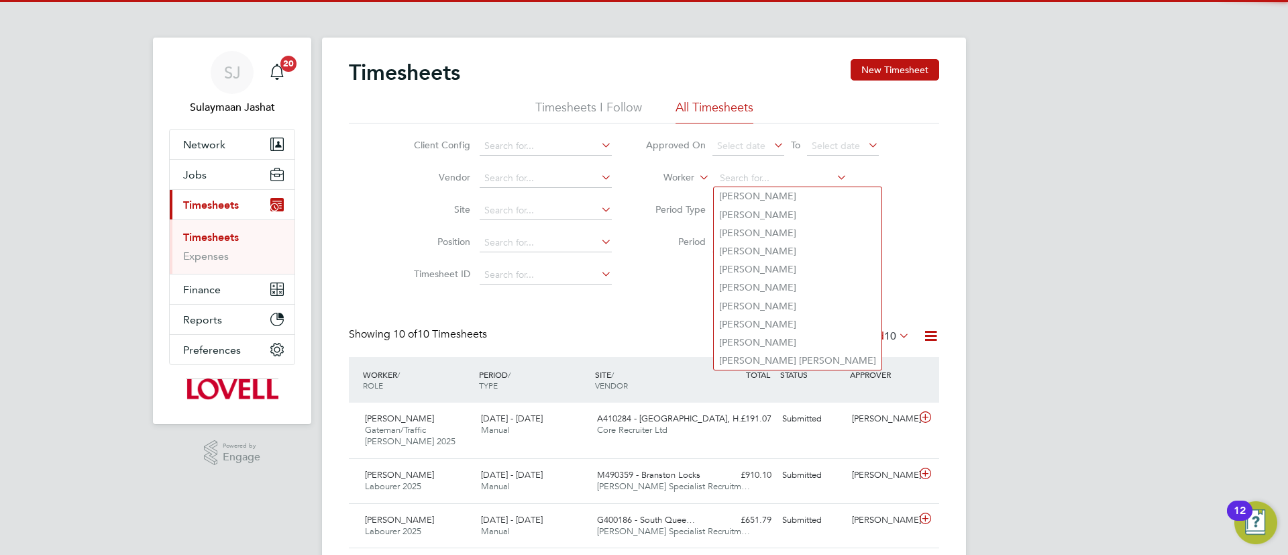
type input "b"
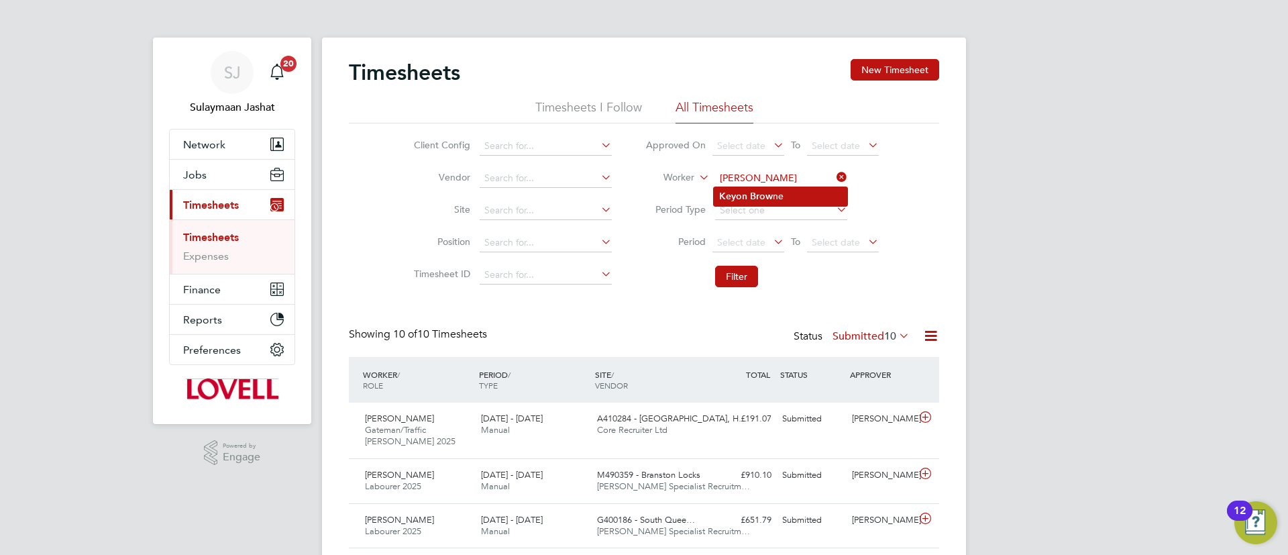
click at [750, 197] on b "Brow" at bounding box center [761, 196] width 23 height 11
type input "Keyon Browne"
click at [749, 286] on button "Filter" at bounding box center [736, 276] width 43 height 21
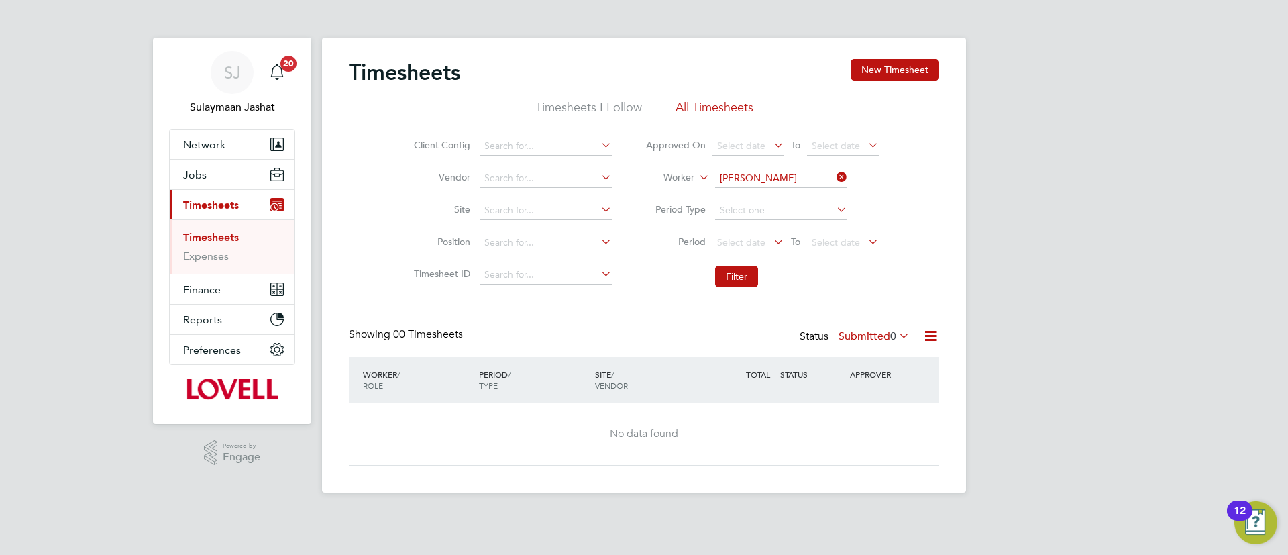
click at [871, 325] on div "Timesheets New Timesheet Timesheets I Follow All Timesheets Client Config Vendo…" at bounding box center [644, 262] width 590 height 407
click at [872, 331] on label "Submitted 0" at bounding box center [874, 335] width 71 height 13
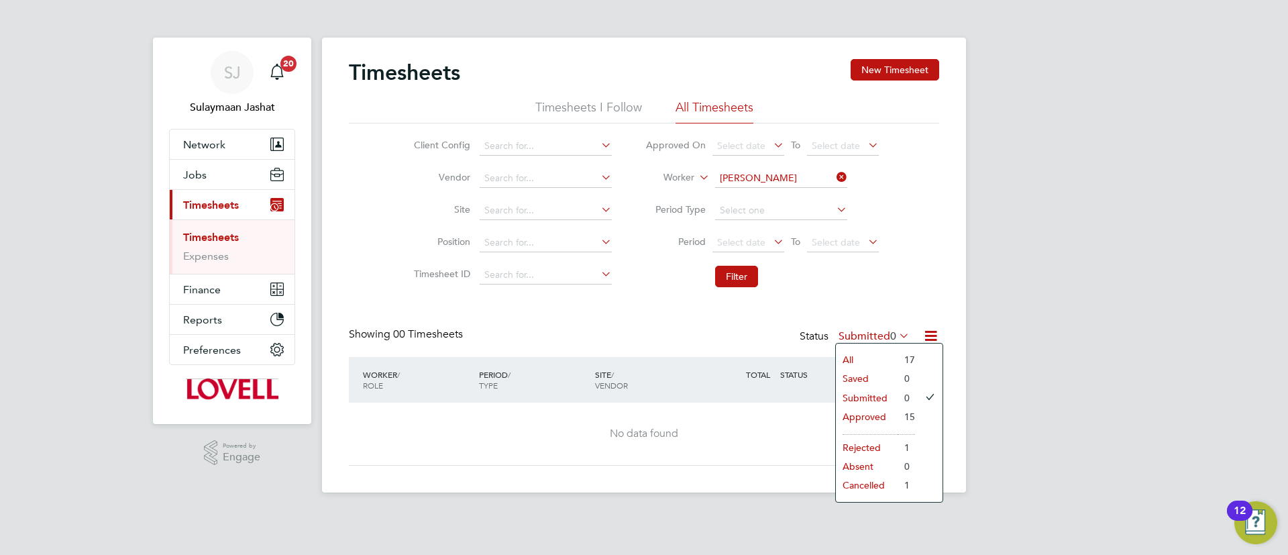
click at [871, 340] on label "Submitted 0" at bounding box center [874, 335] width 71 height 13
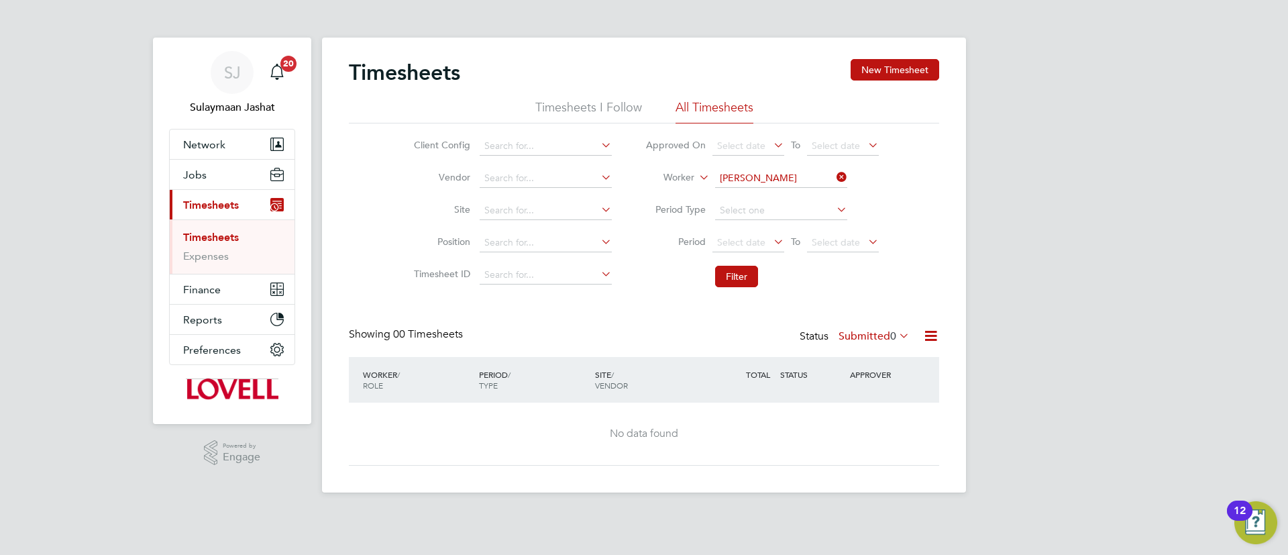
click at [870, 346] on div "Showing 00 Timesheets Status Submitted 0" at bounding box center [644, 342] width 590 height 30
click at [883, 347] on div "Showing 00 Timesheets Status Submitted 0" at bounding box center [644, 342] width 590 height 30
click at [890, 336] on span "0" at bounding box center [893, 335] width 6 height 13
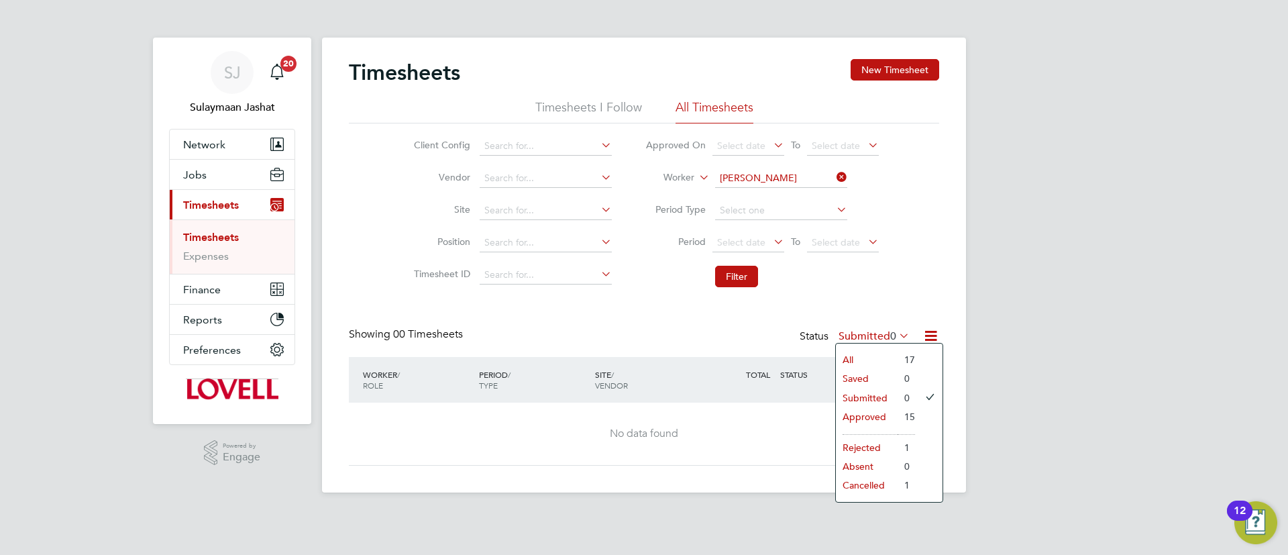
click at [866, 410] on li "Approved" at bounding box center [867, 416] width 62 height 19
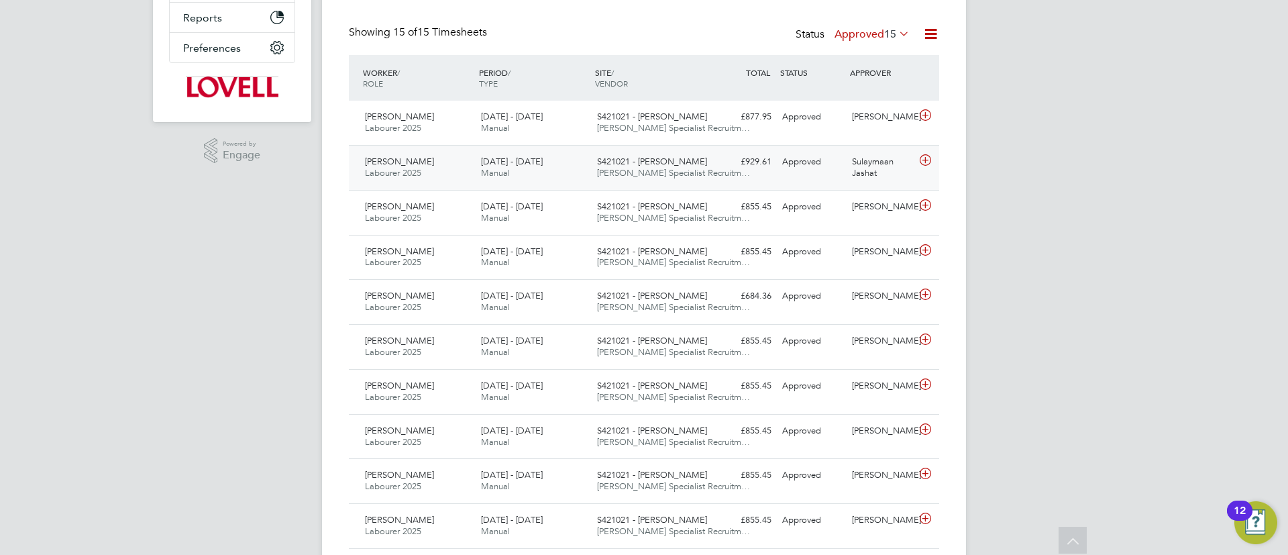
click at [602, 155] on div "S421021 - Barne Barton Hays Specialist Recruitm…" at bounding box center [650, 168] width 116 height 34
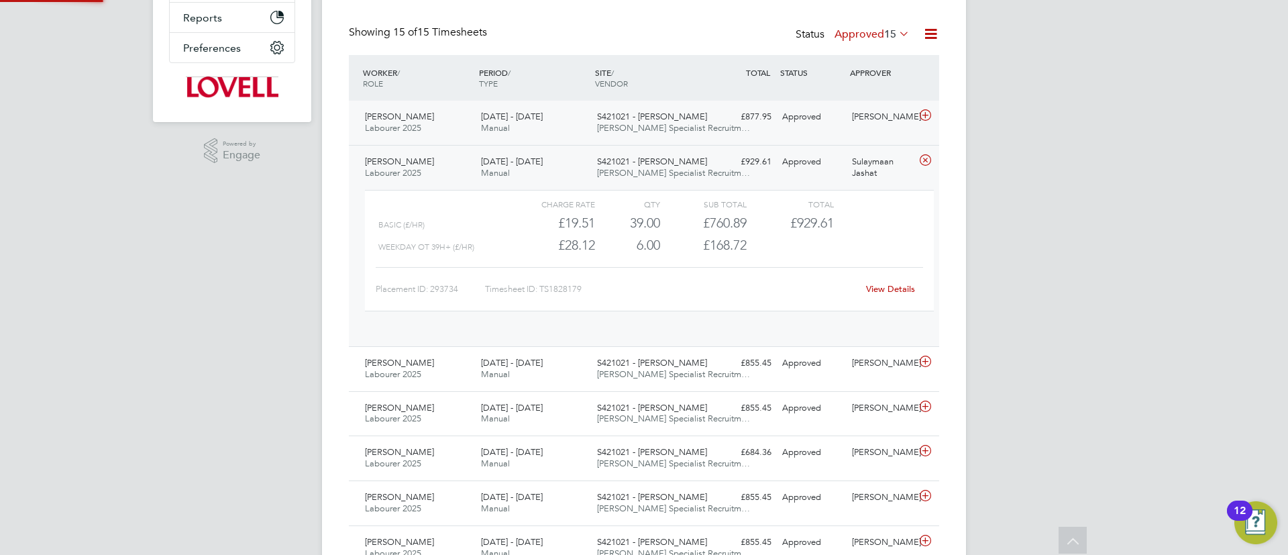
click at [665, 123] on span "Hays Specialist Recruitm…" at bounding box center [673, 127] width 153 height 11
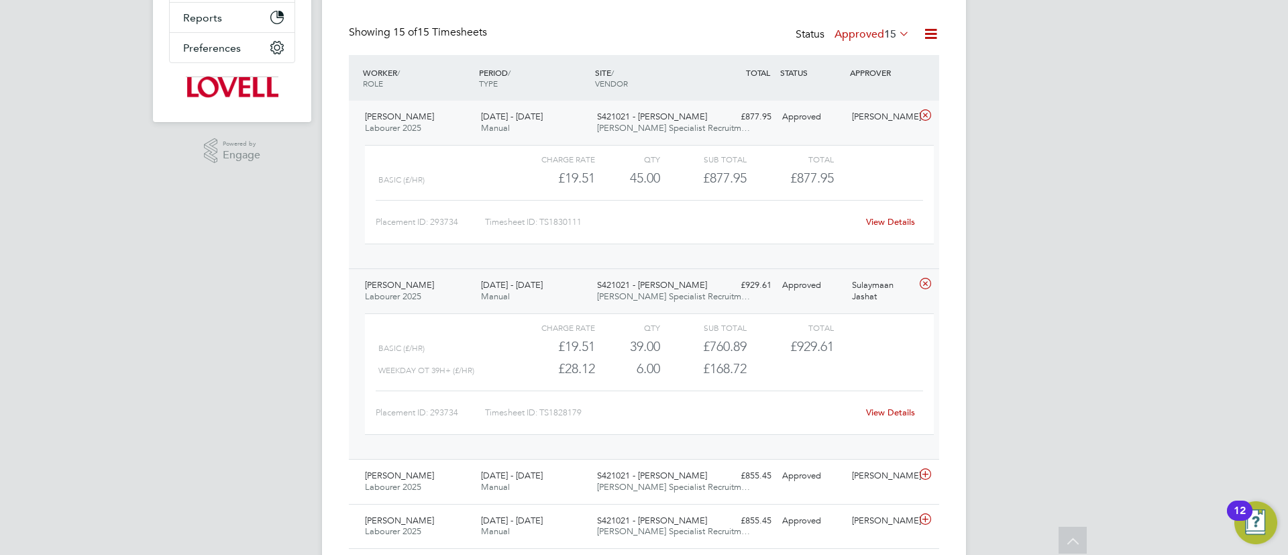
click at [881, 215] on div "View Details" at bounding box center [890, 221] width 66 height 21
click at [883, 219] on link "View Details" at bounding box center [890, 221] width 49 height 11
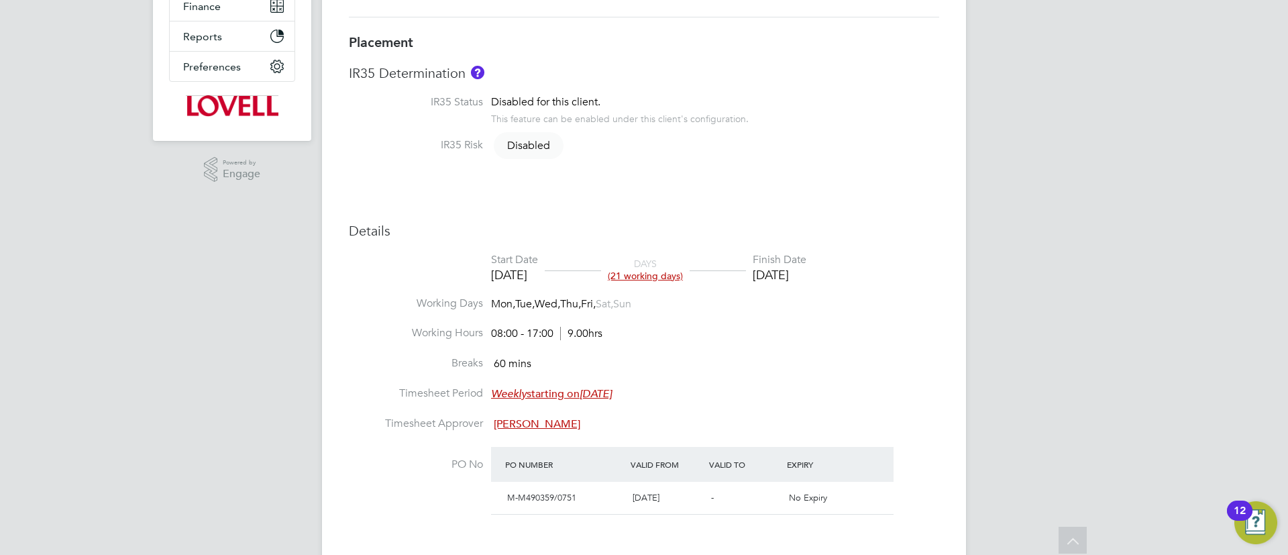
click at [775, 352] on li "Working Hours 08:00 - 17:00 9.00hrs" at bounding box center [644, 341] width 590 height 30
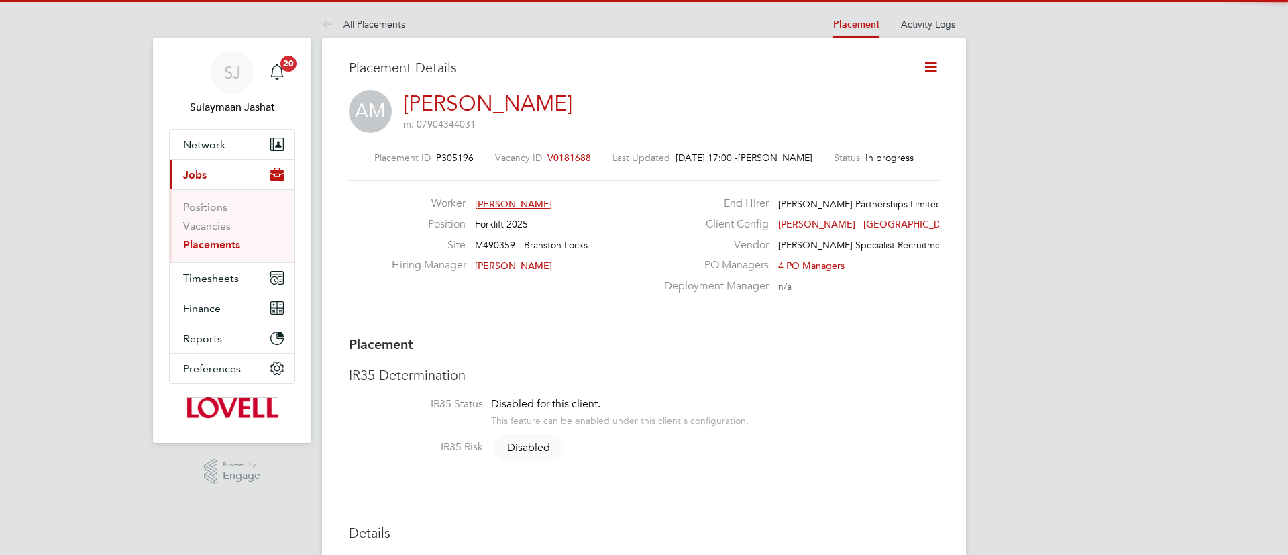
scroll to position [7, 7]
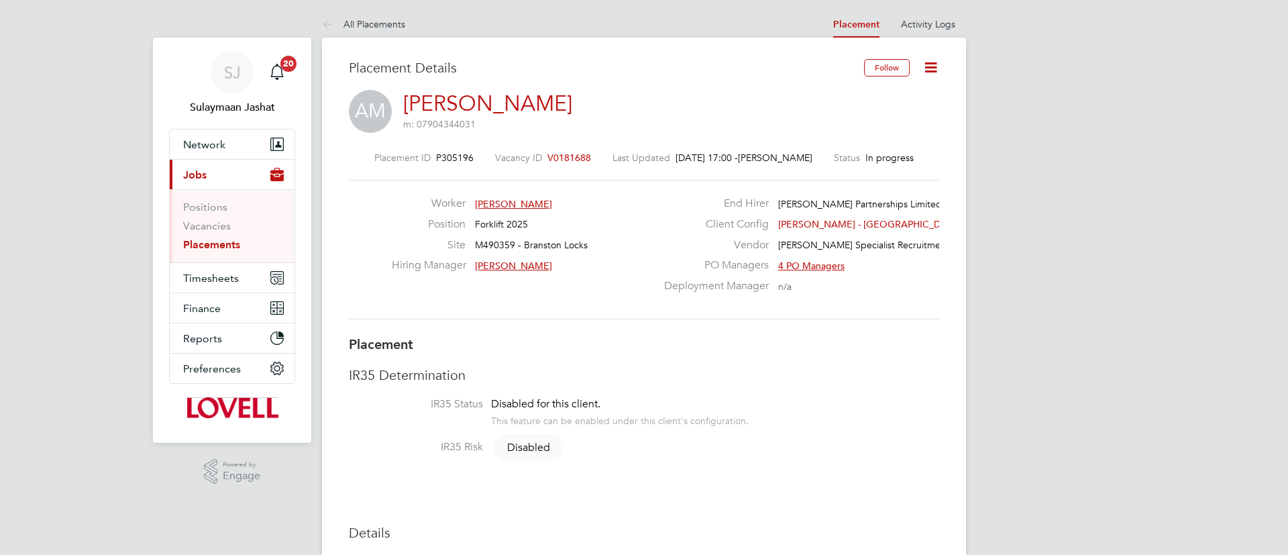
type input "Stuart Aitken"
type input "Andy Russell"
type input "02 Oct 2025"
type input "08:00"
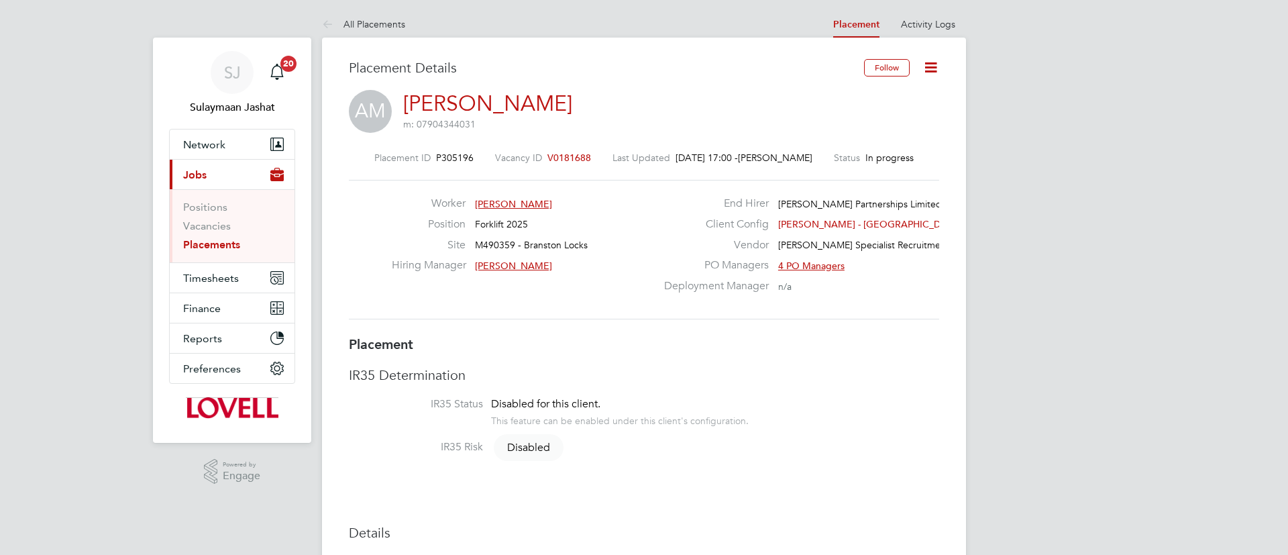
type input "17:00"
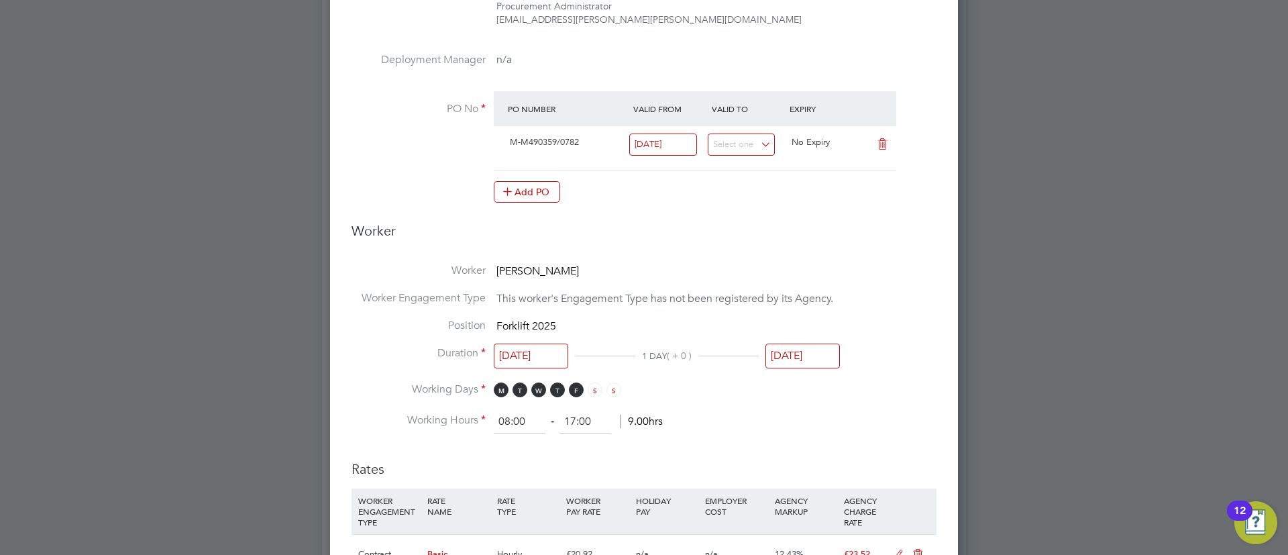
click at [804, 356] on input "02 Oct 2025" at bounding box center [802, 355] width 74 height 25
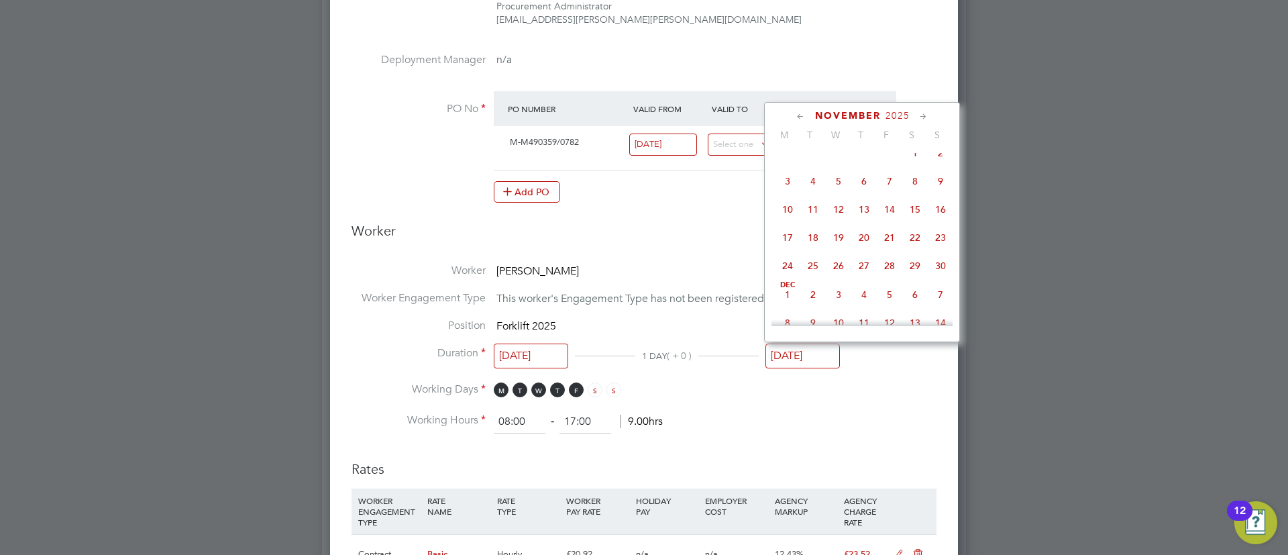
click at [888, 278] on span "28" at bounding box center [889, 265] width 25 height 25
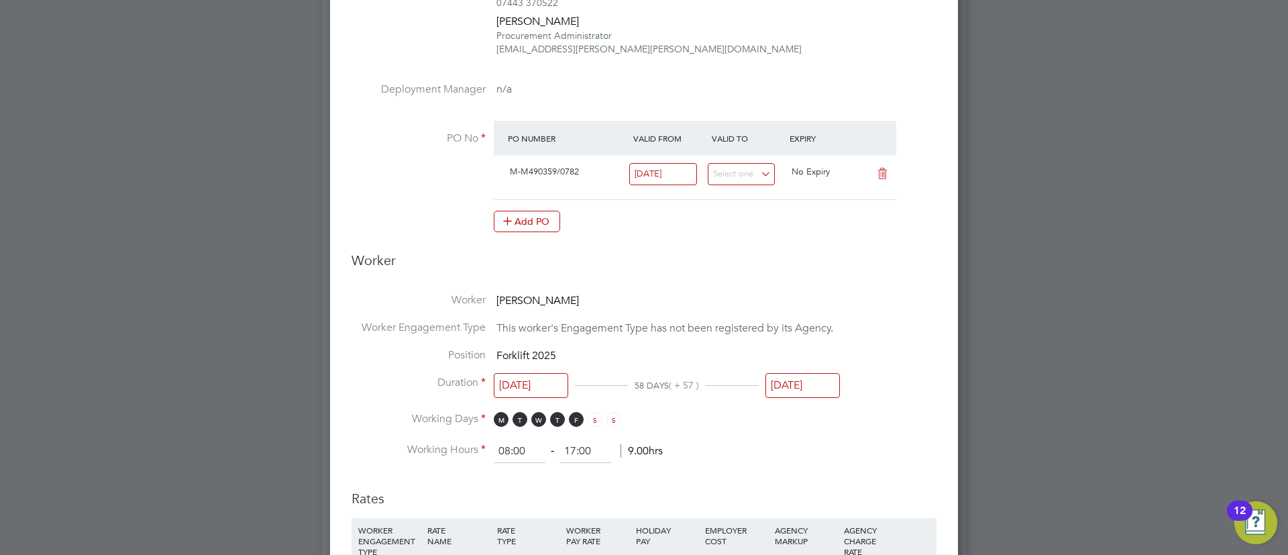
click at [811, 400] on div "28 Nov 2025" at bounding box center [802, 388] width 74 height 25
click at [811, 383] on input "28 Nov 2025" at bounding box center [802, 385] width 74 height 25
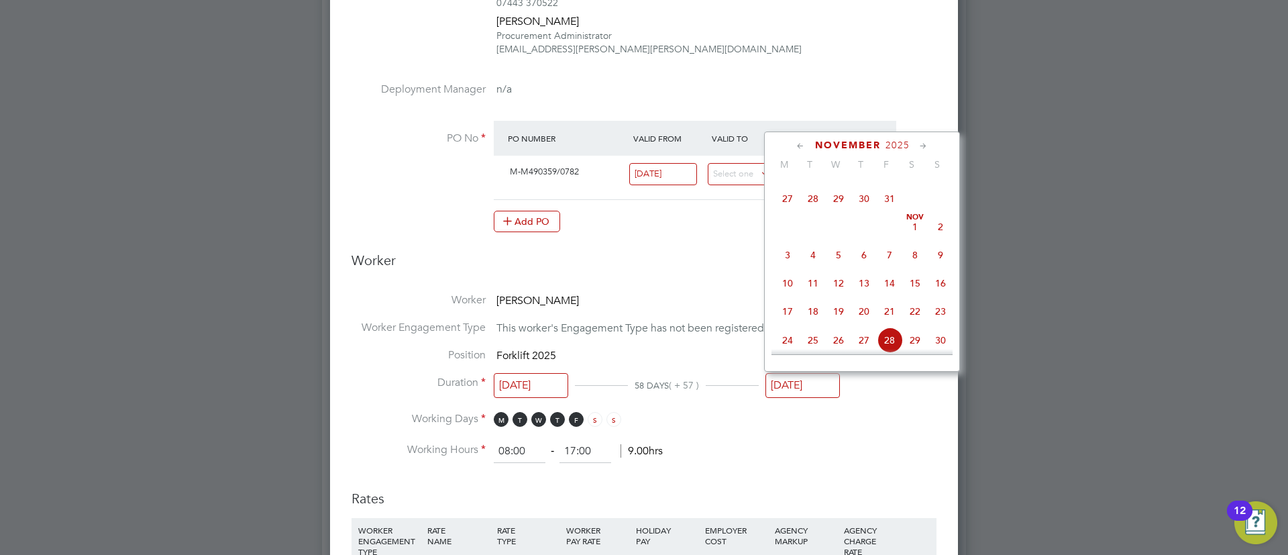
click at [888, 290] on span "14" at bounding box center [889, 282] width 25 height 25
type input "14 Nov 2025"
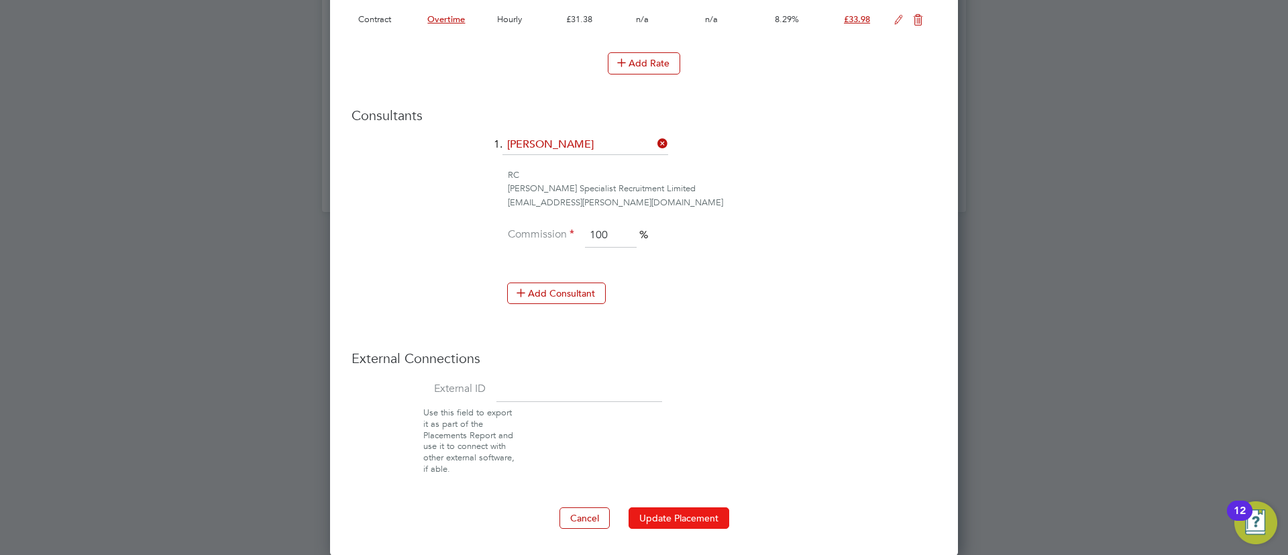
click at [674, 508] on button "Update Placement" at bounding box center [679, 517] width 101 height 21
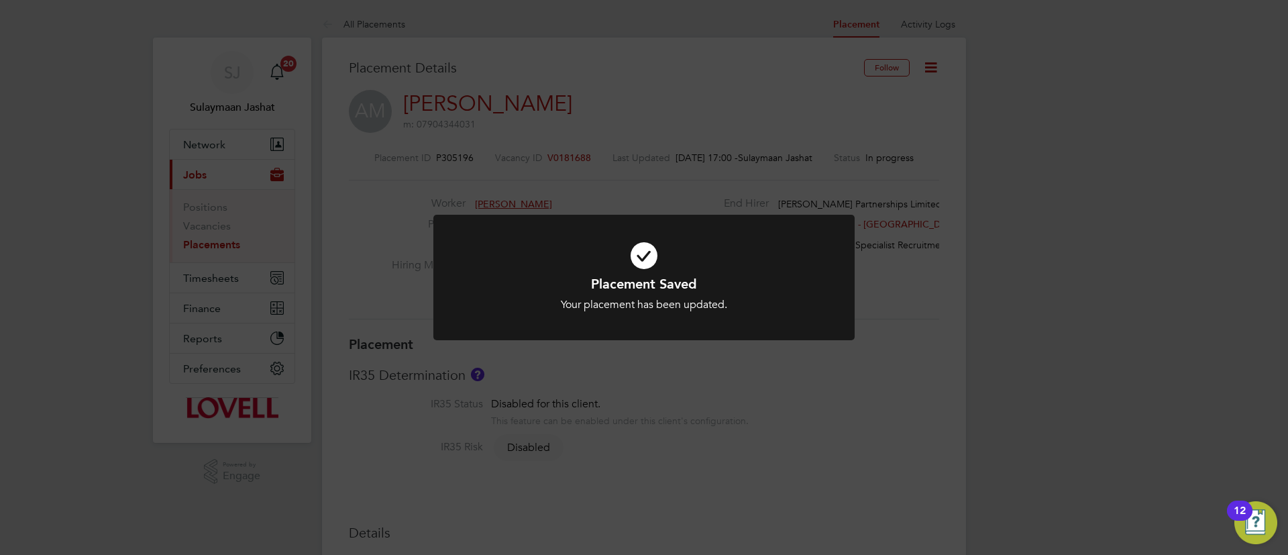
click at [663, 454] on div "Placement Saved Your placement has been updated. Cancel Okay" at bounding box center [644, 277] width 1288 height 555
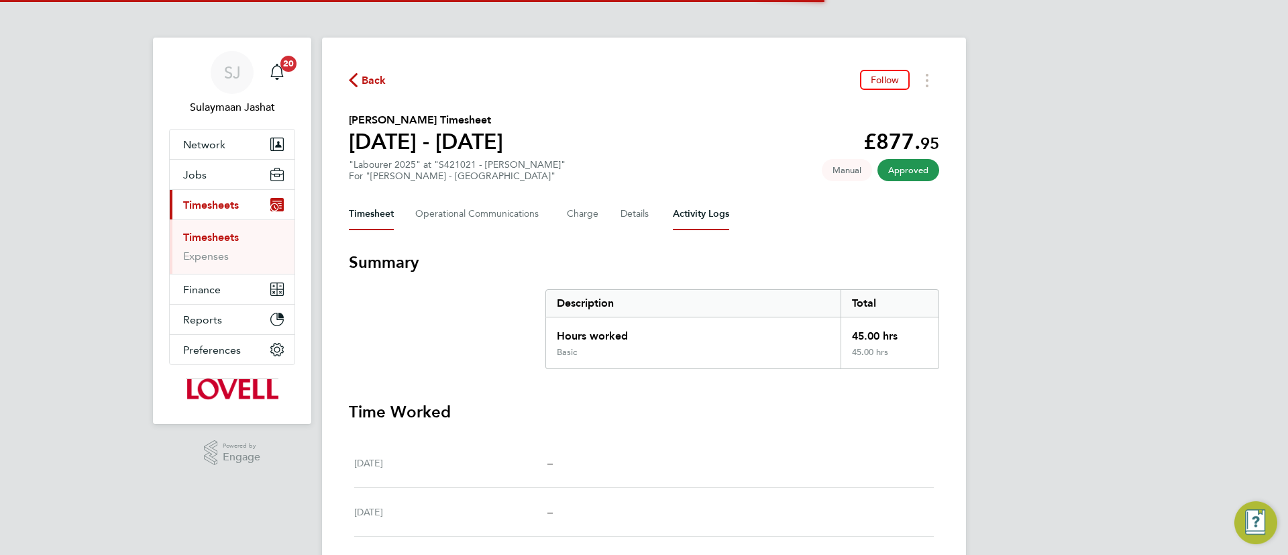
click at [713, 218] on Logs-tab "Activity Logs" at bounding box center [701, 214] width 56 height 32
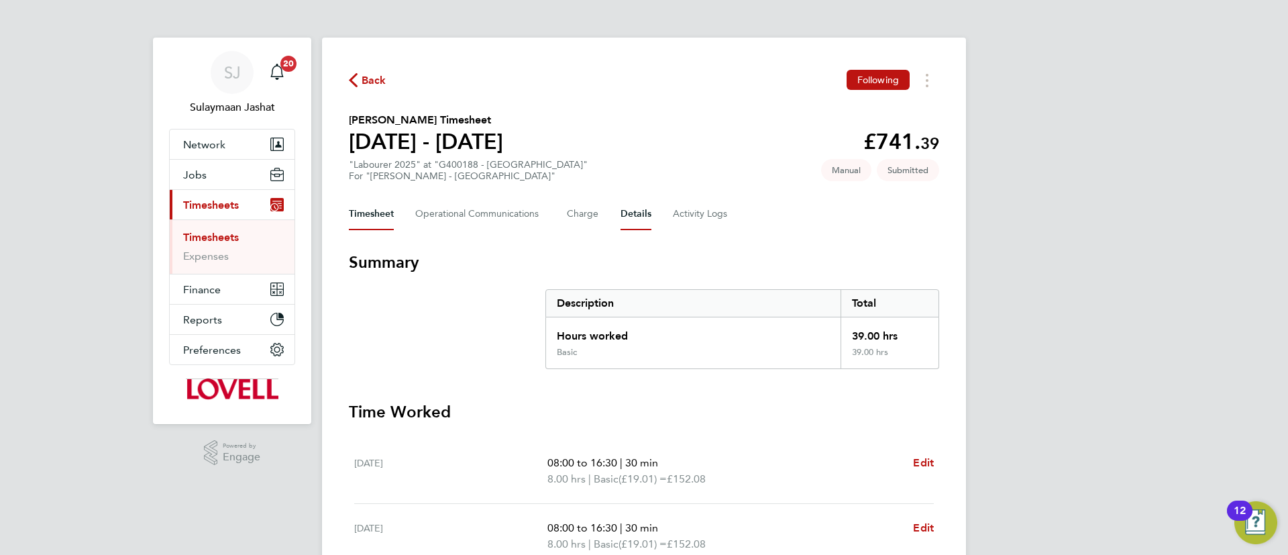
click at [645, 221] on button "Details" at bounding box center [636, 214] width 31 height 32
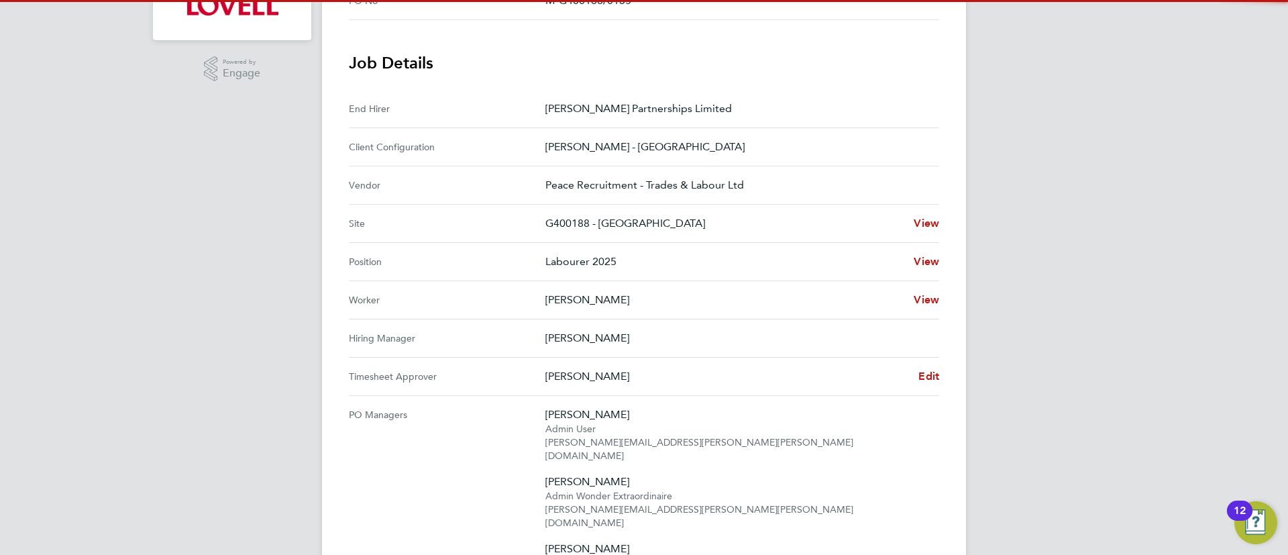
scroll to position [402, 0]
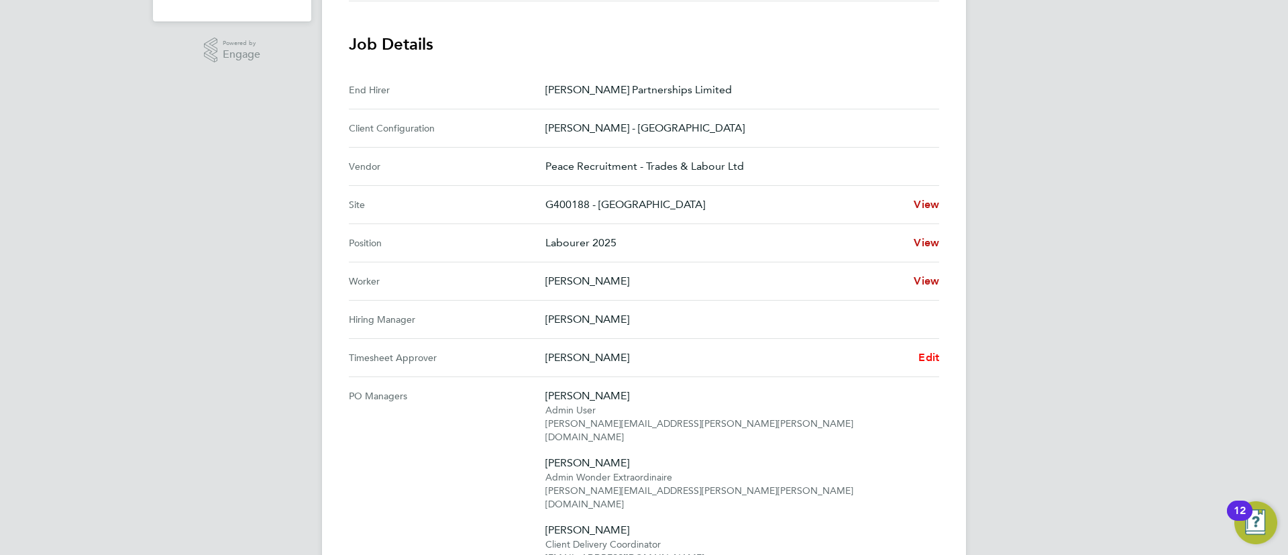
click at [938, 364] on link "Edit" at bounding box center [928, 358] width 21 height 16
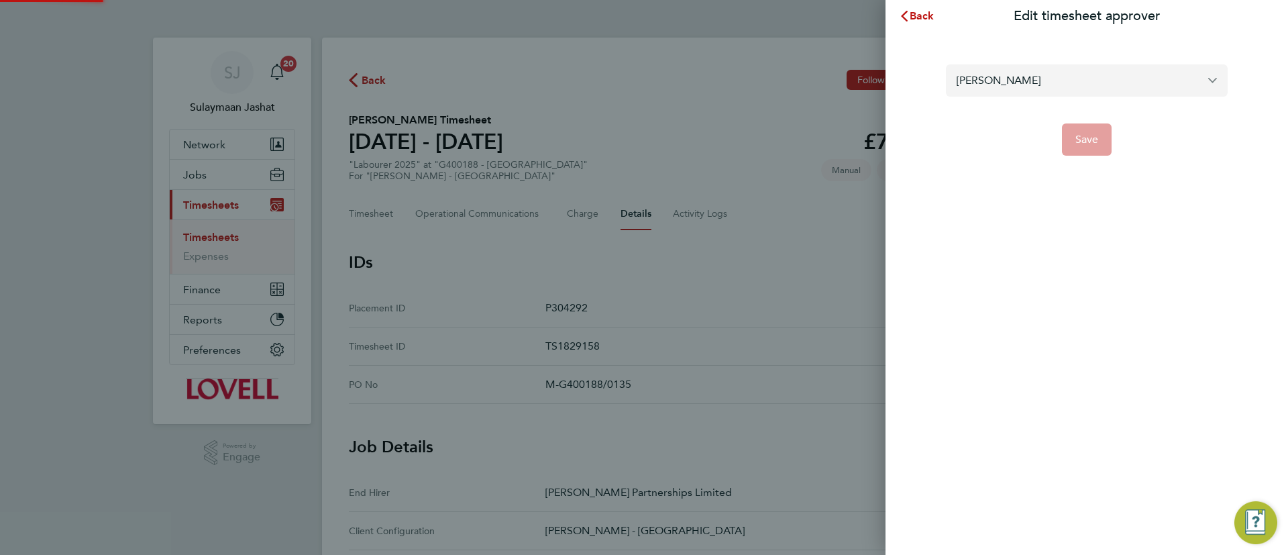
click at [1055, 89] on input "[PERSON_NAME]" at bounding box center [1087, 80] width 282 height 32
drag, startPoint x: 1069, startPoint y: 109, endPoint x: 1077, endPoint y: 133, distance: 25.0
click at [1070, 111] on li "[PERSON_NAME]" at bounding box center [1092, 113] width 271 height 33
type input "[PERSON_NAME]"
click at [1085, 142] on span "Save" at bounding box center [1086, 139] width 23 height 13
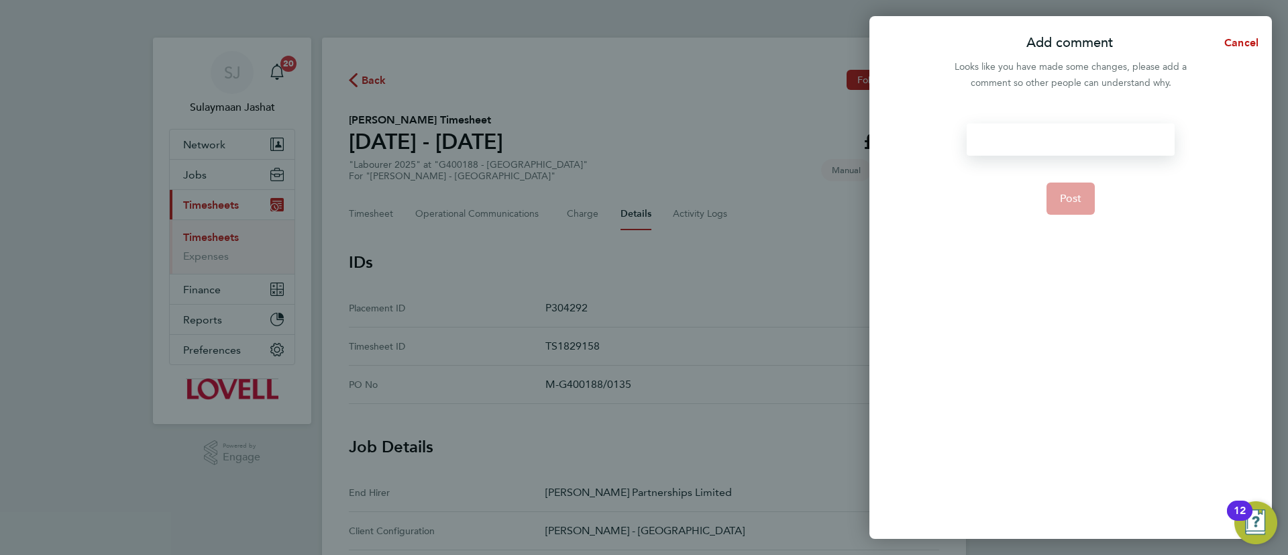
click at [1085, 146] on div at bounding box center [1070, 139] width 207 height 32
click at [1089, 192] on button "Post" at bounding box center [1070, 198] width 49 height 32
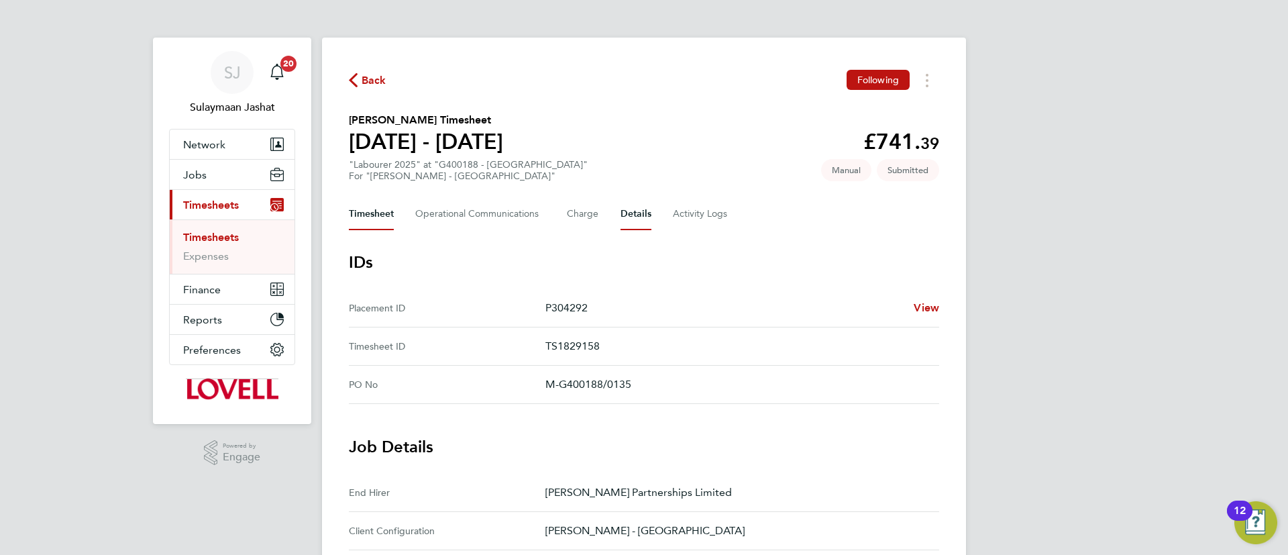
click at [384, 212] on button "Timesheet" at bounding box center [371, 214] width 45 height 32
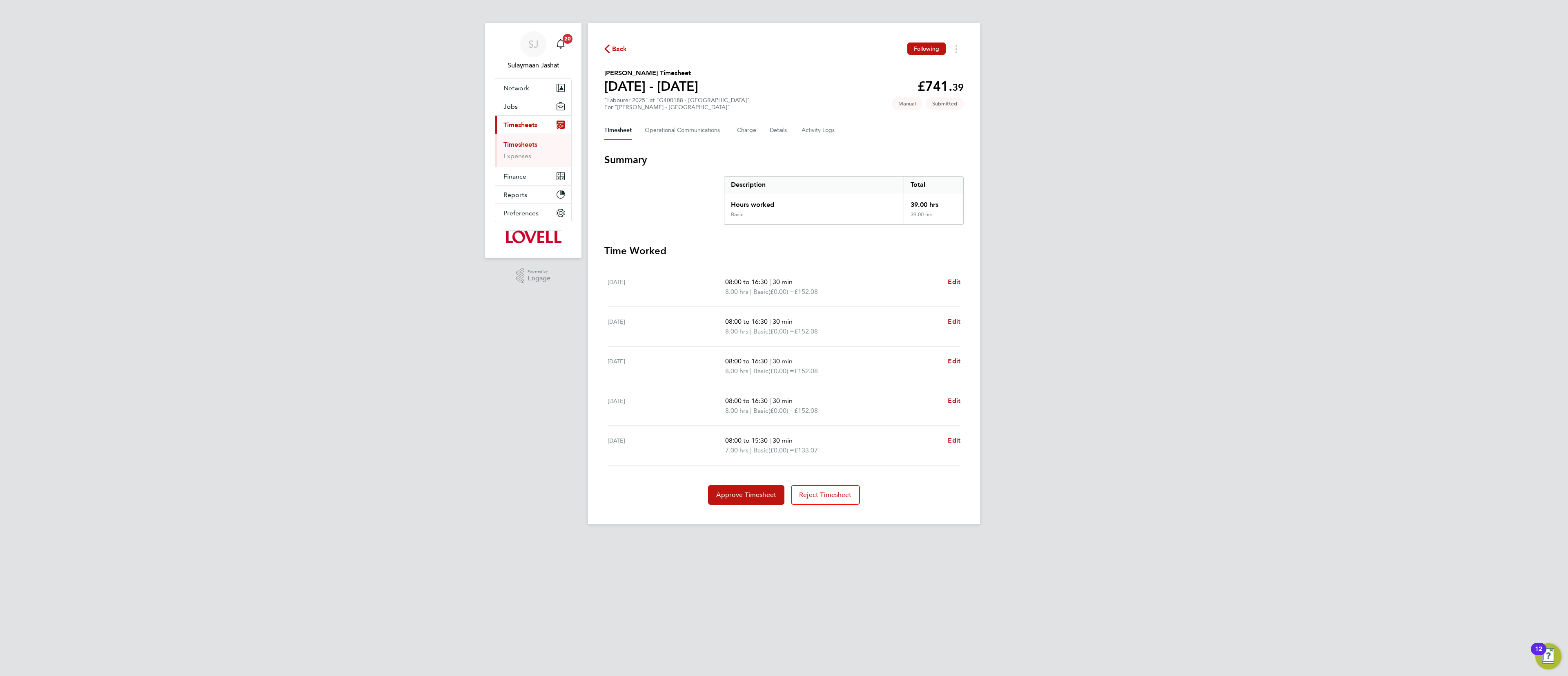
click at [783, 271] on div "SJ Sulaymaan Jashat Notifications 20 Applications: Network Team Members Busines…" at bounding box center [784, 269] width 1568 height 537
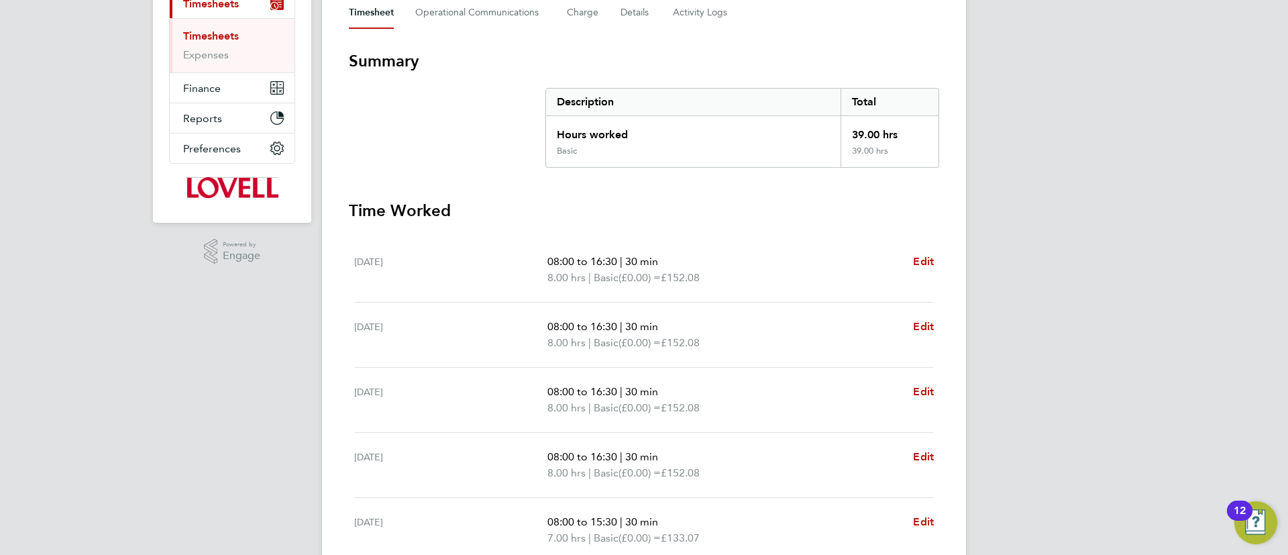
scroll to position [190, 0]
